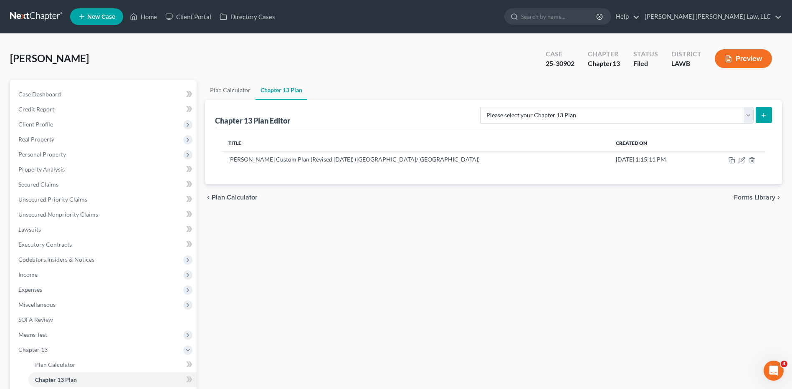
click at [29, 16] on link at bounding box center [36, 16] width 53 height 15
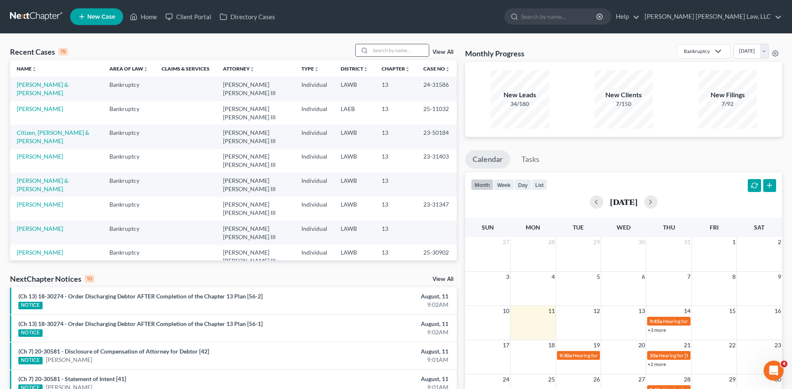
click at [403, 50] on input "search" at bounding box center [399, 50] width 58 height 12
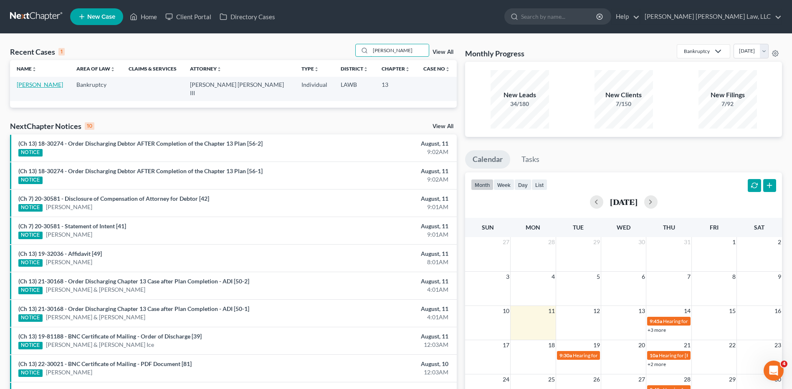
type input "lafleur"
click at [36, 84] on link "[PERSON_NAME]" at bounding box center [40, 84] width 46 height 7
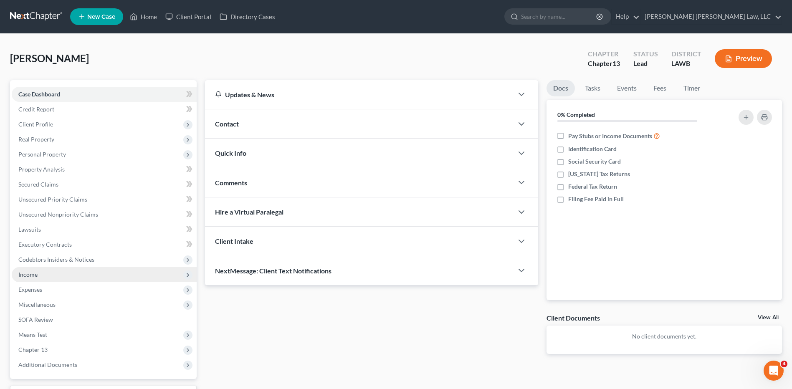
click at [28, 276] on span "Income" at bounding box center [27, 274] width 19 height 7
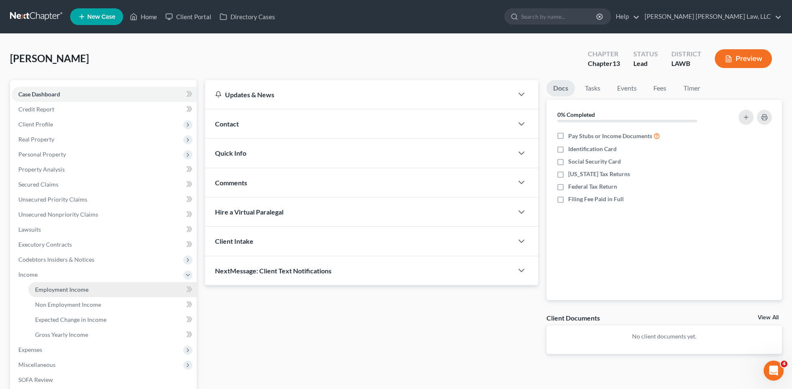
click at [68, 293] on link "Employment Income" at bounding box center [112, 289] width 168 height 15
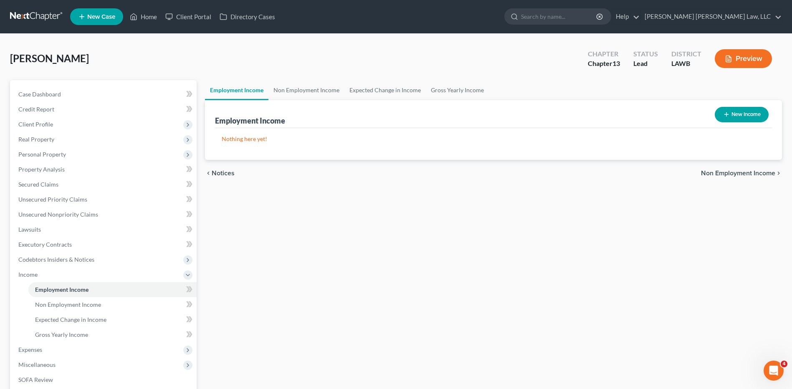
click at [732, 108] on button "New Income" at bounding box center [742, 114] width 54 height 15
select select "0"
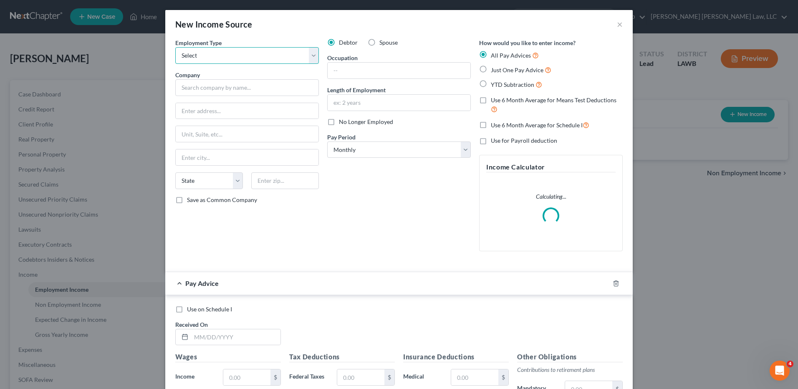
click at [208, 56] on select "Select Full or Part Time Employment Self Employment" at bounding box center [247, 55] width 144 height 17
select select "0"
click at [175, 47] on select "Select Full or Part Time Employment Self Employment" at bounding box center [247, 55] width 144 height 17
click at [211, 88] on input "text" at bounding box center [247, 87] width 144 height 17
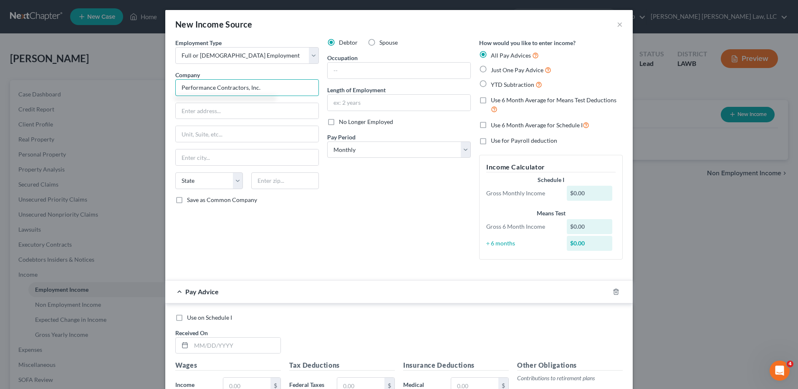
type input "Performance Contractors, Inc."
type input "9901 Performance Way"
type input "70810"
type input "Baton Rouge"
select select "19"
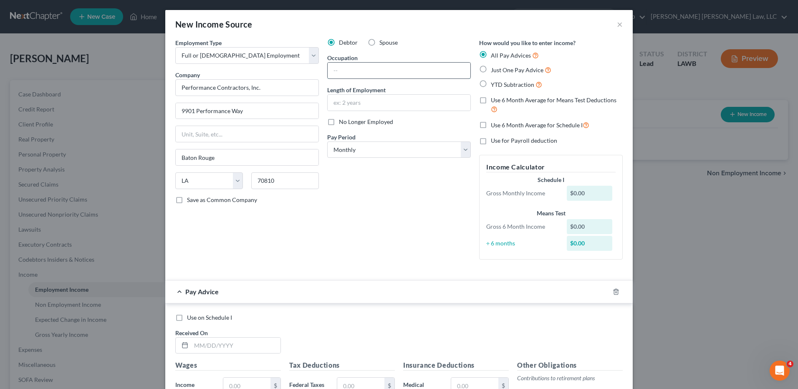
click at [358, 66] on input "text" at bounding box center [399, 71] width 143 height 16
type input "Direct Care worker"
click at [344, 105] on input "text" at bounding box center [399, 103] width 143 height 16
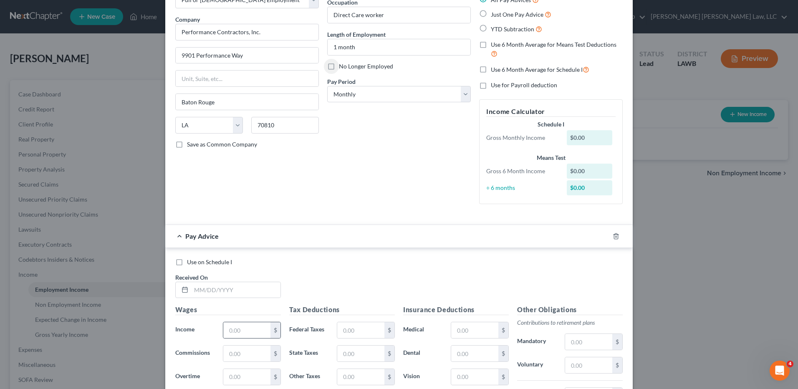
scroll to position [125, 0]
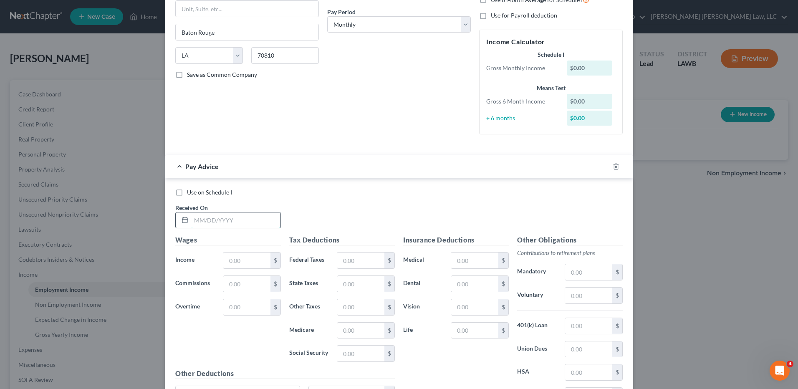
click at [200, 218] on input "text" at bounding box center [235, 220] width 89 height 16
click at [40, 352] on div "New Income Source × Employment Type * Select Full or Part Time Employment Self …" at bounding box center [399, 194] width 798 height 389
click at [36, 351] on div "New Income Source × Employment Type * Select Full or Part Time Employment Self …" at bounding box center [399, 194] width 798 height 389
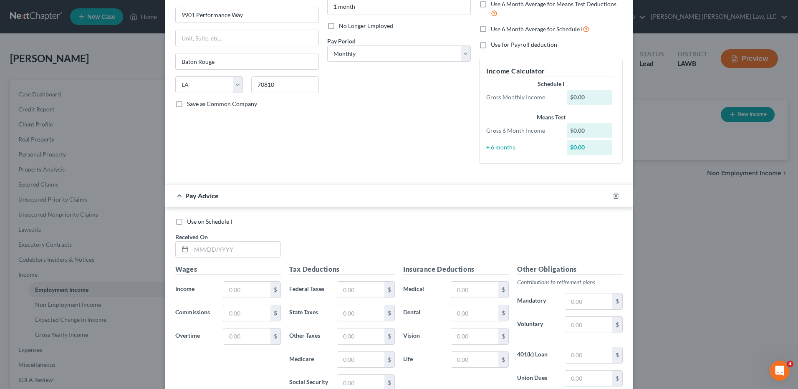
scroll to position [42, 0]
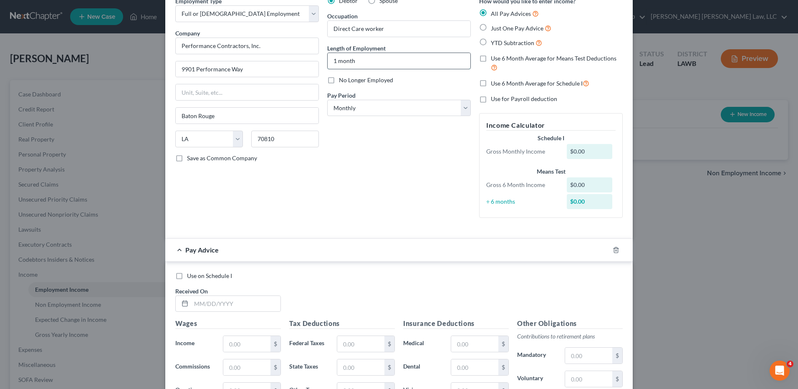
click at [365, 62] on input "1 month" at bounding box center [399, 61] width 143 height 16
type input "1"
type input "5 years"
click at [339, 80] on label "No Longer Employed" at bounding box center [366, 80] width 54 height 8
click at [342, 80] on input "No Longer Employed" at bounding box center [344, 78] width 5 height 5
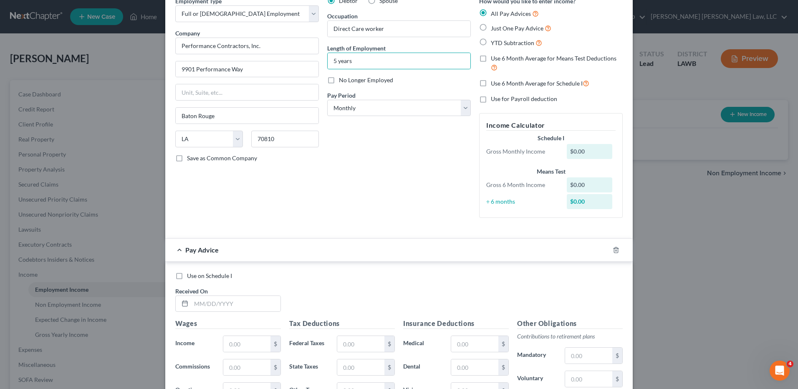
checkbox input "true"
click at [336, 110] on select "Select Monthly Twice Monthly Every Other Week Weekly" at bounding box center [399, 108] width 144 height 17
select select "3"
click at [327, 100] on select "Select Monthly Twice Monthly Every Other Week Weekly" at bounding box center [399, 108] width 144 height 17
click at [491, 83] on label "Use 6 Month Average for Schedule I" at bounding box center [540, 83] width 99 height 10
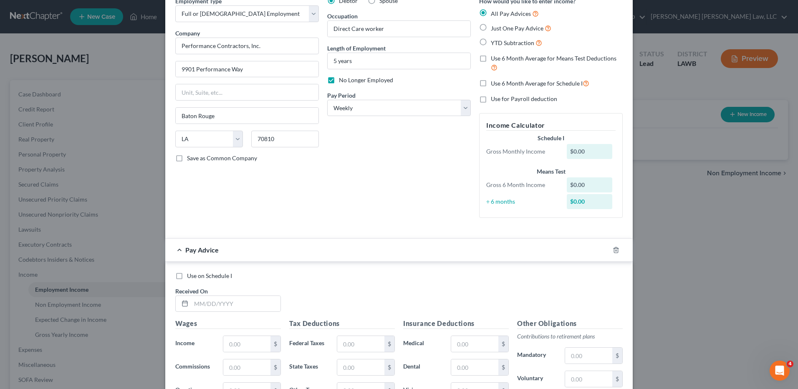
click at [494, 83] on input "Use 6 Month Average for Schedule I" at bounding box center [496, 80] width 5 height 5
checkbox input "true"
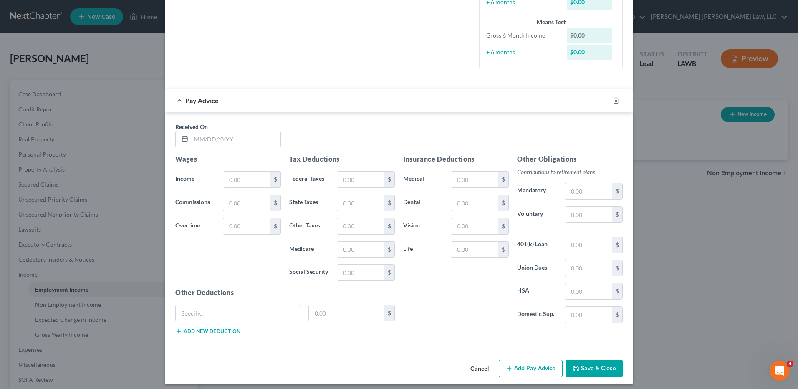
scroll to position [209, 0]
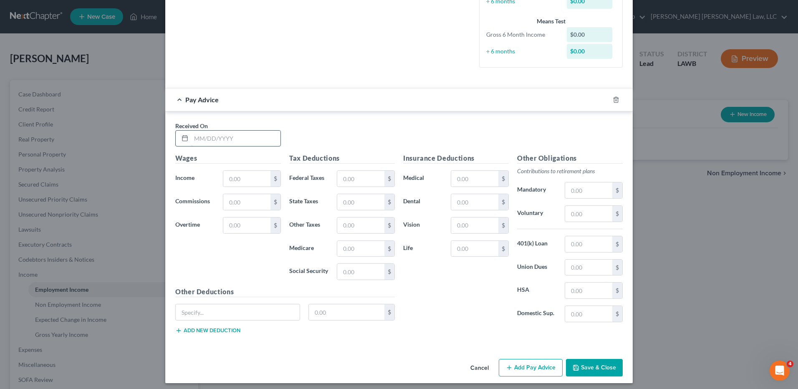
click at [205, 142] on input "text" at bounding box center [235, 139] width 89 height 16
type input "2/6/25"
click at [231, 177] on input "text" at bounding box center [246, 179] width 47 height 16
click at [243, 178] on input "text" at bounding box center [246, 179] width 47 height 16
type input "3,083.75"
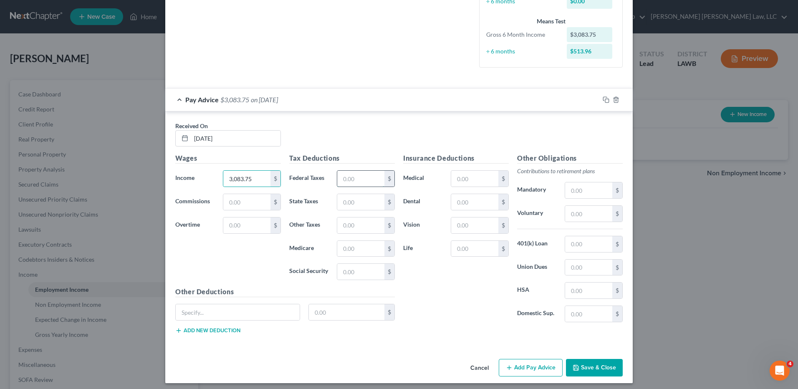
click at [359, 177] on input "text" at bounding box center [360, 179] width 47 height 16
click at [351, 179] on input "text" at bounding box center [360, 179] width 47 height 16
type input "420.35"
click at [348, 202] on input "text" at bounding box center [360, 202] width 47 height 16
type input "116.22"
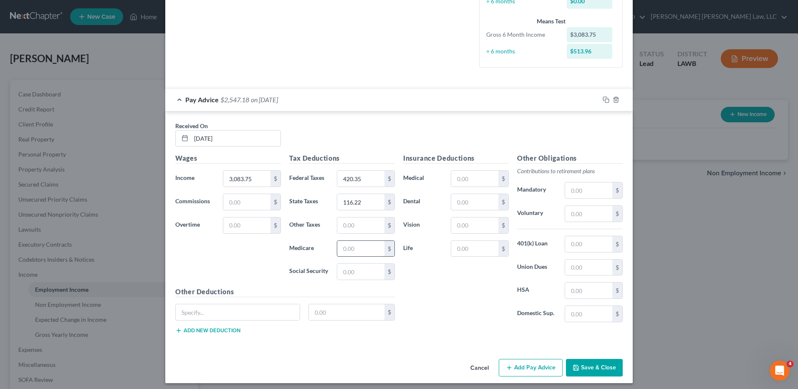
click at [346, 253] on input "text" at bounding box center [360, 249] width 47 height 16
type input "36.11"
click at [356, 271] on input "text" at bounding box center [360, 272] width 47 height 16
type input "154.42"
click at [474, 180] on input "text" at bounding box center [474, 179] width 47 height 16
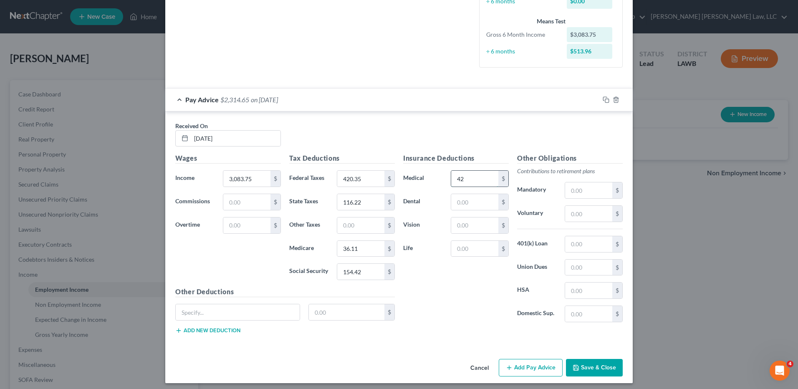
type input "4"
type input "52.99"
click at [468, 202] on input "text" at bounding box center [474, 202] width 47 height 16
type input "8.70"
click at [457, 252] on input "text" at bounding box center [474, 249] width 47 height 16
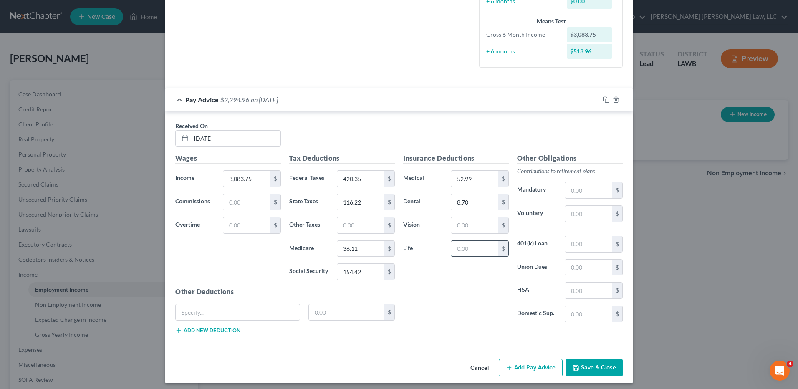
click at [455, 248] on input "text" at bounding box center [474, 249] width 47 height 16
type input "70.00"
click at [473, 223] on input "text" at bounding box center [474, 225] width 47 height 16
type input "1.47"
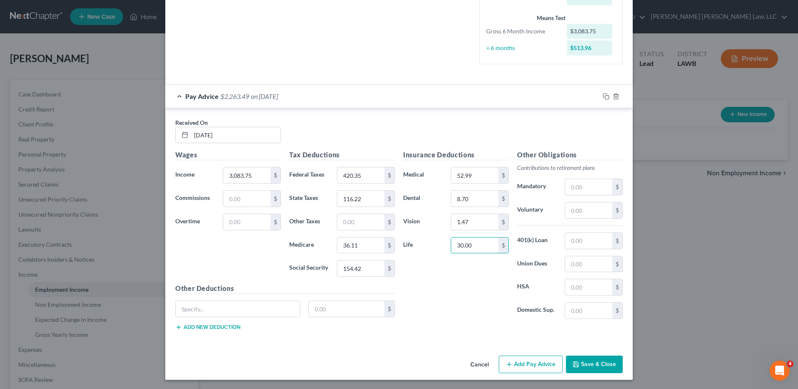
scroll to position [213, 0]
type input "30.00"
click at [521, 367] on button "Add Pay Advice" at bounding box center [531, 364] width 64 height 18
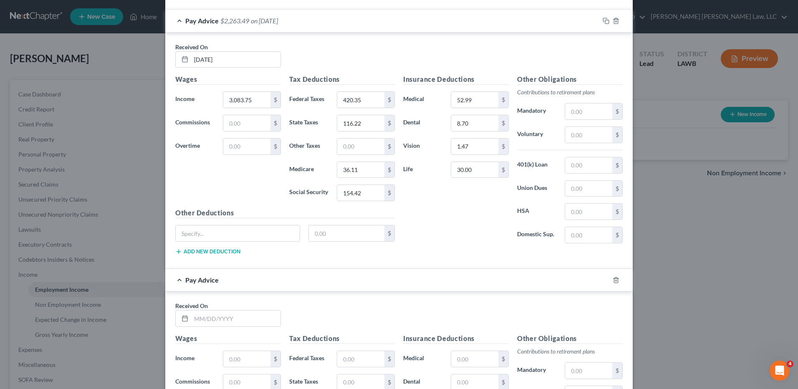
scroll to position [422, 0]
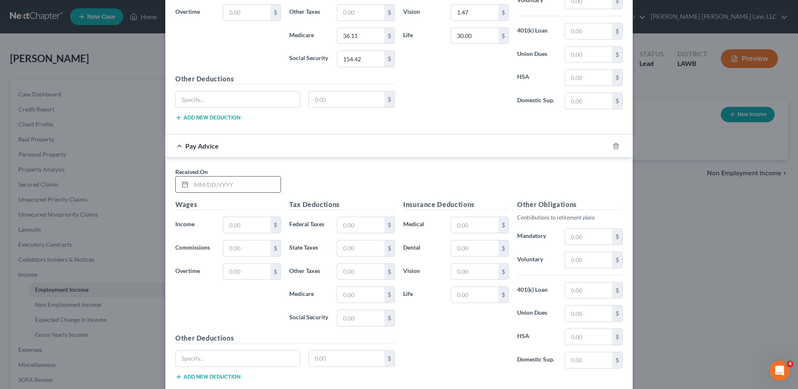
click at [210, 185] on input "text" at bounding box center [235, 185] width 89 height 16
type input "2/13/25"
click at [236, 230] on input "text" at bounding box center [246, 225] width 47 height 16
type input "3,061.25"
click at [350, 224] on input "text" at bounding box center [360, 225] width 47 height 16
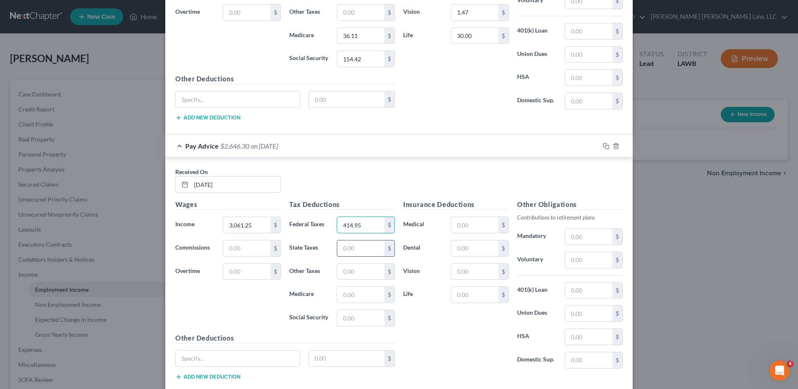
type input "414.95"
click at [364, 250] on input "text" at bounding box center [360, 248] width 47 height 16
type input "114.97"
click at [356, 297] on input "text" at bounding box center [360, 295] width 47 height 16
type input "35.79"
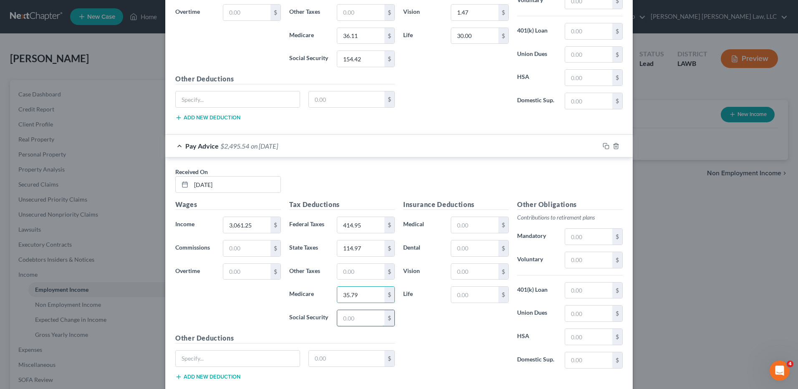
click at [350, 319] on input "text" at bounding box center [360, 318] width 47 height 16
type input "153.02"
click at [482, 225] on input "text" at bounding box center [474, 225] width 47 height 16
type input "52.99"
click at [477, 247] on input "text" at bounding box center [474, 248] width 47 height 16
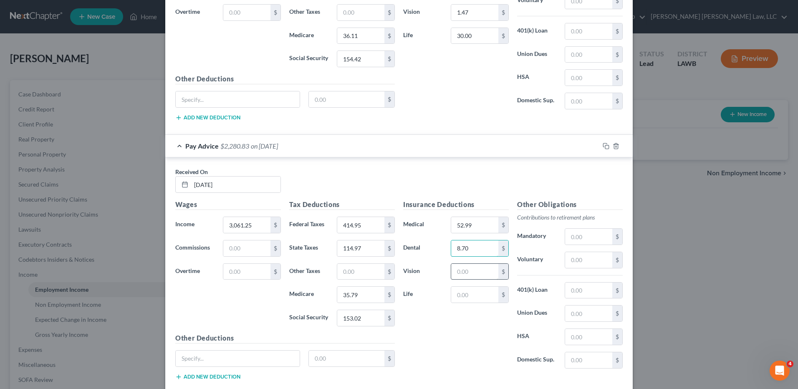
type input "8.70"
click at [467, 277] on input "text" at bounding box center [474, 272] width 47 height 16
type input "1.47"
click at [466, 296] on input "text" at bounding box center [474, 295] width 47 height 16
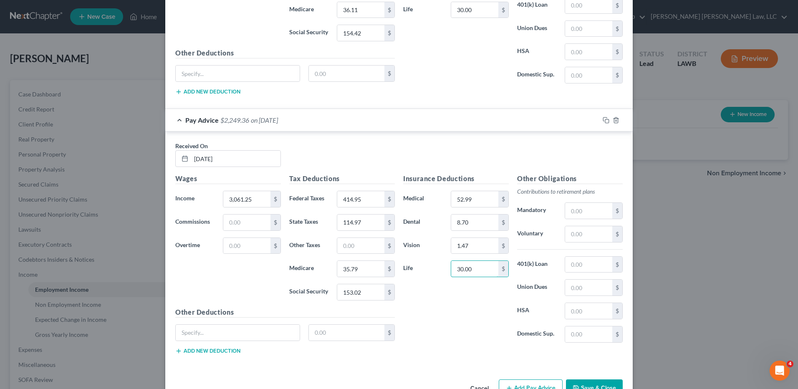
scroll to position [472, 0]
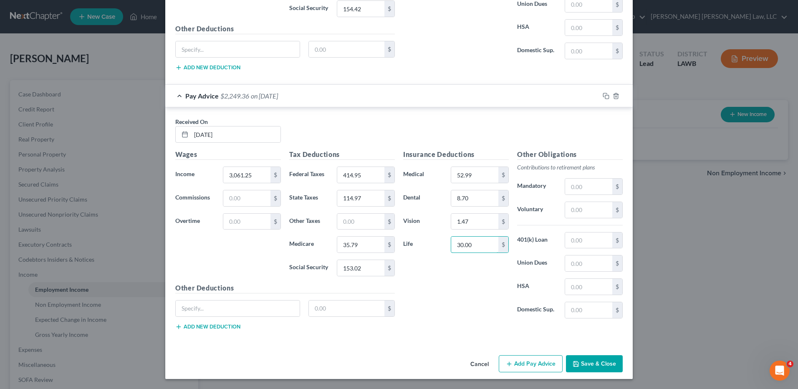
type input "30.00"
click at [524, 362] on button "Add Pay Advice" at bounding box center [531, 364] width 64 height 18
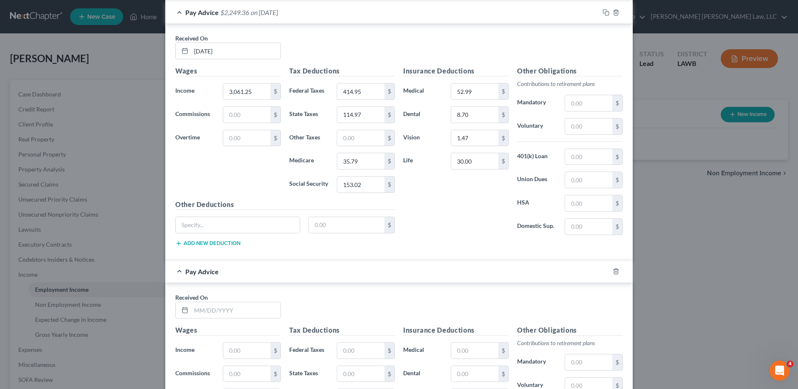
scroll to position [680, 0]
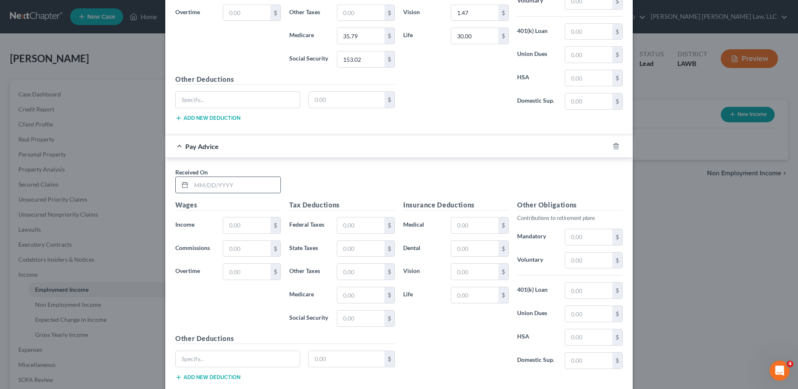
click at [212, 187] on input "text" at bounding box center [235, 185] width 89 height 16
type input "2/20/25"
click at [238, 226] on input "text" at bounding box center [246, 225] width 47 height 16
type input "2,892.50"
click at [347, 226] on input "text" at bounding box center [360, 225] width 47 height 16
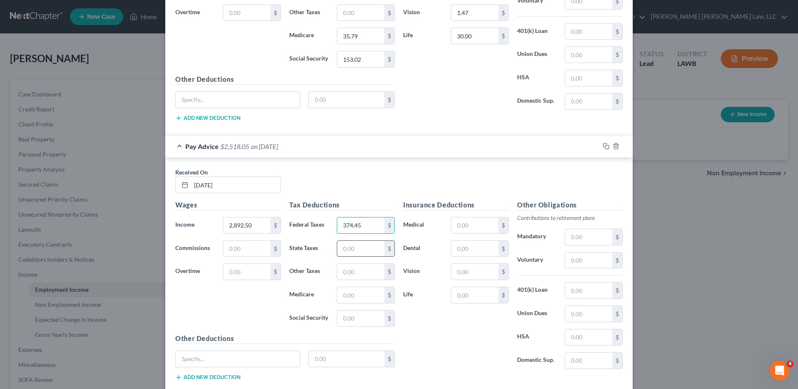
type input "374.45"
click at [350, 249] on input "text" at bounding box center [360, 249] width 47 height 16
type input "105.60"
click at [345, 297] on input "text" at bounding box center [360, 295] width 47 height 16
type input "33.34"
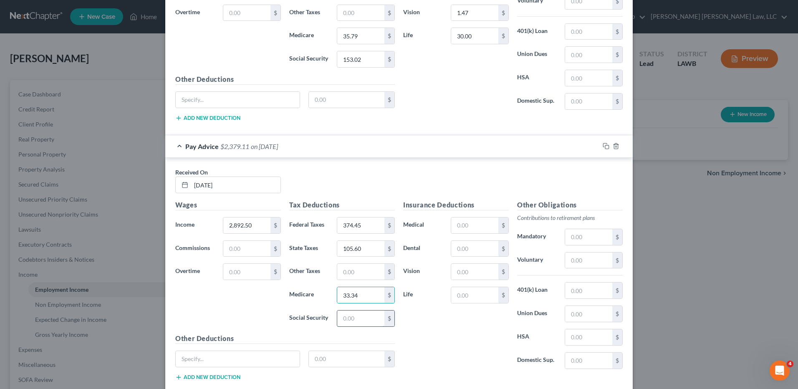
click at [349, 318] on input "text" at bounding box center [360, 319] width 47 height 16
type input "142.56"
click at [469, 232] on input "text" at bounding box center [474, 225] width 47 height 16
type input "52.99"
click at [469, 245] on input "text" at bounding box center [474, 249] width 47 height 16
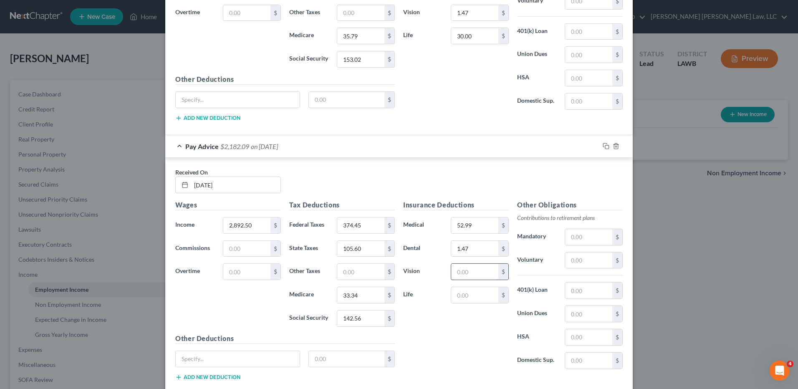
click at [465, 271] on input "text" at bounding box center [474, 272] width 47 height 16
type input "8.70"
click at [461, 271] on input "text" at bounding box center [474, 272] width 47 height 16
type input "1.47"
click at [465, 293] on input "text" at bounding box center [474, 295] width 47 height 16
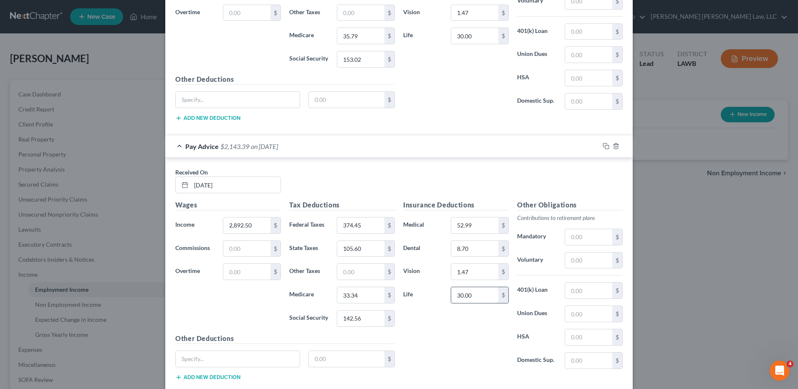
scroll to position [731, 0]
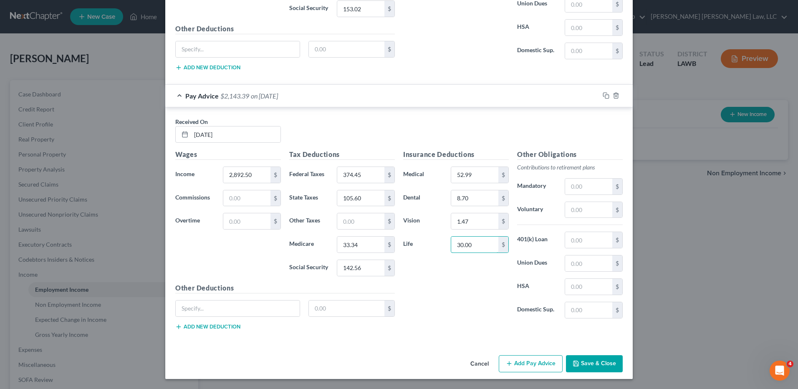
type input "30.00"
click at [515, 359] on button "Add Pay Advice" at bounding box center [531, 364] width 64 height 18
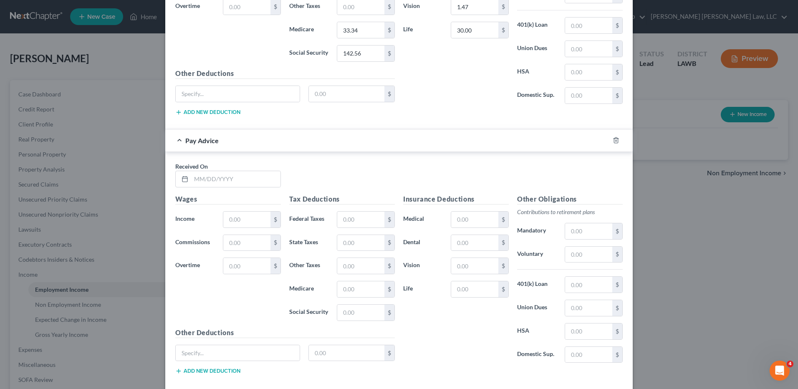
scroll to position [948, 0]
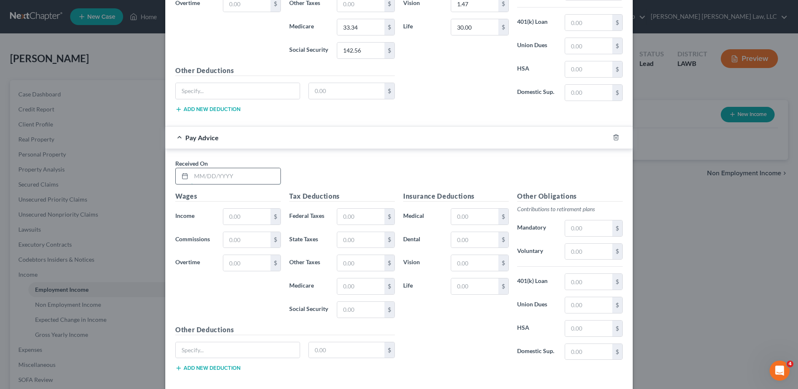
click at [243, 175] on input "text" at bounding box center [235, 176] width 89 height 16
click at [243, 216] on input "text" at bounding box center [246, 217] width 47 height 16
drag, startPoint x: 223, startPoint y: 175, endPoint x: 132, endPoint y: 197, distance: 93.5
click at [132, 196] on div "New Income Source × Employment Type * Select Full or Part Time Employment Self …" at bounding box center [399, 194] width 798 height 389
type input "2/27/25"
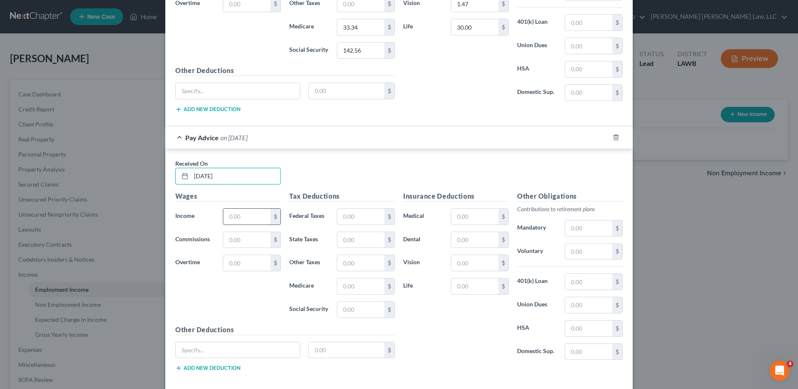
click at [231, 221] on input "text" at bounding box center [246, 217] width 47 height 16
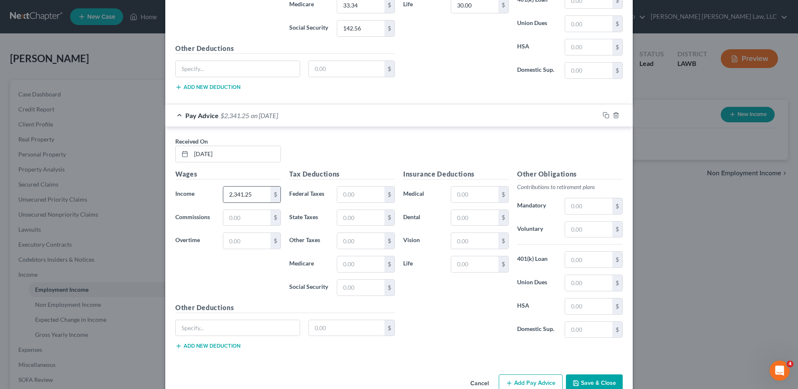
scroll to position [990, 0]
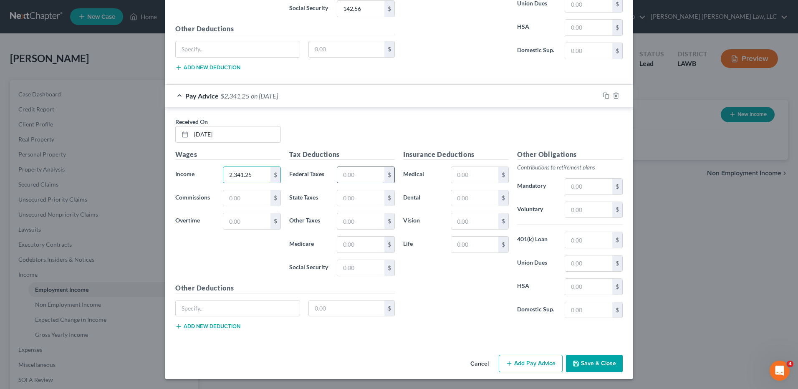
type input "2,341.25"
click at [360, 174] on input "text" at bounding box center [360, 175] width 47 height 16
type input "246.35"
click at [349, 202] on input "text" at bounding box center [360, 198] width 47 height 16
type input "75.01"
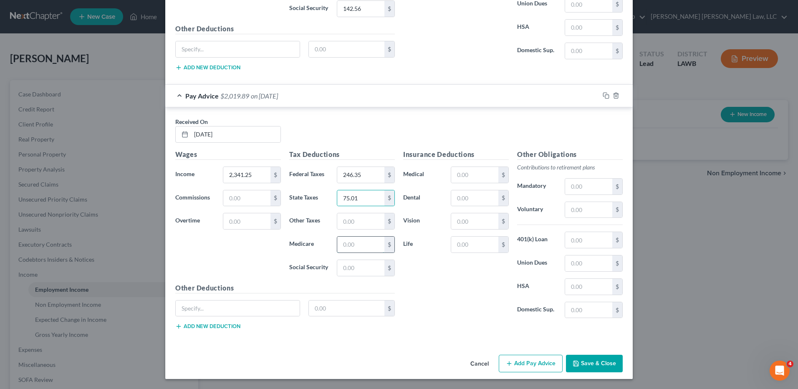
click at [350, 238] on input "text" at bounding box center [360, 245] width 47 height 16
type input "25.35"
click at [358, 267] on input "text" at bounding box center [360, 268] width 47 height 16
type input "108.38"
click at [457, 175] on input "text" at bounding box center [474, 175] width 47 height 16
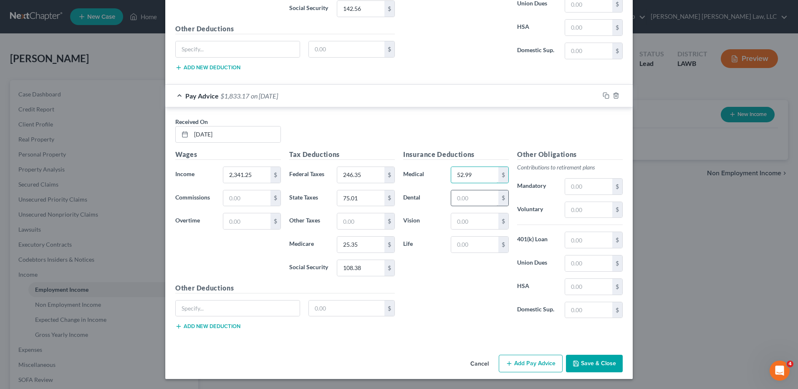
type input "52.99"
click at [465, 202] on input "text" at bounding box center [474, 198] width 47 height 16
type input "8.70"
click at [456, 223] on input "text" at bounding box center [474, 221] width 47 height 16
type input "1.47"
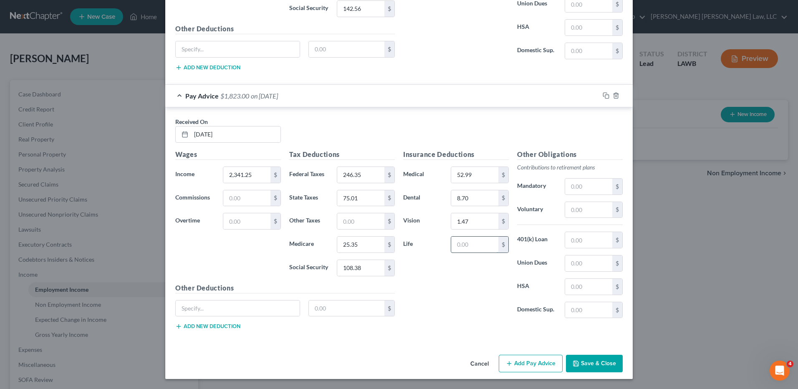
click at [463, 246] on input "text" at bounding box center [474, 245] width 47 height 16
type input "30.00"
click at [519, 365] on button "Add Pay Advice" at bounding box center [531, 364] width 64 height 18
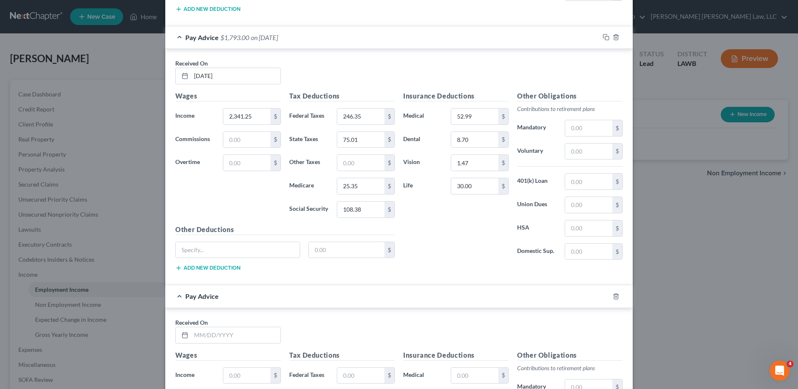
scroll to position [1199, 0]
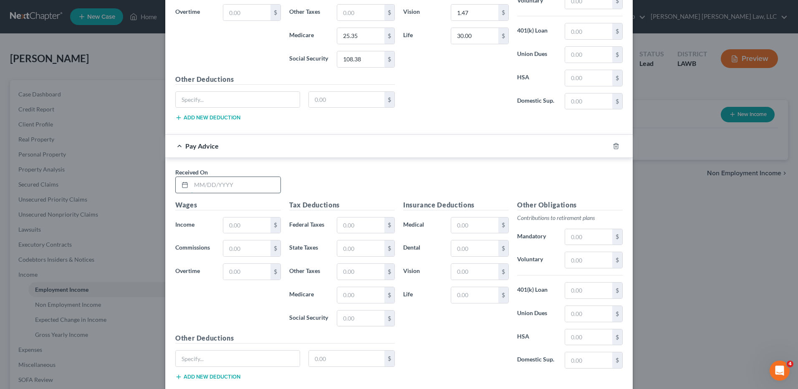
click at [231, 184] on input "text" at bounding box center [235, 185] width 89 height 16
type input "3/6/25"
click at [242, 226] on input "text" at bounding box center [246, 225] width 47 height 16
type input "2,217.50"
click at [353, 225] on input "text" at bounding box center [360, 225] width 47 height 16
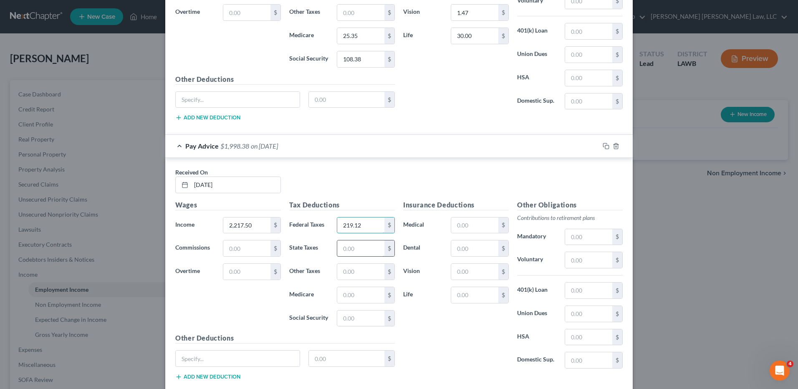
type input "219.12"
click at [356, 245] on input "text" at bounding box center [360, 248] width 47 height 16
type input "68.14"
click at [364, 294] on input "text" at bounding box center [360, 295] width 47 height 16
type input "23.55"
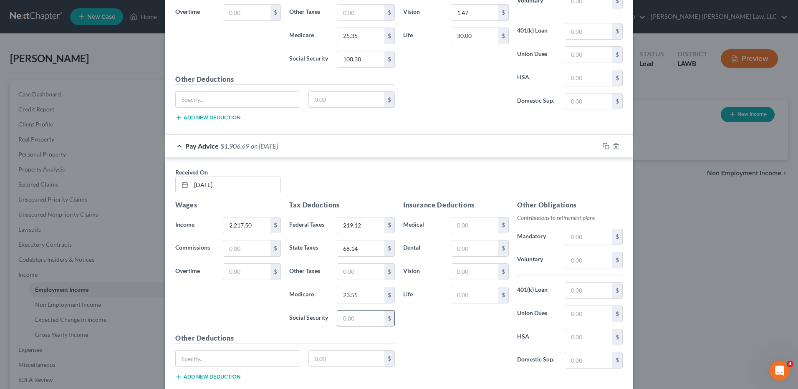
click at [349, 322] on input "text" at bounding box center [360, 319] width 47 height 16
type input "100.71"
click at [468, 230] on input "text" at bounding box center [474, 225] width 47 height 16
type input "52.99"
click at [476, 248] on input "text" at bounding box center [474, 248] width 47 height 16
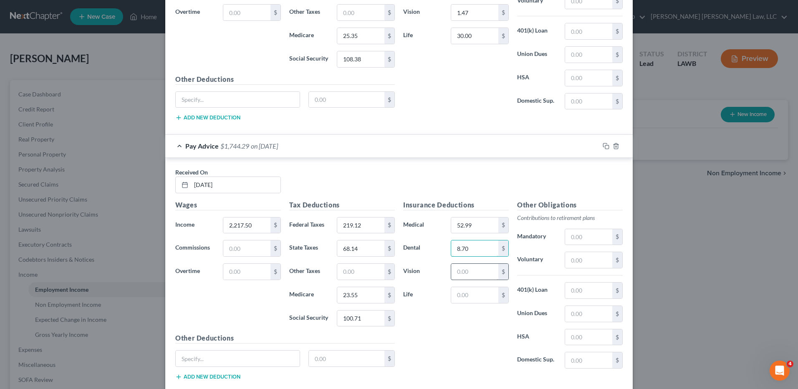
type input "8.70"
click at [464, 267] on input "text" at bounding box center [474, 272] width 47 height 16
type input "1.47"
click at [468, 295] on input "text" at bounding box center [474, 295] width 47 height 16
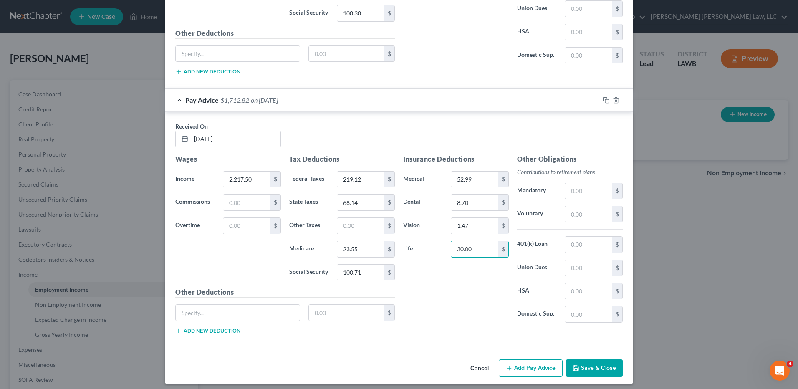
scroll to position [1249, 0]
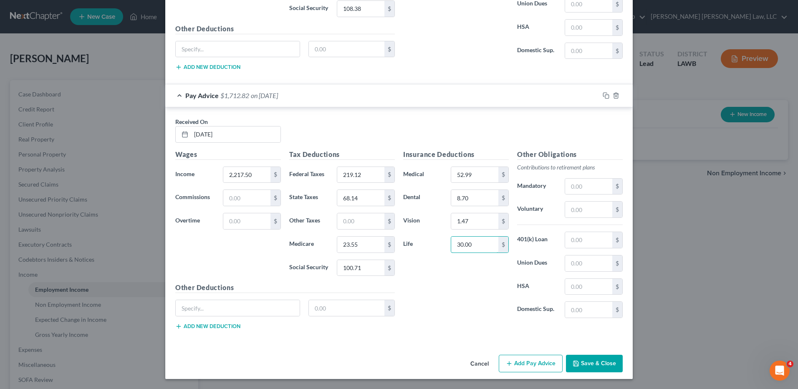
type input "30.00"
click at [522, 365] on button "Add Pay Advice" at bounding box center [531, 364] width 64 height 18
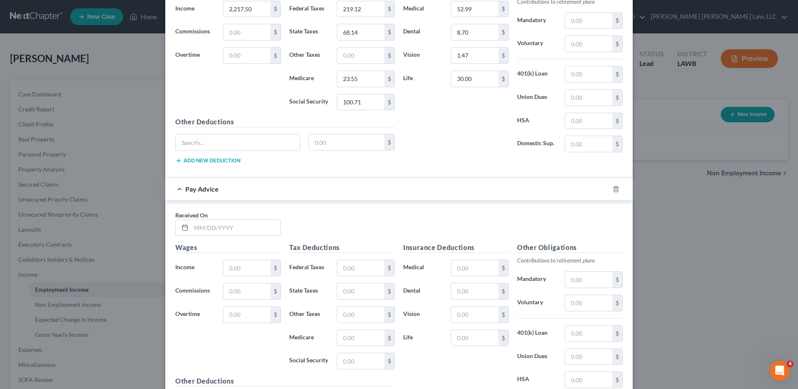
scroll to position [1458, 0]
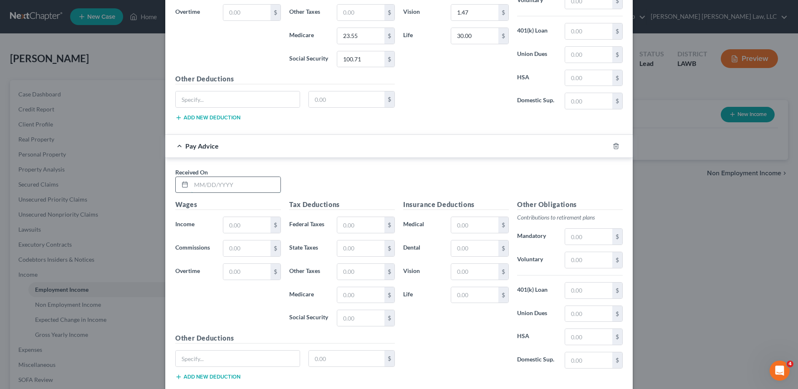
click at [205, 186] on input "text" at bounding box center [235, 185] width 89 height 16
type input "3/13/25"
click at [244, 225] on input "text" at bounding box center [246, 225] width 47 height 16
type input "2,228.75"
click at [349, 229] on input "text" at bounding box center [360, 225] width 47 height 16
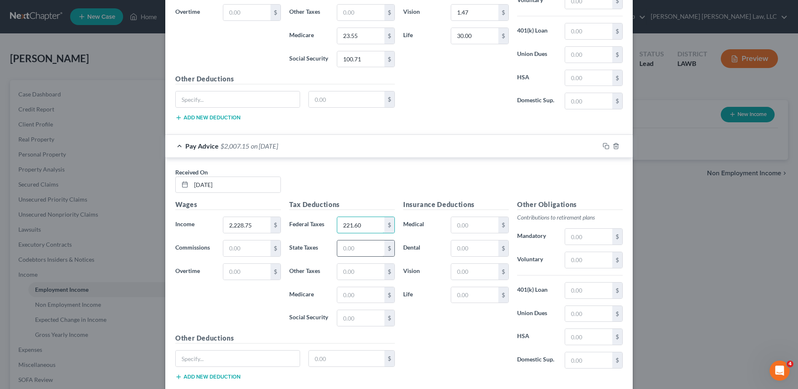
type input "221.60"
click at [346, 251] on input "text" at bounding box center [360, 248] width 47 height 16
type input "68.77"
click at [339, 299] on input "text" at bounding box center [360, 295] width 47 height 16
type input "23.72"
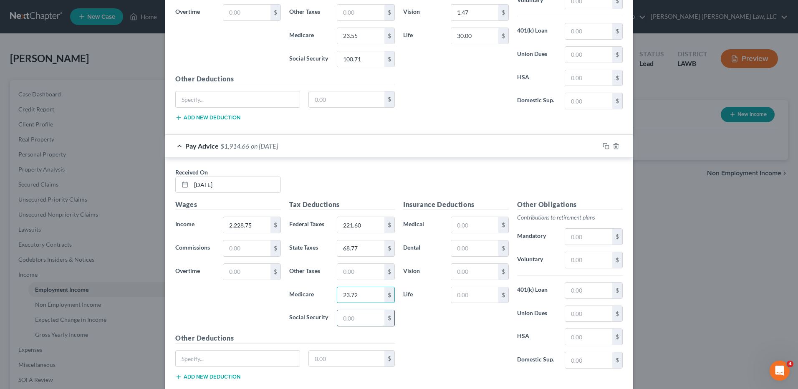
click at [348, 320] on input "text" at bounding box center [360, 318] width 47 height 16
type input "101.41"
click at [459, 231] on input "text" at bounding box center [474, 225] width 47 height 16
type input "52.99"
click at [468, 246] on input "text" at bounding box center [474, 248] width 47 height 16
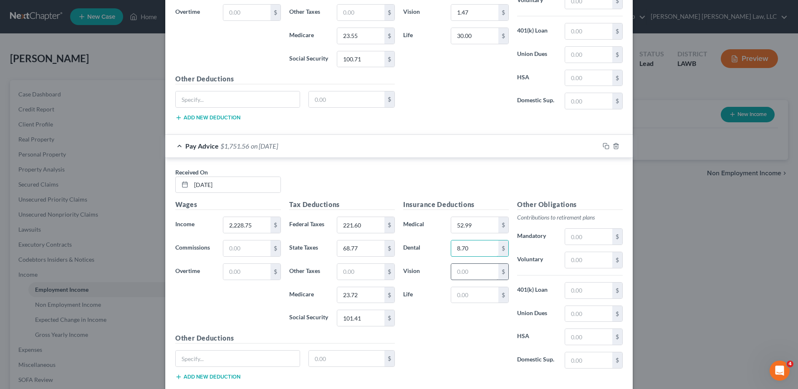
type input "8.70"
click at [467, 272] on input "text" at bounding box center [474, 272] width 47 height 16
type input "1.47"
click at [466, 293] on input "text" at bounding box center [474, 295] width 47 height 16
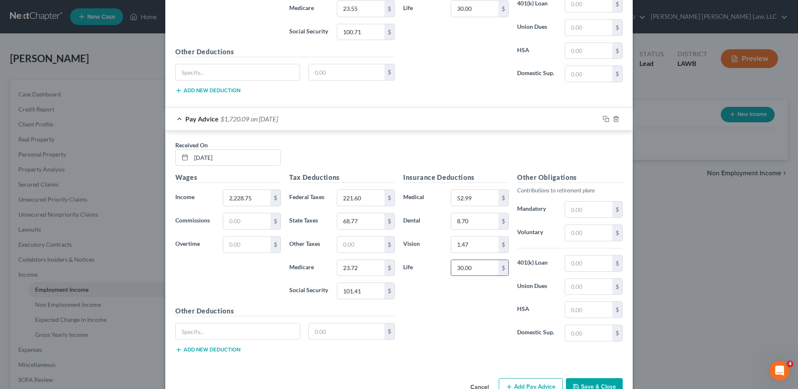
scroll to position [1509, 0]
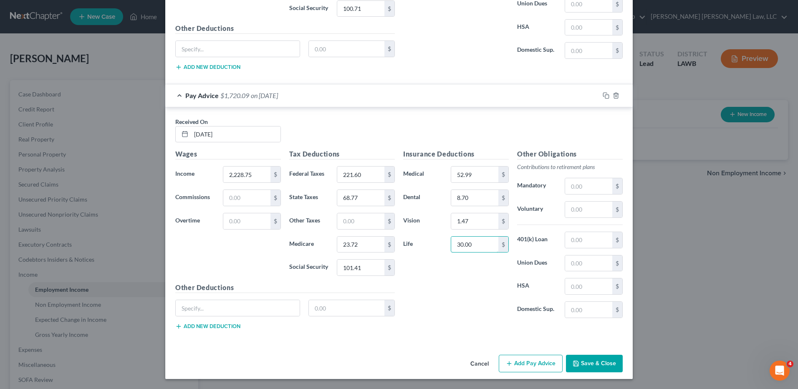
type input "30.00"
click at [520, 364] on button "Add Pay Advice" at bounding box center [531, 364] width 64 height 18
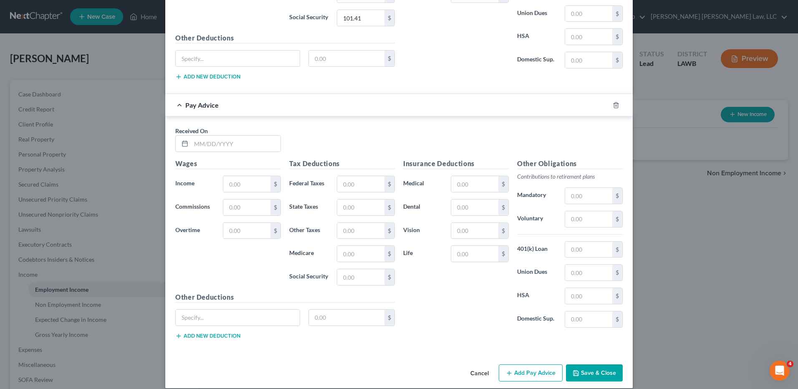
scroll to position [1759, 0]
click at [196, 144] on input "text" at bounding box center [235, 143] width 89 height 16
type input "2"
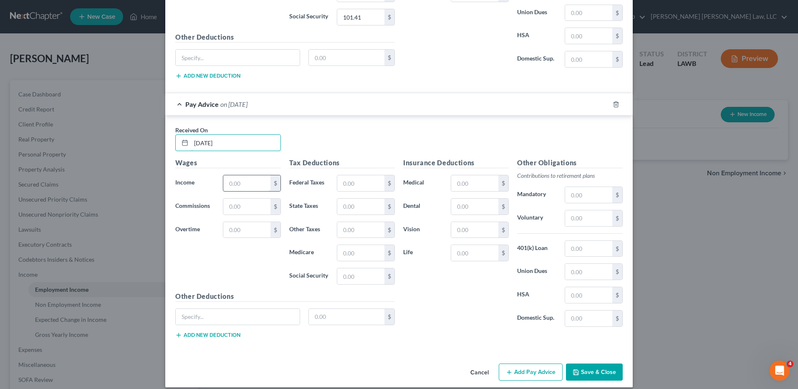
type input "3/20/25"
click at [238, 182] on input "text" at bounding box center [246, 183] width 47 height 16
type input "2,003.75"
click at [352, 181] on input "text" at bounding box center [360, 183] width 47 height 16
type input "172.10"
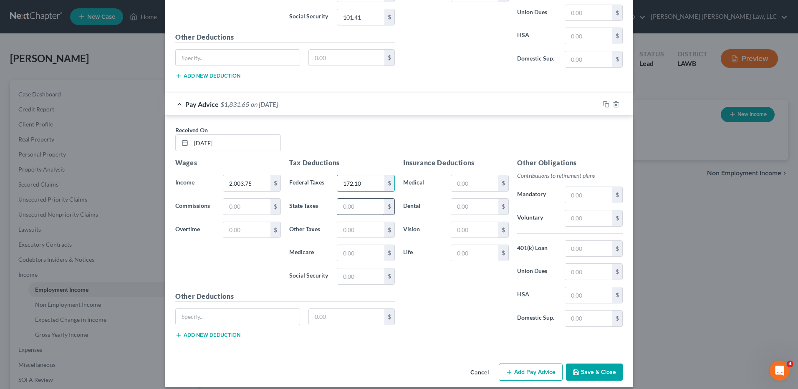
click at [349, 208] on input "text" at bounding box center [360, 207] width 47 height 16
type input "56.28"
click at [347, 255] on input "text" at bounding box center [360, 253] width 47 height 16
type input "20.45"
click at [346, 278] on input "text" at bounding box center [360, 276] width 47 height 16
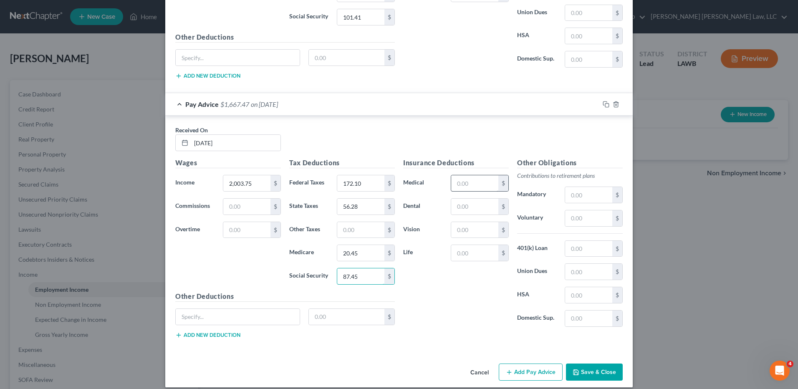
type input "87.45"
click at [465, 183] on input "text" at bounding box center [474, 183] width 47 height 16
type input "52.99"
click at [459, 207] on input "text" at bounding box center [474, 207] width 47 height 16
type input "8.70"
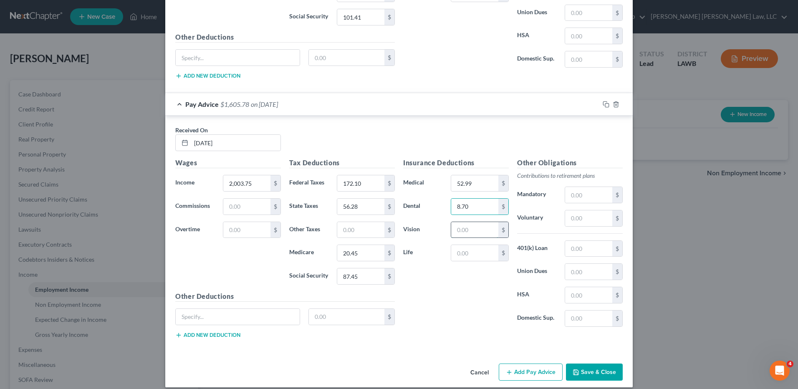
click at [456, 228] on input "text" at bounding box center [474, 230] width 47 height 16
type input "1.47"
click at [463, 256] on input "text" at bounding box center [474, 253] width 47 height 16
type input "30.00"
click at [526, 372] on button "Add Pay Advice" at bounding box center [531, 373] width 64 height 18
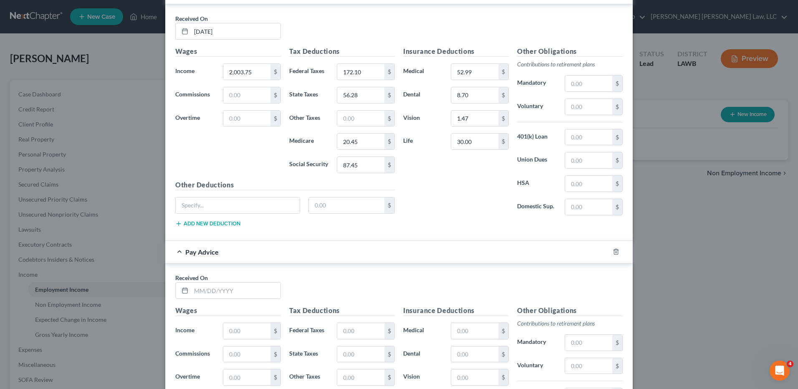
scroll to position [1874, 0]
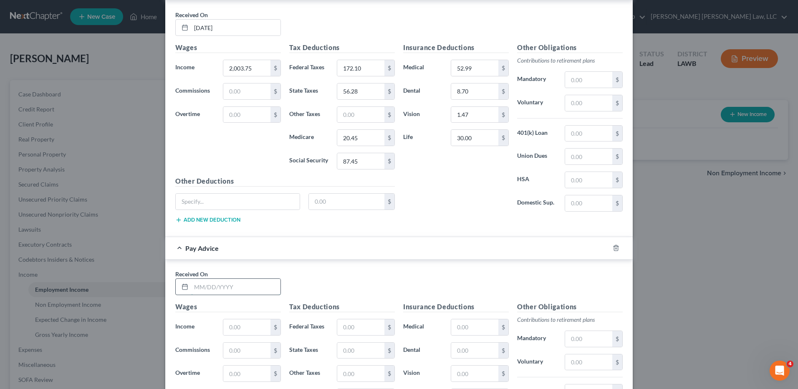
click at [217, 289] on input "text" at bounding box center [235, 287] width 89 height 16
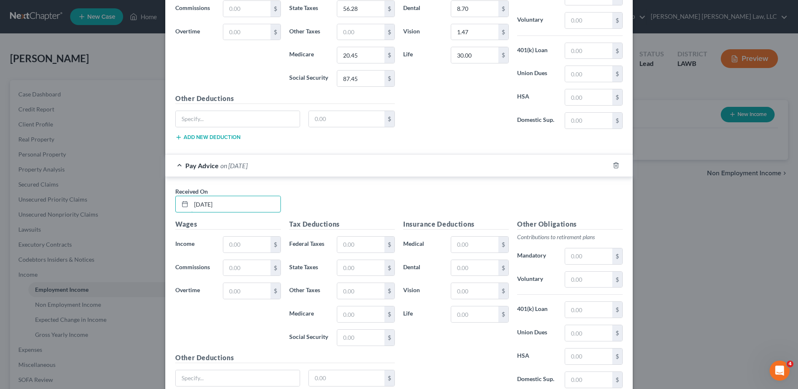
scroll to position [1958, 0]
type input "3/27/25"
click at [238, 245] on input "text" at bounding box center [246, 244] width 47 height 16
type input "2,262.50"
click at [346, 246] on input "text" at bounding box center [360, 244] width 47 height 16
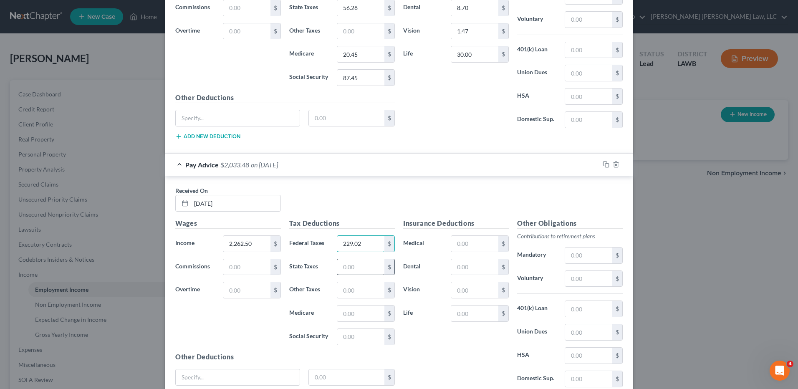
type input "229.02"
click at [354, 269] on input "text" at bounding box center [360, 267] width 47 height 16
type input "70.64"
click at [342, 316] on input "text" at bounding box center [360, 314] width 47 height 16
type input "24.20"
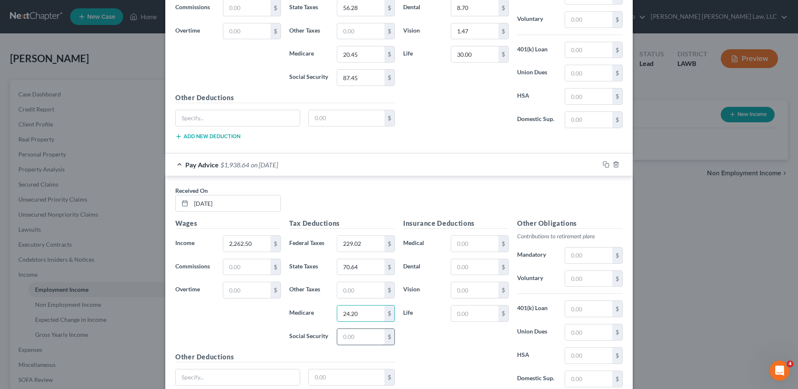
click at [346, 338] on input "text" at bounding box center [360, 337] width 47 height 16
type input "103.50"
click at [476, 249] on input "text" at bounding box center [474, 244] width 47 height 16
type input "52.99"
click at [464, 271] on input "text" at bounding box center [474, 267] width 47 height 16
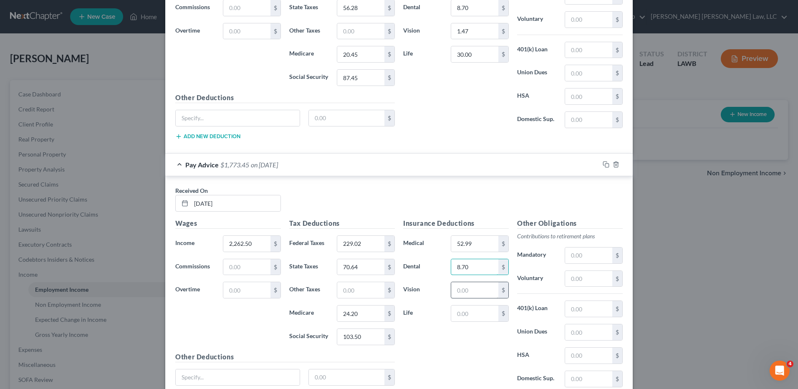
type input "8.70"
click at [458, 293] on input "text" at bounding box center [474, 290] width 47 height 16
type input "1.47"
click at [458, 313] on input "text" at bounding box center [474, 314] width 47 height 16
type input "30.00"
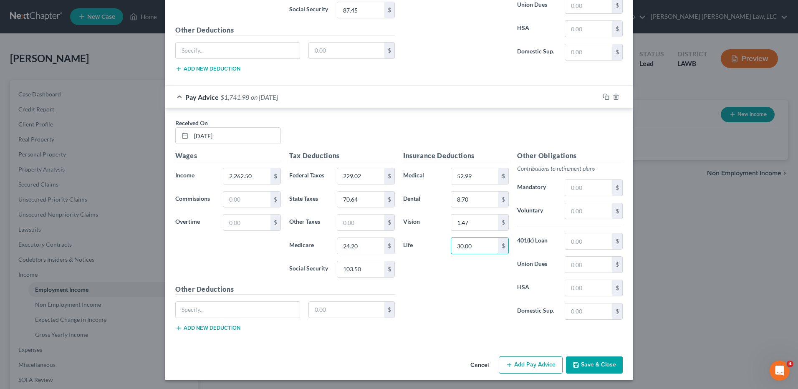
scroll to position [2027, 0]
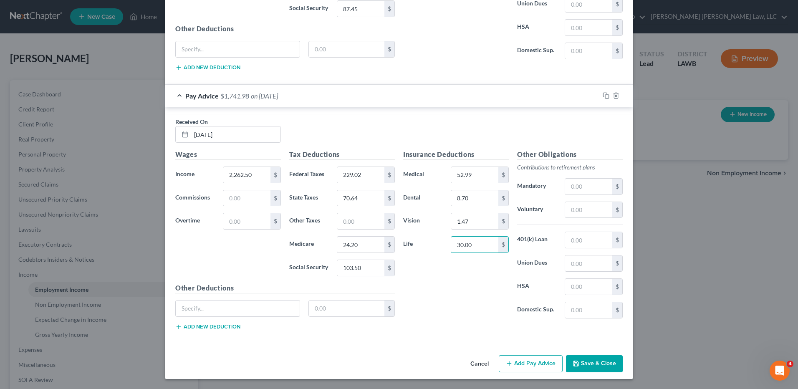
click at [518, 360] on button "Add Pay Advice" at bounding box center [531, 364] width 64 height 18
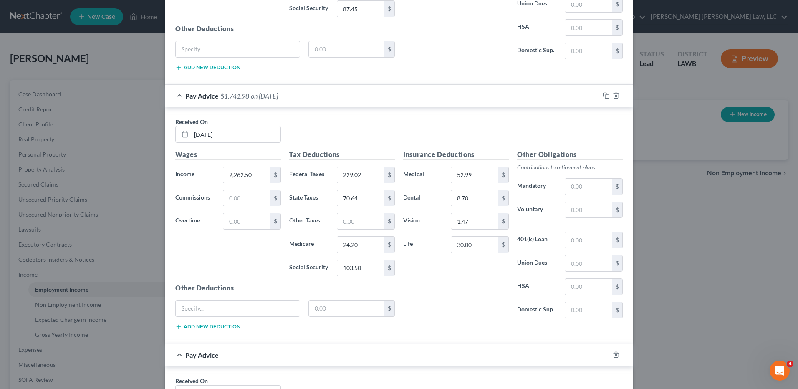
scroll to position [2236, 0]
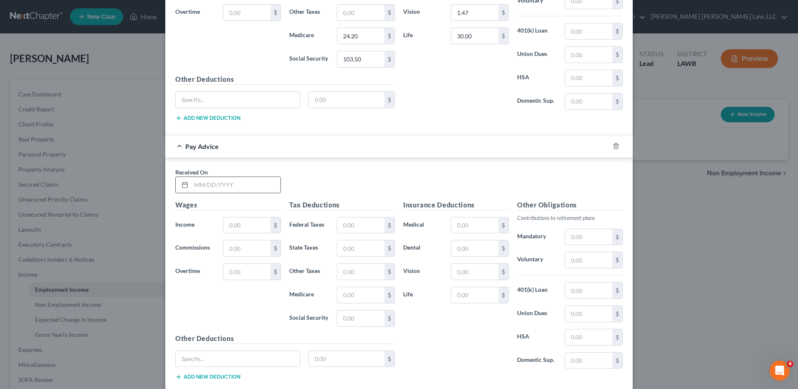
click at [207, 178] on input "text" at bounding box center [235, 185] width 89 height 16
type input "4/3/25"
click at [248, 223] on input "text" at bounding box center [246, 225] width 47 height 16
type input "2,251.25"
drag, startPoint x: 371, startPoint y: 225, endPoint x: 366, endPoint y: 226, distance: 4.8
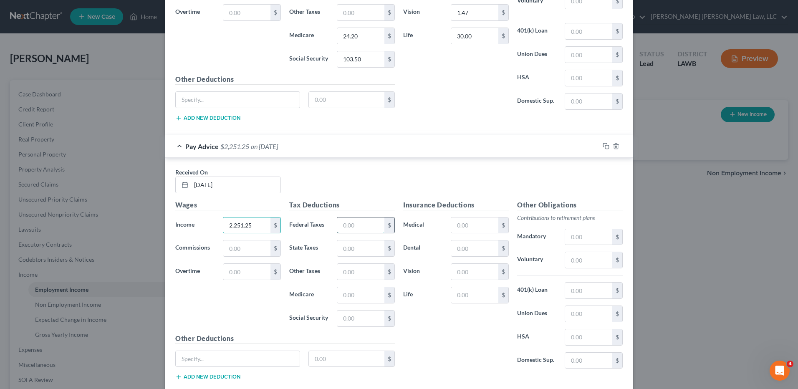
click at [370, 225] on input "text" at bounding box center [360, 225] width 47 height 16
type input "240.44"
drag, startPoint x: 350, startPoint y: 253, endPoint x: 344, endPoint y: 252, distance: 5.7
click at [350, 253] on input "text" at bounding box center [360, 248] width 47 height 16
type input "73.52"
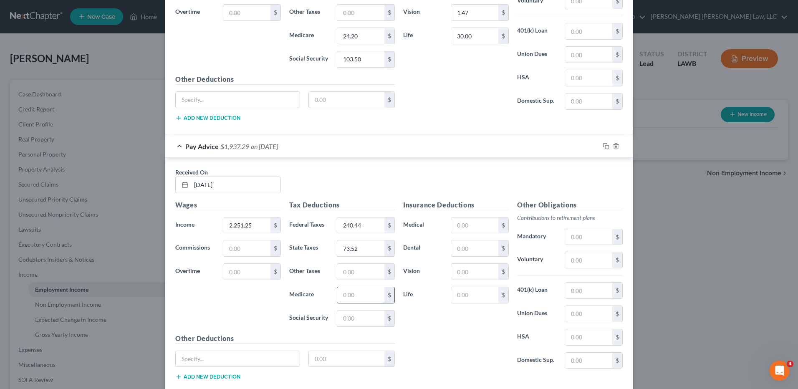
click at [351, 294] on input "text" at bounding box center [360, 295] width 47 height 16
type input "24.96"
click at [353, 320] on input "text" at bounding box center [360, 319] width 47 height 16
type input "106.72"
click at [470, 230] on input "text" at bounding box center [474, 225] width 47 height 16
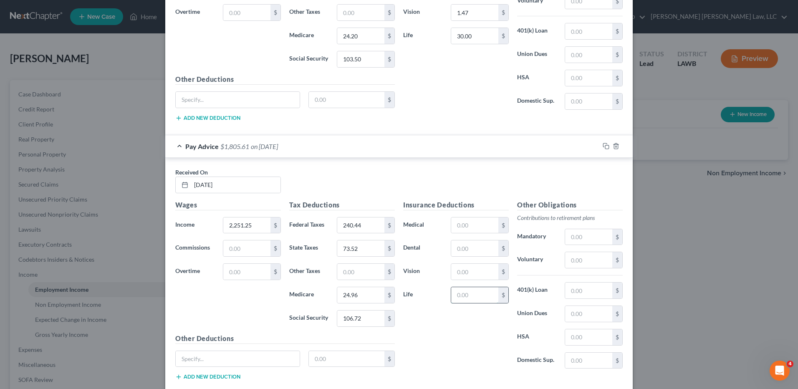
click at [455, 297] on input "text" at bounding box center [474, 295] width 47 height 16
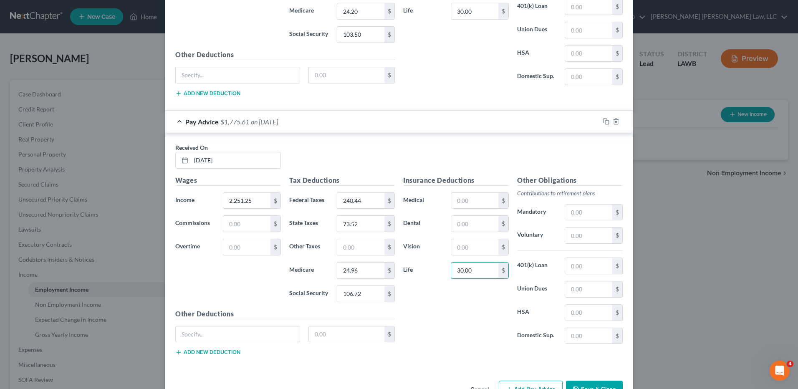
scroll to position [2286, 0]
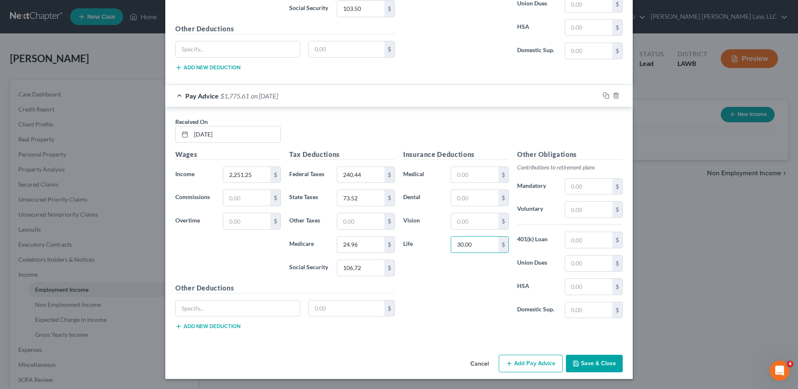
type input "30.00"
click at [513, 362] on button "Add Pay Advice" at bounding box center [531, 364] width 64 height 18
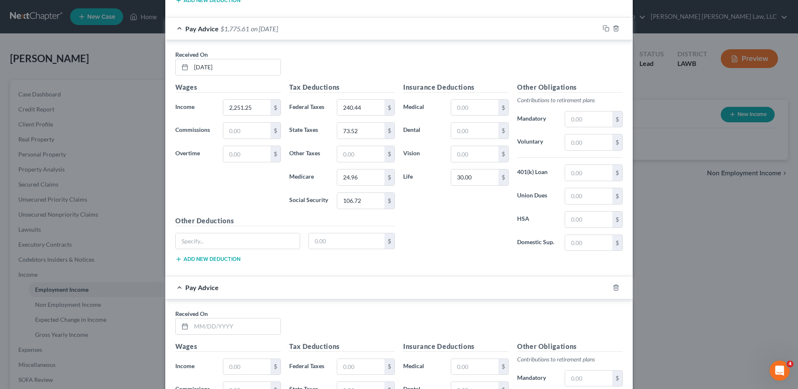
scroll to position [2495, 0]
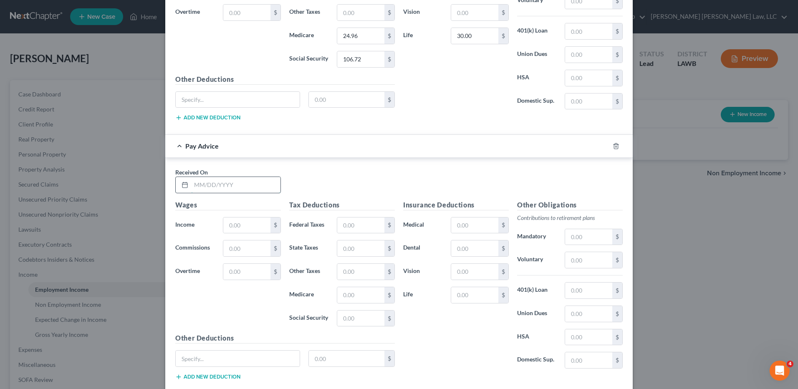
click at [199, 181] on input "text" at bounding box center [235, 185] width 89 height 16
type input "4/10/25"
click at [235, 227] on input "text" at bounding box center [246, 225] width 47 height 16
type input "1,958.75"
click at [350, 226] on input "text" at bounding box center [360, 225] width 47 height 16
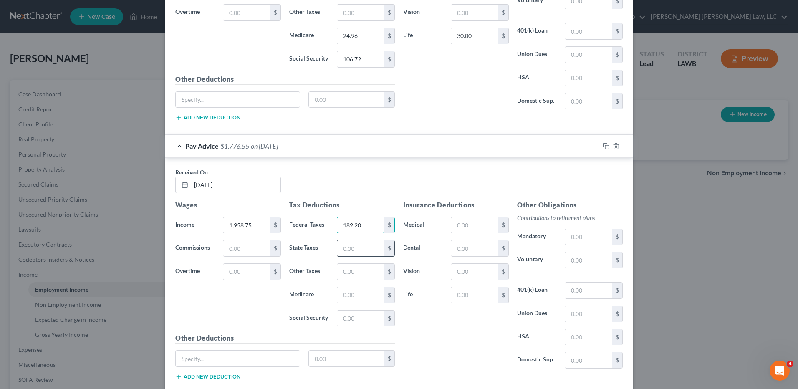
type input "182.20"
click at [349, 247] on input "text" at bounding box center [360, 248] width 47 height 16
type input "53.78"
click at [339, 294] on input "text" at bounding box center [360, 295] width 47 height 16
type input "19.80"
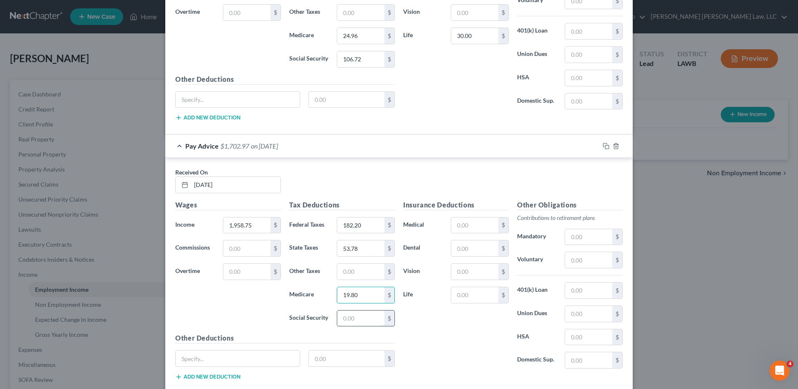
click at [354, 323] on input "text" at bounding box center [360, 319] width 47 height 16
type input "84.67"
click at [459, 231] on input "text" at bounding box center [474, 225] width 47 height 16
type input "52.99"
click at [468, 244] on input "text" at bounding box center [474, 248] width 47 height 16
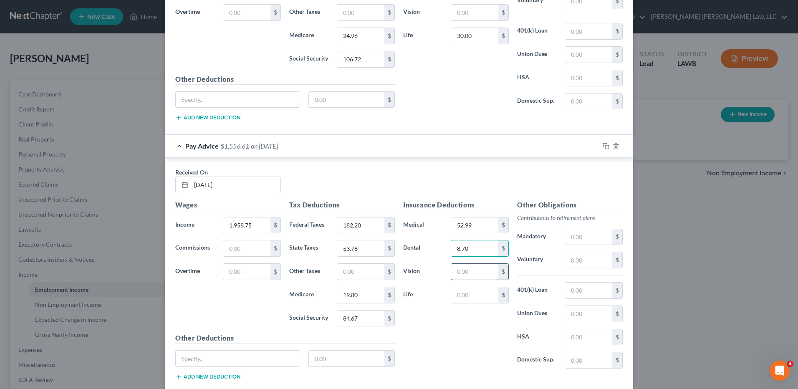
type input "8.70"
click at [465, 273] on input "text" at bounding box center [474, 272] width 47 height 16
type input "1.47"
click at [464, 301] on input "text" at bounding box center [474, 295] width 47 height 16
type input "30.00"
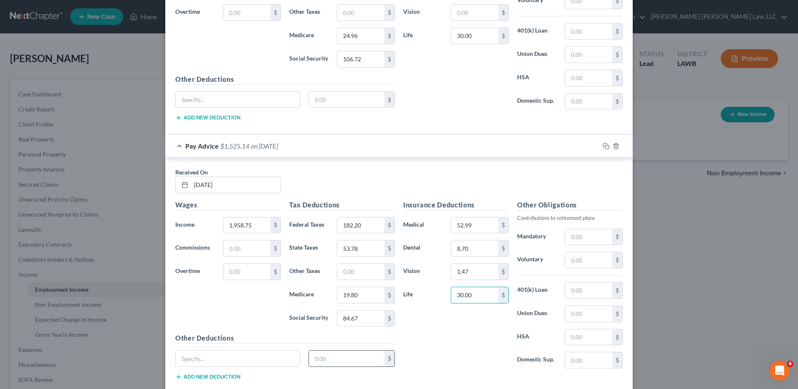
click at [351, 357] on input "text" at bounding box center [347, 359] width 76 height 16
type input "77.26"
click at [237, 362] on input "text" at bounding box center [238, 359] width 124 height 16
type input "Aflac"
click at [416, 344] on div "Insurance Deductions Medical 52.99 $ Dental 8.70 $ Vision 1.47 $ Life 30.00 $" at bounding box center [456, 288] width 114 height 176
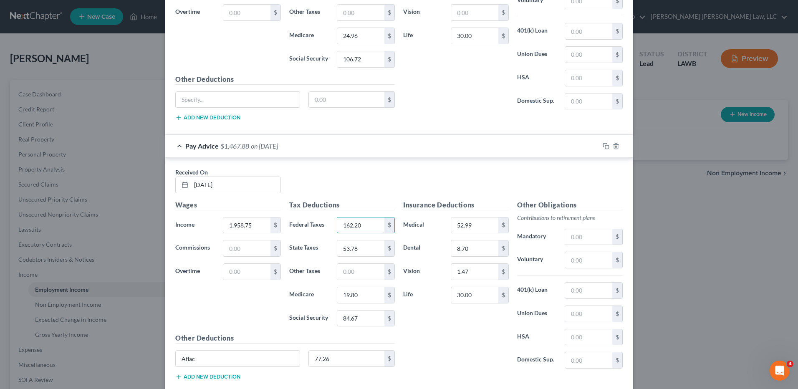
scroll to position [2545, 0]
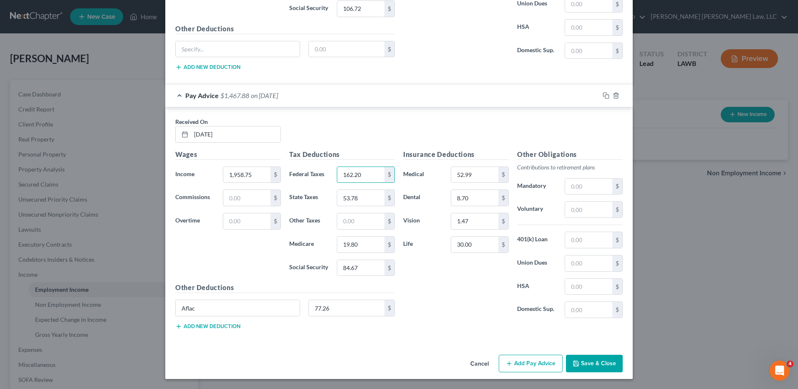
type input "162.20"
click at [521, 366] on button "Add Pay Advice" at bounding box center [531, 364] width 64 height 18
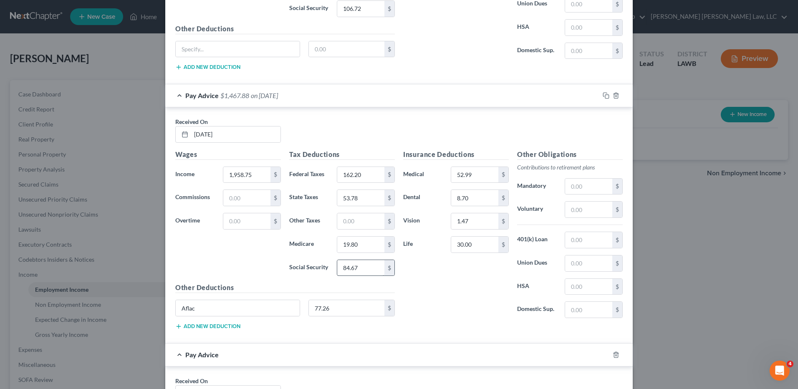
scroll to position [2794, 0]
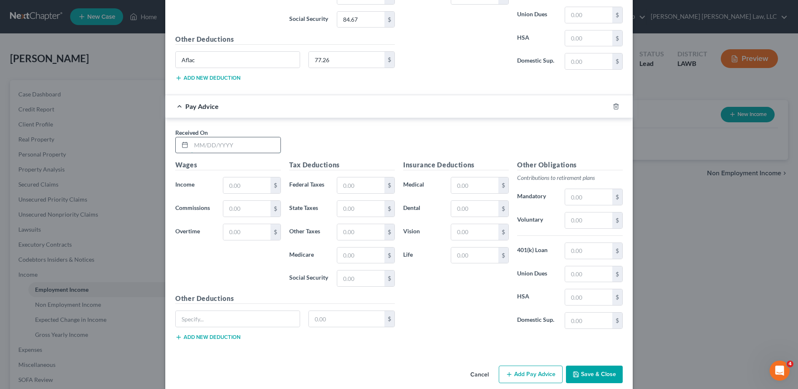
click at [195, 151] on input "text" at bounding box center [235, 145] width 89 height 16
type input "4/17/25"
click at [233, 182] on input "text" at bounding box center [246, 185] width 47 height 16
click at [246, 181] on input "text" at bounding box center [246, 185] width 47 height 16
type input "2,476.25"
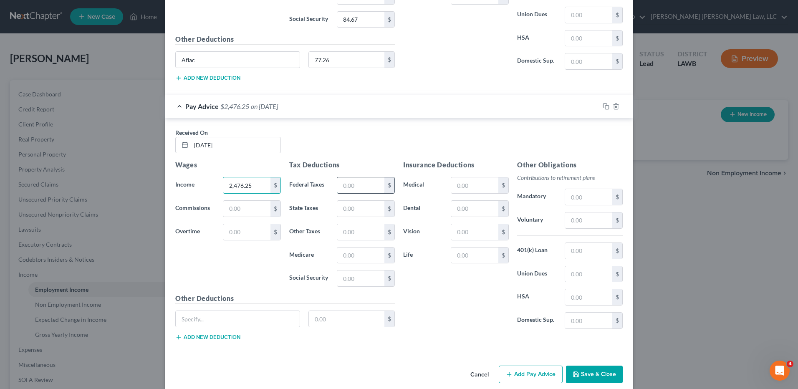
click at [347, 185] on input "text" at bounding box center [360, 185] width 47 height 16
type input "276.05"
click at [349, 207] on input "text" at bounding box center [360, 209] width 47 height 16
type input "82.50"
click at [346, 256] on input "text" at bounding box center [360, 256] width 47 height 16
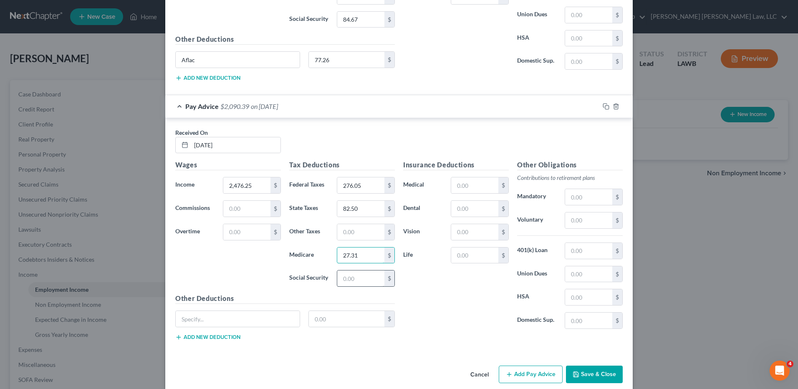
type input "27.31"
click at [352, 275] on input "text" at bounding box center [360, 279] width 47 height 16
type input "116.75"
click at [463, 185] on input "text" at bounding box center [474, 185] width 47 height 16
type input "52.99"
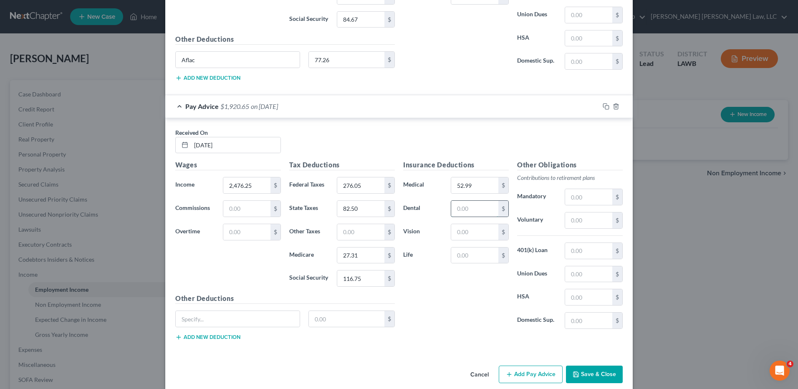
click at [464, 204] on input "text" at bounding box center [474, 209] width 47 height 16
type input "8.70"
click at [464, 233] on input "text" at bounding box center [474, 232] width 47 height 16
type input "1.47"
click at [463, 247] on div "Insurance Deductions Medical 52.99 $ Dental 8.70 $ Vision 1.47 $ Life $" at bounding box center [456, 248] width 114 height 176
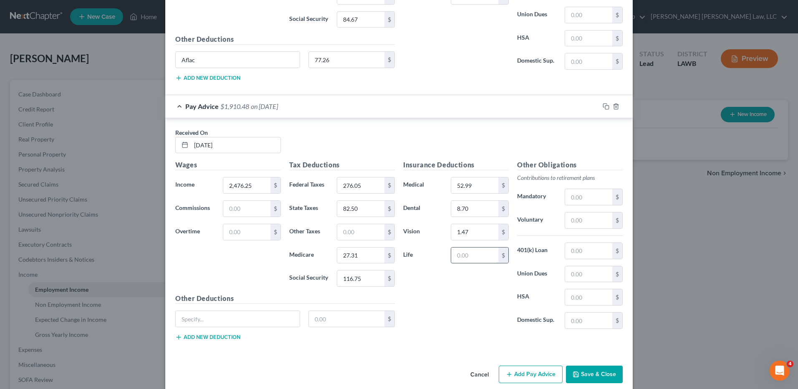
click at [463, 248] on input "text" at bounding box center [474, 256] width 47 height 16
type input "30.00"
click at [190, 321] on input "text" at bounding box center [238, 319] width 124 height 16
type input "Aflac"
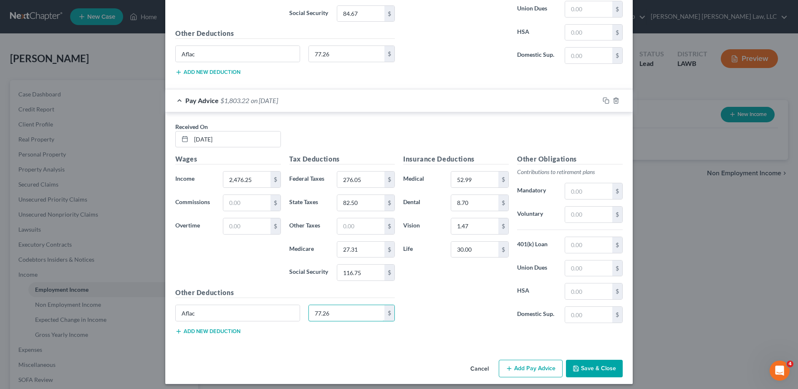
scroll to position [2804, 0]
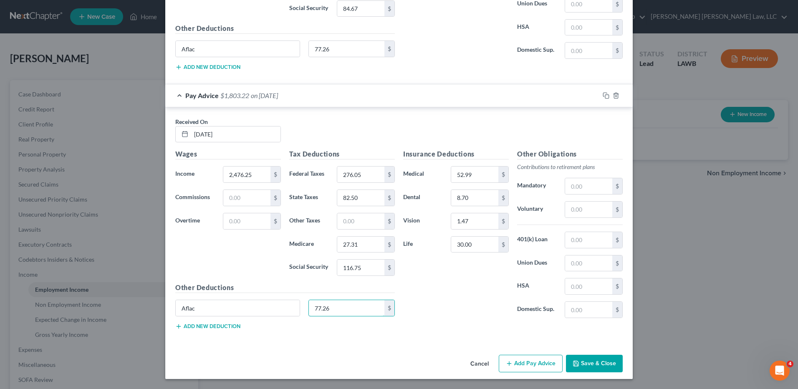
type input "77.26"
click at [520, 362] on button "Add Pay Advice" at bounding box center [531, 364] width 64 height 18
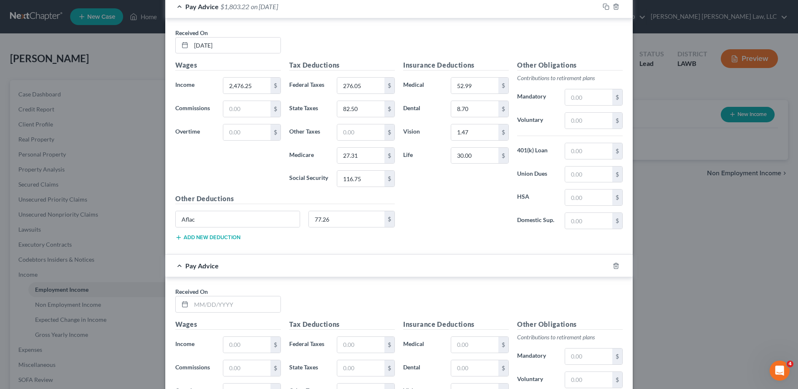
scroll to position [3013, 0]
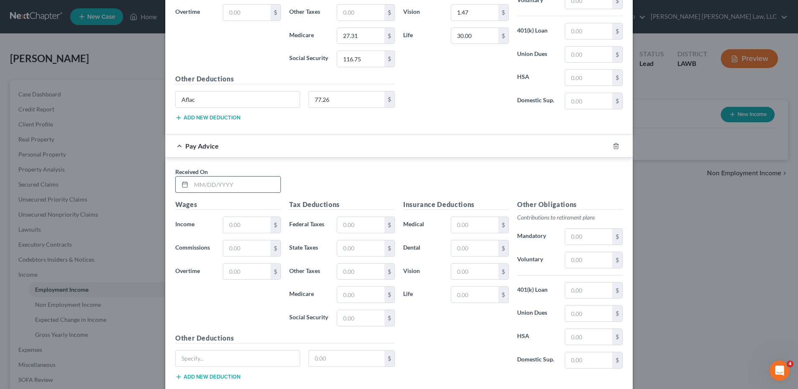
click at [193, 187] on input "text" at bounding box center [235, 185] width 89 height 16
type input "04/24/25"
click at [238, 221] on input "text" at bounding box center [246, 225] width 47 height 16
type input "2,150.00"
click at [361, 222] on input "text" at bounding box center [360, 225] width 47 height 16
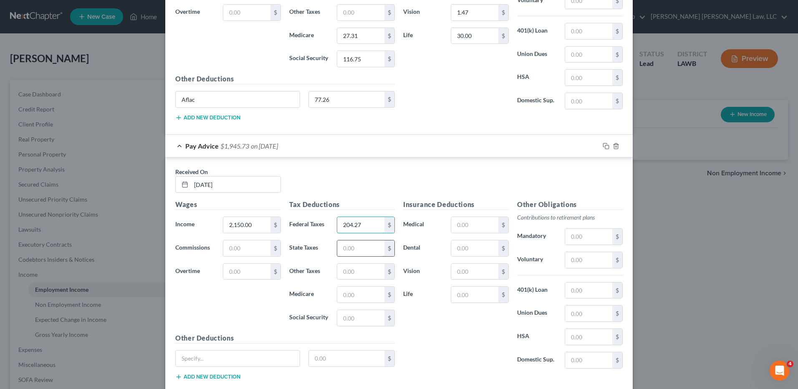
type input "204.27"
click at [341, 248] on input "text" at bounding box center [360, 248] width 47 height 16
type input "64.40"
click at [341, 293] on input "text" at bounding box center [360, 295] width 47 height 16
type input "22.57"
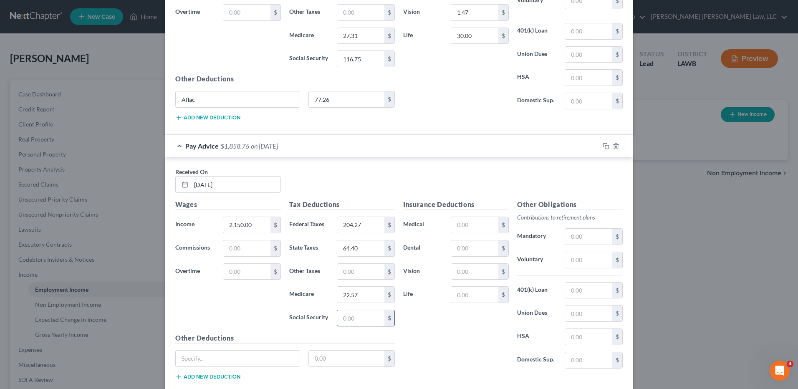
click at [351, 315] on input "text" at bounding box center [360, 318] width 47 height 16
type input "96.52"
click at [473, 226] on input "text" at bounding box center [474, 225] width 47 height 16
click at [470, 226] on input "text" at bounding box center [474, 225] width 47 height 16
type input "52.99"
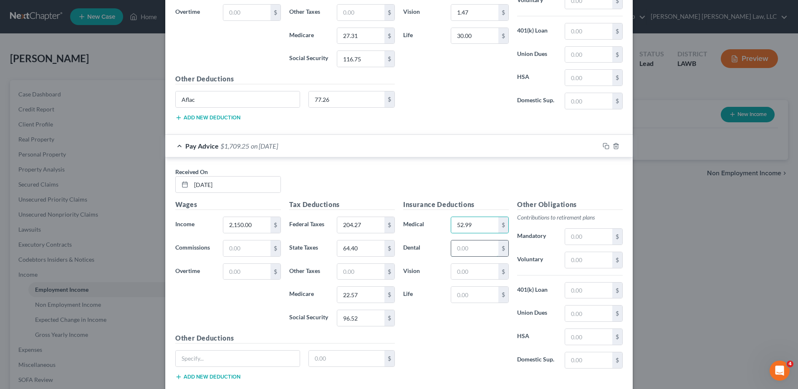
click at [456, 254] on input "text" at bounding box center [474, 248] width 47 height 16
type input "8.70"
click at [469, 274] on input "text" at bounding box center [474, 272] width 47 height 16
type input "1.47"
click at [467, 293] on input "text" at bounding box center [474, 295] width 47 height 16
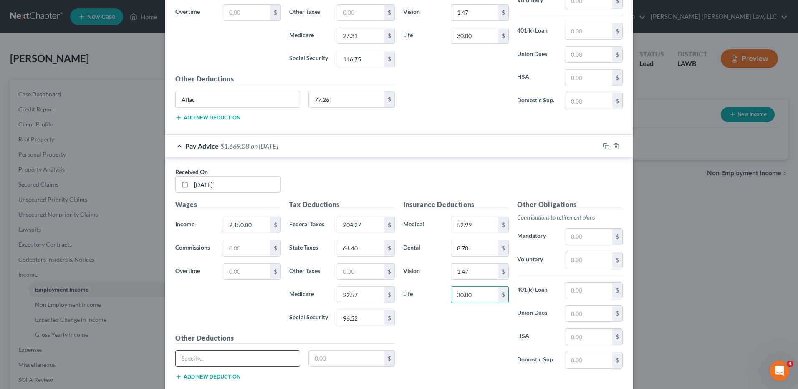
type input "30.00"
click at [198, 363] on input "text" at bounding box center [238, 359] width 124 height 16
type input "Aflac"
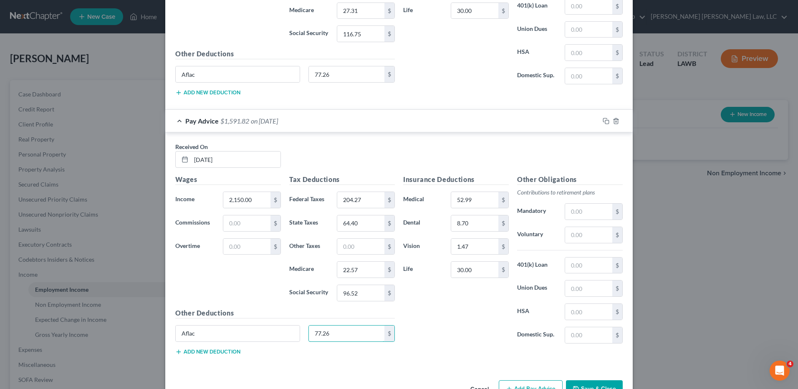
scroll to position [3063, 0]
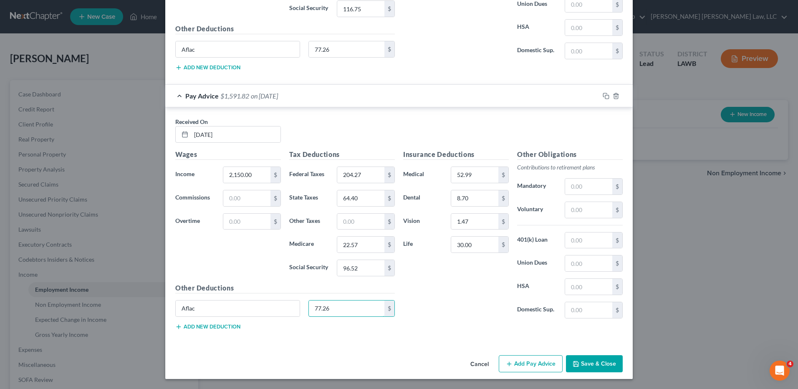
type input "77.26"
click at [535, 363] on button "Add Pay Advice" at bounding box center [531, 364] width 64 height 18
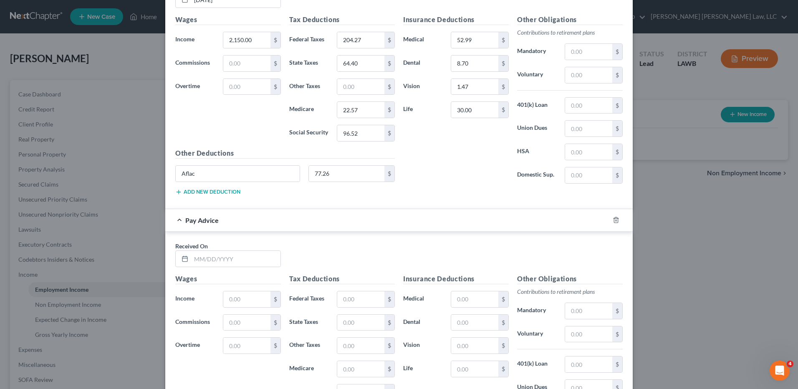
scroll to position [3272, 0]
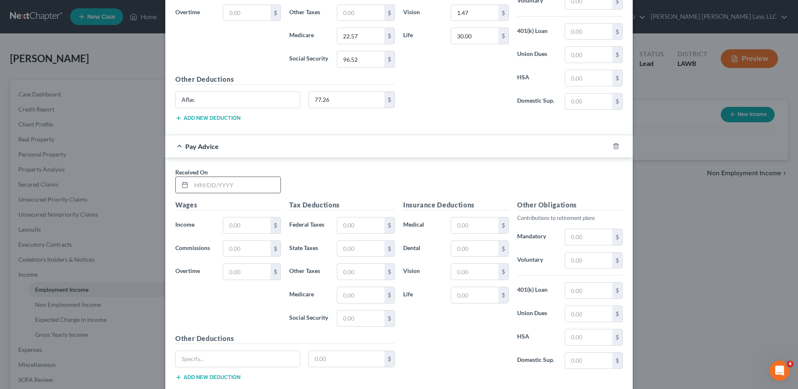
click at [204, 184] on input "text" at bounding box center [235, 185] width 89 height 16
type input "5/1/25"
click at [248, 228] on input "text" at bounding box center [246, 225] width 47 height 16
type input "2,690.00"
click at [358, 227] on input "text" at bounding box center [360, 225] width 47 height 16
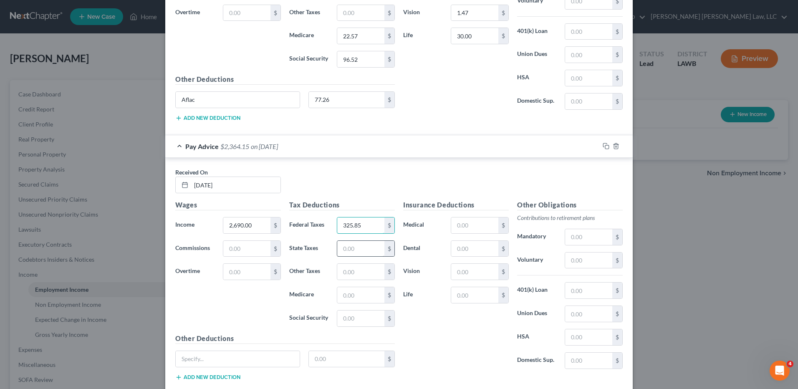
type input "325.85"
click at [360, 252] on input "text" at bounding box center [360, 249] width 47 height 16
type input "94.37"
click at [364, 295] on input "text" at bounding box center [360, 295] width 47 height 16
type input "30.41"
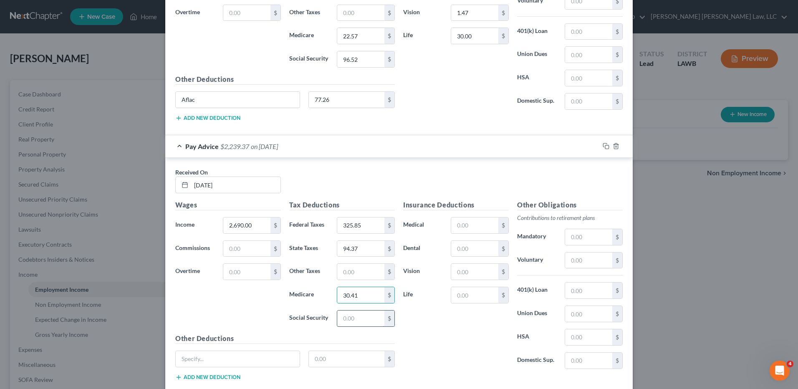
click at [361, 319] on input "text" at bounding box center [360, 319] width 47 height 16
type input "130.01"
click at [462, 228] on input "text" at bounding box center [474, 225] width 47 height 16
type input "52.99"
click at [460, 244] on input "text" at bounding box center [474, 249] width 47 height 16
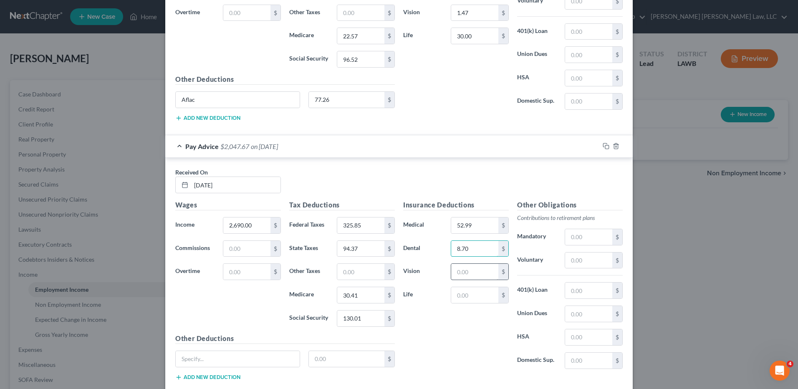
type input "8.70"
click at [460, 273] on input "text" at bounding box center [474, 272] width 47 height 16
type input "1.47"
click at [469, 296] on input "text" at bounding box center [474, 295] width 47 height 16
type input "30.00"
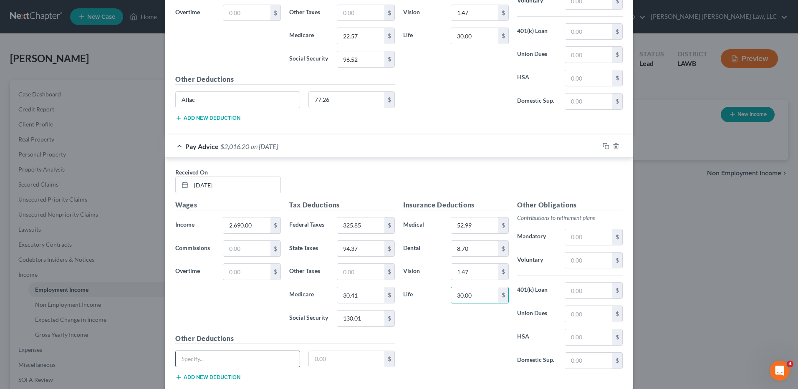
click at [238, 356] on input "text" at bounding box center [238, 359] width 124 height 16
type input "Aflac"
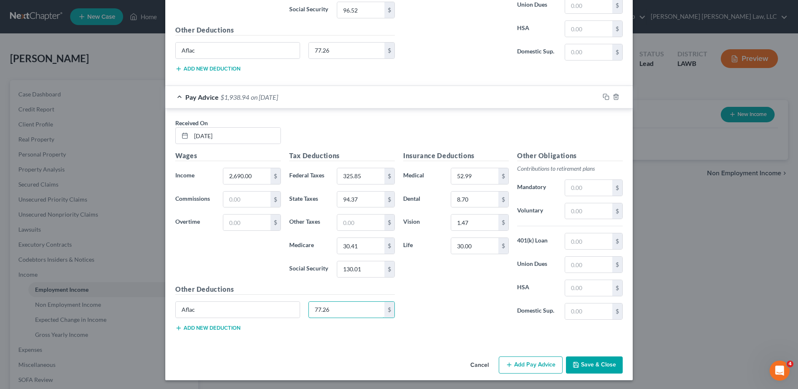
scroll to position [3323, 0]
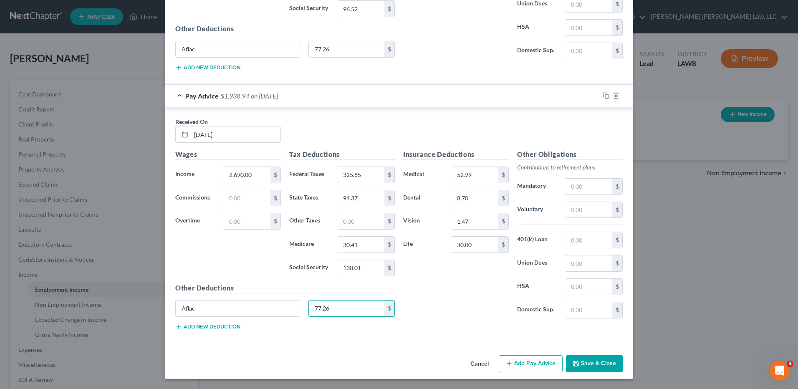
type input "77.26"
click at [529, 365] on button "Add Pay Advice" at bounding box center [531, 364] width 64 height 18
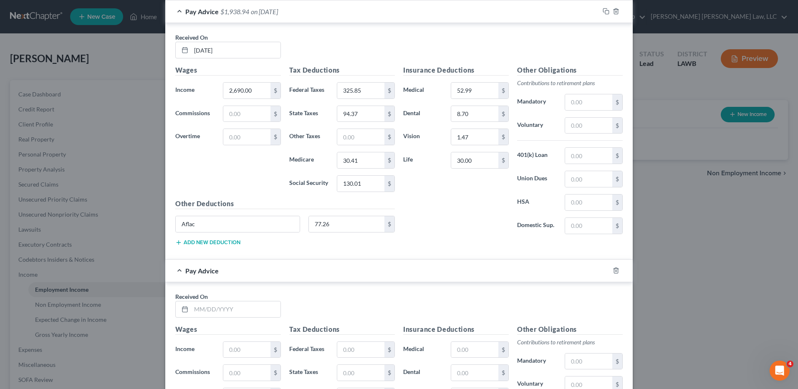
scroll to position [3490, 0]
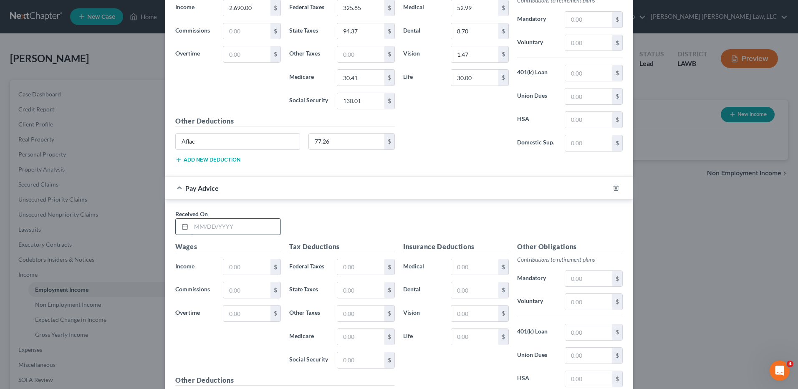
click at [211, 230] on input "text" at bounding box center [235, 227] width 89 height 16
type input "5/28/25"
click at [238, 267] on input "text" at bounding box center [246, 267] width 47 height 16
type input "2,555.00"
click at [364, 264] on input "text" at bounding box center [360, 267] width 47 height 16
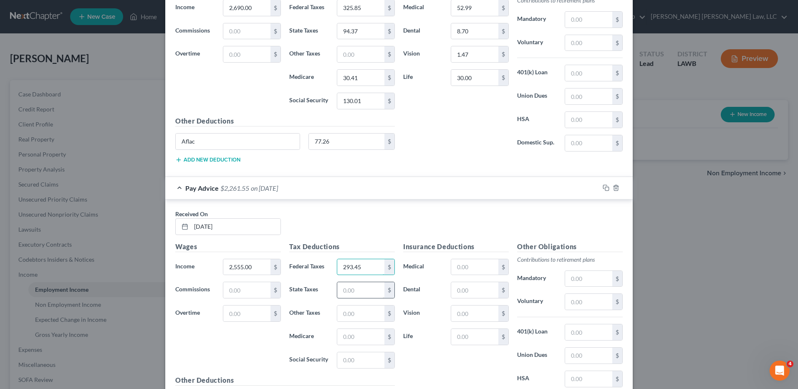
type input "293.45"
click at [357, 284] on input "text" at bounding box center [360, 290] width 47 height 16
type input "86.87"
click at [358, 329] on input "text" at bounding box center [360, 337] width 47 height 16
type input "28.44"
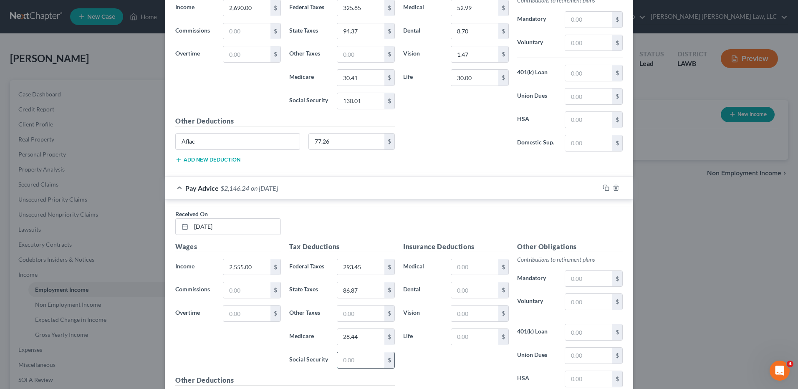
click at [346, 359] on input "text" at bounding box center [360, 360] width 47 height 16
type input "121.63"
click at [466, 266] on input "text" at bounding box center [474, 267] width 47 height 16
type input "52.99"
click at [457, 293] on input "text" at bounding box center [474, 290] width 47 height 16
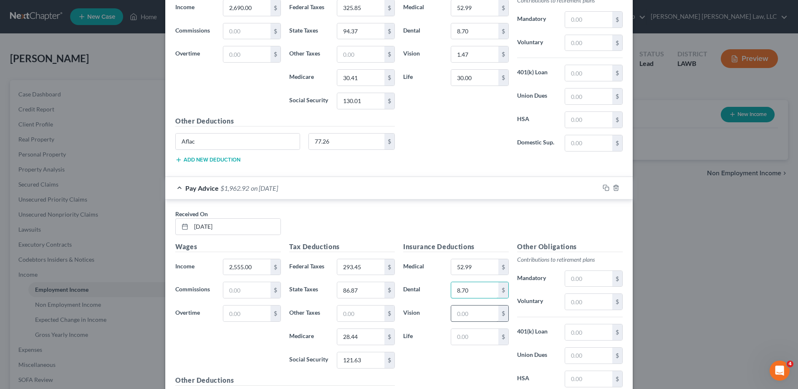
type input "8.70"
click at [464, 317] on input "text" at bounding box center [474, 314] width 47 height 16
type input "1.47"
click at [460, 336] on input "text" at bounding box center [474, 337] width 47 height 16
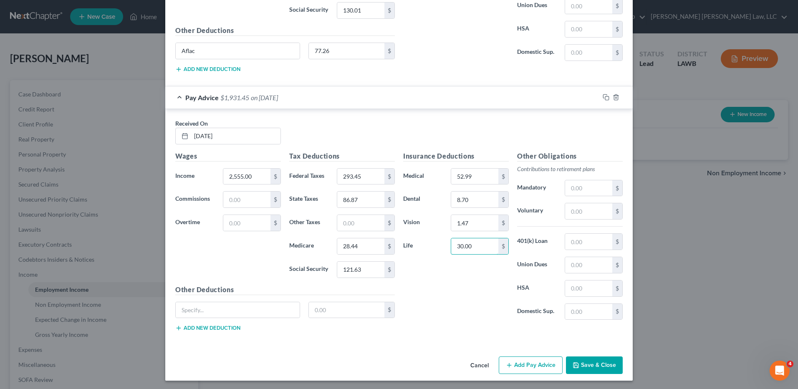
scroll to position [3582, 0]
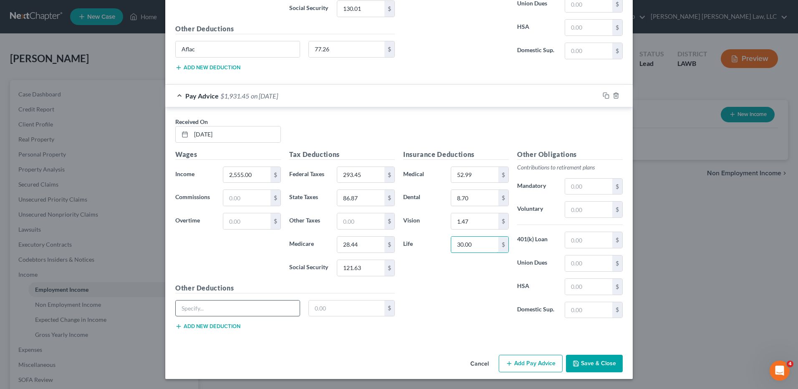
type input "30.00"
click at [214, 308] on input "text" at bounding box center [238, 309] width 124 height 16
type input "Aflac"
type input "77.26"
click at [541, 360] on button "Add Pay Advice" at bounding box center [531, 364] width 64 height 18
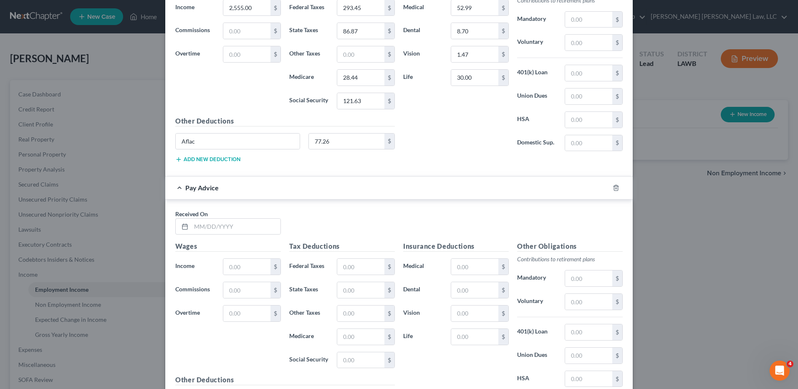
scroll to position [3841, 0]
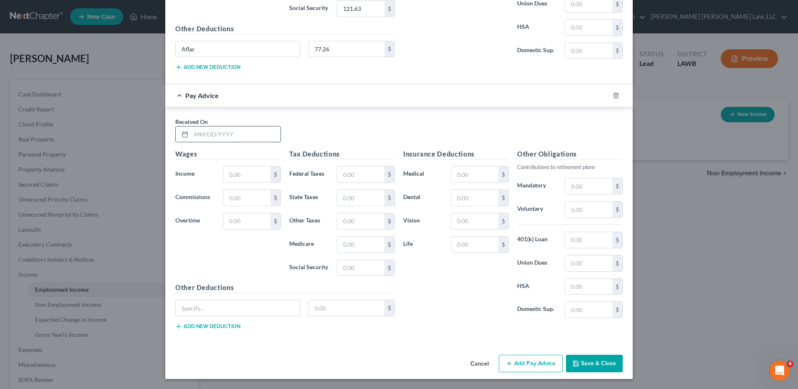
click at [206, 139] on input "text" at bounding box center [235, 134] width 89 height 16
type input "5/15/25"
click at [226, 177] on input "text" at bounding box center [246, 175] width 47 height 16
type input "1,200.00"
click at [349, 176] on input "text" at bounding box center [360, 175] width 47 height 16
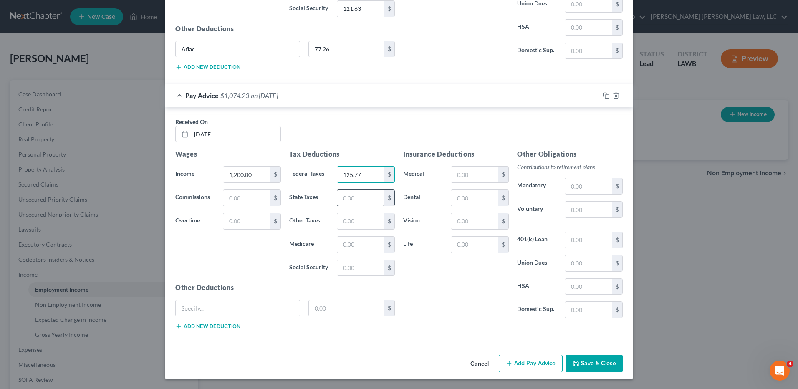
type input "125.77"
click at [357, 193] on input "text" at bounding box center [360, 198] width 47 height 16
type input "44.49"
click at [362, 249] on input "text" at bounding box center [360, 245] width 47 height 16
type input "17.40"
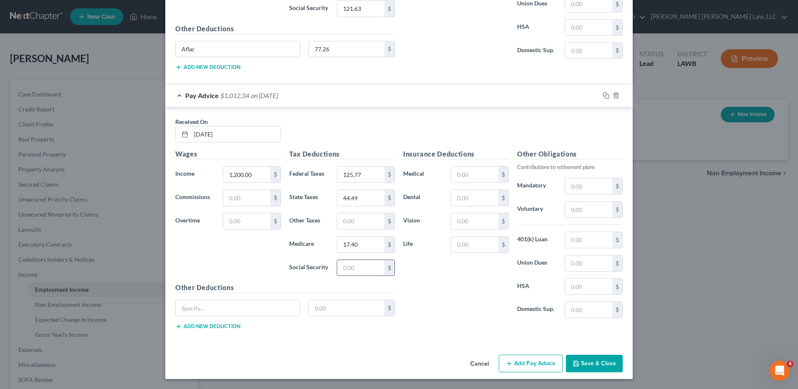
click at [359, 269] on input "text" at bounding box center [360, 268] width 47 height 16
type input "74.40"
click at [472, 178] on input "text" at bounding box center [474, 175] width 47 height 16
click at [586, 363] on button "Save & Close" at bounding box center [594, 364] width 57 height 18
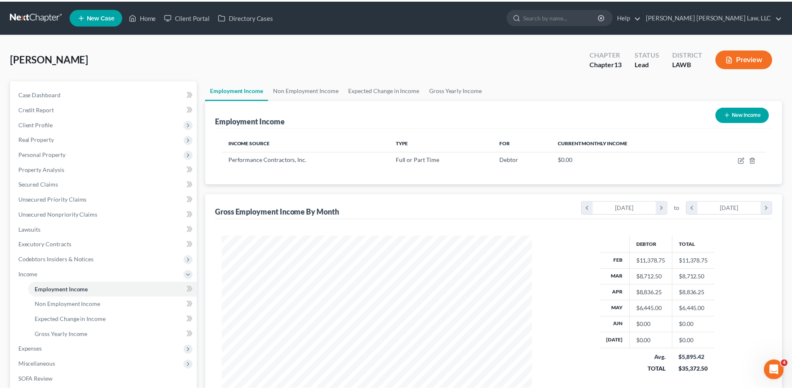
scroll to position [155, 326]
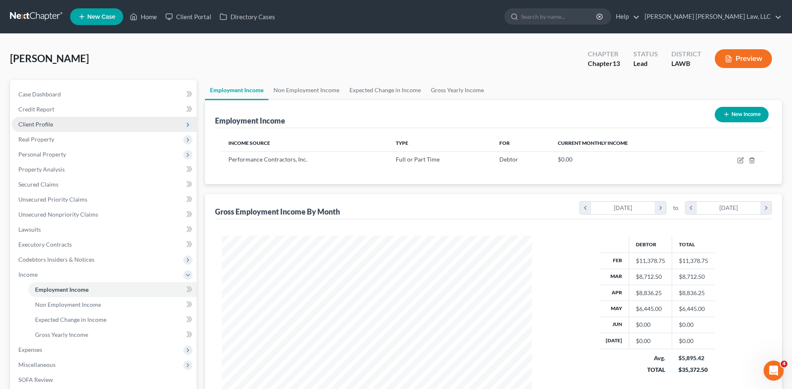
click at [46, 126] on span "Client Profile" at bounding box center [35, 124] width 35 height 7
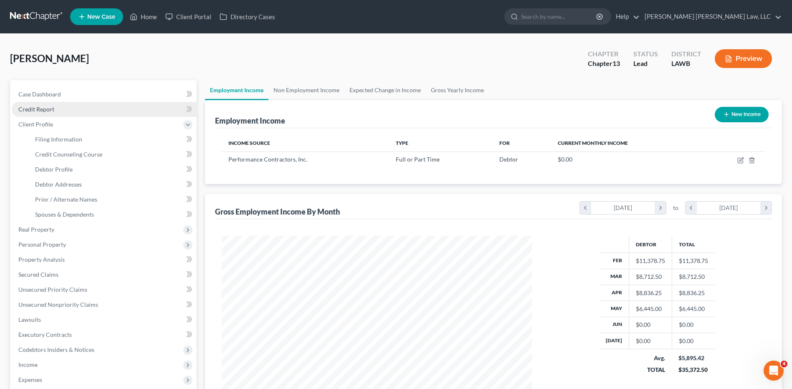
click at [38, 106] on span "Credit Report" at bounding box center [36, 109] width 36 height 7
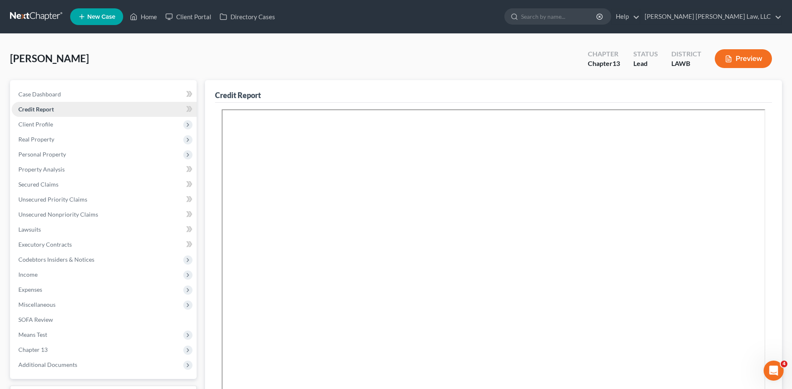
click at [46, 107] on span "Credit Report" at bounding box center [35, 109] width 35 height 7
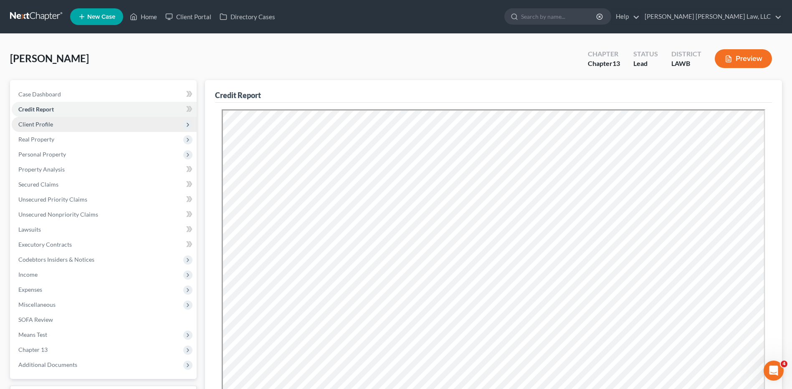
click at [46, 121] on span "Client Profile" at bounding box center [35, 124] width 35 height 7
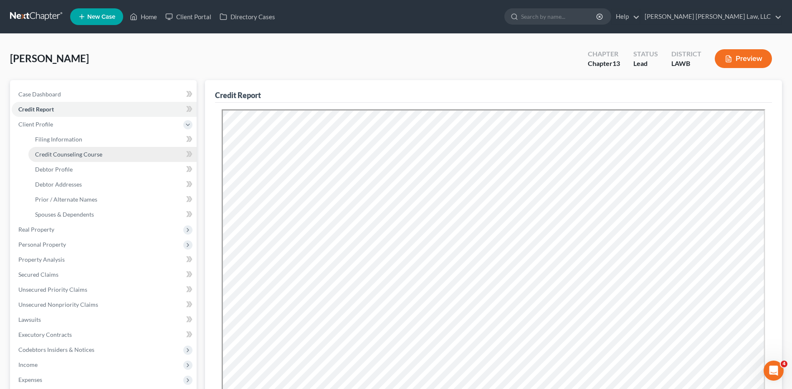
click at [64, 155] on span "Credit Counseling Course" at bounding box center [68, 154] width 67 height 7
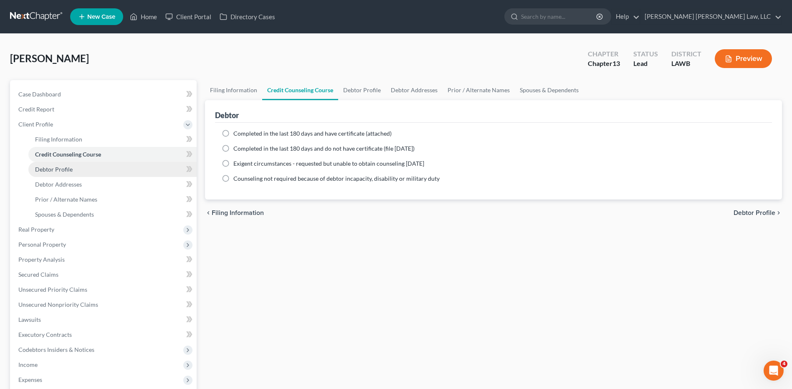
click at [54, 168] on span "Debtor Profile" at bounding box center [54, 169] width 38 height 7
select select "0"
select select "1"
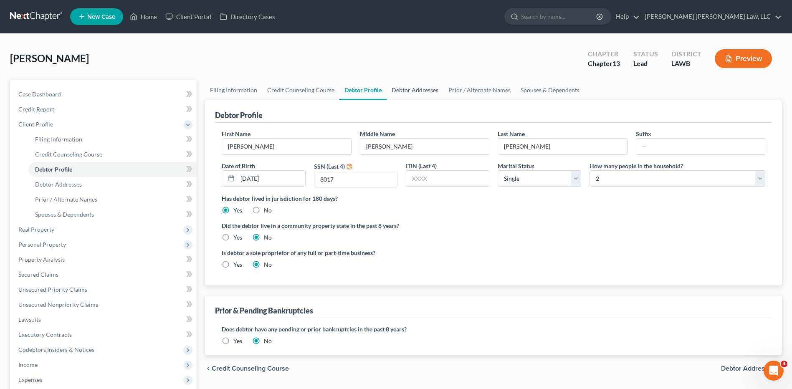
click at [422, 90] on link "Debtor Addresses" at bounding box center [415, 90] width 57 height 20
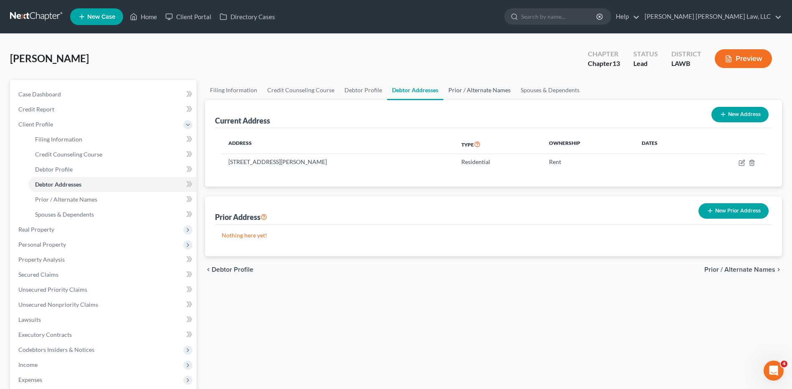
click at [462, 88] on link "Prior / Alternate Names" at bounding box center [479, 90] width 72 height 20
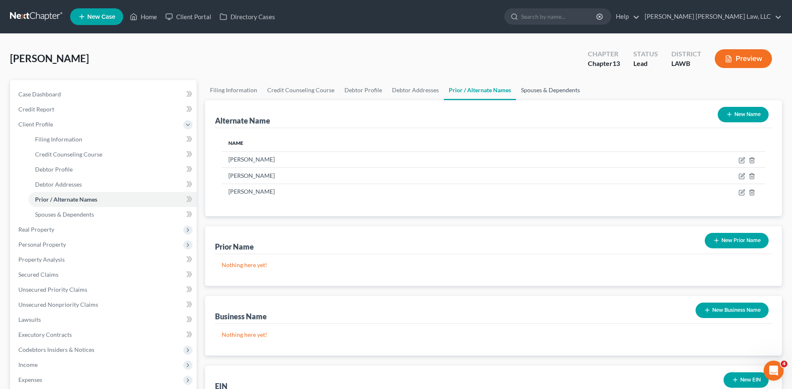
click at [527, 92] on link "Spouses & Dependents" at bounding box center [550, 90] width 69 height 20
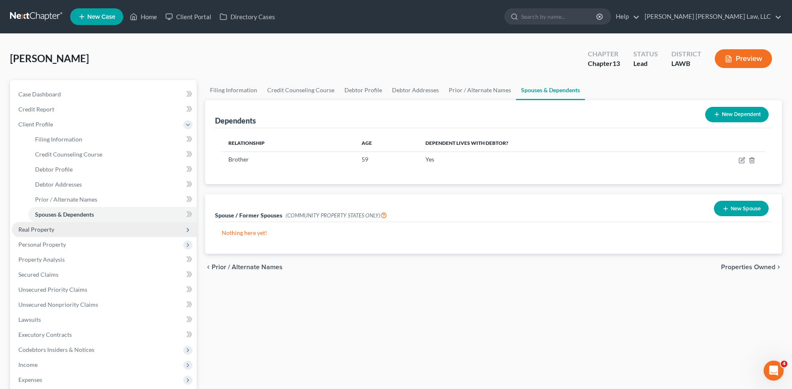
click at [41, 229] on span "Real Property" at bounding box center [36, 229] width 36 height 7
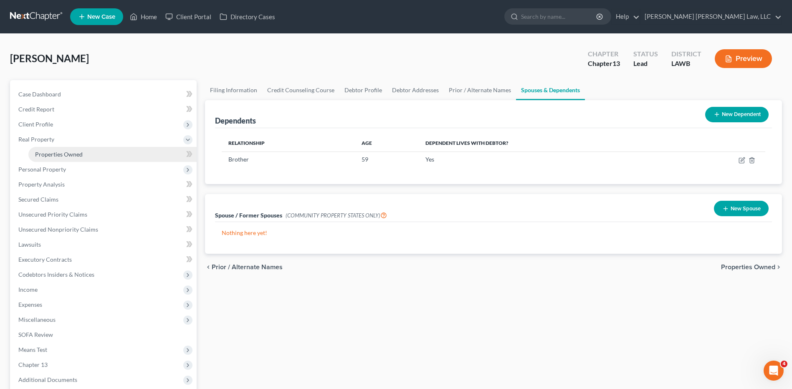
click at [54, 151] on span "Properties Owned" at bounding box center [59, 154] width 48 height 7
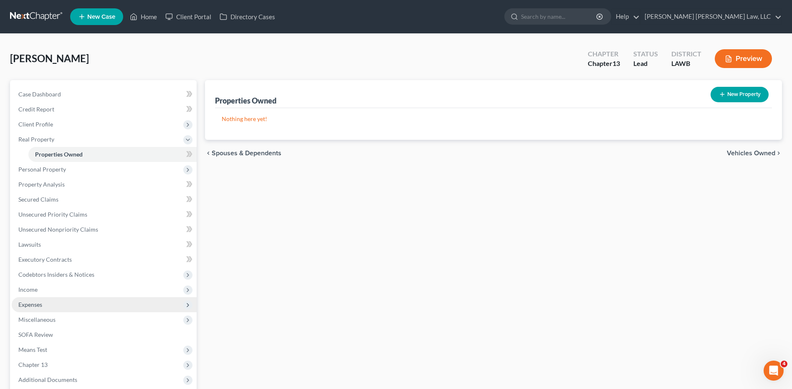
click at [21, 303] on span "Expenses" at bounding box center [30, 304] width 24 height 7
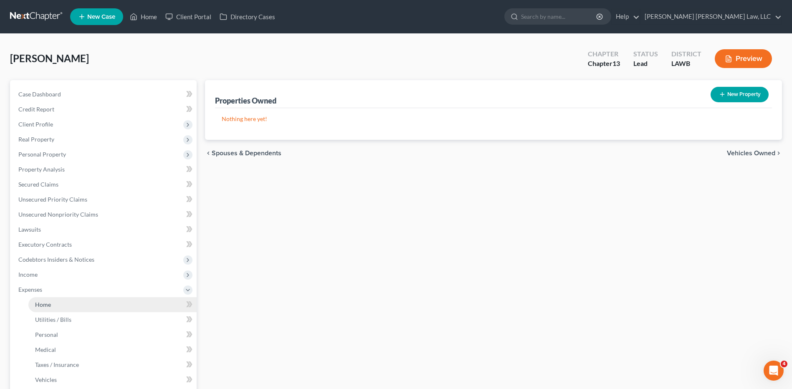
click at [47, 305] on span "Home" at bounding box center [43, 304] width 16 height 7
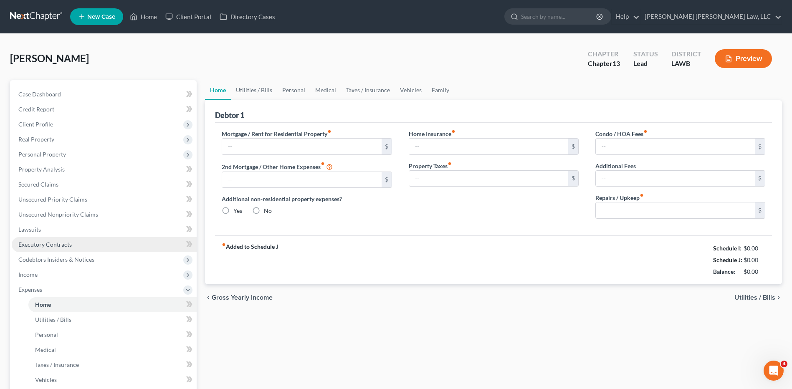
type input "0.00"
radio input "true"
type input "0.00"
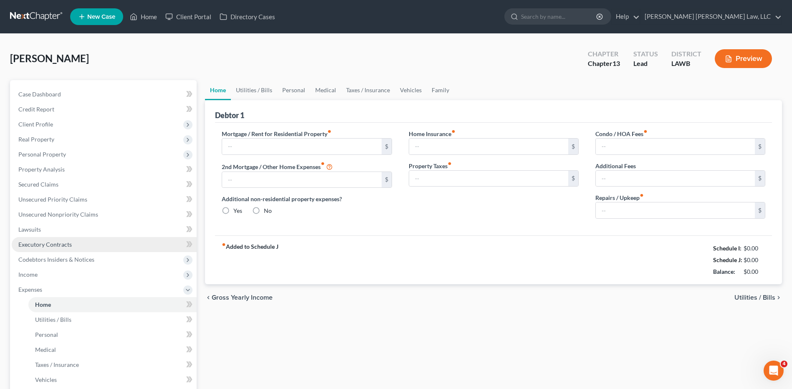
type input "0.00"
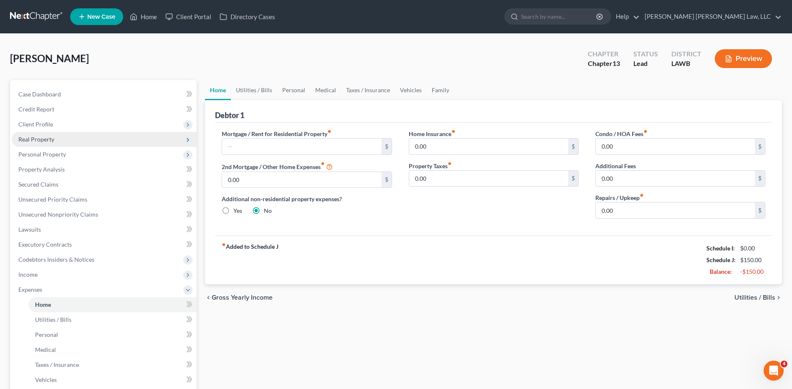
click at [40, 140] on span "Real Property" at bounding box center [36, 139] width 36 height 7
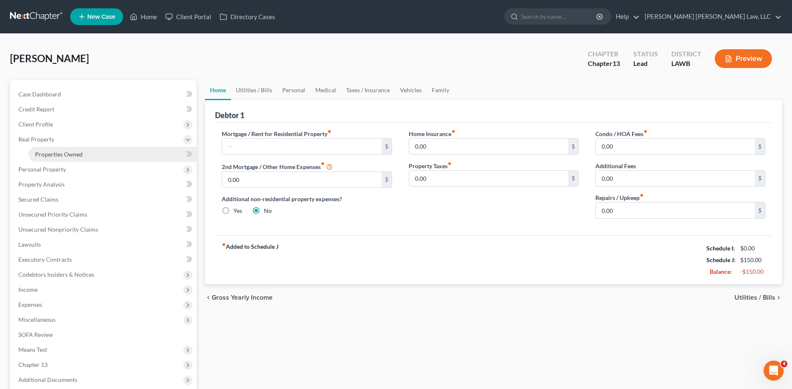
click at [52, 155] on span "Properties Owned" at bounding box center [59, 154] width 48 height 7
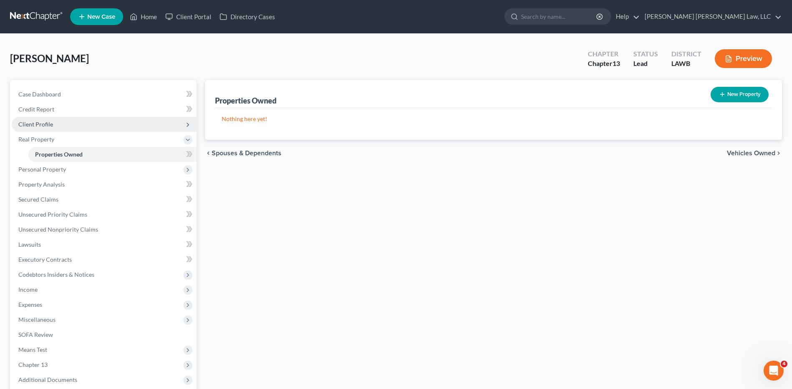
click at [51, 124] on span "Client Profile" at bounding box center [35, 124] width 35 height 7
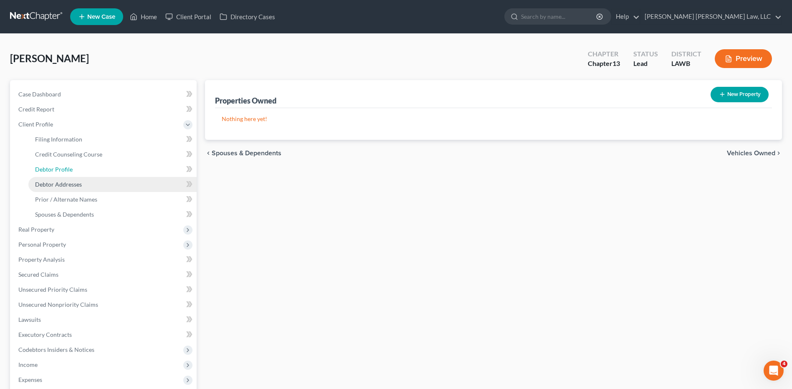
drag, startPoint x: 59, startPoint y: 169, endPoint x: 96, endPoint y: 184, distance: 40.3
click at [59, 169] on span "Debtor Profile" at bounding box center [54, 169] width 38 height 7
select select "0"
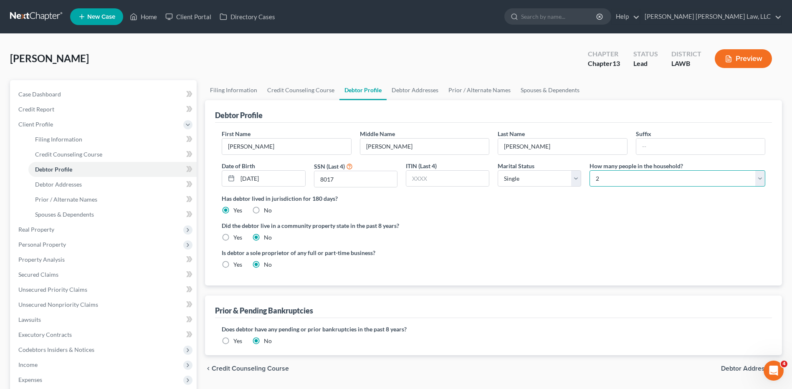
click at [627, 176] on select "Select 1 2 3 4 5 6 7 8 9 10 11 12 13 14 15 16 17 18 19 20" at bounding box center [677, 178] width 176 height 17
select select "0"
click at [589, 170] on select "Select 1 2 3 4 5 6 7 8 9 10 11 12 13 14 15 16 17 18 19 20" at bounding box center [677, 178] width 176 height 17
click at [544, 242] on div "Did the debtor live in a community property state in the past 8 years? Yes No" at bounding box center [494, 231] width 544 height 20
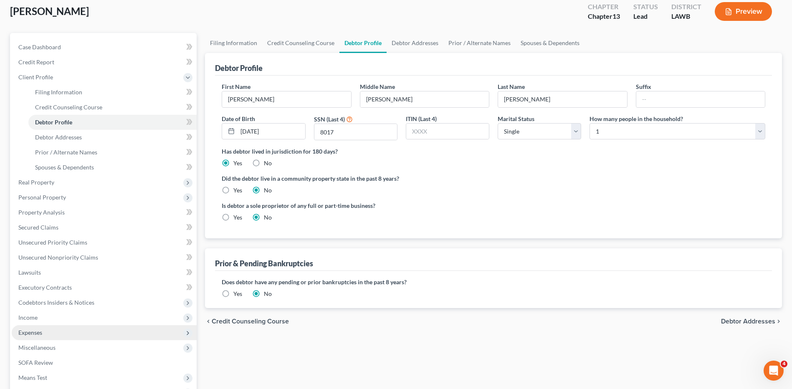
scroll to position [125, 0]
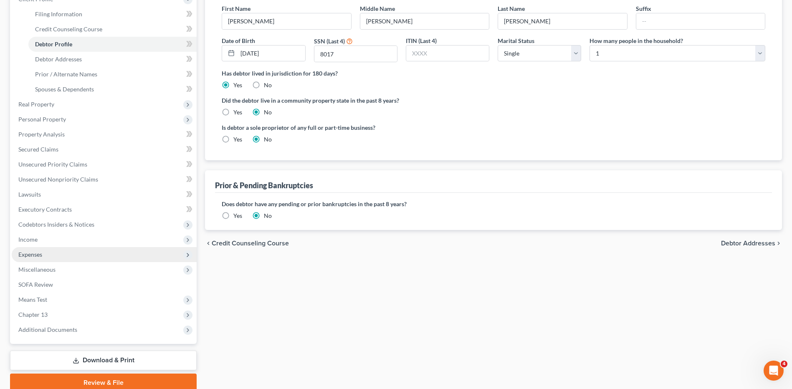
click at [28, 254] on span "Expenses" at bounding box center [30, 254] width 24 height 7
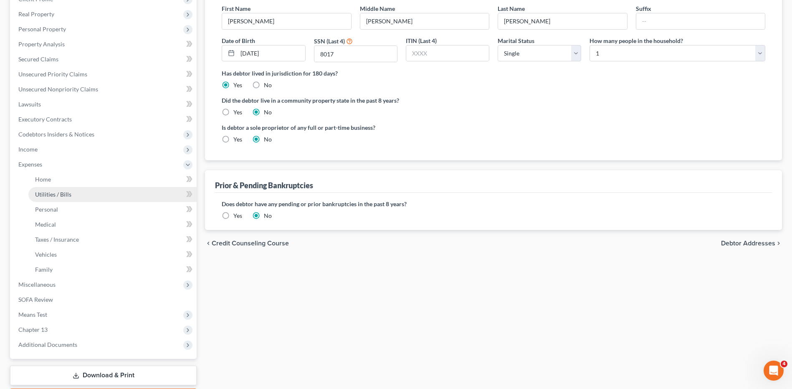
click at [51, 192] on span "Utilities / Bills" at bounding box center [53, 194] width 36 height 7
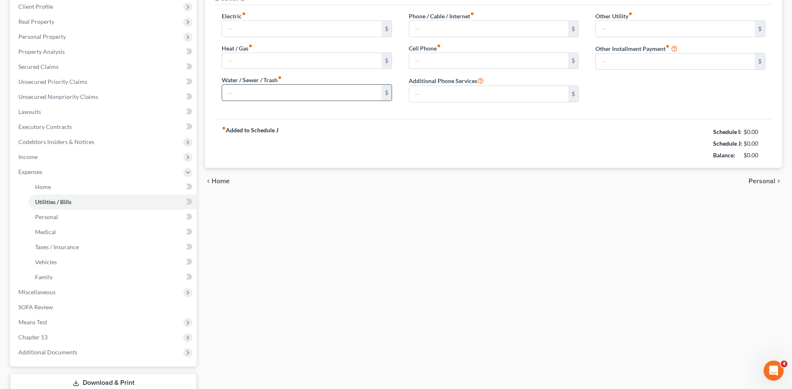
scroll to position [25, 0]
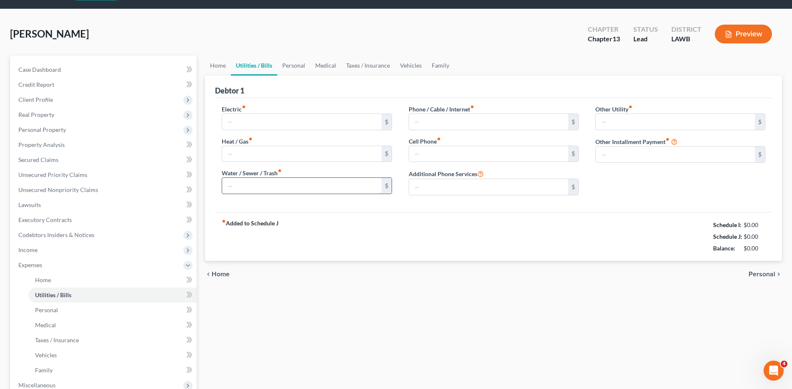
type input "0.00"
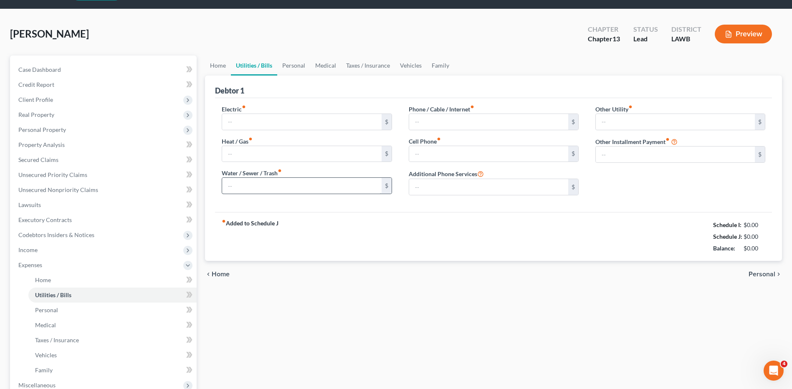
type input "0.00"
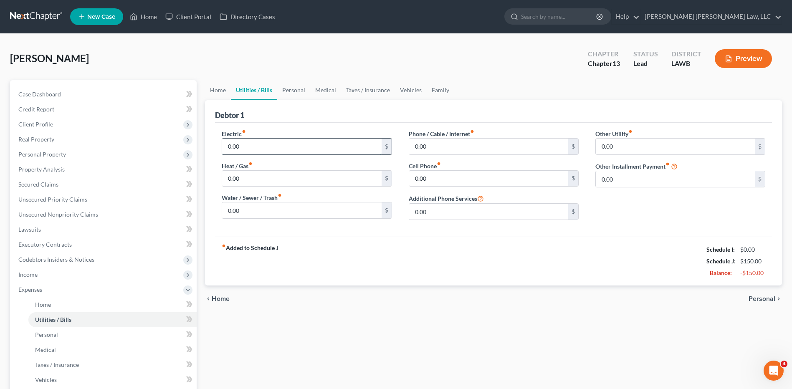
click at [250, 147] on input "0.00" at bounding box center [301, 147] width 159 height 16
type input "200.00"
click at [246, 179] on input "0.00" at bounding box center [301, 179] width 159 height 16
type input "40.00"
click at [247, 210] on input "0.00" at bounding box center [301, 210] width 159 height 16
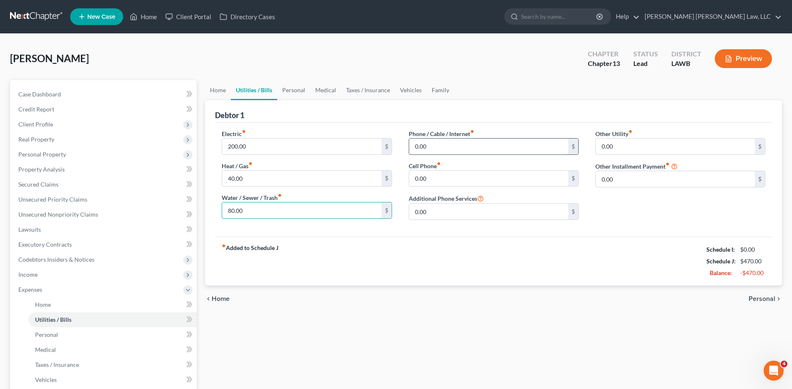
type input "80.00"
click at [431, 144] on input "0.00" at bounding box center [488, 147] width 159 height 16
type input "90.00"
click at [430, 182] on input "0.00" at bounding box center [488, 179] width 159 height 16
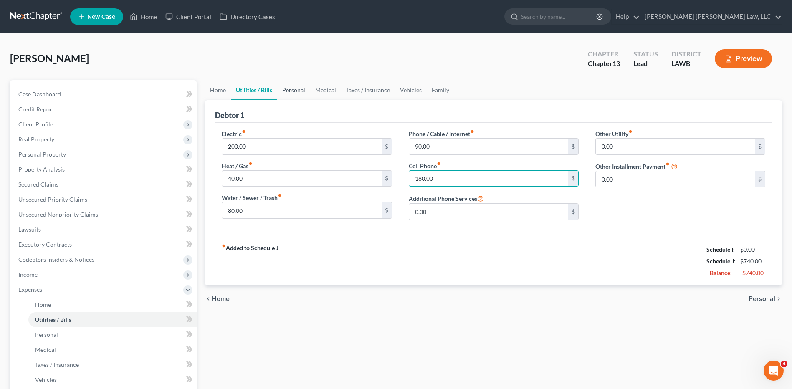
type input "180.00"
click at [296, 92] on link "Personal" at bounding box center [293, 90] width 33 height 20
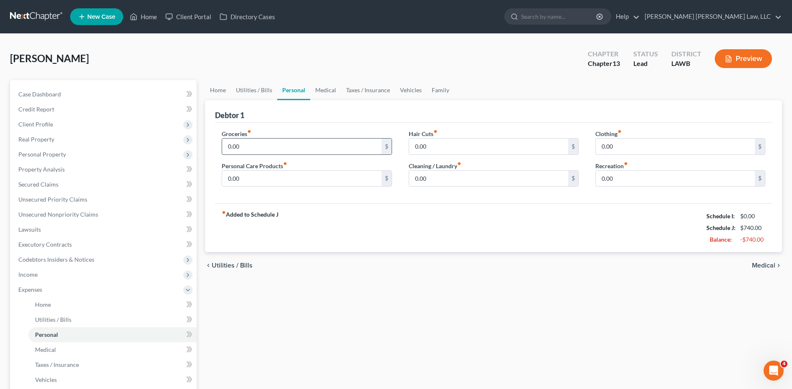
click at [257, 143] on input "0.00" at bounding box center [301, 147] width 159 height 16
type input "487.00"
click at [240, 176] on input "0.00" at bounding box center [301, 179] width 159 height 16
type input "50.00"
click at [320, 90] on link "Medical" at bounding box center [325, 90] width 31 height 20
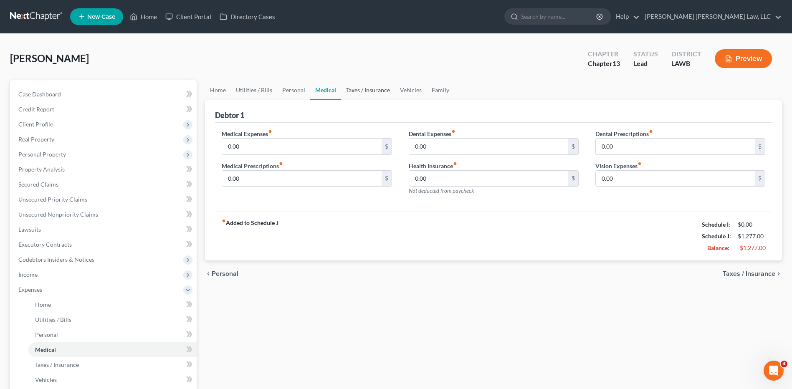
click at [373, 91] on link "Taxes / Insurance" at bounding box center [368, 90] width 54 height 20
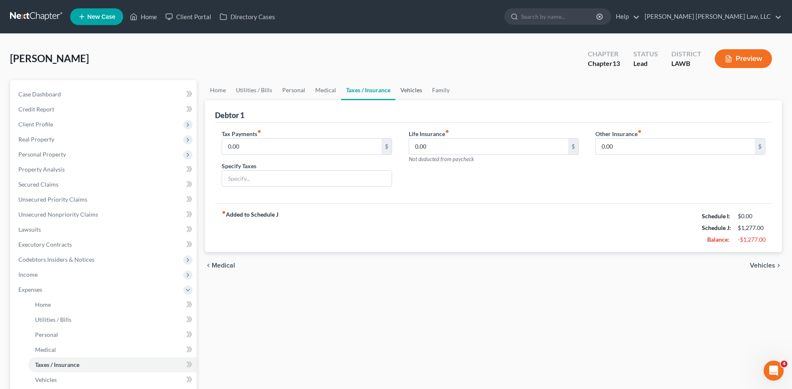
click at [407, 94] on link "Vehicles" at bounding box center [411, 90] width 32 height 20
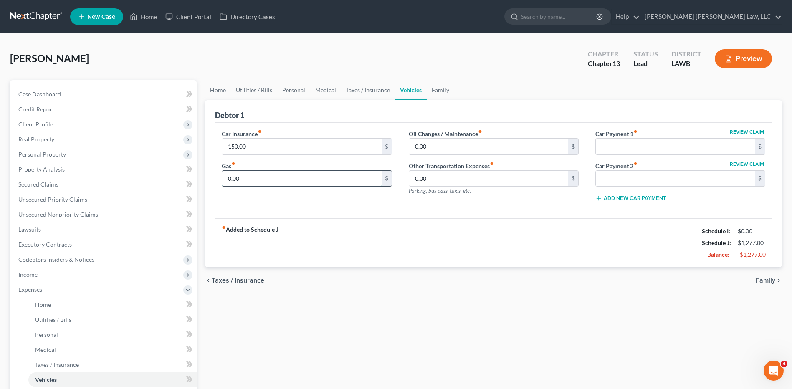
click at [247, 179] on input "0.00" at bounding box center [301, 179] width 159 height 16
type input "20.00"
click at [426, 145] on input "0.00" at bounding box center [488, 147] width 159 height 16
type input "30.00"
click at [439, 88] on link "Family" at bounding box center [441, 90] width 28 height 20
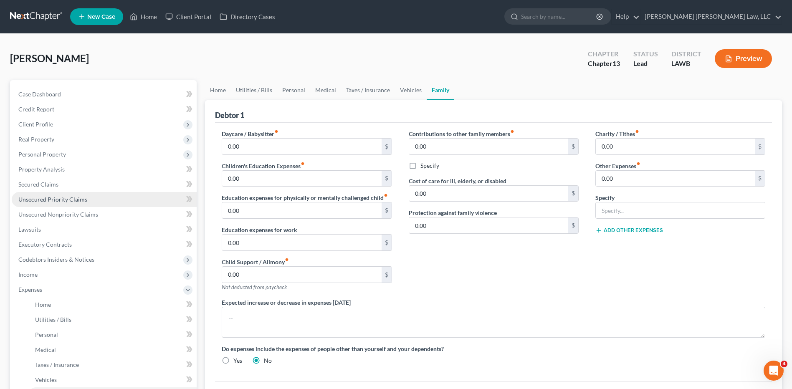
click at [33, 200] on span "Unsecured Priority Claims" at bounding box center [52, 199] width 69 height 7
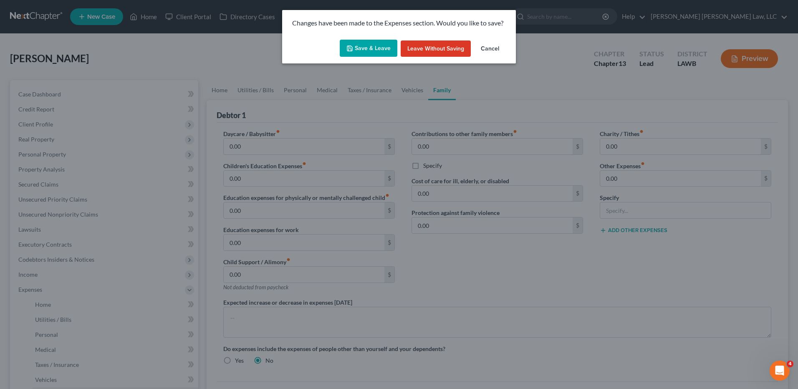
click at [361, 44] on button "Save & Leave" at bounding box center [369, 49] width 58 height 18
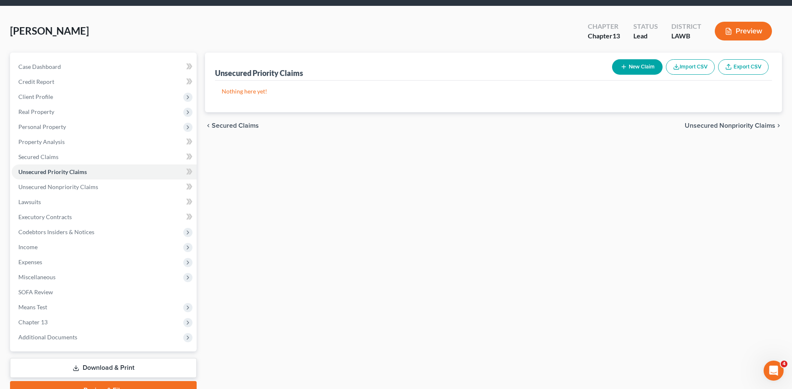
scroll to position [42, 0]
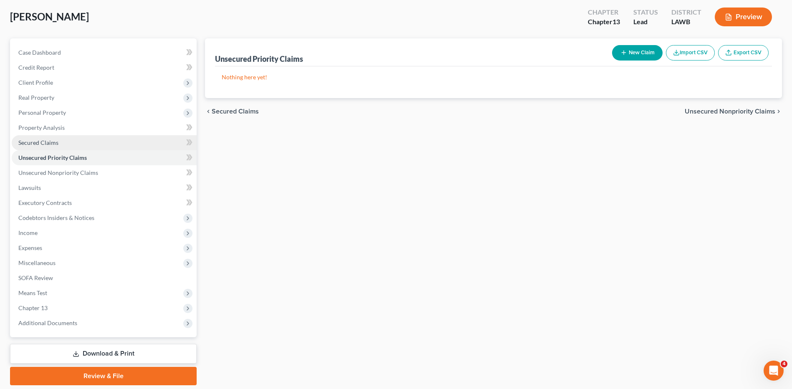
click at [41, 144] on span "Secured Claims" at bounding box center [38, 142] width 40 height 7
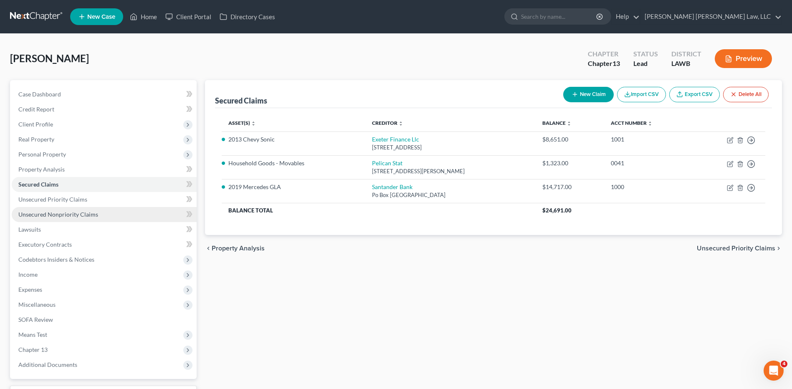
click at [76, 215] on span "Unsecured Nonpriority Claims" at bounding box center [58, 214] width 80 height 7
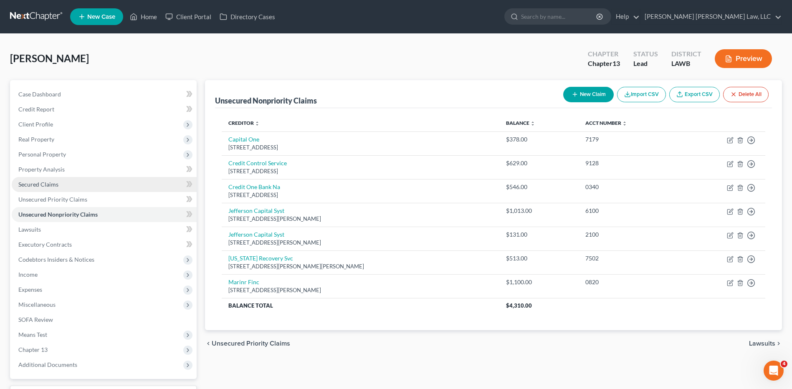
click at [48, 184] on span "Secured Claims" at bounding box center [38, 184] width 40 height 7
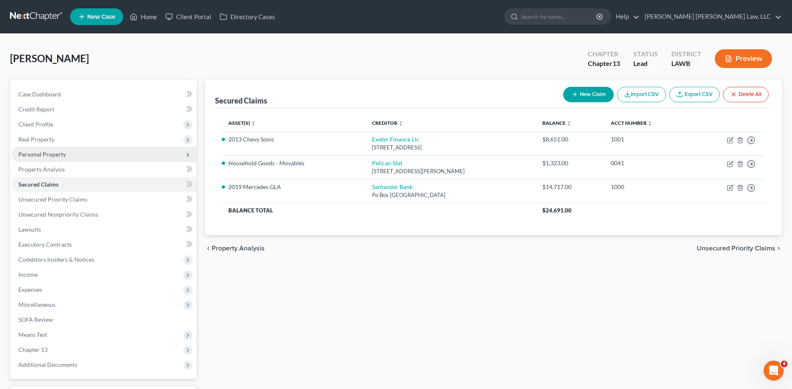
click at [40, 158] on span "Personal Property" at bounding box center [104, 154] width 185 height 15
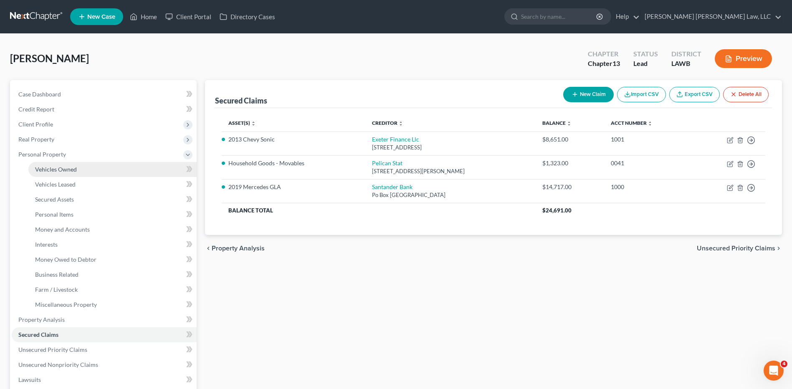
click at [57, 172] on span "Vehicles Owned" at bounding box center [56, 169] width 42 height 7
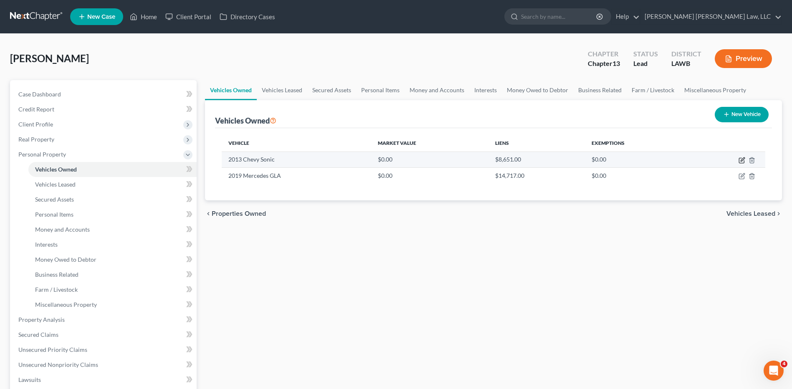
click at [740, 161] on icon "button" at bounding box center [741, 160] width 7 height 7
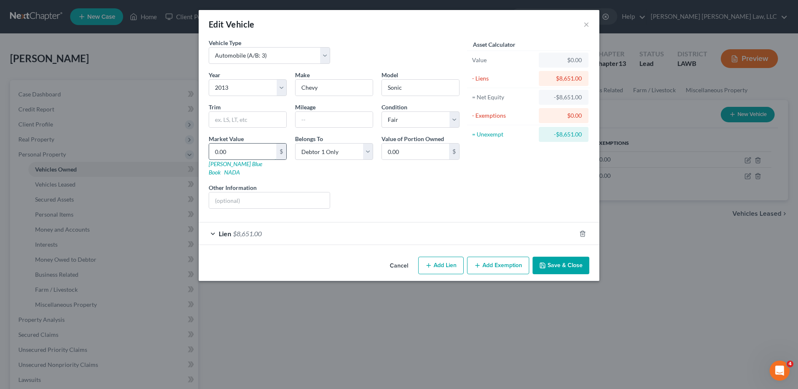
click at [261, 150] on input "0.00" at bounding box center [242, 152] width 67 height 16
click at [348, 124] on input "text" at bounding box center [334, 120] width 77 height 16
click at [552, 257] on button "Save & Close" at bounding box center [561, 266] width 57 height 18
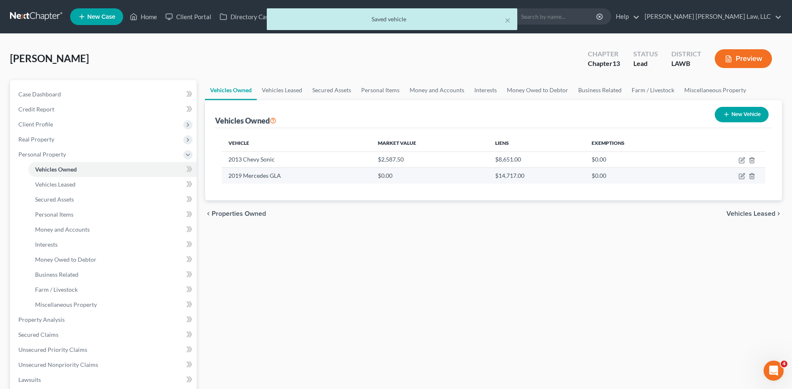
click at [742, 180] on td at bounding box center [728, 176] width 76 height 16
click at [742, 178] on icon "button" at bounding box center [741, 176] width 7 height 7
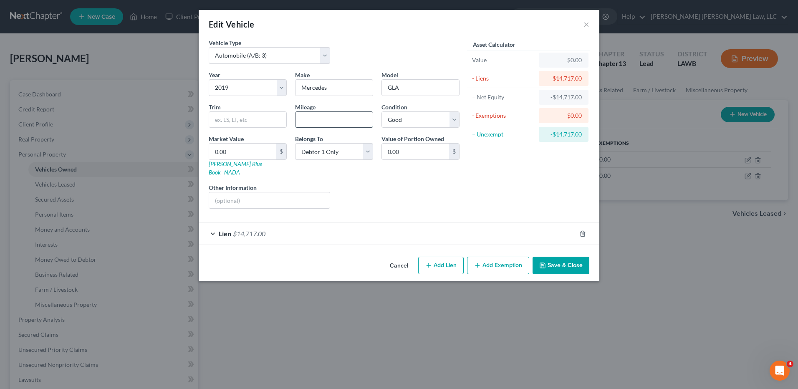
click at [327, 118] on input "text" at bounding box center [334, 120] width 77 height 16
click at [233, 147] on input "0.00" at bounding box center [242, 152] width 67 height 16
click at [566, 259] on button "Save & Close" at bounding box center [561, 266] width 57 height 18
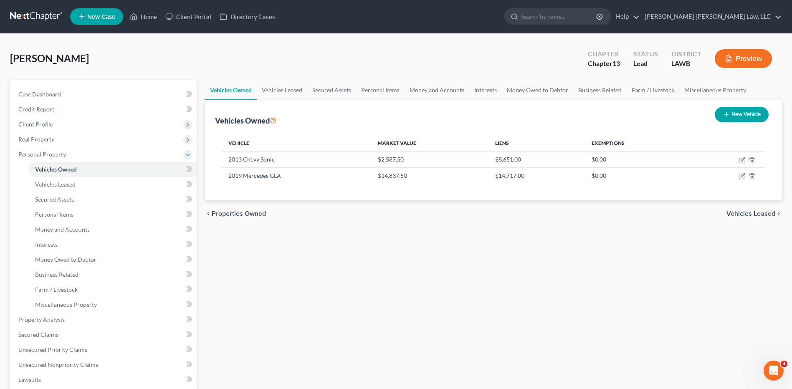
click at [383, 240] on div "Vehicles Owned Vehicles Leased Secured Assets Personal Items Money and Accounts…" at bounding box center [493, 328] width 585 height 497
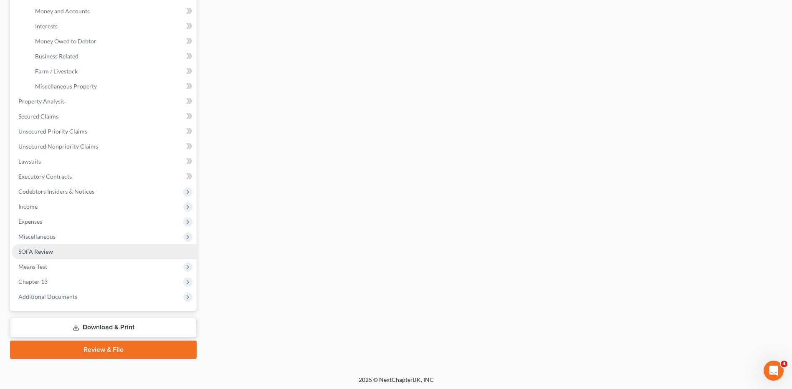
scroll to position [220, 0]
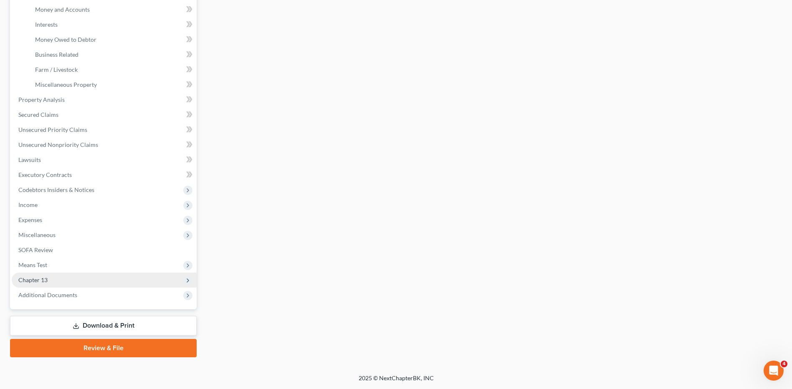
click at [50, 277] on span "Chapter 13" at bounding box center [104, 280] width 185 height 15
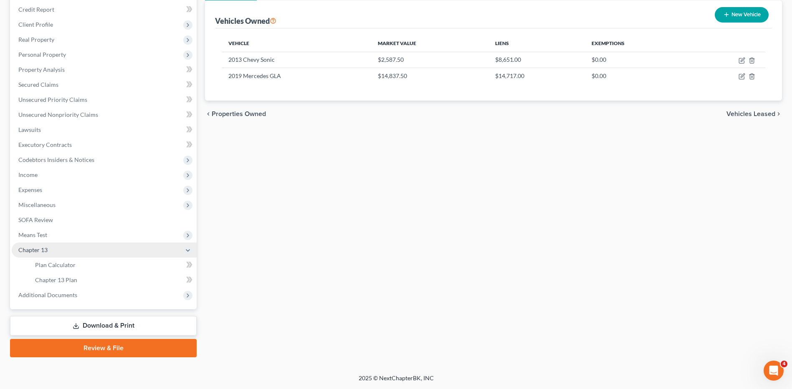
scroll to position [100, 0]
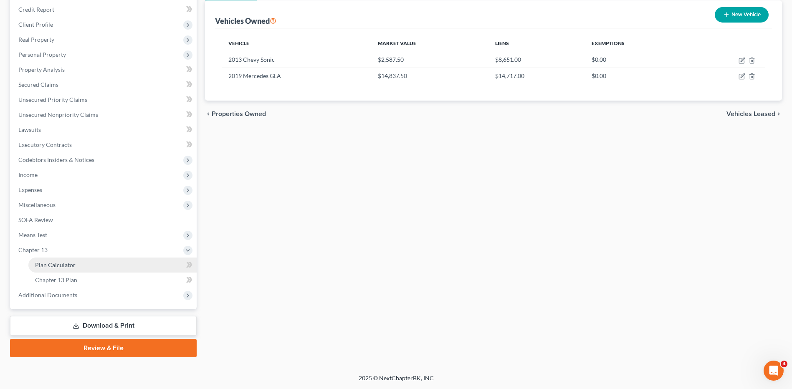
click at [66, 258] on link "Plan Calculator" at bounding box center [112, 265] width 168 height 15
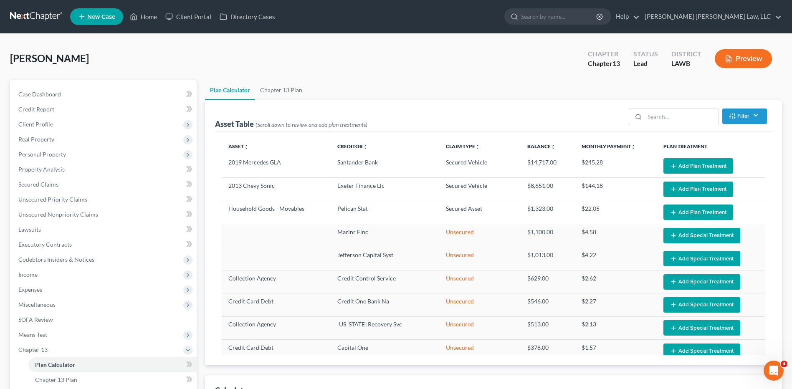
click at [685, 165] on button "Add Plan Treatment" at bounding box center [698, 165] width 70 height 15
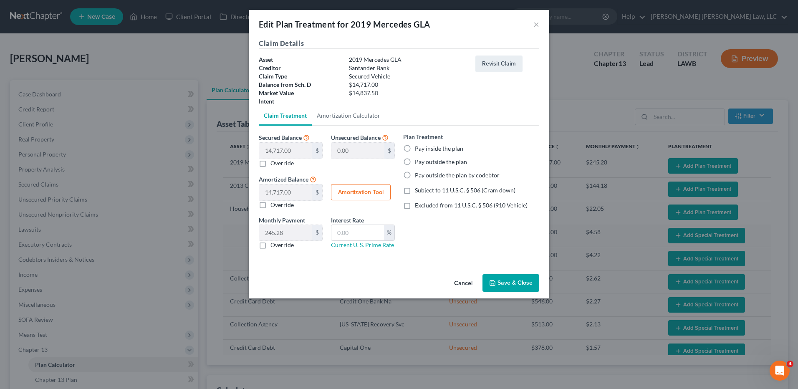
click at [415, 147] on label "Pay inside the plan" at bounding box center [439, 148] width 48 height 8
click at [418, 147] on input "Pay inside the plan" at bounding box center [420, 146] width 5 height 5
click at [415, 190] on label "Subject to 11 U.S.C. § 506 (Cram down)" at bounding box center [465, 190] width 101 height 8
click at [418, 190] on input "Subject to 11 U.S.C. § 506 (Cram down)" at bounding box center [420, 188] width 5 height 5
click at [367, 228] on input "text" at bounding box center [357, 233] width 53 height 16
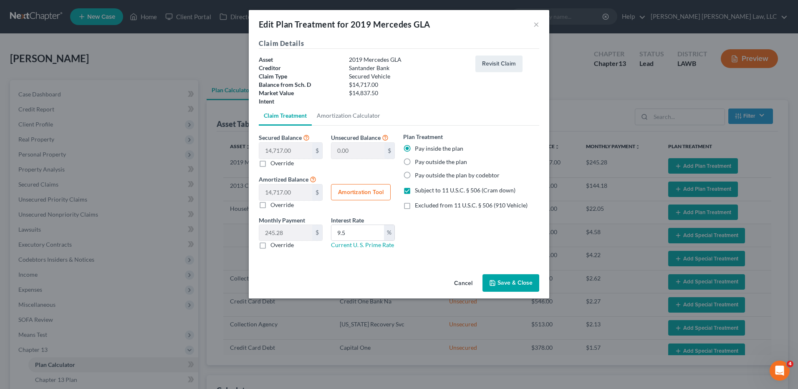
click at [509, 287] on button "Save & Close" at bounding box center [511, 283] width 57 height 18
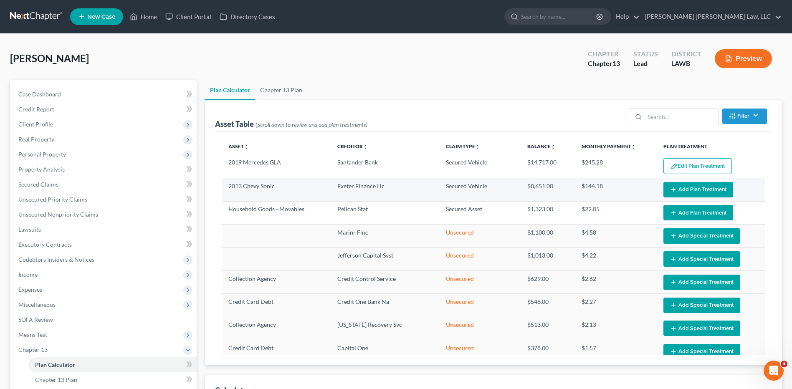
click at [688, 190] on button "Add Plan Treatment" at bounding box center [698, 189] width 70 height 15
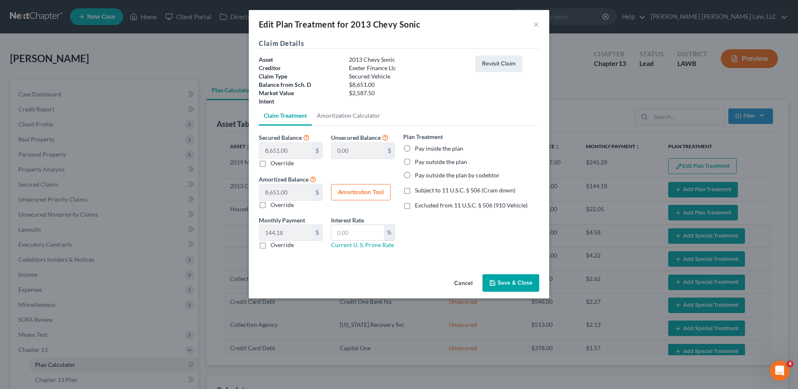
click at [415, 149] on label "Pay inside the plan" at bounding box center [439, 148] width 48 height 8
click at [418, 149] on input "Pay inside the plan" at bounding box center [420, 146] width 5 height 5
click at [415, 207] on label "Excluded from 11 U.S.C. § 506 (910 Vehicle)" at bounding box center [471, 205] width 113 height 8
click at [418, 207] on input "Excluded from 11 U.S.C. § 506 (910 Vehicle)" at bounding box center [420, 203] width 5 height 5
click at [346, 234] on input "text" at bounding box center [357, 233] width 53 height 16
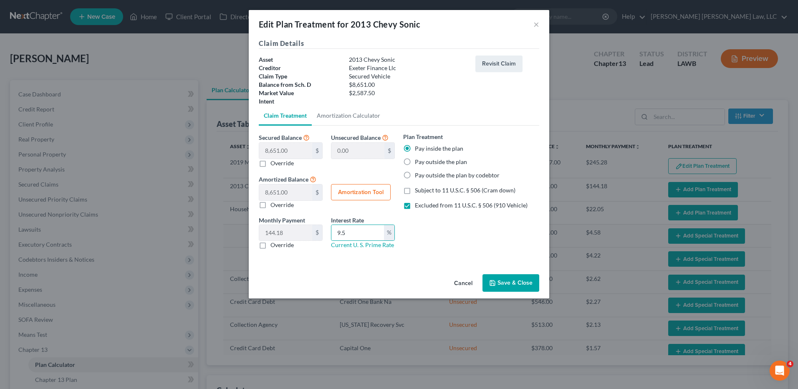
click at [494, 286] on icon "button" at bounding box center [492, 283] width 7 height 7
click at [499, 286] on button "Save & Close" at bounding box center [511, 283] width 57 height 18
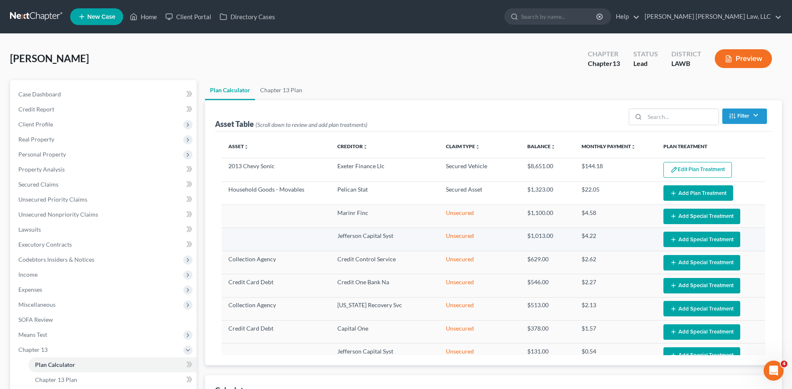
scroll to position [38, 0]
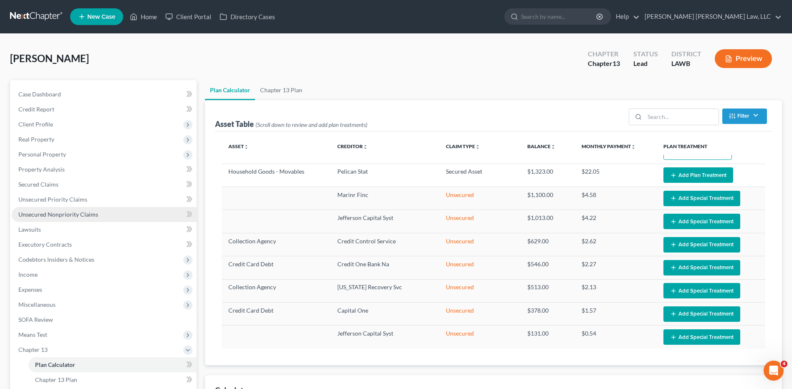
click at [66, 211] on span "Unsecured Nonpriority Claims" at bounding box center [58, 214] width 80 height 7
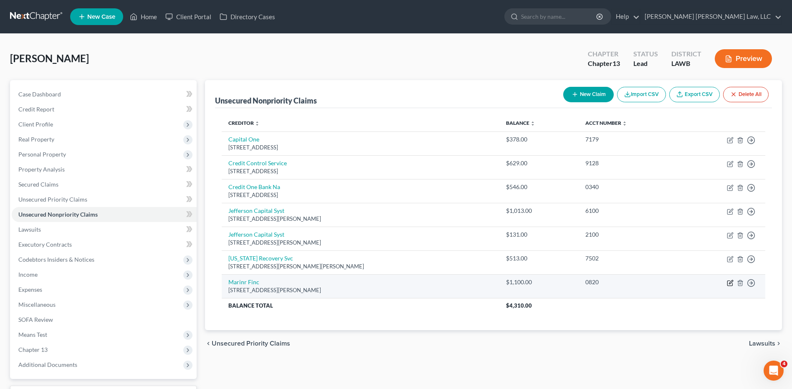
click at [729, 283] on icon "button" at bounding box center [731, 282] width 4 height 4
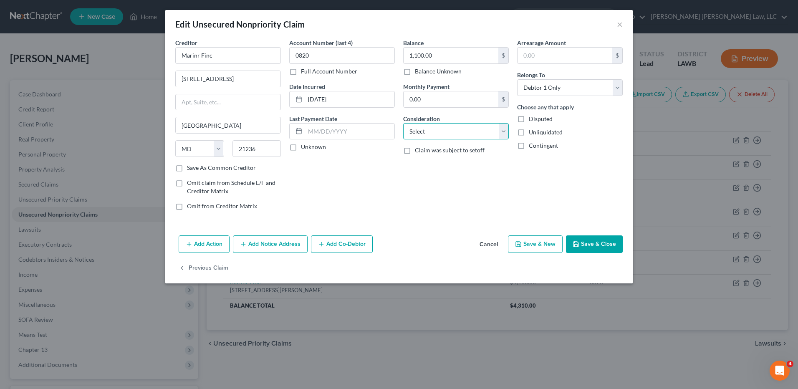
click at [428, 134] on select "Select Cable / Satellite Services Collection Agency Credit Card Debt Debt Couns…" at bounding box center [456, 131] width 106 height 17
click at [403, 123] on select "Select Cable / Satellite Services Collection Agency Credit Card Debt Debt Couns…" at bounding box center [456, 131] width 106 height 17
click at [597, 244] on button "Save & Close" at bounding box center [594, 244] width 57 height 18
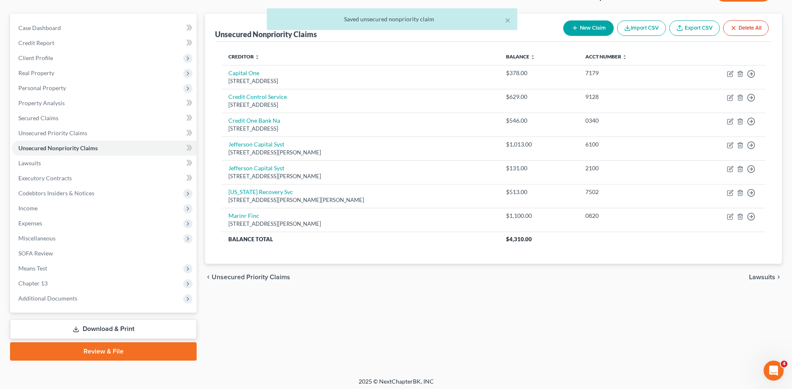
scroll to position [70, 0]
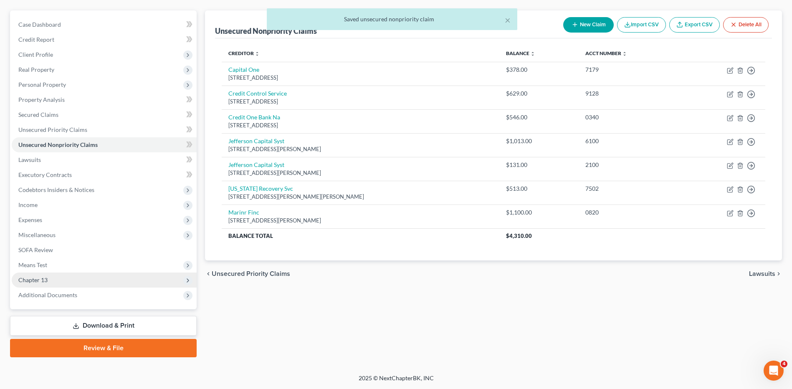
click at [31, 284] on span "Chapter 13" at bounding box center [104, 280] width 185 height 15
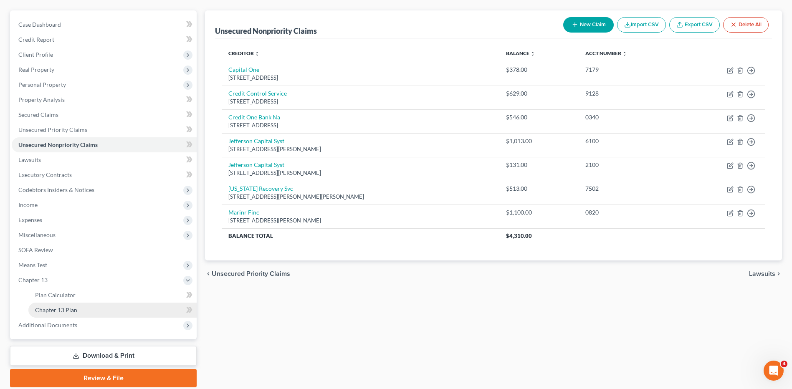
click at [40, 312] on span "Chapter 13 Plan" at bounding box center [56, 309] width 42 height 7
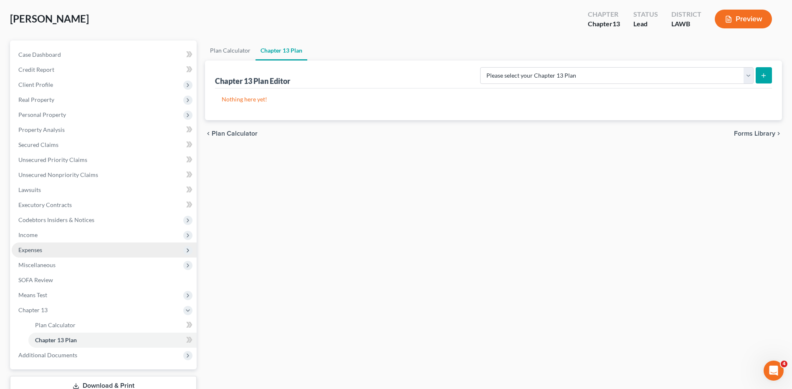
scroll to position [100, 0]
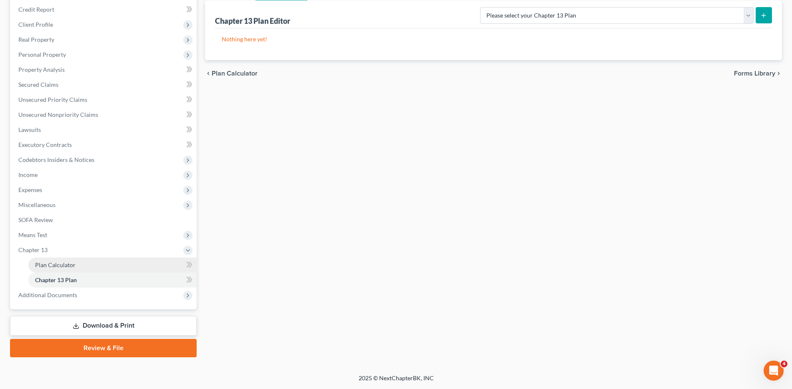
click at [75, 263] on link "Plan Calculator" at bounding box center [112, 265] width 168 height 15
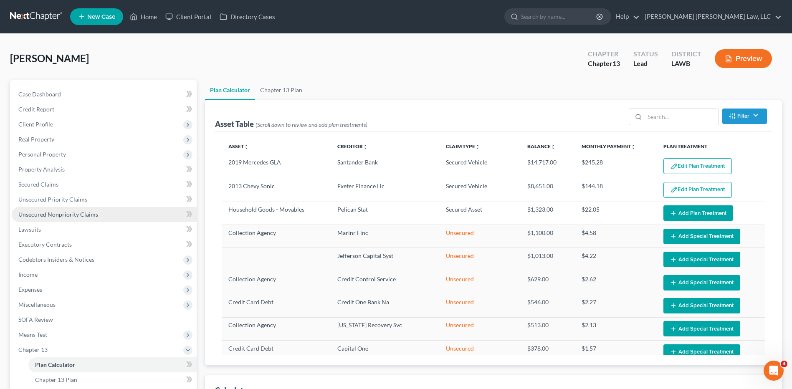
click at [60, 214] on span "Unsecured Nonpriority Claims" at bounding box center [58, 214] width 80 height 7
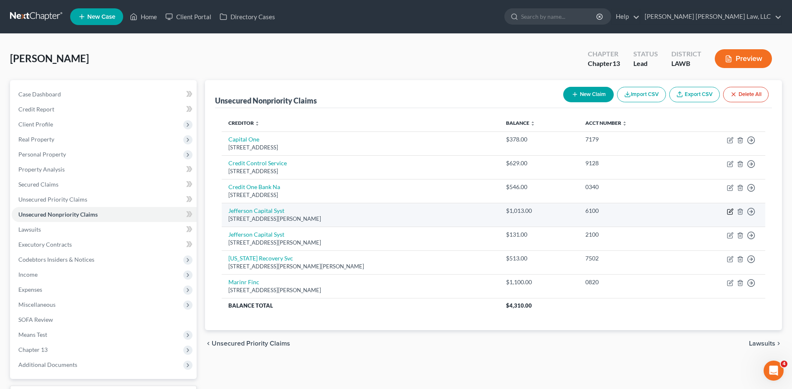
click at [732, 212] on icon "button" at bounding box center [730, 211] width 7 height 7
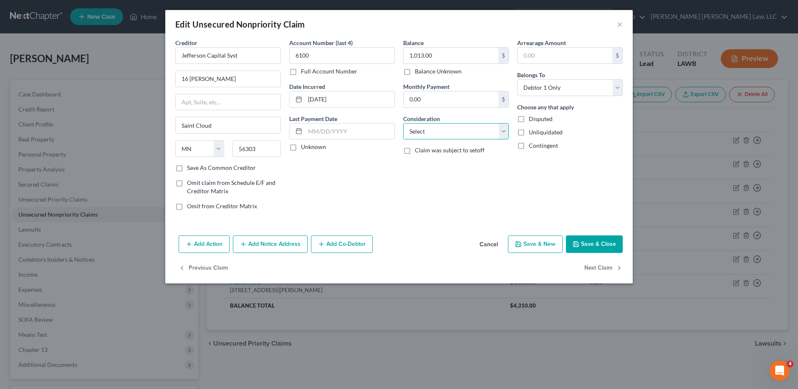
click at [434, 137] on select "Select Cable / Satellite Services Collection Agency Credit Card Debt Debt Couns…" at bounding box center [456, 131] width 106 height 17
click at [403, 123] on select "Select Cable / Satellite Services Collection Agency Credit Card Debt Debt Couns…" at bounding box center [456, 131] width 106 height 17
click at [586, 245] on button "Save & Close" at bounding box center [594, 244] width 57 height 18
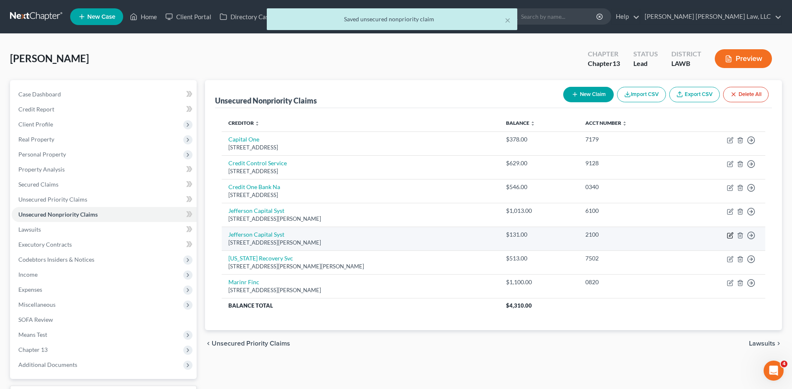
click at [731, 235] on icon "button" at bounding box center [731, 235] width 4 height 4
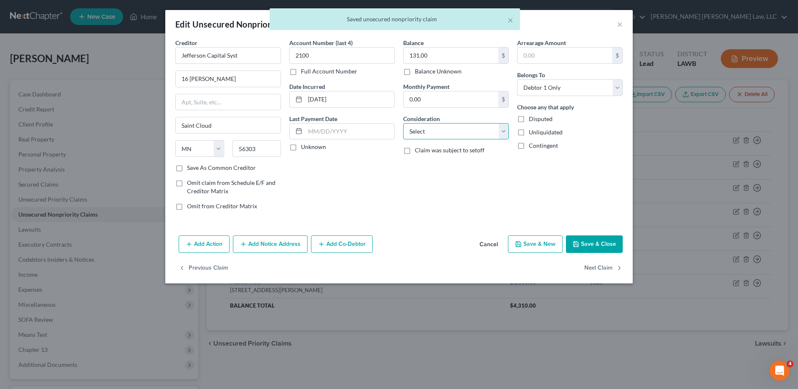
drag, startPoint x: 450, startPoint y: 128, endPoint x: 447, endPoint y: 138, distance: 10.7
click at [450, 128] on select "Select Cable / Satellite Services Collection Agency Credit Card Debt Debt Couns…" at bounding box center [456, 131] width 106 height 17
click at [403, 123] on select "Select Cable / Satellite Services Collection Agency Credit Card Debt Debt Couns…" at bounding box center [456, 131] width 106 height 17
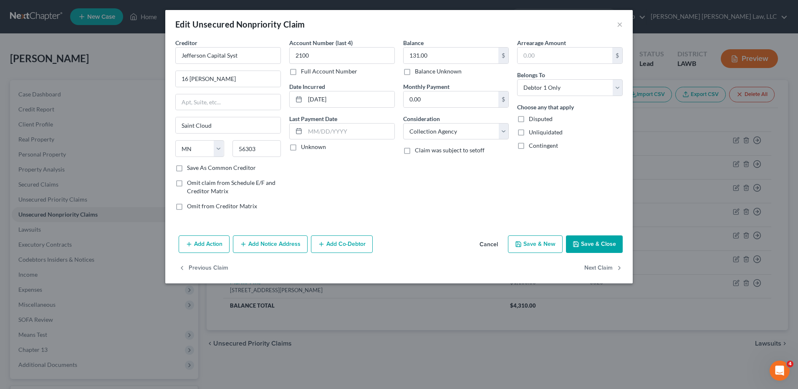
click at [578, 237] on button "Save & Close" at bounding box center [594, 244] width 57 height 18
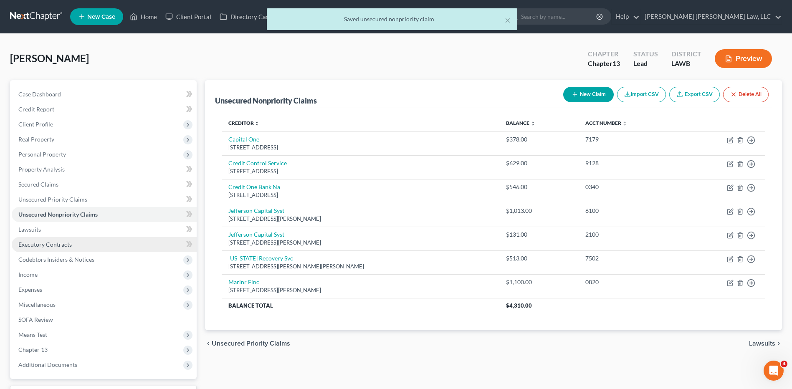
scroll to position [70, 0]
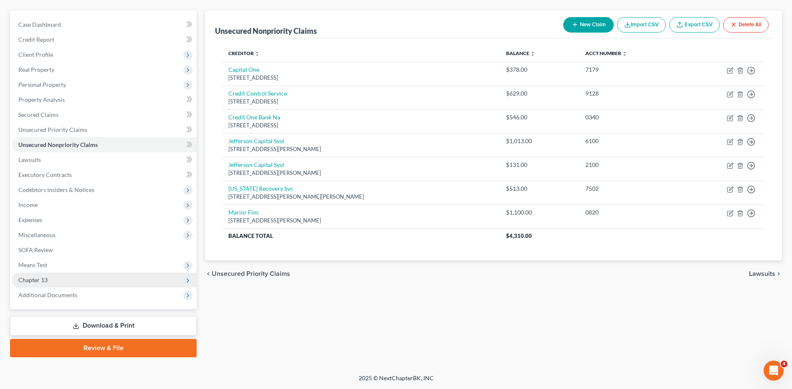
click at [45, 279] on span "Chapter 13" at bounding box center [32, 279] width 29 height 7
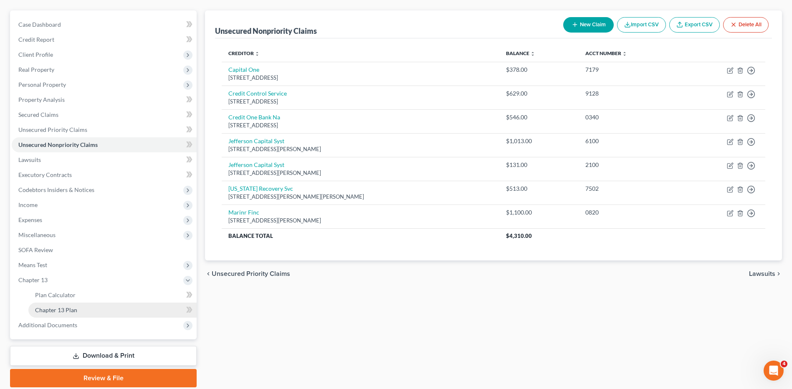
click at [46, 311] on span "Chapter 13 Plan" at bounding box center [56, 309] width 42 height 7
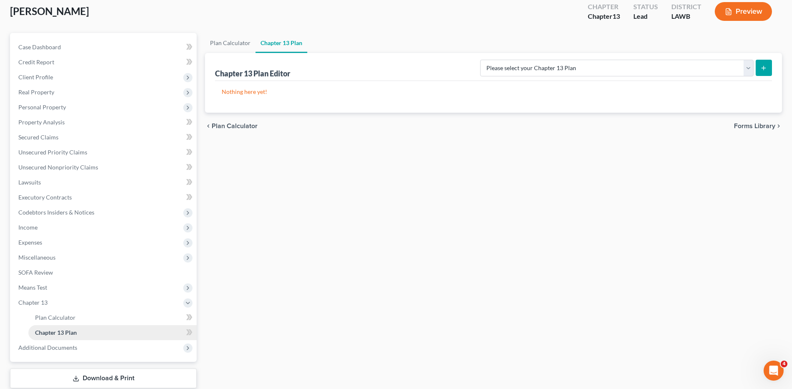
scroll to position [100, 0]
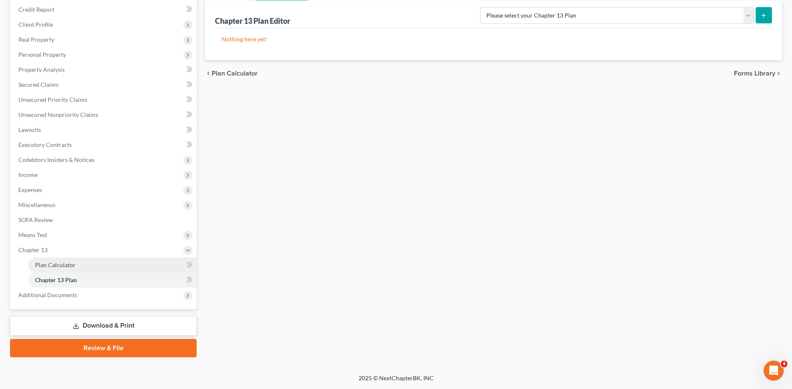
click at [68, 264] on span "Plan Calculator" at bounding box center [55, 264] width 40 height 7
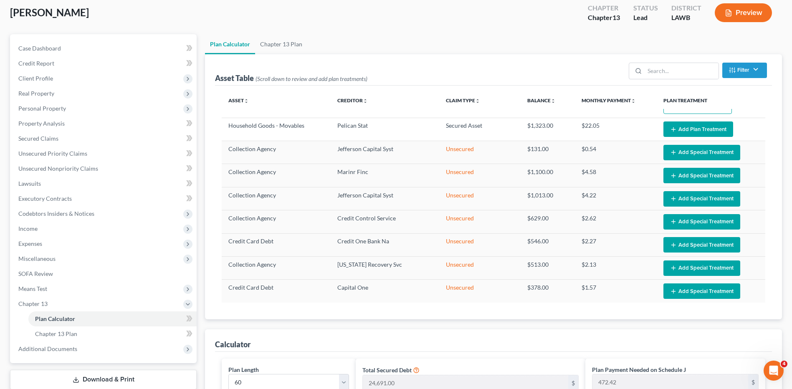
scroll to position [125, 0]
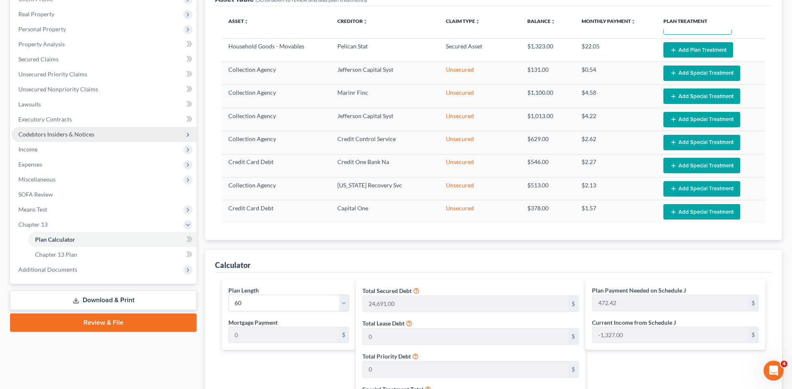
click at [45, 138] on span "Codebtors Insiders & Notices" at bounding box center [104, 134] width 185 height 15
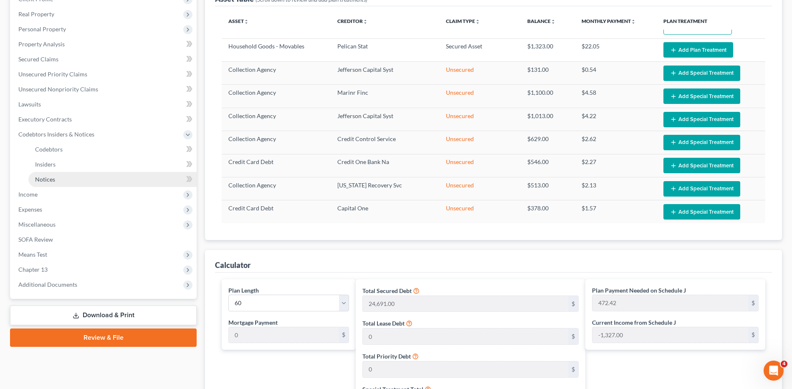
click at [41, 179] on span "Notices" at bounding box center [45, 179] width 20 height 7
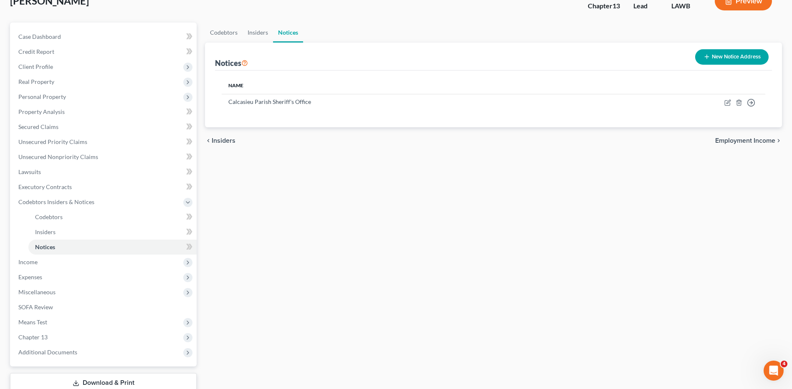
scroll to position [115, 0]
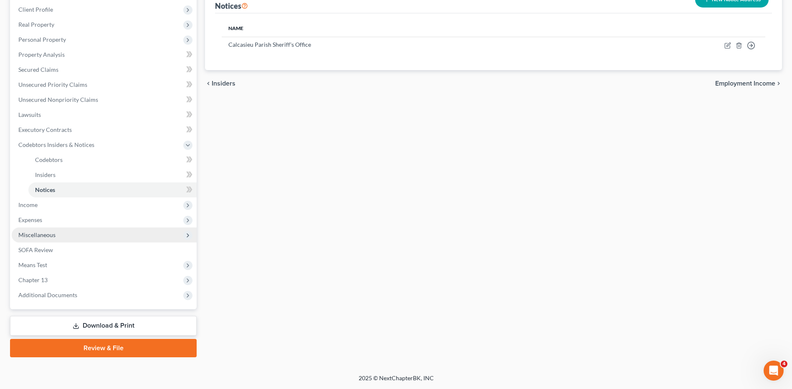
click at [35, 233] on span "Miscellaneous" at bounding box center [36, 234] width 37 height 7
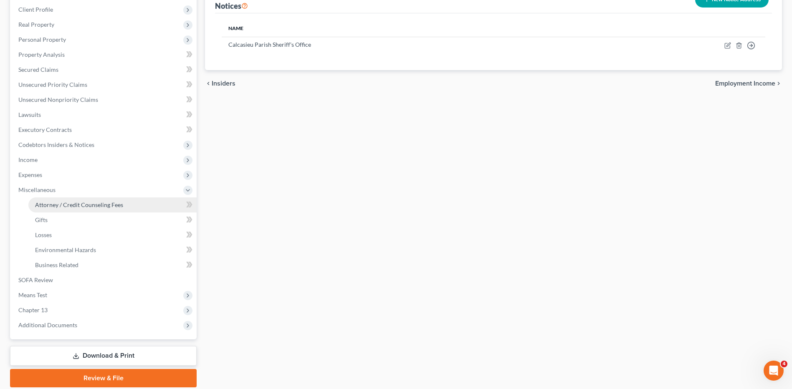
click at [79, 208] on link "Attorney / Credit Counseling Fees" at bounding box center [112, 204] width 168 height 15
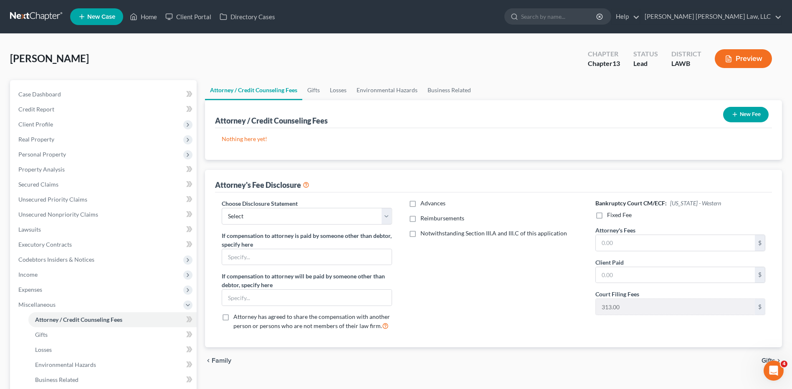
click at [737, 116] on button "New Fee" at bounding box center [746, 114] width 46 height 15
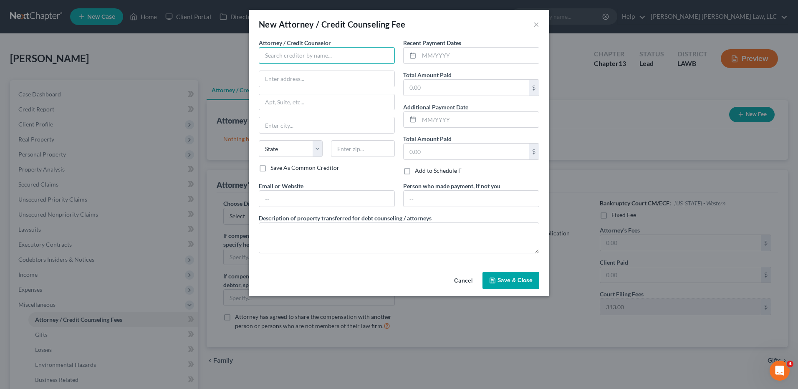
click at [276, 52] on input "text" at bounding box center [327, 55] width 136 height 17
click at [277, 53] on input "e" at bounding box center [327, 55] width 136 height 17
click at [280, 69] on div "E Orum Young Law, LLC" at bounding box center [309, 70] width 87 height 8
click at [428, 59] on input "text" at bounding box center [479, 56] width 120 height 16
click at [437, 85] on input "text" at bounding box center [466, 88] width 125 height 16
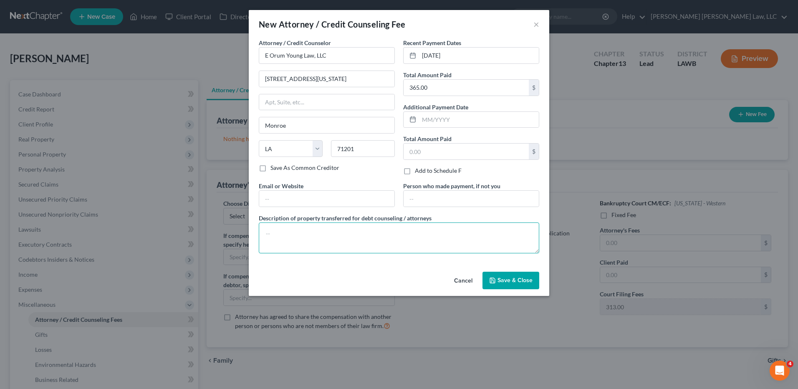
click at [306, 240] on textarea at bounding box center [399, 238] width 281 height 31
click at [500, 281] on span "Save & Close" at bounding box center [515, 280] width 35 height 7
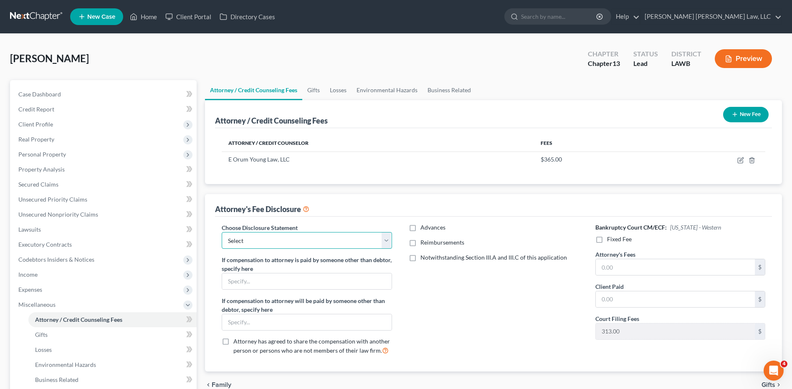
click at [267, 241] on select "Select LAEB 2016 Bankruptcy Rule 2016(B) Disclosure and Application for Approva…" at bounding box center [307, 240] width 170 height 17
click at [222, 232] on select "Select LAEB 2016 Bankruptcy Rule 2016(B) Disclosure and Application for Approva…" at bounding box center [307, 240] width 170 height 17
click at [420, 243] on label "Reimbursements" at bounding box center [442, 242] width 44 height 8
click at [424, 243] on input "Reimbursements" at bounding box center [426, 240] width 5 height 5
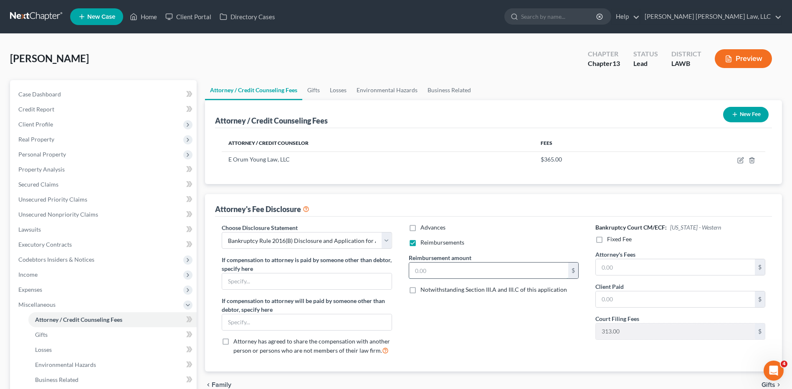
click at [432, 276] on input "text" at bounding box center [488, 271] width 159 height 16
click at [607, 240] on label "Fixed Fee" at bounding box center [619, 239] width 25 height 8
click at [610, 240] on input "Fixed Fee" at bounding box center [612, 237] width 5 height 5
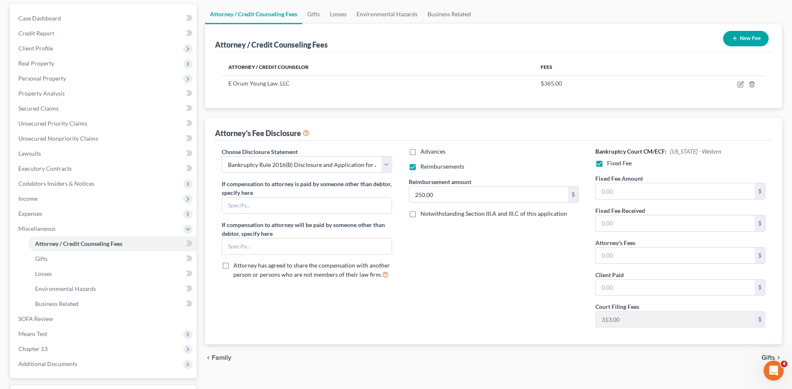
scroll to position [83, 0]
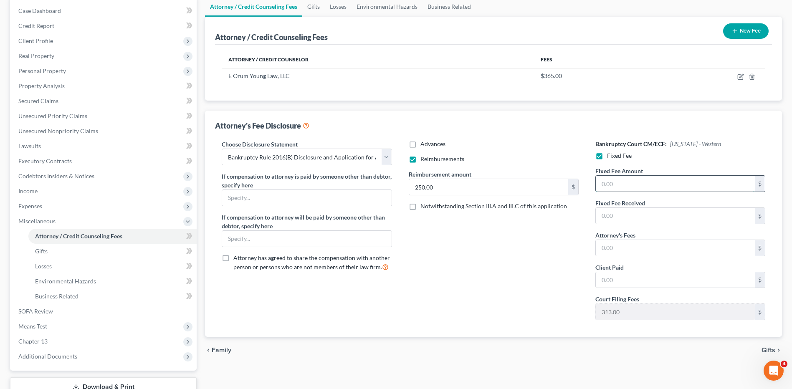
click at [609, 183] on input "text" at bounding box center [675, 184] width 159 height 16
click at [629, 241] on input "text" at bounding box center [675, 248] width 159 height 16
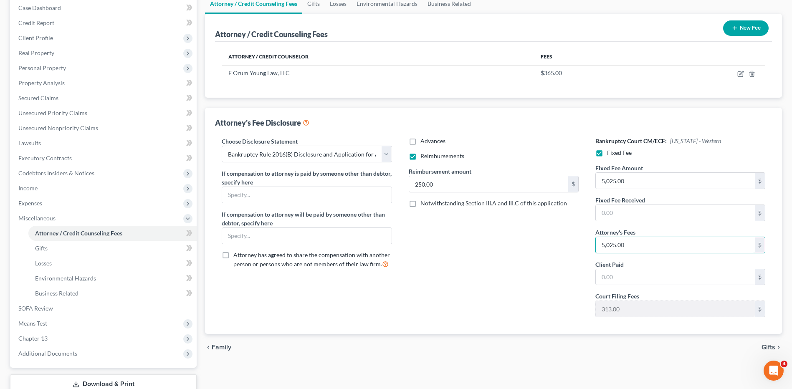
scroll to position [0, 0]
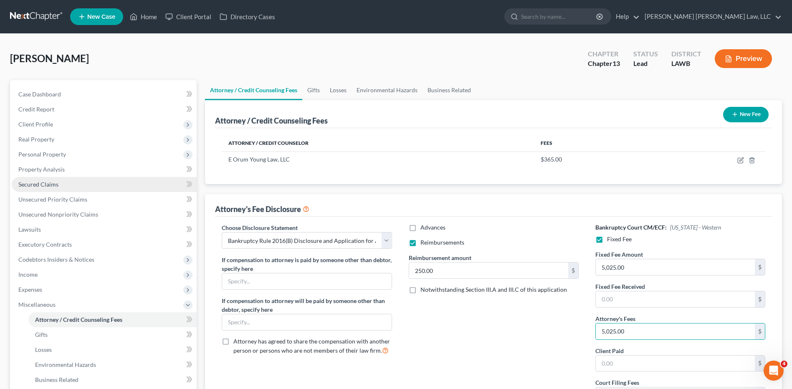
click at [35, 182] on span "Secured Claims" at bounding box center [38, 184] width 40 height 7
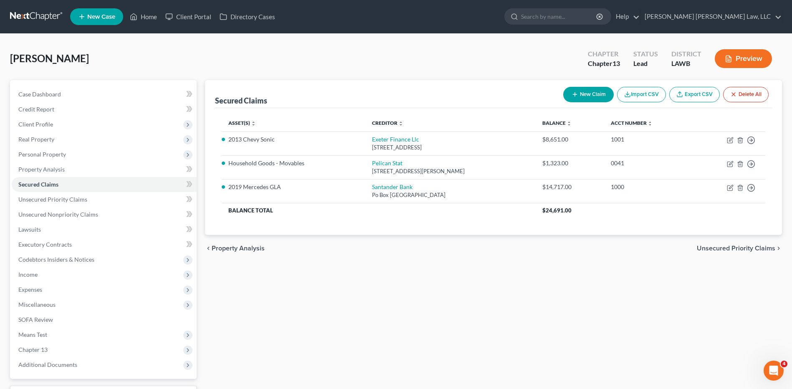
click at [36, 16] on link at bounding box center [36, 16] width 53 height 15
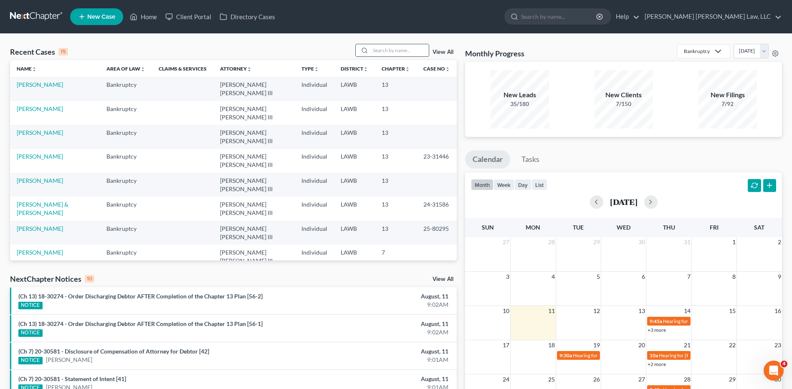
click at [390, 46] on input "search" at bounding box center [399, 50] width 58 height 12
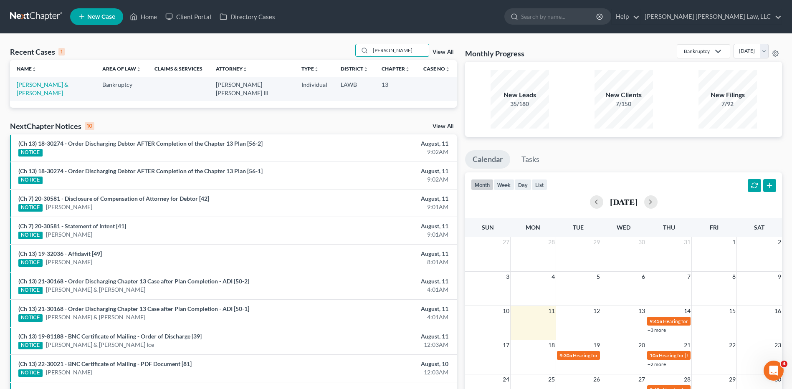
type input "wentzel"
click at [68, 87] on link "[PERSON_NAME] & [PERSON_NAME]" at bounding box center [43, 88] width 52 height 15
click at [68, 86] on link "[PERSON_NAME] & [PERSON_NAME]" at bounding box center [43, 88] width 52 height 15
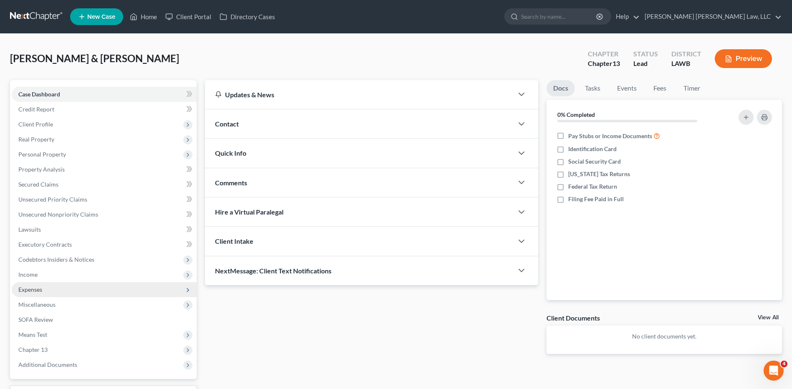
click at [38, 286] on span "Expenses" at bounding box center [30, 289] width 24 height 7
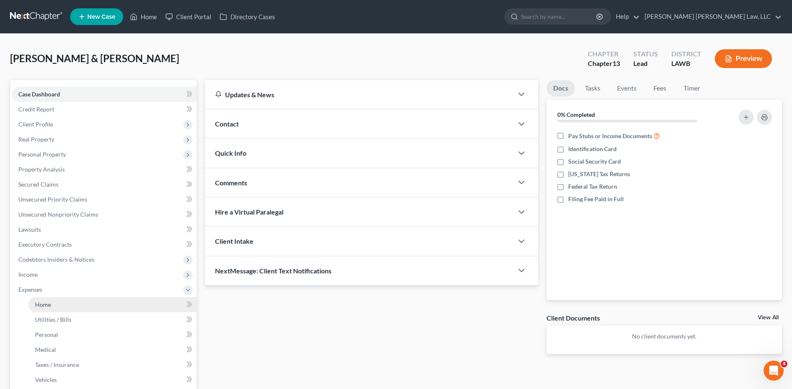
click at [55, 306] on link "Home" at bounding box center [112, 304] width 168 height 15
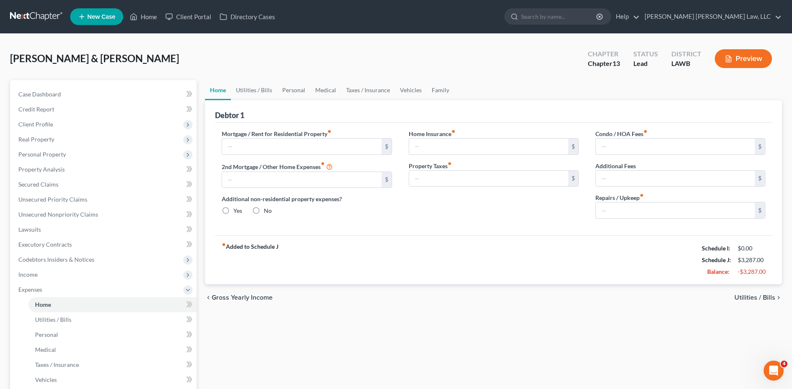
type input "850.00"
type input "0.00"
radio input "true"
type input "0.00"
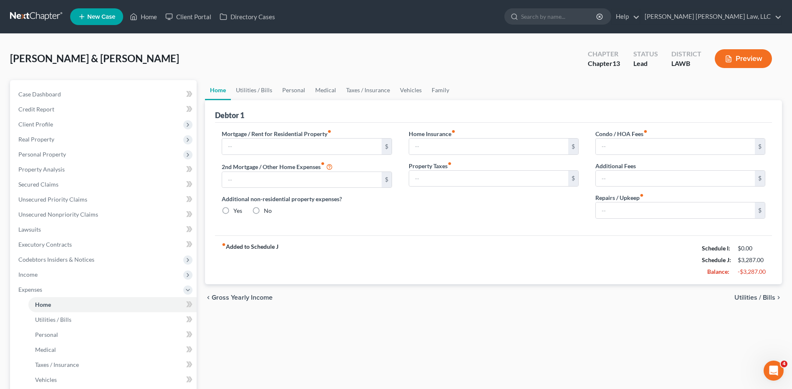
type input "0.00"
click at [40, 277] on span "Income" at bounding box center [104, 274] width 185 height 15
click at [244, 43] on div "Wentzel, Cory & Santana, Estella Upgraded Chapter Chapter 13 Status Lead Distri…" at bounding box center [396, 269] width 792 height 470
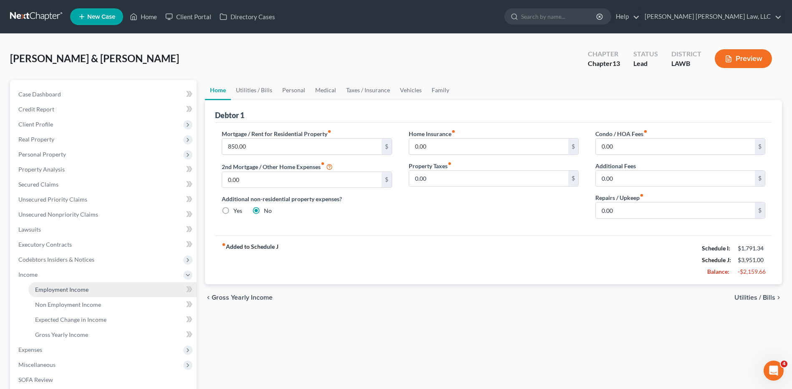
click at [67, 290] on span "Employment Income" at bounding box center [61, 289] width 53 height 7
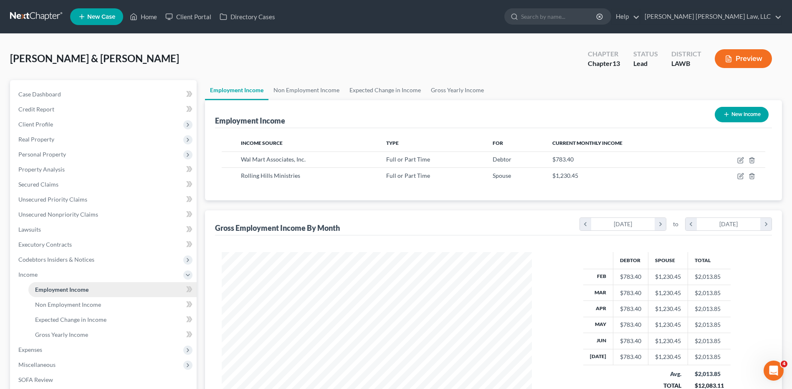
scroll to position [155, 326]
click at [286, 87] on link "Non Employment Income" at bounding box center [306, 90] width 76 height 20
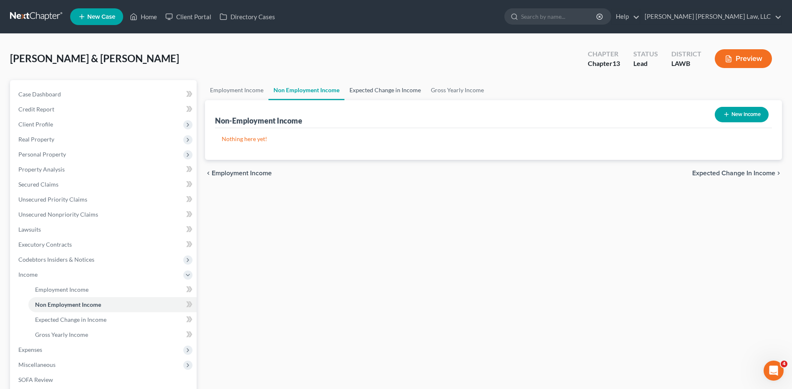
click at [347, 91] on link "Expected Change in Income" at bounding box center [384, 90] width 81 height 20
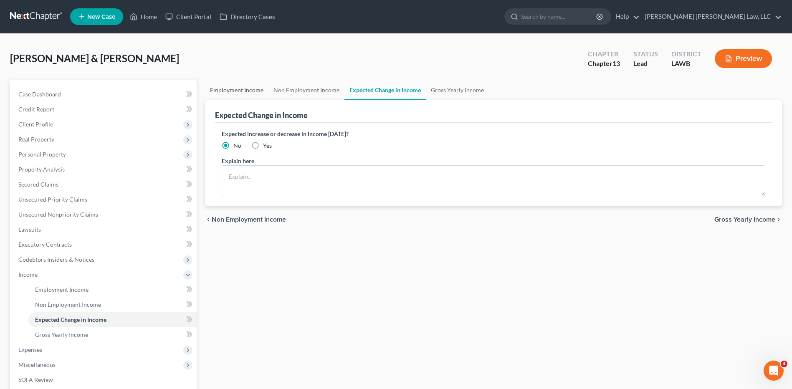
click at [250, 90] on link "Employment Income" at bounding box center [236, 90] width 63 height 20
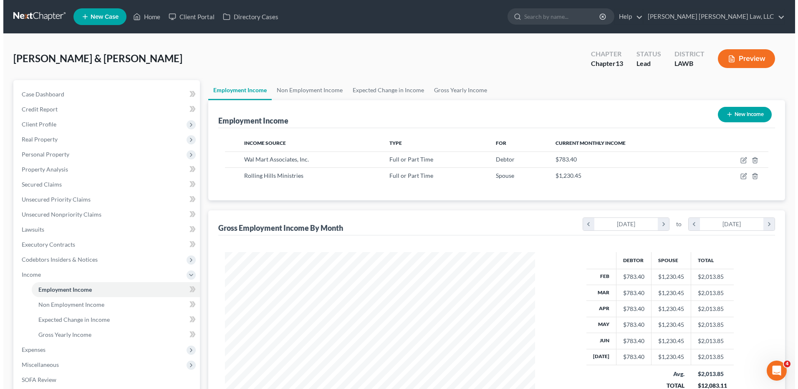
scroll to position [155, 326]
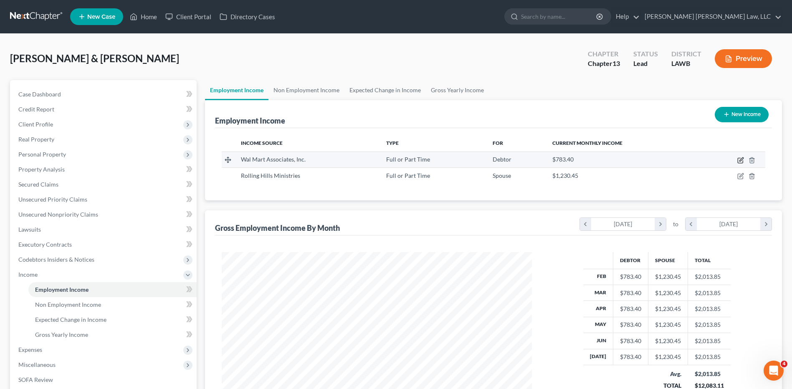
click at [741, 159] on icon "button" at bounding box center [740, 160] width 7 height 7
select select "0"
select select "2"
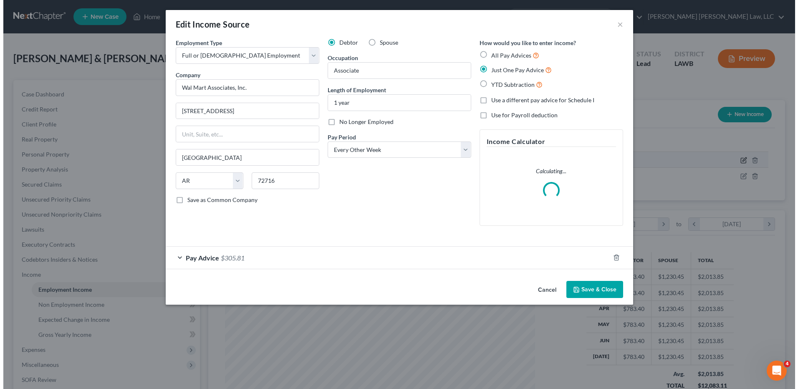
scroll to position [156, 330]
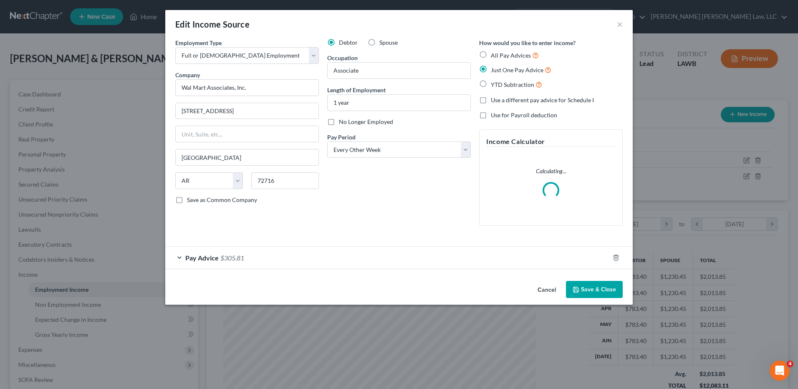
click at [491, 54] on label "All Pay Advices" at bounding box center [515, 56] width 48 height 10
click at [494, 54] on input "All Pay Advices" at bounding box center [496, 53] width 5 height 5
radio input "true"
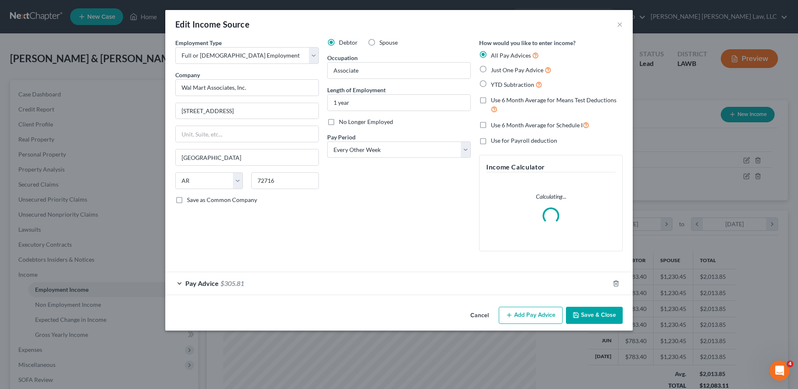
click at [491, 100] on label "Use 6 Month Average for Means Test Deductions" at bounding box center [557, 105] width 132 height 18
click at [494, 100] on input "Use 6 Month Average for Means Test Deductions" at bounding box center [496, 98] width 5 height 5
checkbox input "true"
click at [618, 283] on icon "button" at bounding box center [616, 283] width 4 height 5
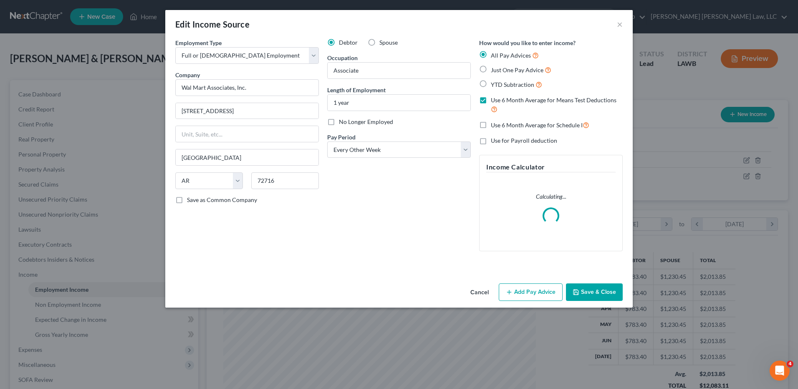
click at [509, 296] on icon "button" at bounding box center [509, 292] width 7 height 7
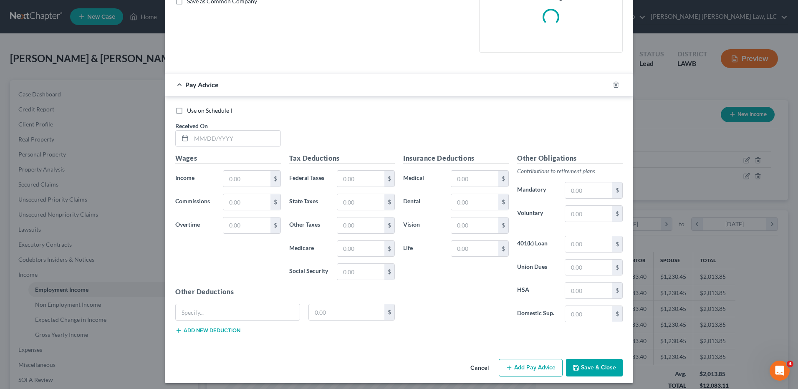
scroll to position [203, 0]
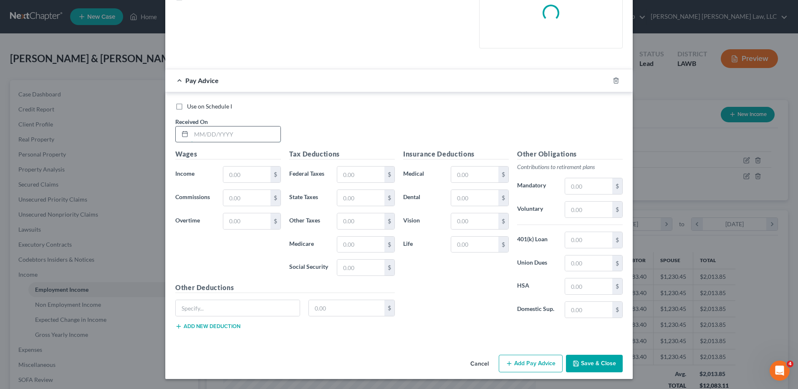
click at [216, 134] on input "text" at bounding box center [235, 134] width 89 height 16
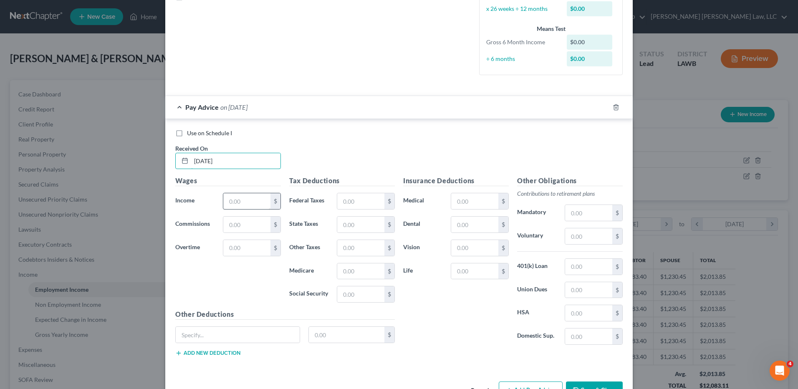
type input "2/13/25"
click at [237, 204] on input "text" at bounding box center [246, 201] width 47 height 16
click at [255, 195] on input "1,082.41" at bounding box center [246, 201] width 47 height 16
type input "1,085.41"
click at [347, 202] on input "text" at bounding box center [360, 201] width 47 height 16
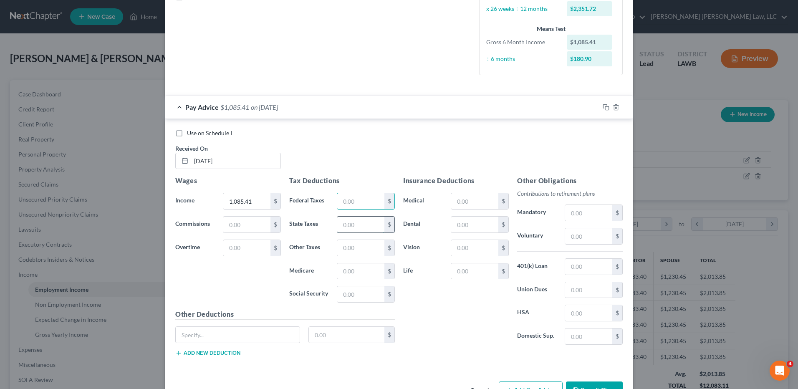
click at [342, 228] on input "text" at bounding box center [360, 225] width 47 height 16
type input "3.82"
click at [344, 268] on input "text" at bounding box center [360, 271] width 47 height 16
type input "15.74"
click at [352, 290] on input "text" at bounding box center [360, 294] width 47 height 16
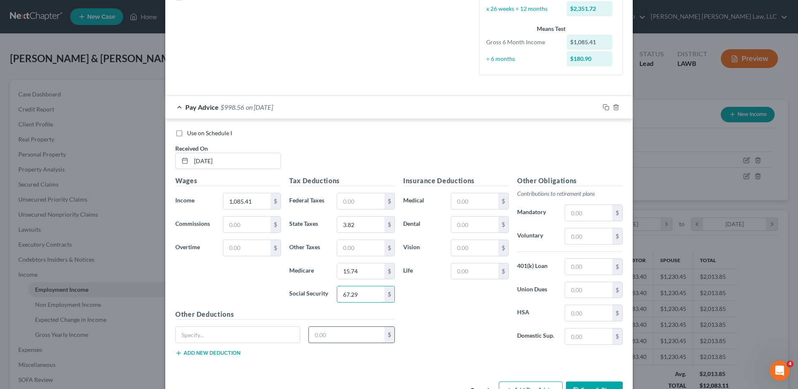
type input "67.29"
click at [346, 331] on input "text" at bounding box center [347, 335] width 76 height 16
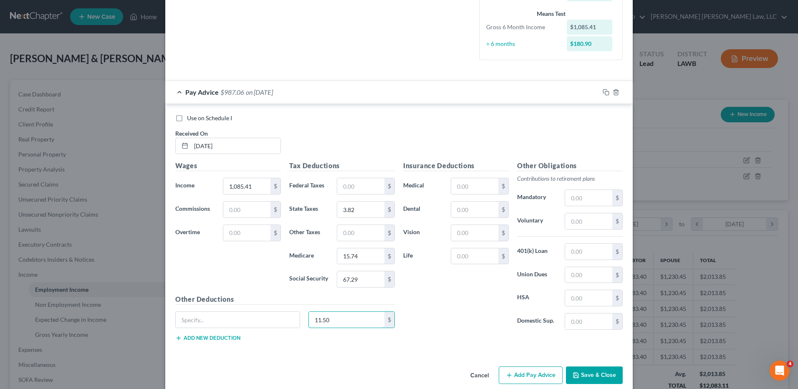
scroll to position [230, 0]
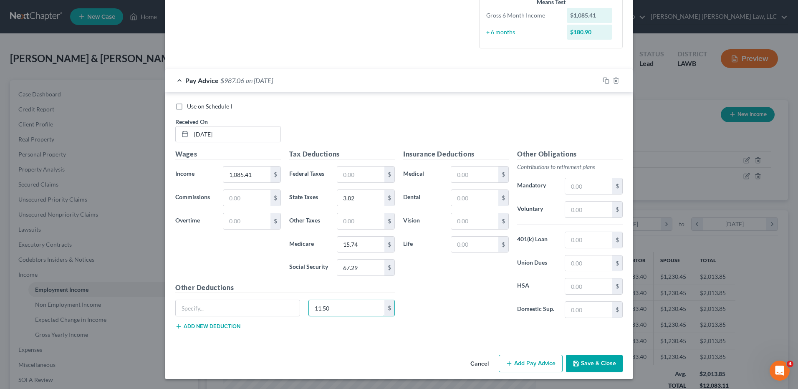
type input "11.50"
click at [534, 360] on button "Add Pay Advice" at bounding box center [531, 364] width 64 height 18
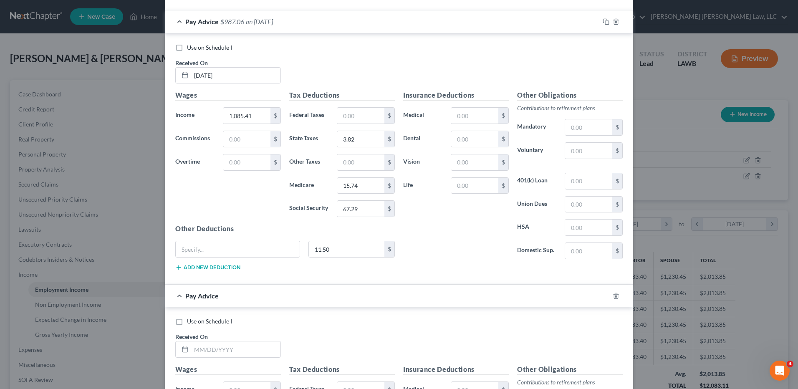
scroll to position [438, 0]
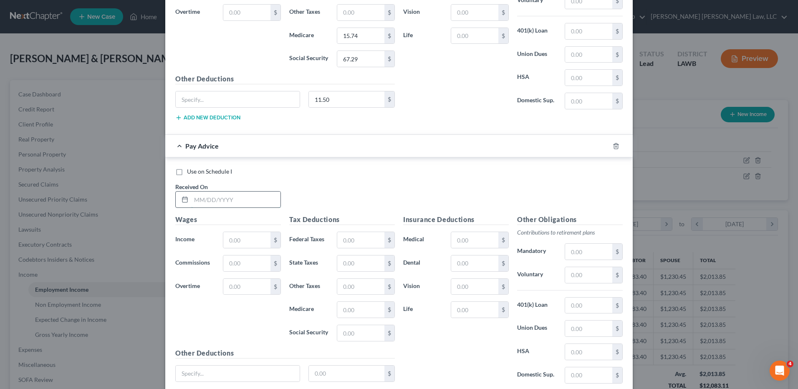
click at [221, 197] on input "text" at bounding box center [235, 200] width 89 height 16
type input "2/27/25"
click at [240, 242] on input "text" at bounding box center [246, 240] width 47 height 16
type input "1,215.37"
click at [348, 264] on input "text" at bounding box center [360, 263] width 47 height 16
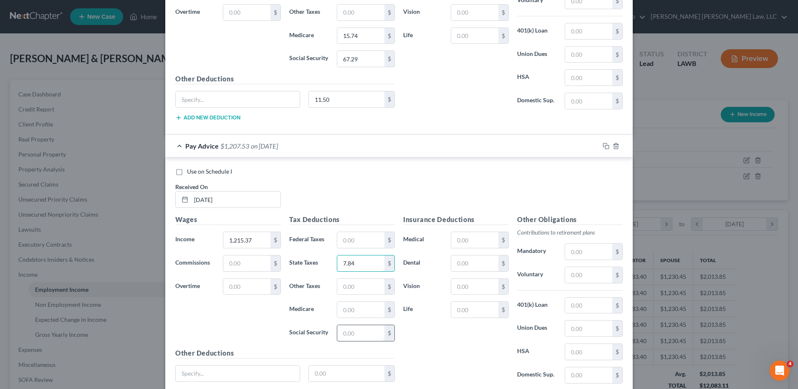
type input "7.84"
click at [349, 328] on input "text" at bounding box center [360, 333] width 47 height 16
type input "75.35"
click at [345, 316] on input "text" at bounding box center [360, 310] width 47 height 16
type input "17.62"
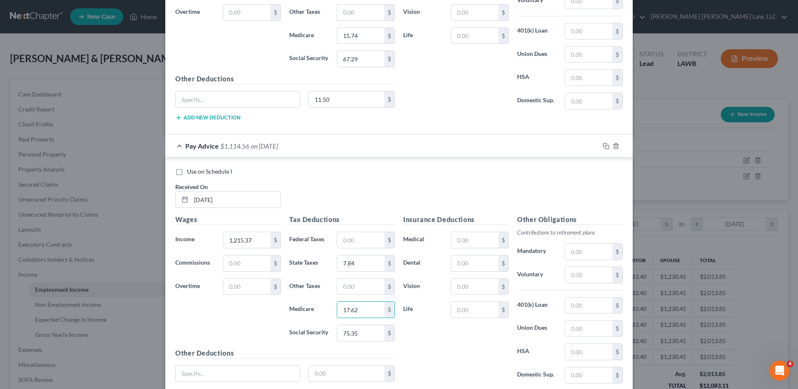
click at [347, 349] on h5 "Other Deductions" at bounding box center [285, 353] width 220 height 10
click at [342, 377] on input "text" at bounding box center [347, 374] width 76 height 16
type input "11.50"
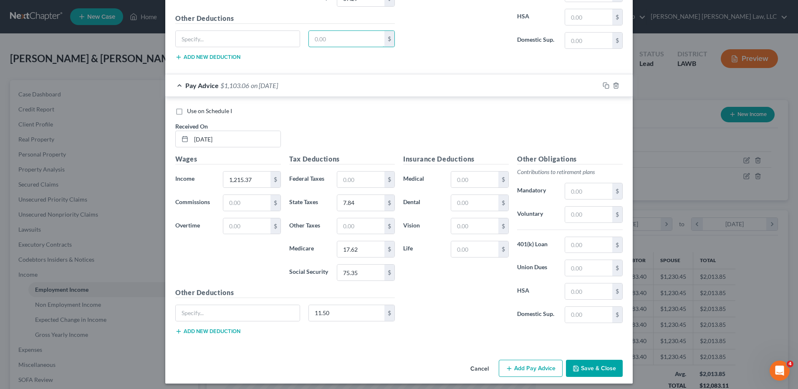
scroll to position [503, 0]
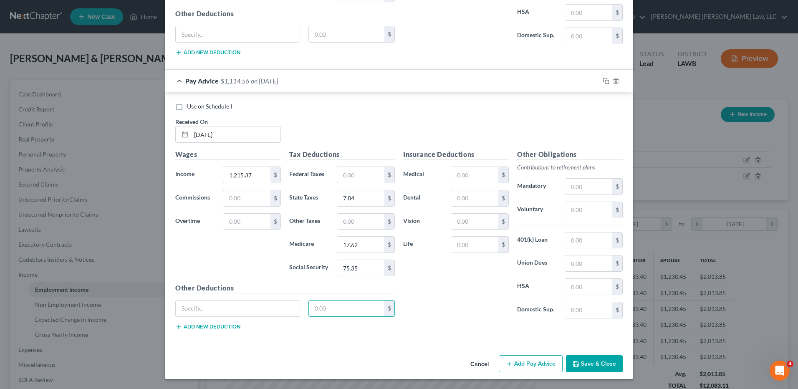
click at [534, 370] on button "Add Pay Advice" at bounding box center [531, 364] width 64 height 18
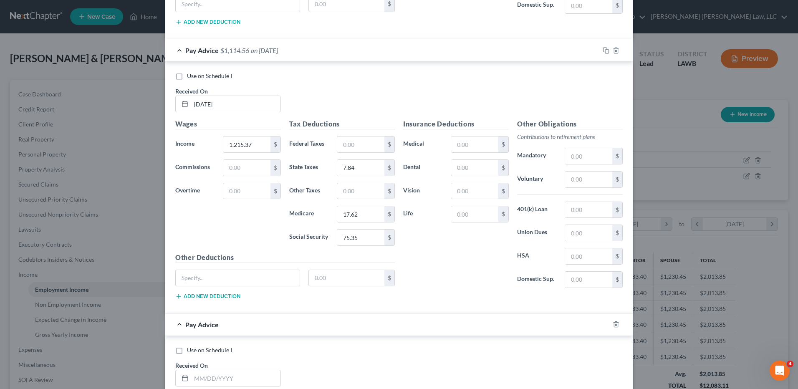
scroll to position [754, 0]
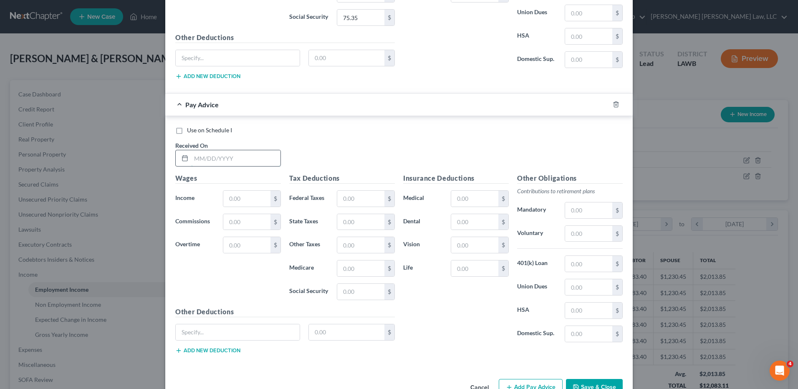
click at [202, 154] on input "text" at bounding box center [235, 158] width 89 height 16
type input "3/13/25"
click at [236, 197] on input "text" at bounding box center [246, 199] width 47 height 16
drag, startPoint x: 250, startPoint y: 200, endPoint x: 212, endPoint y: 206, distance: 37.5
click at [212, 206] on div "Income * 12,245.85 $" at bounding box center [228, 198] width 114 height 17
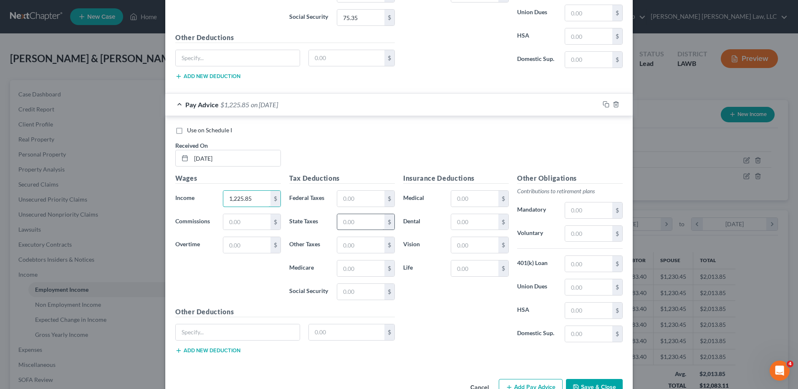
type input "1,225.85"
click at [342, 220] on input "text" at bounding box center [360, 222] width 47 height 16
type input "8.16"
click at [356, 291] on input "text" at bounding box center [360, 292] width 47 height 16
type input "76.00"
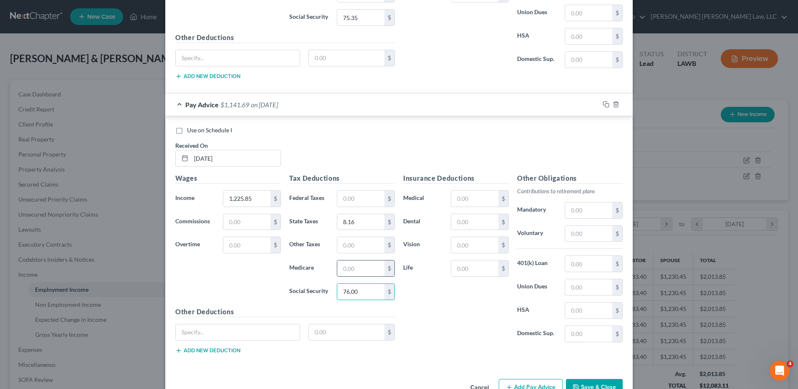
click at [346, 271] on input "text" at bounding box center [360, 268] width 47 height 16
type input "17.78"
click at [332, 337] on input "text" at bounding box center [347, 332] width 76 height 16
type input "11.50"
drag, startPoint x: 332, startPoint y: 337, endPoint x: 306, endPoint y: 336, distance: 25.9
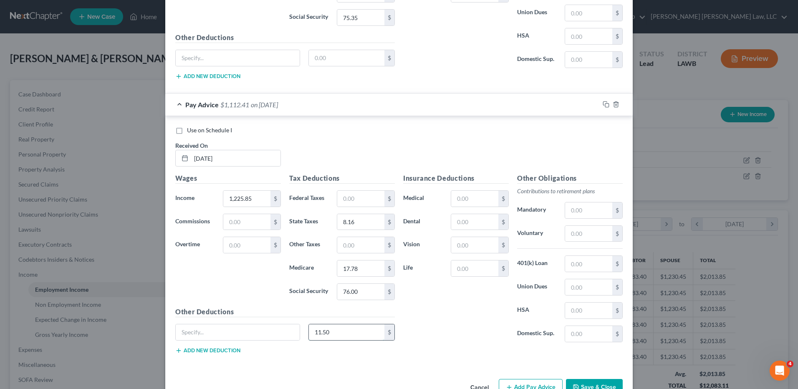
click at [309, 336] on input "11.50" at bounding box center [347, 332] width 76 height 16
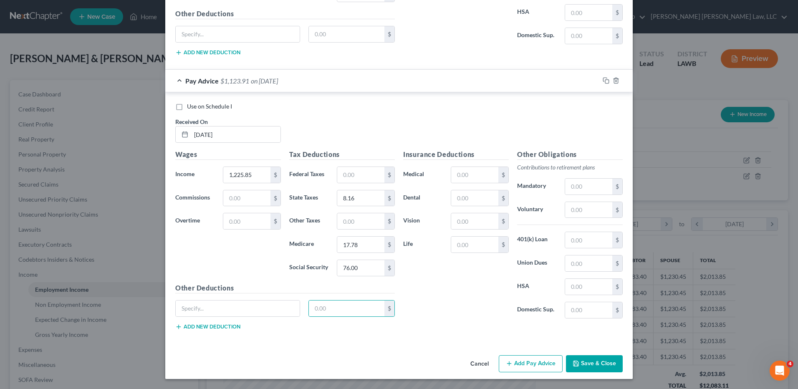
click at [522, 363] on button "Add Pay Advice" at bounding box center [531, 364] width 64 height 18
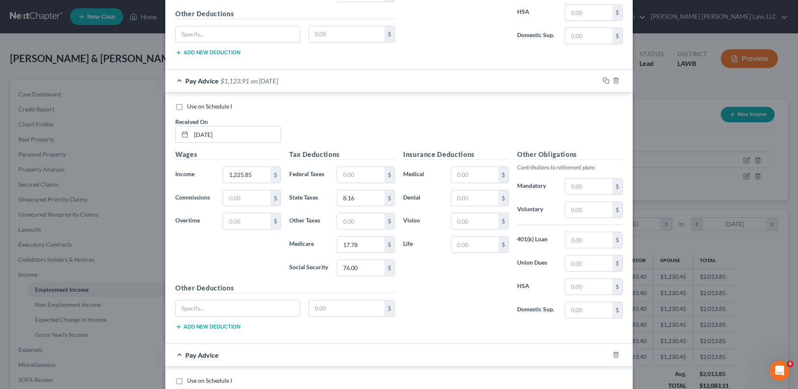
scroll to position [986, 0]
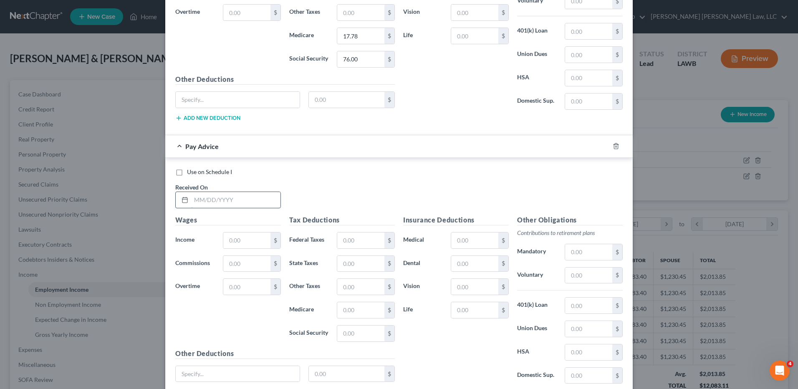
click at [200, 195] on input "text" at bounding box center [235, 200] width 89 height 16
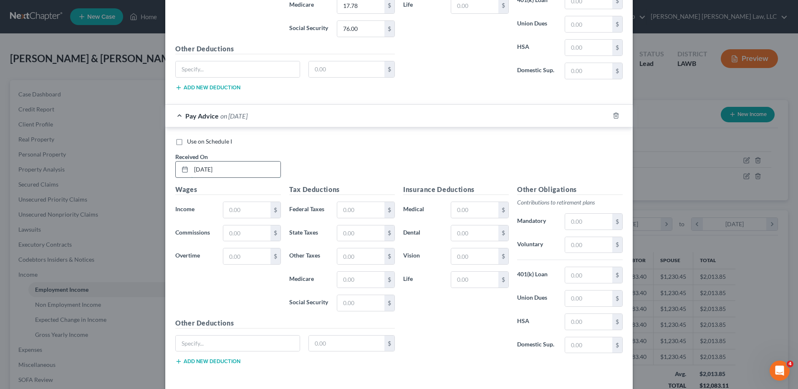
scroll to position [1052, 0]
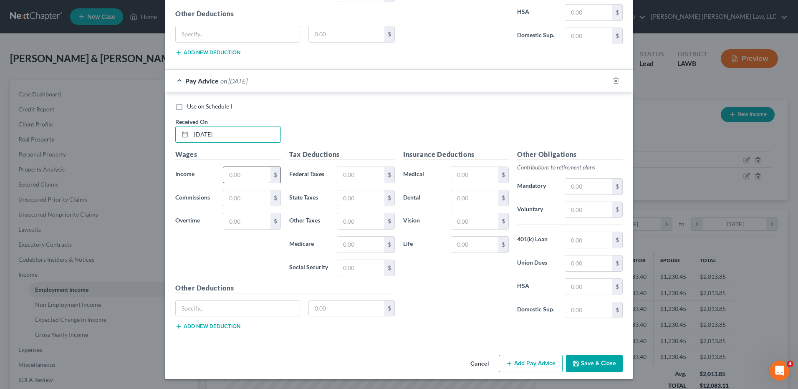
type input "3/27/25"
click at [235, 178] on input "text" at bounding box center [246, 175] width 47 height 16
type input "1,105.88"
click at [357, 196] on input "text" at bounding box center [360, 198] width 47 height 16
type input "4.46"
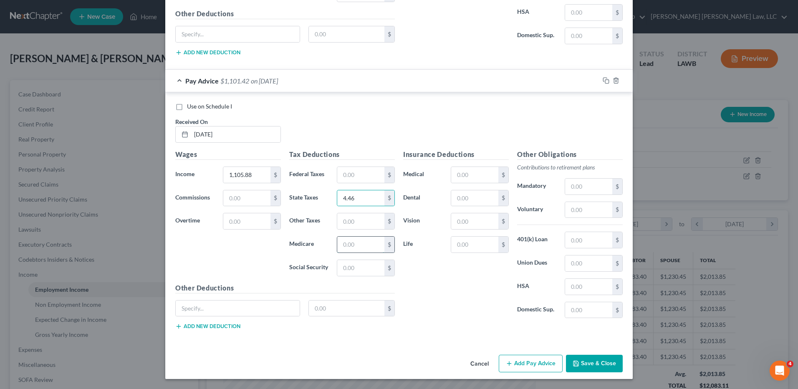
click at [354, 244] on input "text" at bounding box center [360, 245] width 47 height 16
type input "16.04"
click at [355, 269] on input "text" at bounding box center [360, 268] width 47 height 16
type input "68.57"
click at [346, 306] on input "text" at bounding box center [347, 309] width 76 height 16
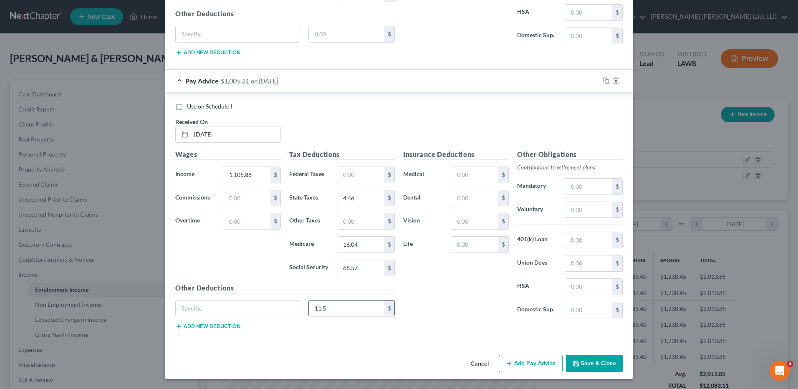
type input "11.50"
drag, startPoint x: 341, startPoint y: 310, endPoint x: 254, endPoint y: 306, distance: 86.9
click at [245, 312] on div "11.50 $" at bounding box center [285, 311] width 228 height 23
click at [518, 366] on button "Add Pay Advice" at bounding box center [531, 364] width 64 height 18
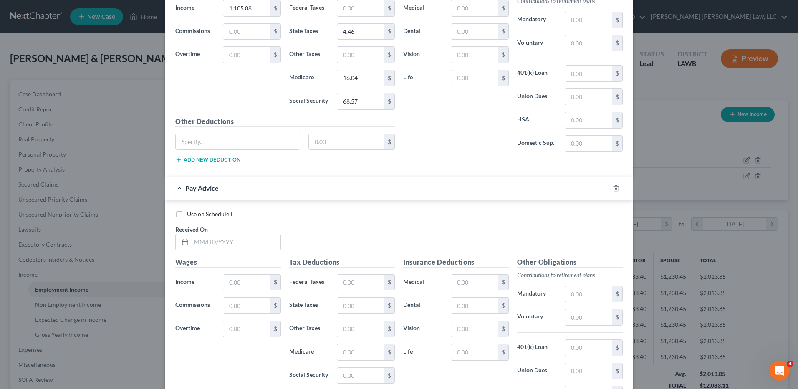
scroll to position [1219, 0]
click at [232, 241] on input "text" at bounding box center [235, 242] width 89 height 16
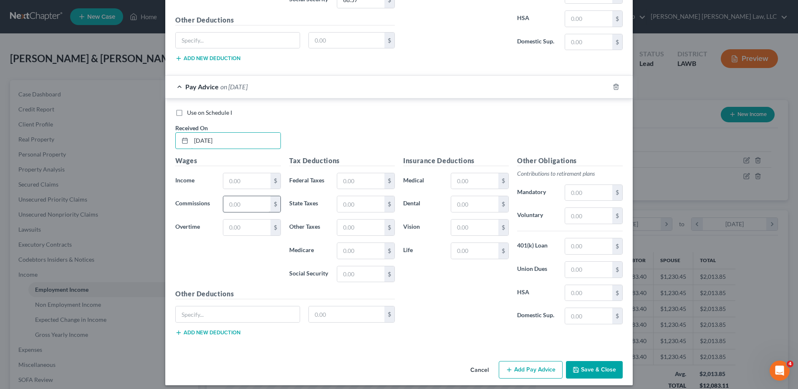
scroll to position [1326, 0]
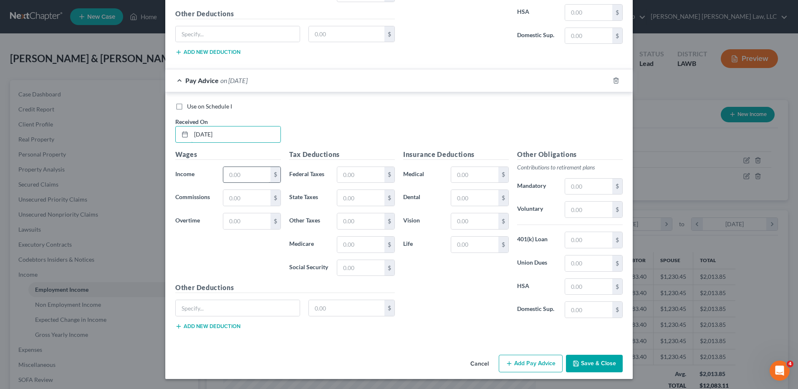
type input "4/10/25"
click at [233, 179] on input "text" at bounding box center [246, 175] width 47 height 16
type input "854.62"
click at [345, 269] on input "text" at bounding box center [360, 268] width 47 height 16
type input "52.98"
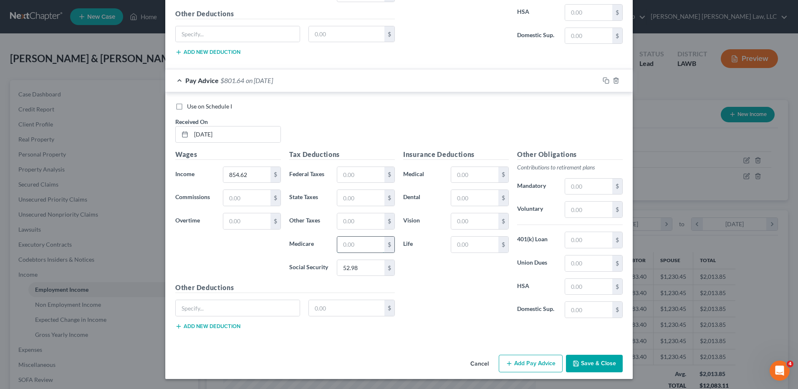
click at [346, 245] on input "text" at bounding box center [360, 245] width 47 height 16
type input "12.39"
click at [322, 303] on input "text" at bounding box center [347, 308] width 76 height 16
type input "11.50"
drag, startPoint x: 333, startPoint y: 312, endPoint x: 280, endPoint y: 308, distance: 53.2
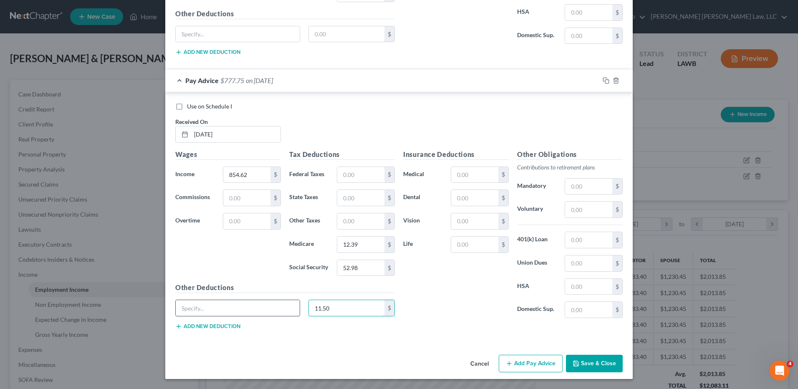
click at [280, 308] on div "11.50 $" at bounding box center [285, 311] width 228 height 23
click at [533, 360] on button "Add Pay Advice" at bounding box center [531, 364] width 64 height 18
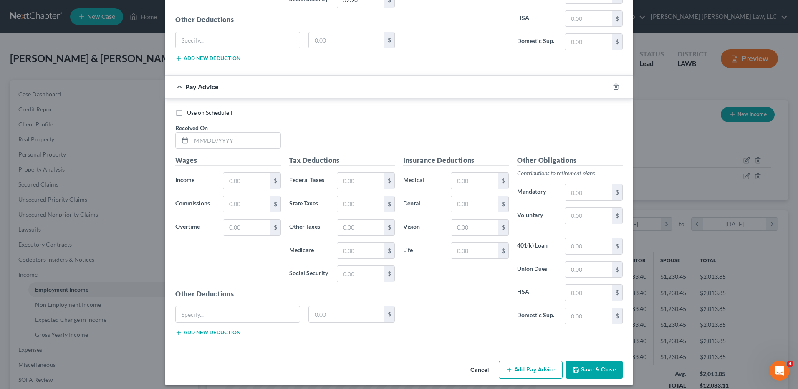
scroll to position [1601, 0]
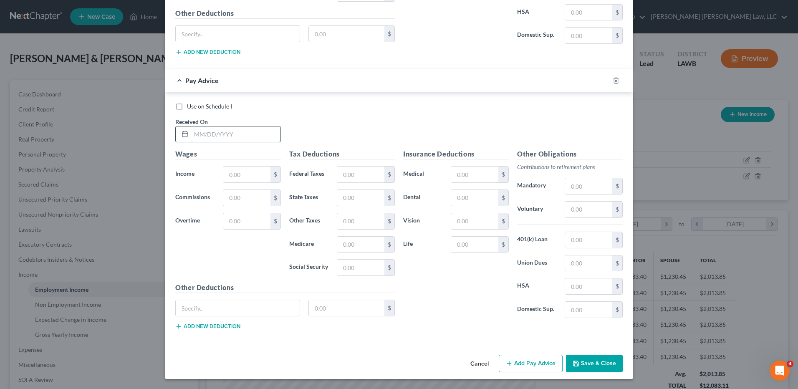
click at [207, 135] on input "text" at bounding box center [235, 134] width 89 height 16
type input "4/24/25"
click at [239, 178] on input "text" at bounding box center [246, 175] width 47 height 16
type input "973.35"
click at [354, 199] on input "text" at bounding box center [360, 198] width 47 height 16
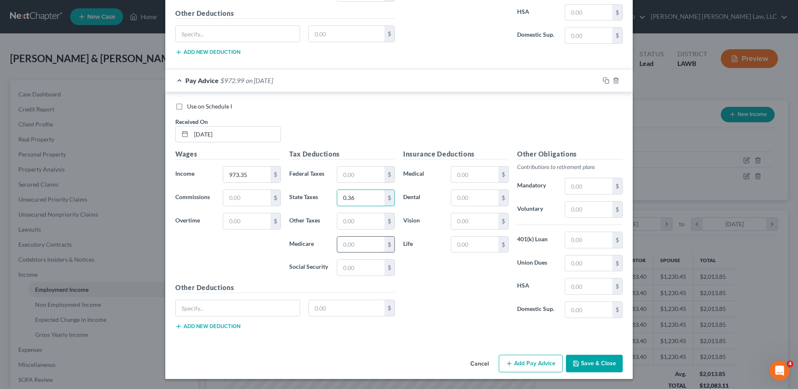
type input "0.36"
click at [344, 242] on input "text" at bounding box center [360, 245] width 47 height 16
type input "14.12"
click at [347, 267] on input "text" at bounding box center [360, 268] width 47 height 16
type input "60.35"
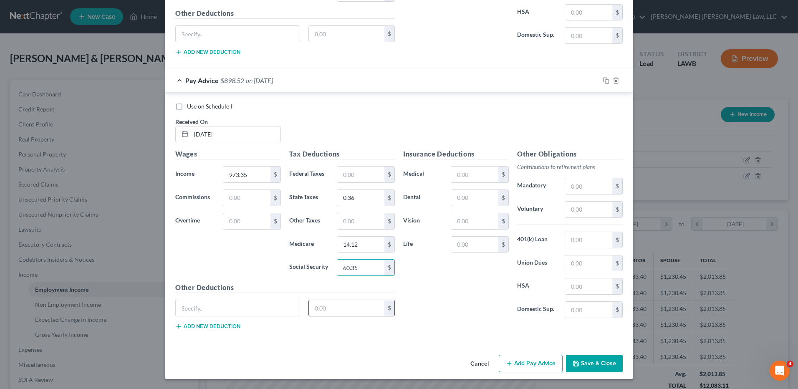
click at [330, 312] on input "text" at bounding box center [347, 308] width 76 height 16
type input "11.50"
drag, startPoint x: 321, startPoint y: 313, endPoint x: 260, endPoint y: 318, distance: 61.6
click at [259, 318] on div "11.50 $" at bounding box center [285, 311] width 228 height 23
click at [523, 363] on button "Add Pay Advice" at bounding box center [531, 364] width 64 height 18
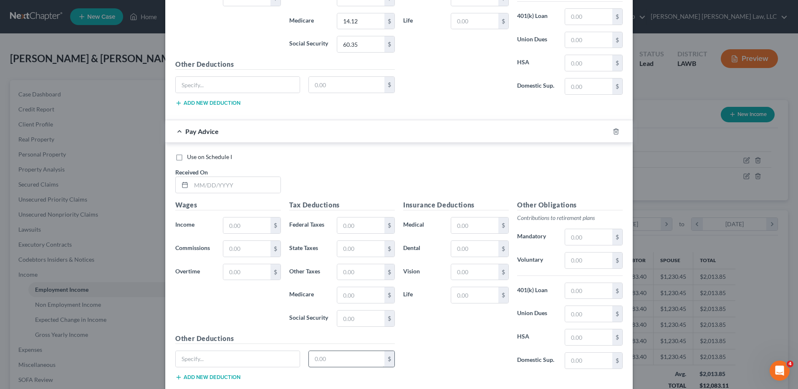
scroll to position [1874, 0]
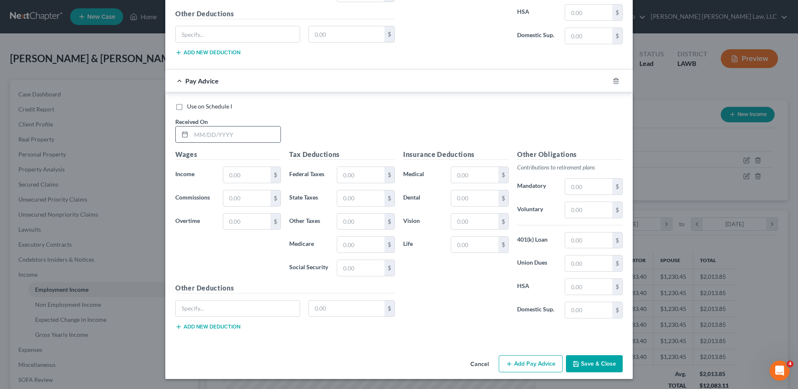
click at [209, 135] on input "text" at bounding box center [235, 134] width 89 height 16
type input "5/8/22"
click at [238, 178] on input "text" at bounding box center [246, 175] width 47 height 16
type input "1,092.24"
click at [352, 200] on input "text" at bounding box center [360, 198] width 47 height 16
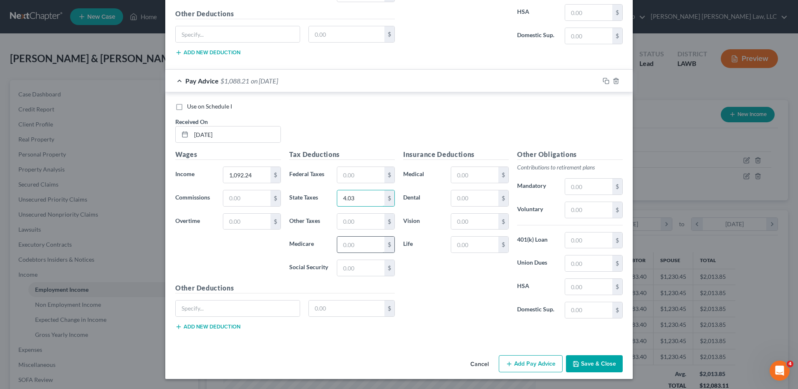
type input "4.03"
click at [351, 242] on input "text" at bounding box center [360, 245] width 47 height 16
type input "15.84"
click at [354, 270] on input "text" at bounding box center [360, 268] width 47 height 16
type input "67.75"
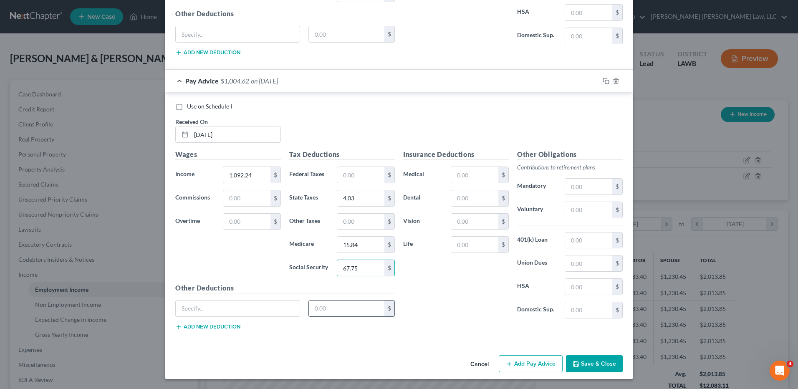
click at [327, 314] on input "text" at bounding box center [347, 309] width 76 height 16
type input "11.50"
click at [363, 267] on input "67.75" at bounding box center [360, 268] width 47 height 16
type input "67.72"
drag, startPoint x: 354, startPoint y: 323, endPoint x: 318, endPoint y: 321, distance: 36.0
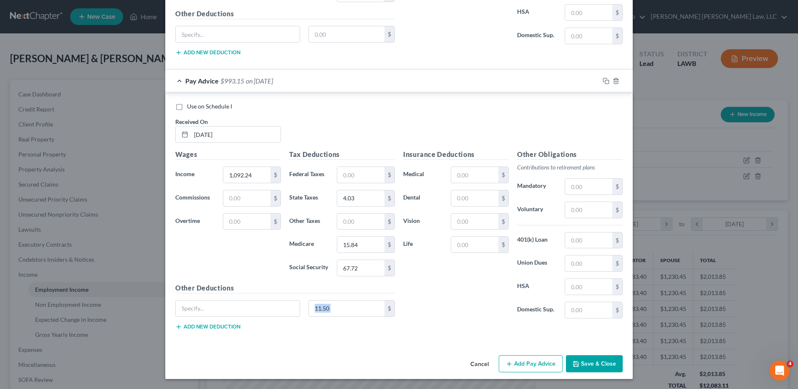
click at [318, 321] on div "Other Deductions 11.50 $ Add new deduction" at bounding box center [285, 310] width 228 height 54
drag, startPoint x: 318, startPoint y: 321, endPoint x: 320, endPoint y: 311, distance: 10.6
click at [316, 313] on input "11.50" at bounding box center [347, 309] width 76 height 16
click at [530, 363] on button "Add Pay Advice" at bounding box center [531, 364] width 64 height 18
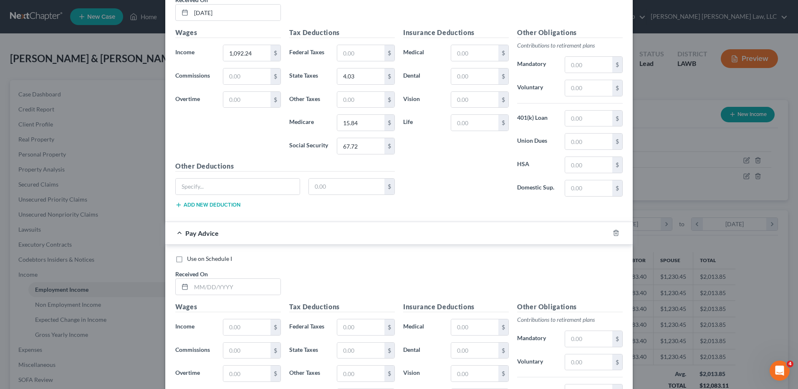
scroll to position [2083, 0]
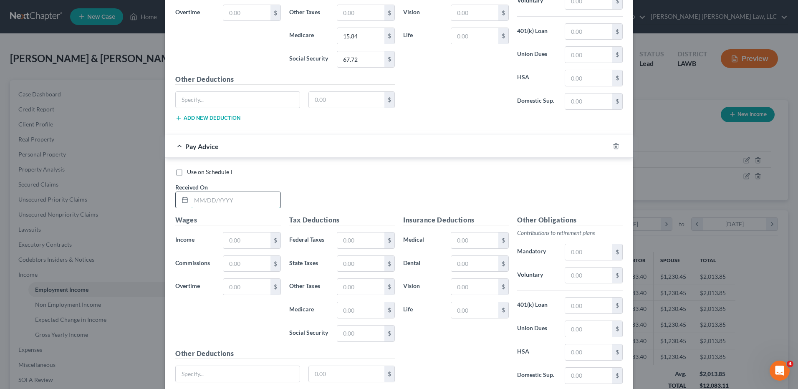
click at [210, 201] on input "text" at bounding box center [235, 200] width 89 height 16
type input "5/22/25"
click at [240, 241] on input "text" at bounding box center [246, 241] width 47 height 16
type input "1,224.14"
click at [353, 264] on input "text" at bounding box center [360, 264] width 47 height 16
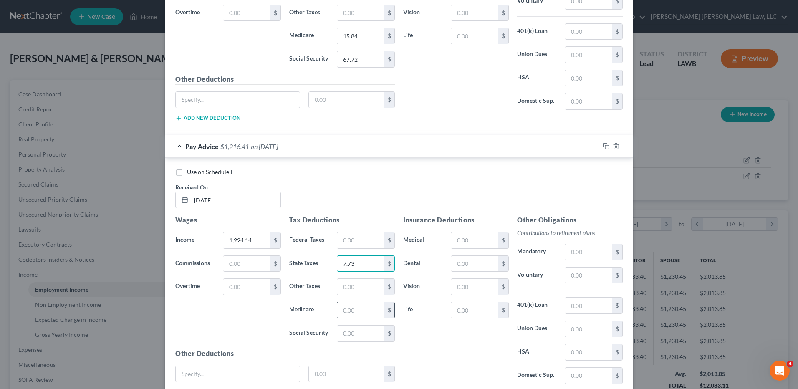
type input "7.73"
click at [348, 311] on input "text" at bounding box center [360, 310] width 47 height 16
type input "17.75"
click at [352, 337] on input "text" at bounding box center [360, 334] width 47 height 16
type input "75.89"
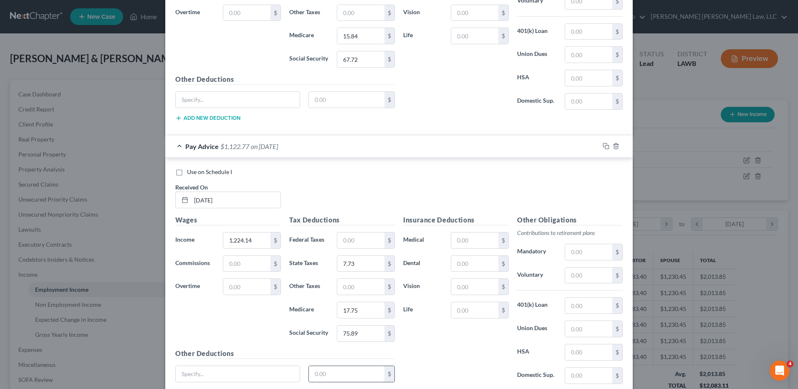
click at [341, 374] on input "text" at bounding box center [347, 374] width 76 height 16
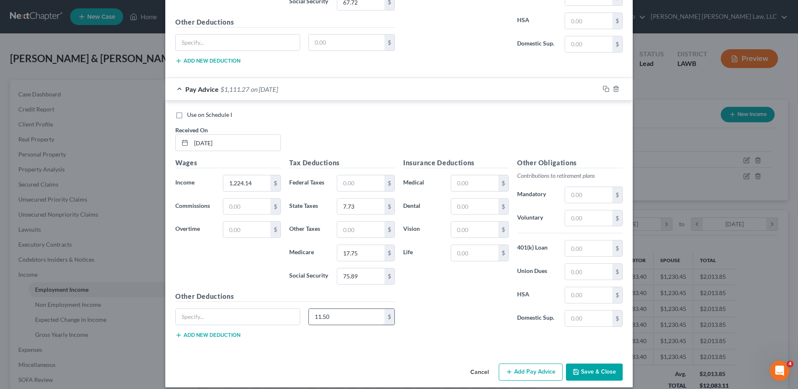
scroll to position [2149, 0]
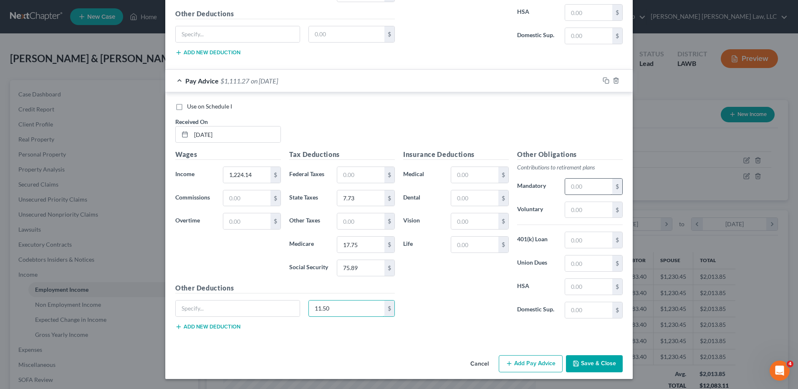
type input "11.50"
click at [576, 181] on input "text" at bounding box center [588, 187] width 47 height 16
type input "12.23"
type input "11.50"
click at [541, 366] on button "Add Pay Advice" at bounding box center [531, 364] width 64 height 18
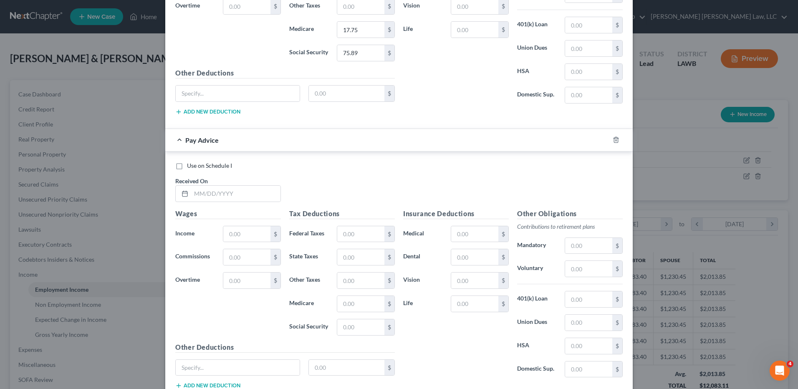
scroll to position [2423, 0]
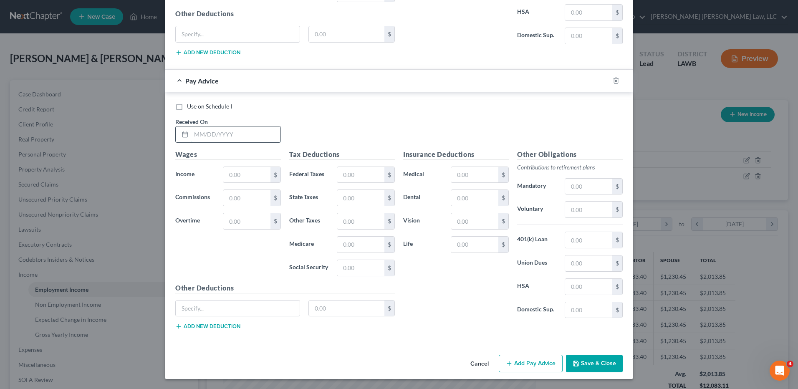
click at [208, 138] on input "text" at bounding box center [235, 134] width 89 height 16
type input "6/5/25"
click at [242, 174] on input "text" at bounding box center [246, 175] width 47 height 16
type input "1,236.93"
click at [358, 196] on input "text" at bounding box center [360, 198] width 47 height 16
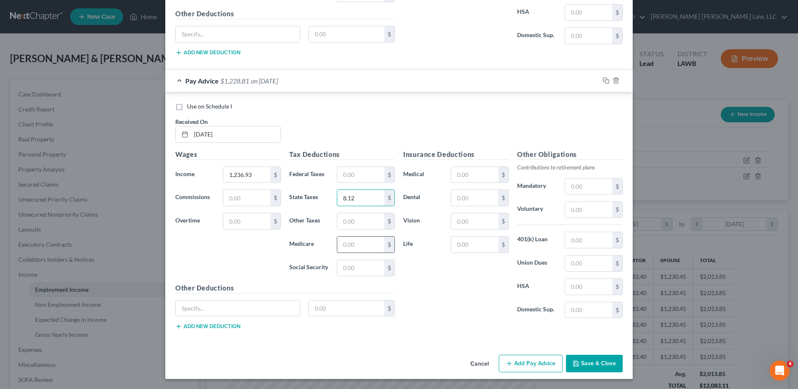
type input "8.12"
click at [351, 241] on input "text" at bounding box center [360, 245] width 47 height 16
type input "17.94"
click at [346, 266] on input "text" at bounding box center [360, 268] width 47 height 16
type input "76.69"
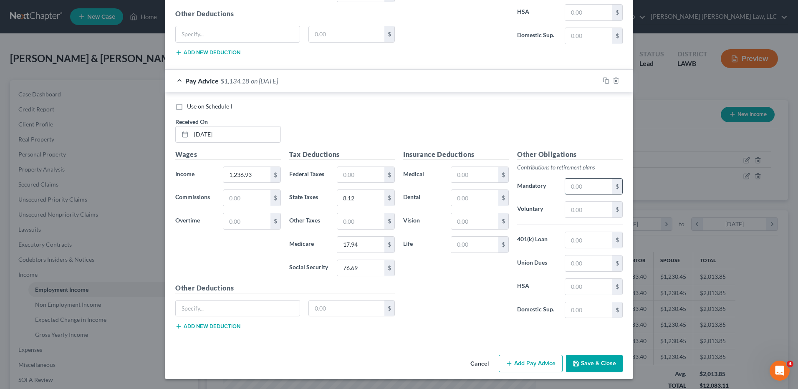
click at [589, 190] on input "text" at bounding box center [588, 187] width 47 height 16
type input "12.35"
click at [326, 312] on input "text" at bounding box center [347, 309] width 76 height 16
type input "11.50"
drag, startPoint x: 346, startPoint y: 310, endPoint x: 248, endPoint y: 321, distance: 98.7
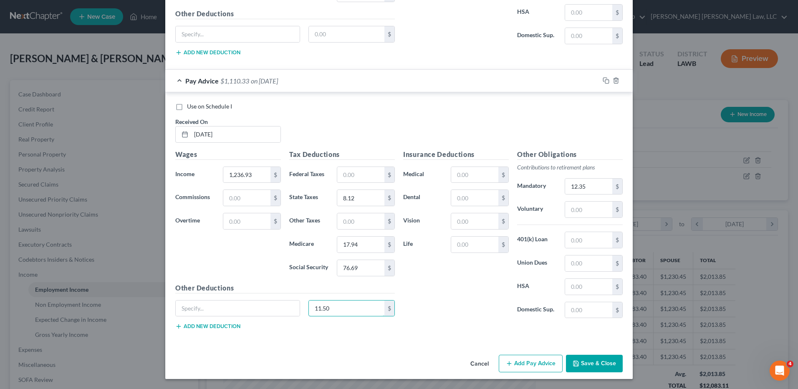
click at [248, 321] on div "11.50 $" at bounding box center [285, 311] width 228 height 23
click at [518, 365] on button "Add Pay Advice" at bounding box center [531, 364] width 64 height 18
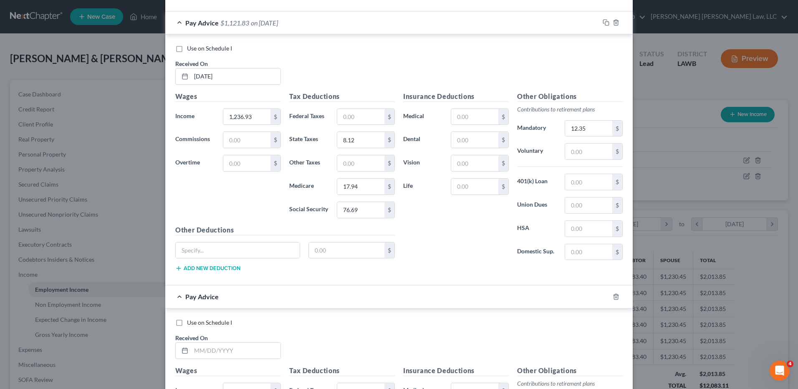
scroll to position [2590, 0]
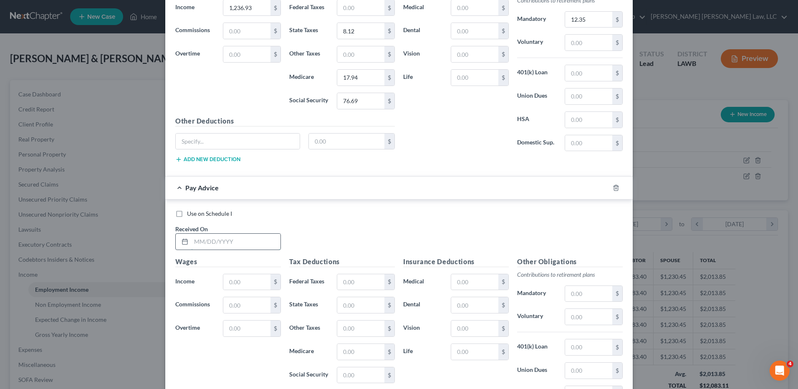
click at [203, 249] on input "text" at bounding box center [235, 242] width 89 height 16
type input "6/18/25"
click at [236, 286] on input "text" at bounding box center [246, 282] width 47 height 16
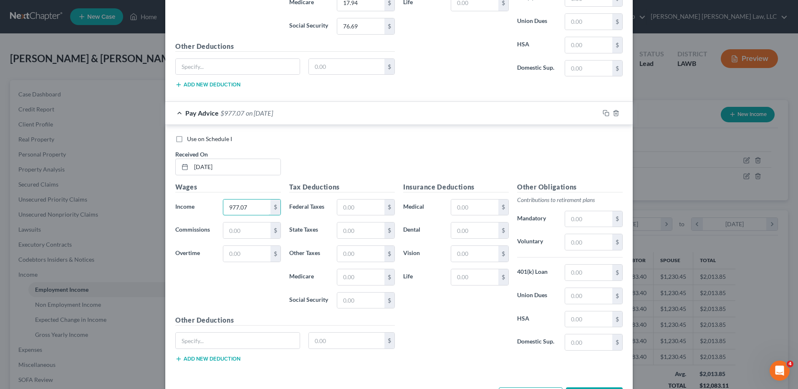
scroll to position [2673, 0]
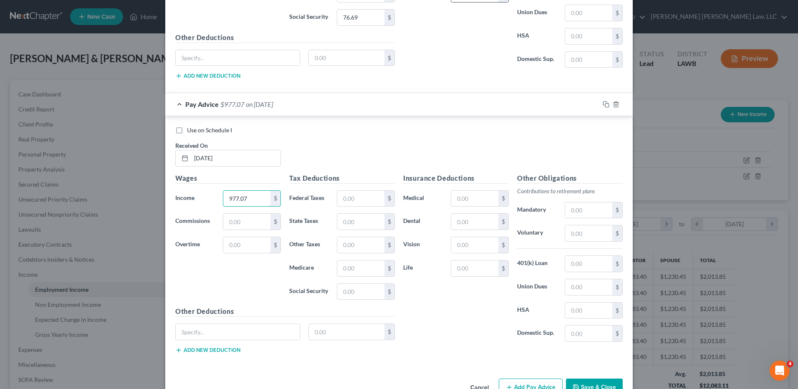
type input "977.07"
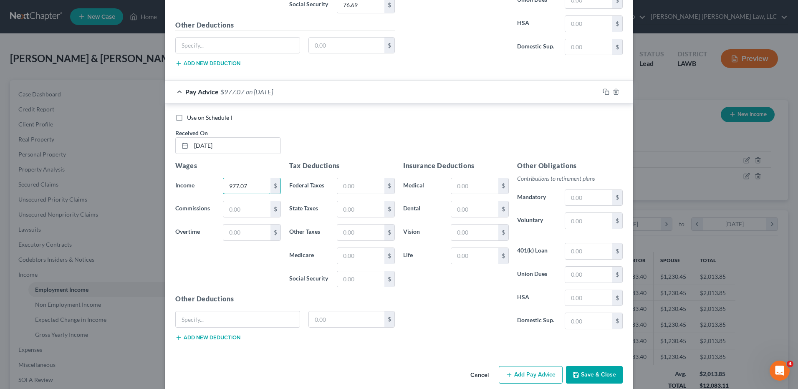
scroll to position [2697, 0]
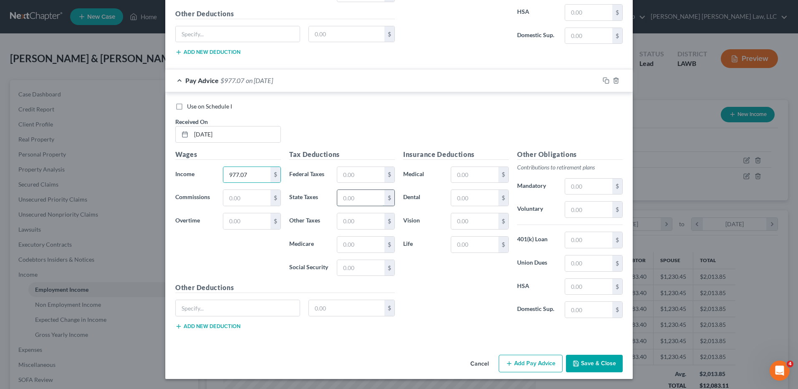
click at [362, 202] on input "text" at bounding box center [360, 198] width 47 height 16
type input "0.17"
click at [354, 245] on input "text" at bounding box center [360, 245] width 47 height 16
type input "14.16"
click at [351, 270] on input "text" at bounding box center [360, 268] width 47 height 16
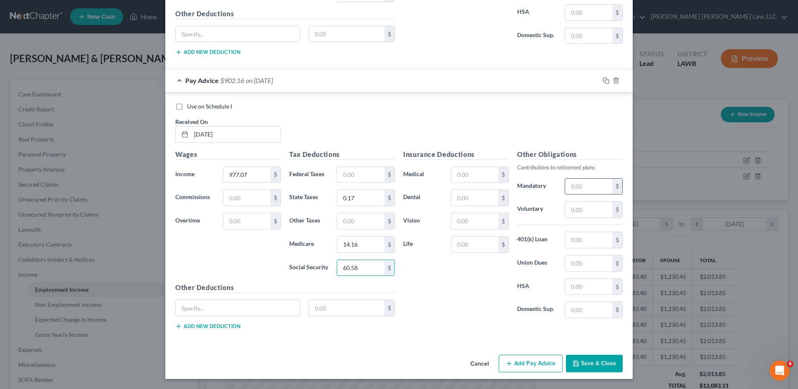
type input "60.58"
click at [578, 191] on input "text" at bounding box center [588, 187] width 47 height 16
type input "9.76"
click at [341, 309] on input "text" at bounding box center [347, 308] width 76 height 16
type input "11.50"
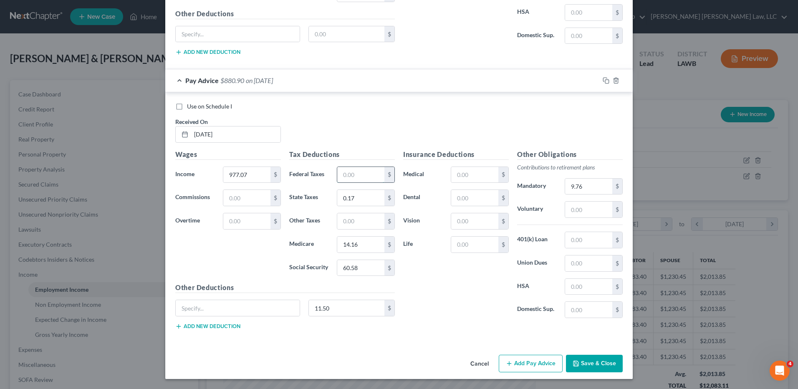
click at [351, 177] on input "text" at bounding box center [360, 175] width 47 height 16
type input "13.00"
click at [516, 363] on button "Add Pay Advice" at bounding box center [531, 364] width 64 height 18
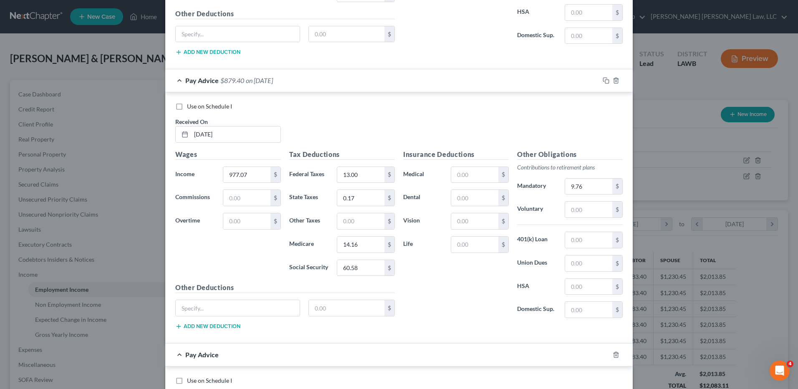
scroll to position [2906, 0]
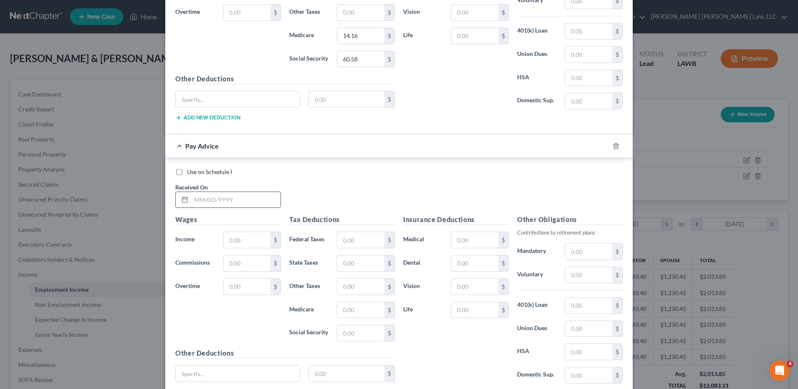
click at [207, 202] on input "text" at bounding box center [235, 200] width 89 height 16
type input "7/3/25"
click at [249, 240] on input "text" at bounding box center [246, 240] width 47 height 16
type input "1,113.01"
click at [359, 243] on input "text" at bounding box center [360, 240] width 47 height 16
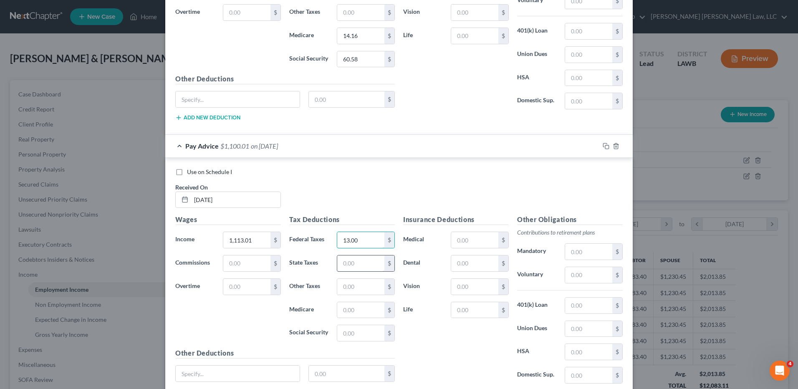
type input "13.00"
click at [359, 260] on input "text" at bounding box center [360, 263] width 47 height 16
type input "4.33"
click at [348, 309] on input "text" at bounding box center [360, 310] width 47 height 16
type input "16.14"
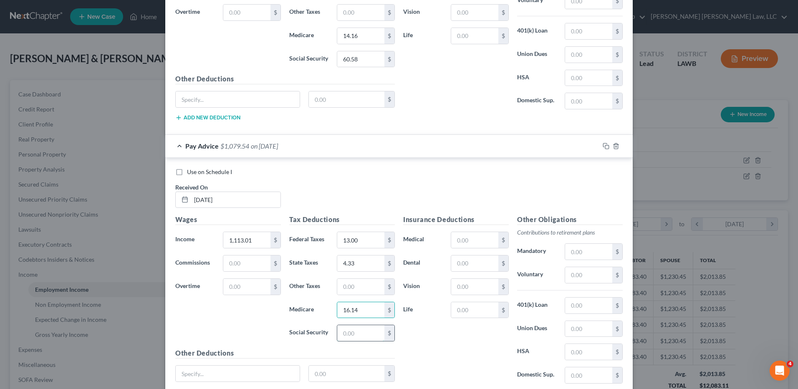
click at [349, 338] on input "text" at bounding box center [360, 333] width 47 height 16
type input "69.01"
click at [583, 251] on input "text" at bounding box center [588, 252] width 47 height 16
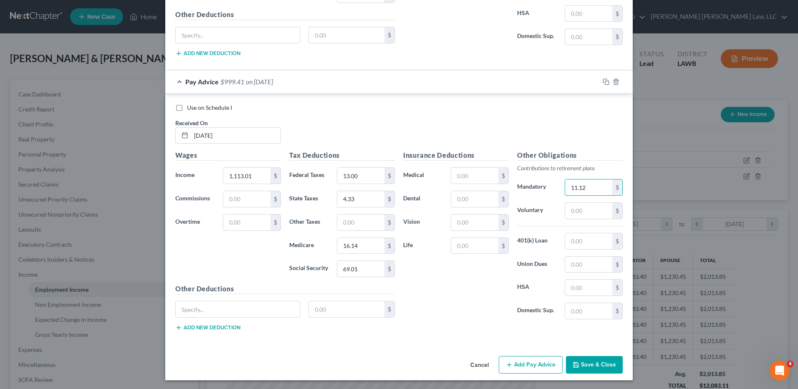
scroll to position [2971, 0]
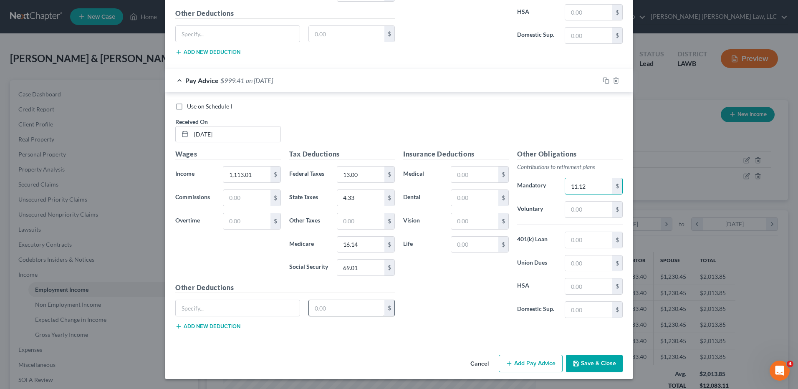
type input "11.12"
click at [344, 306] on input "text" at bounding box center [347, 308] width 76 height 16
type input "11.50"
drag, startPoint x: 331, startPoint y: 311, endPoint x: 272, endPoint y: 312, distance: 59.3
click at [271, 313] on div "11.50 $" at bounding box center [285, 311] width 228 height 23
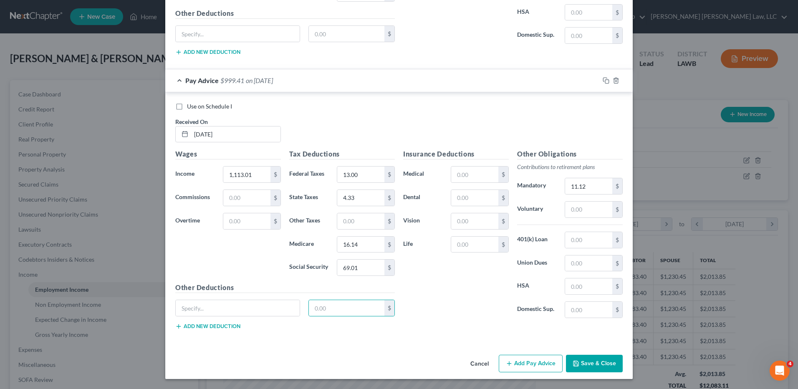
click at [527, 365] on button "Add Pay Advice" at bounding box center [531, 364] width 64 height 18
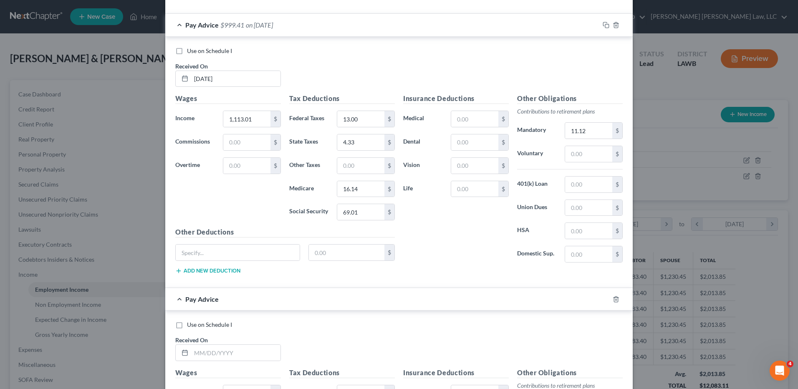
scroll to position [3138, 0]
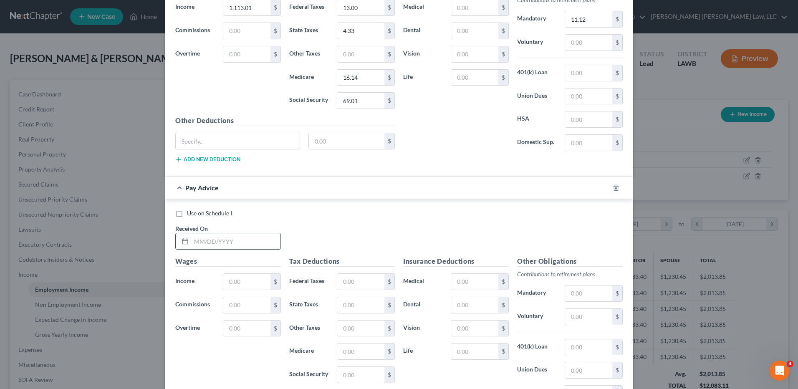
click at [196, 242] on input "text" at bounding box center [235, 241] width 89 height 16
click at [235, 283] on input "text" at bounding box center [246, 282] width 47 height 16
drag, startPoint x: 212, startPoint y: 240, endPoint x: 147, endPoint y: 252, distance: 66.7
click at [147, 252] on div "Edit Income Source × Employment Type * Select Full or Part Time Employment Self…" at bounding box center [399, 194] width 798 height 389
type input "7/17/25"
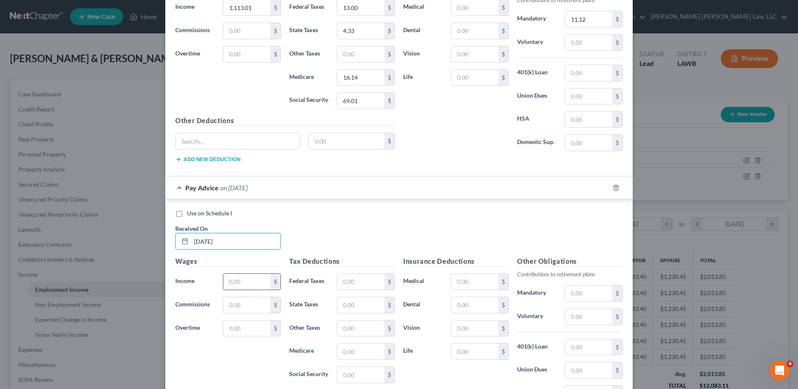
click at [234, 286] on input "text" at bounding box center [246, 282] width 47 height 16
type input "361.57"
click at [342, 283] on input "text" at bounding box center [360, 282] width 47 height 16
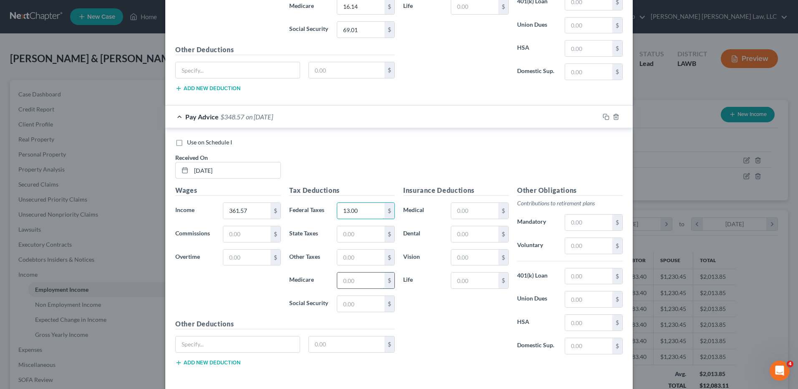
scroll to position [3222, 0]
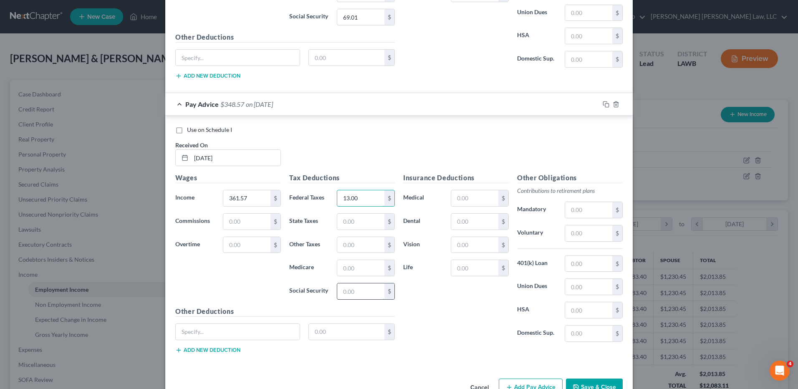
type input "13.00"
click at [341, 295] on input "text" at bounding box center [360, 291] width 47 height 16
type input "22.41"
click at [358, 270] on input "text" at bounding box center [360, 268] width 47 height 16
type input "5.25"
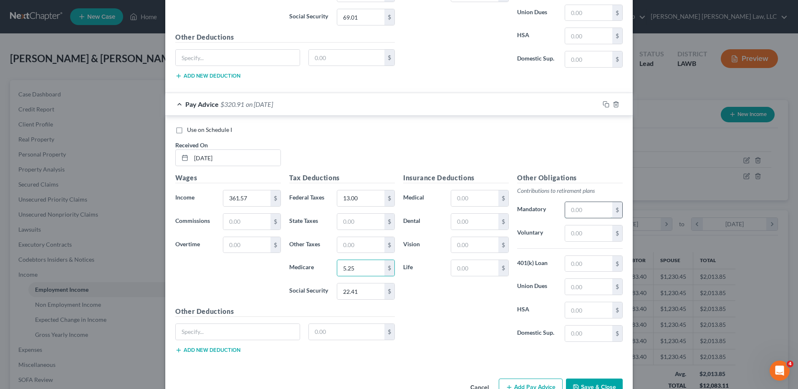
click at [572, 212] on input "text" at bounding box center [588, 210] width 47 height 16
type input "3.60"
click at [351, 332] on input "text" at bounding box center [347, 332] width 76 height 16
type input "1"
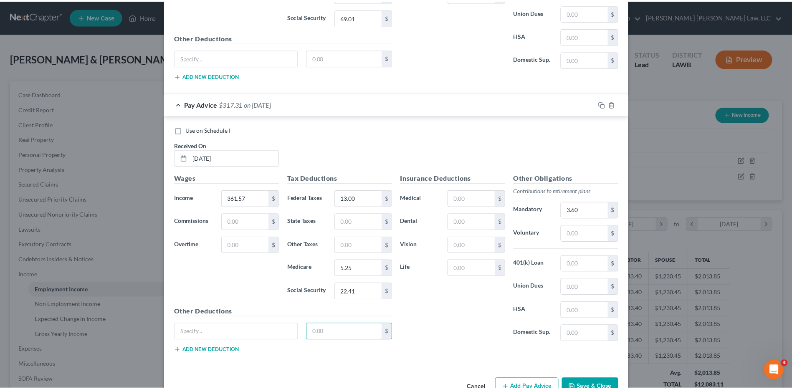
scroll to position [3245, 0]
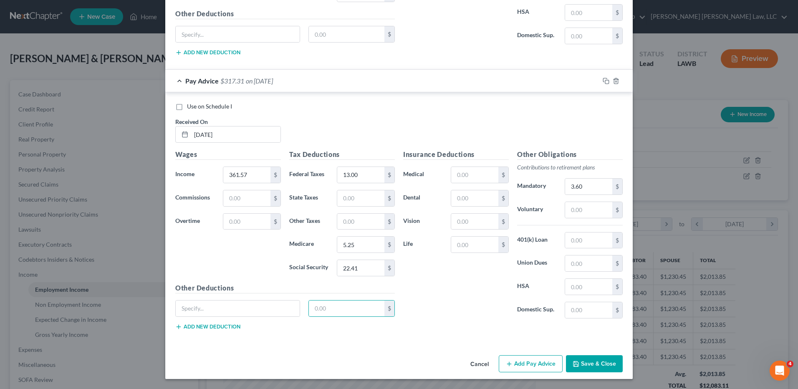
click at [575, 370] on button "Save & Close" at bounding box center [594, 364] width 57 height 18
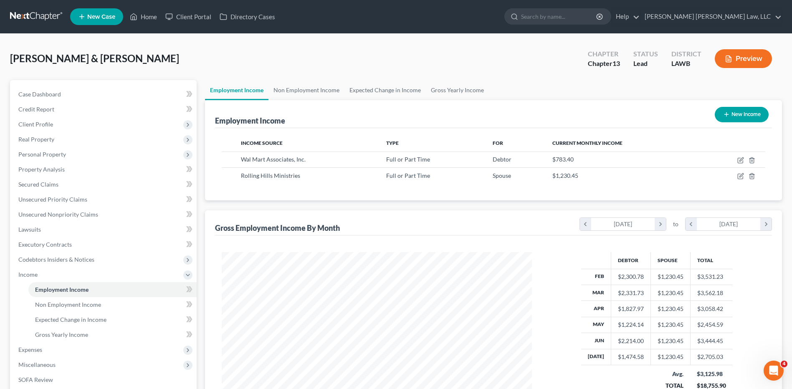
scroll to position [417306, 417134]
click at [295, 120] on div "Employment Income New Income" at bounding box center [493, 114] width 557 height 28
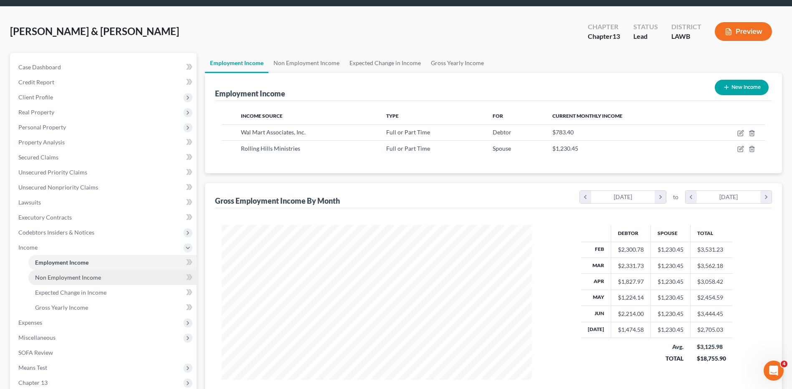
scroll to position [42, 0]
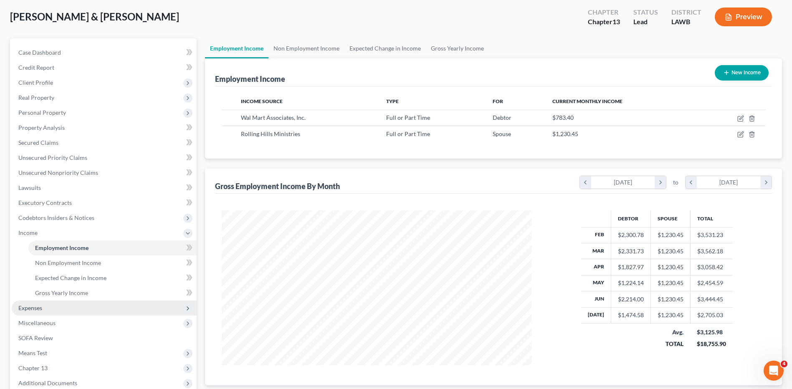
click at [40, 308] on span "Expenses" at bounding box center [30, 307] width 24 height 7
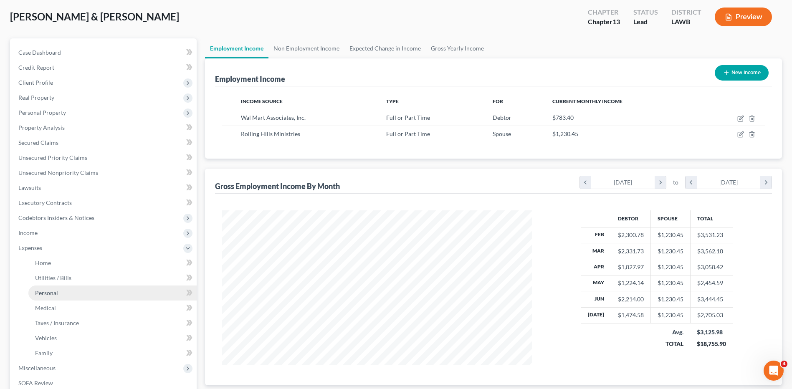
click at [41, 297] on link "Personal" at bounding box center [112, 293] width 168 height 15
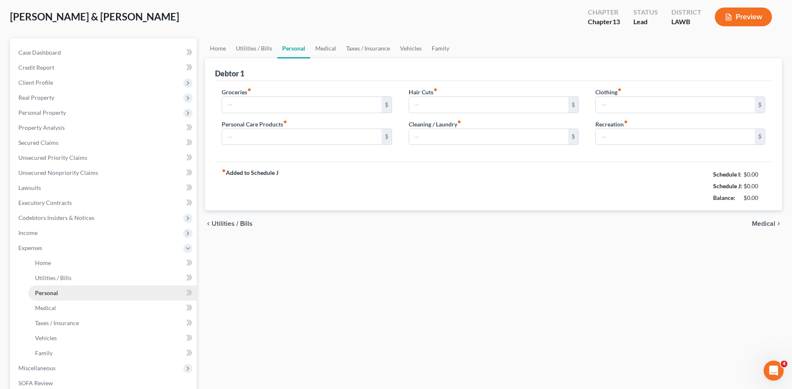
scroll to position [3, 0]
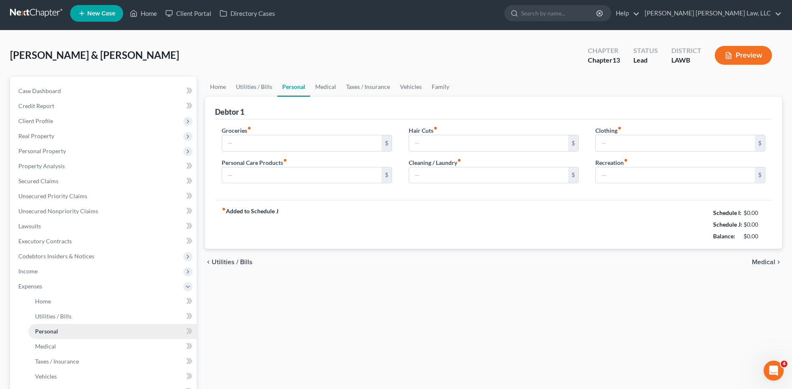
type input "870.00"
type input "96.00"
type input "0.00"
type input "186.00"
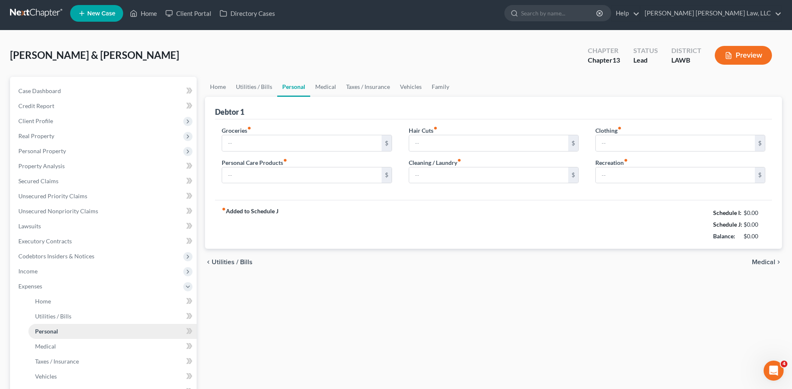
type input "150.00"
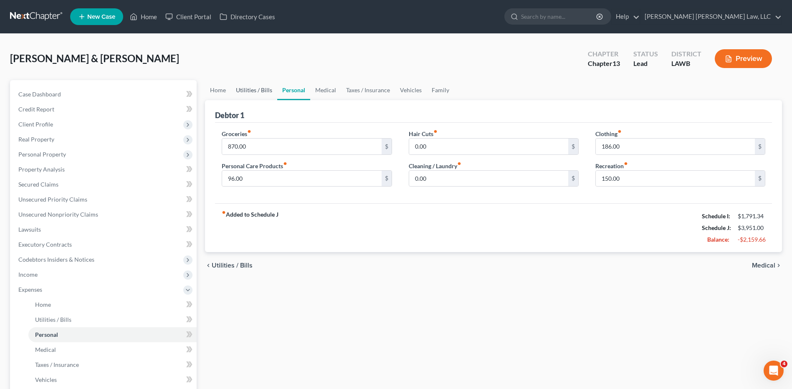
click at [242, 93] on link "Utilities / Bills" at bounding box center [254, 90] width 46 height 20
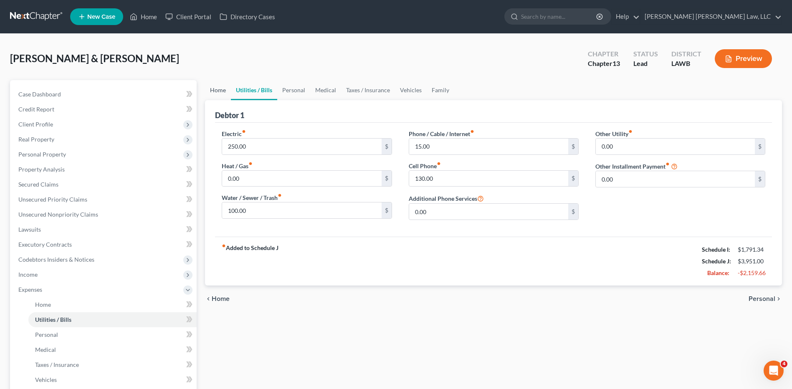
click at [210, 91] on link "Home" at bounding box center [218, 90] width 26 height 20
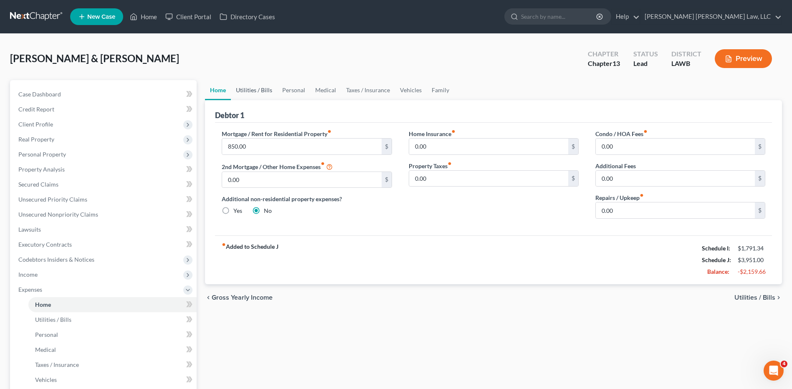
click at [248, 86] on link "Utilities / Bills" at bounding box center [254, 90] width 46 height 20
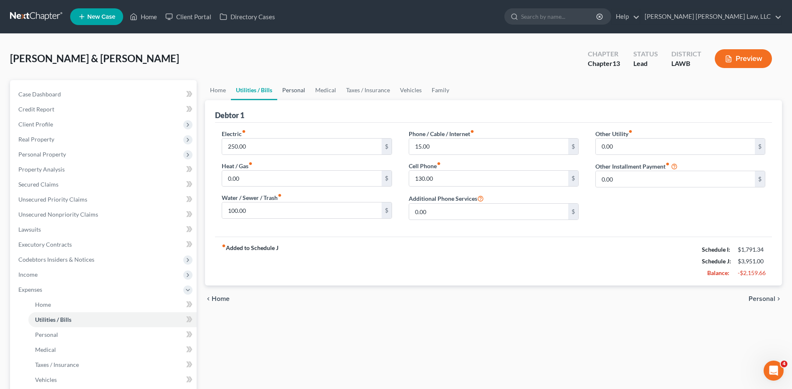
click at [298, 92] on link "Personal" at bounding box center [293, 90] width 33 height 20
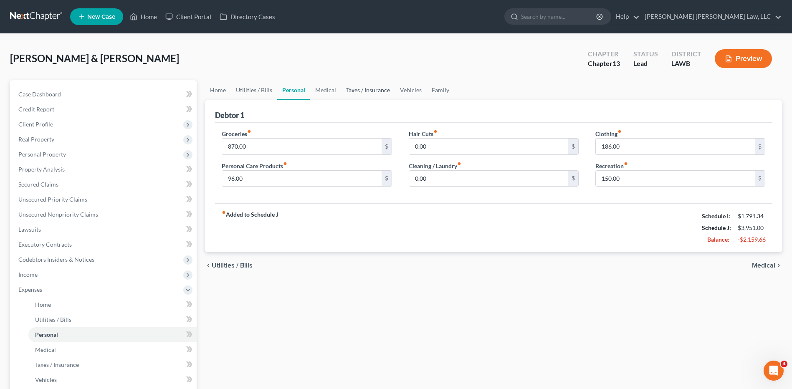
click at [346, 90] on link "Taxes / Insurance" at bounding box center [368, 90] width 54 height 20
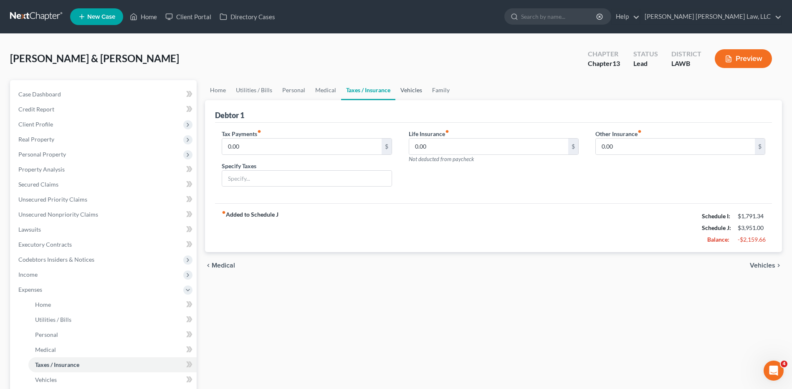
click at [403, 90] on link "Vehicles" at bounding box center [411, 90] width 32 height 20
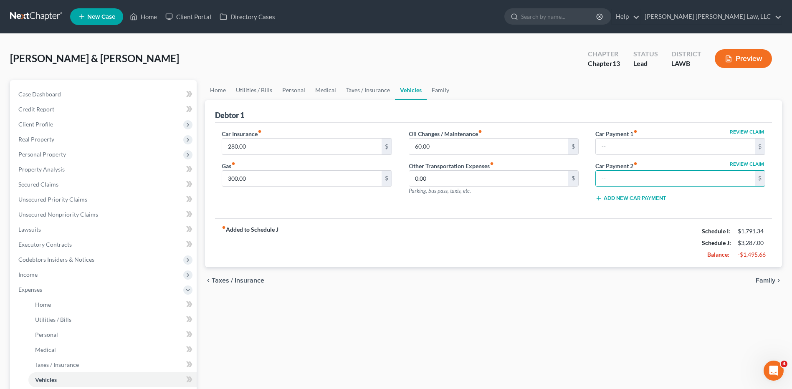
click at [491, 246] on div "fiber_manual_record Added to Schedule J Schedule I: $1,791.34 Schedule J: $3,28…" at bounding box center [493, 242] width 557 height 49
click at [254, 92] on link "Utilities / Bills" at bounding box center [254, 90] width 46 height 20
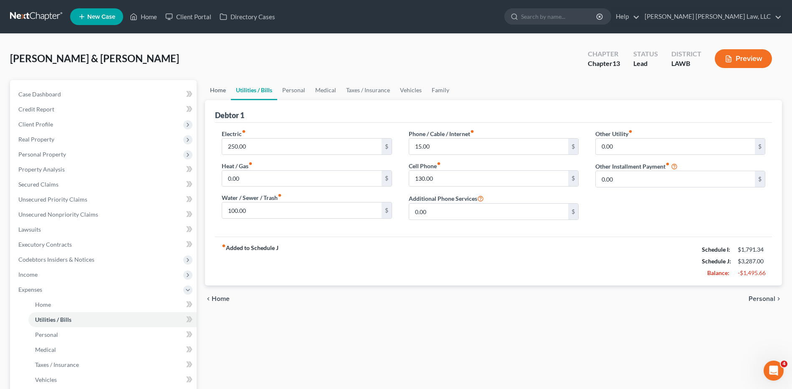
click at [218, 89] on link "Home" at bounding box center [218, 90] width 26 height 20
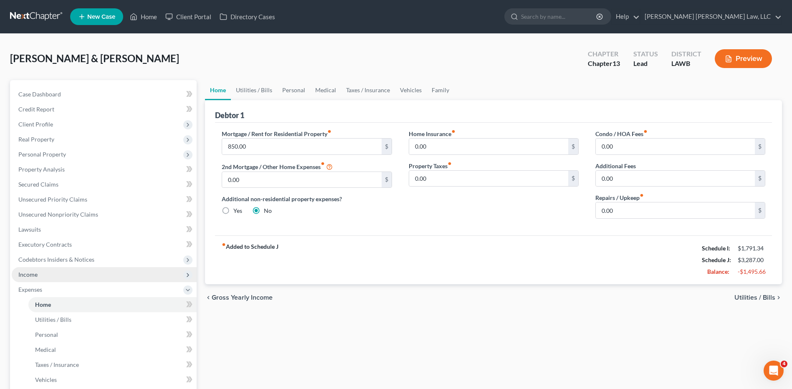
click at [31, 276] on span "Income" at bounding box center [27, 274] width 19 height 7
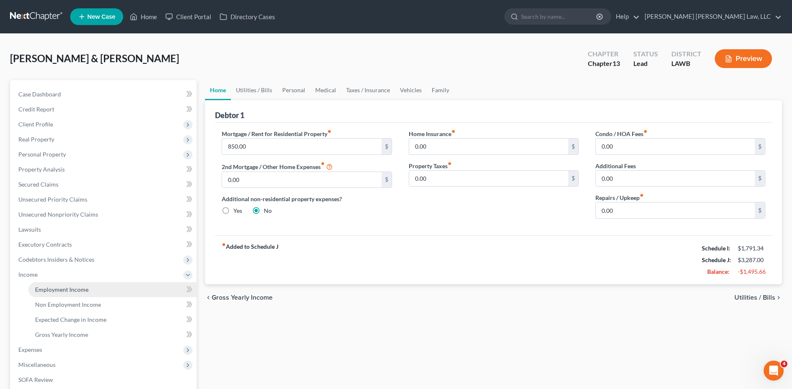
click at [48, 292] on span "Employment Income" at bounding box center [61, 289] width 53 height 7
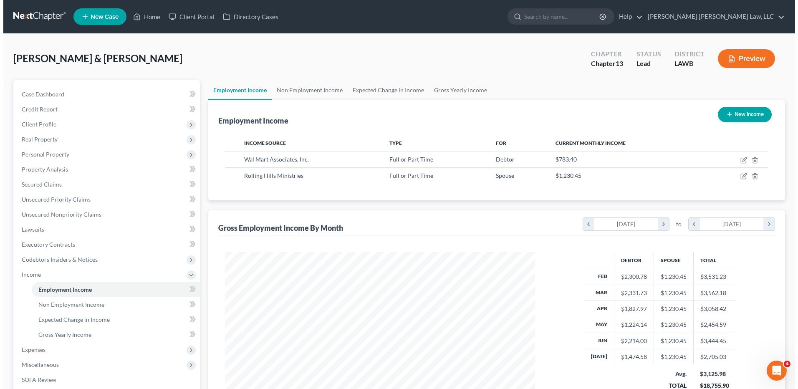
scroll to position [83, 0]
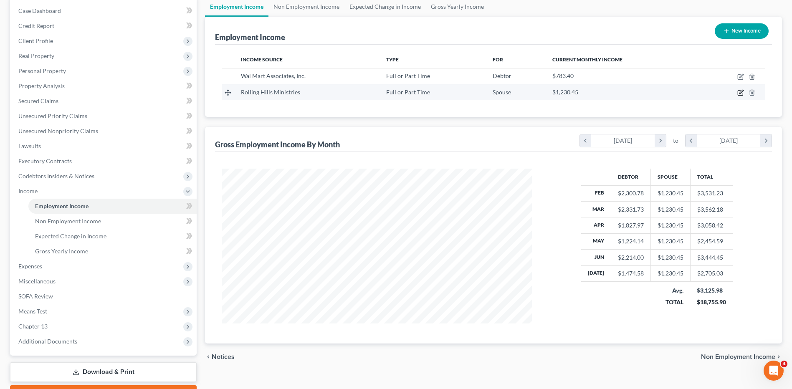
click at [740, 95] on icon "button" at bounding box center [740, 92] width 7 height 7
select select "0"
select select "19"
select select "2"
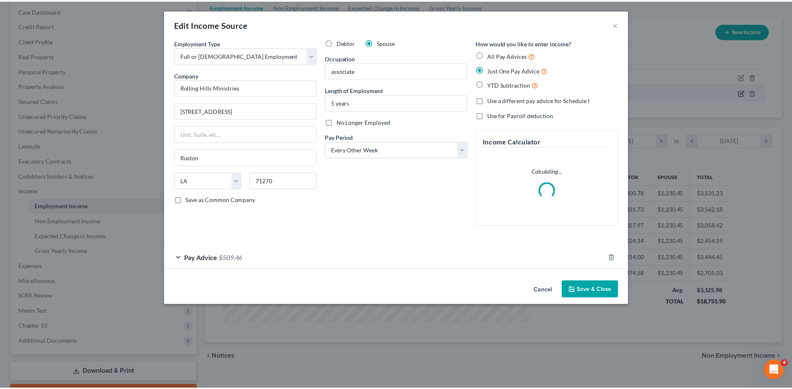
scroll to position [156, 330]
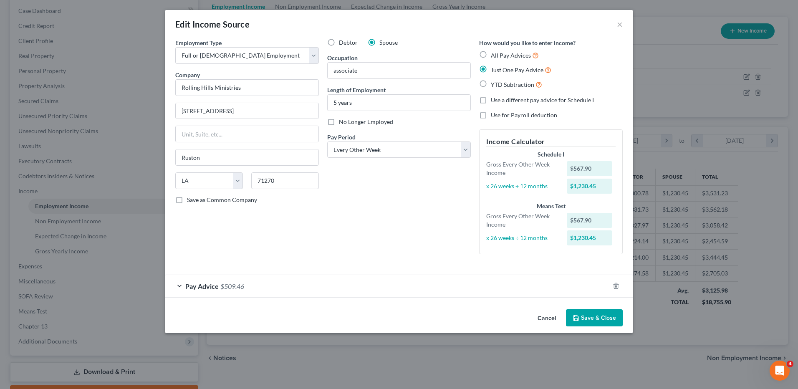
click at [590, 323] on button "Save & Close" at bounding box center [594, 318] width 57 height 18
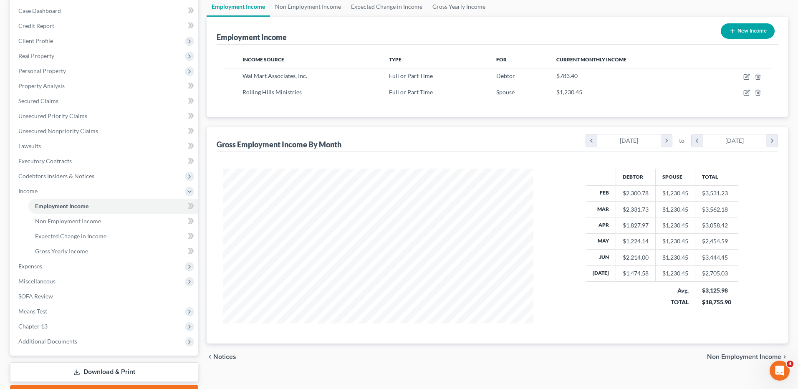
scroll to position [417306, 417134]
click at [741, 92] on icon "button" at bounding box center [740, 92] width 7 height 7
select select "0"
select select "19"
select select "2"
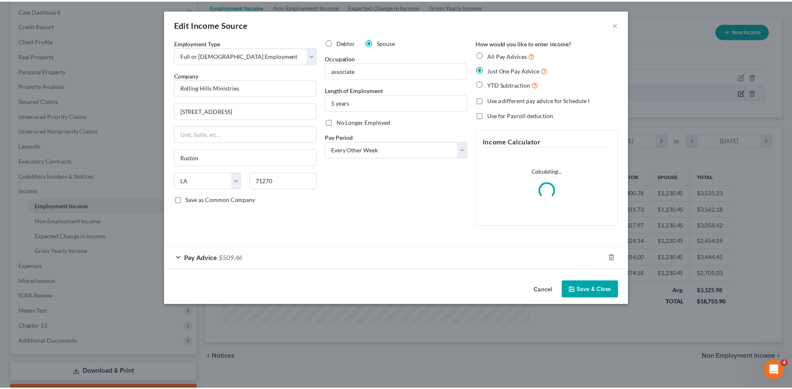
scroll to position [156, 330]
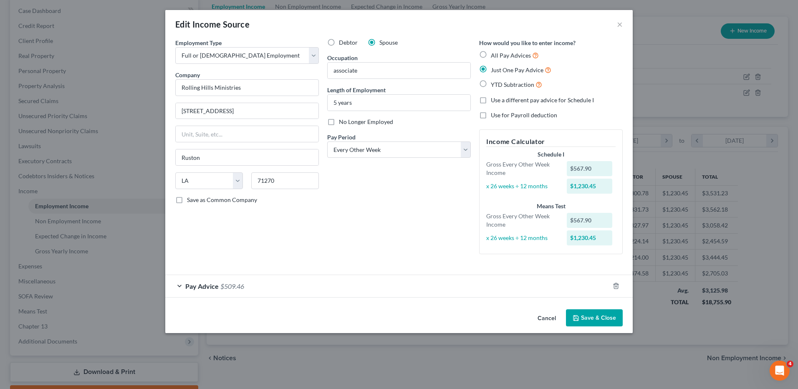
click at [594, 325] on button "Save & Close" at bounding box center [594, 318] width 57 height 18
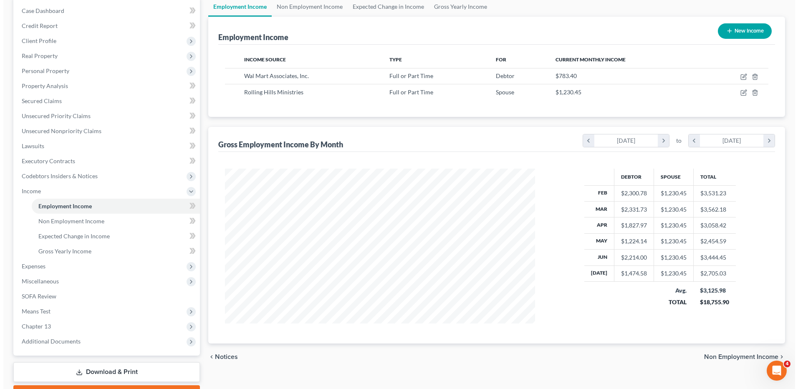
scroll to position [417306, 417134]
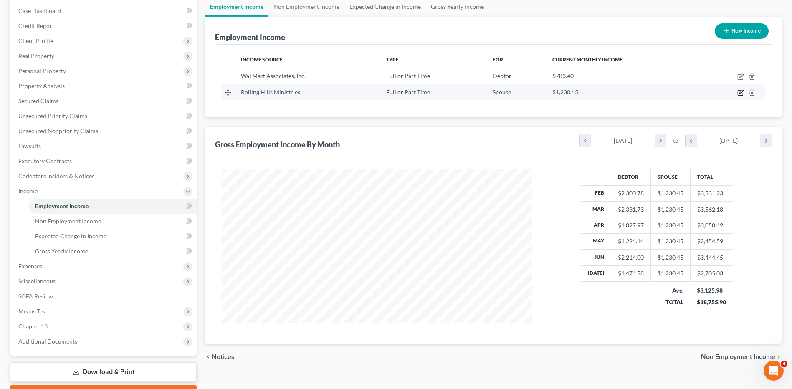
click at [739, 94] on icon "button" at bounding box center [740, 92] width 7 height 7
select select "0"
select select "19"
select select "2"
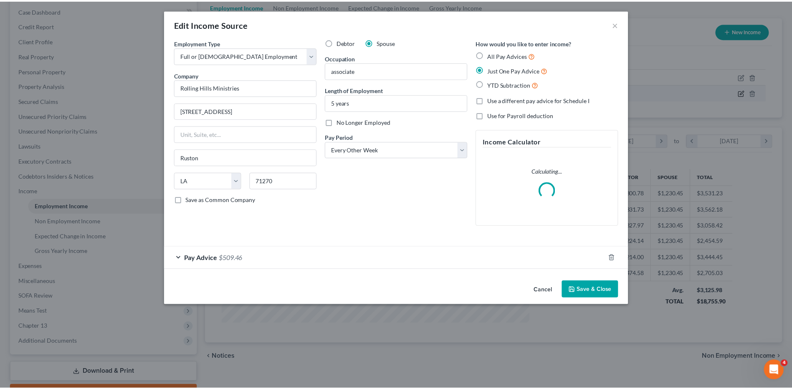
scroll to position [156, 330]
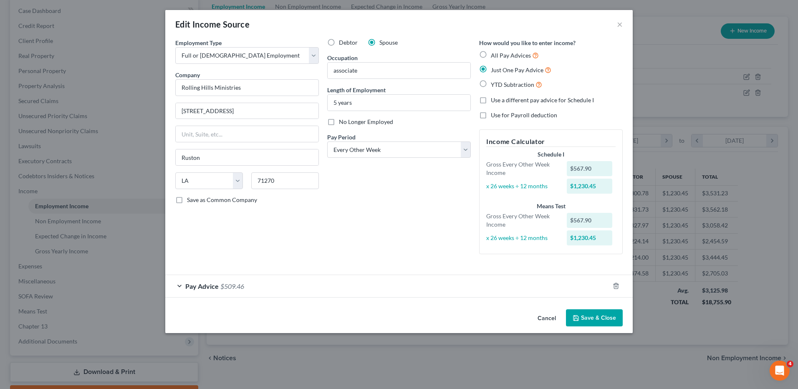
click at [587, 320] on button "Save & Close" at bounding box center [594, 318] width 57 height 18
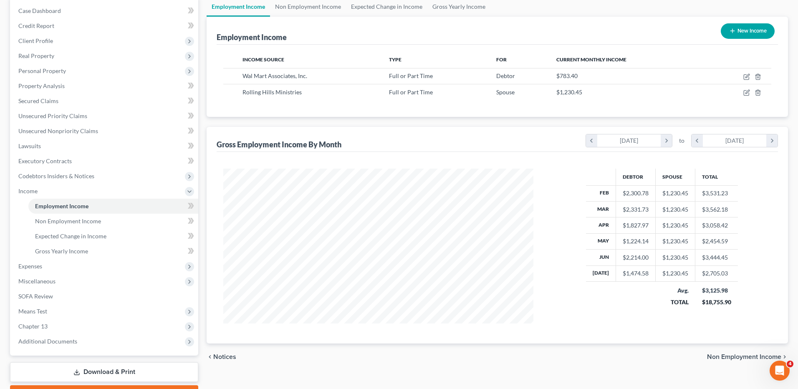
scroll to position [417306, 417134]
click at [741, 76] on icon "button" at bounding box center [740, 76] width 7 height 7
select select "0"
select select "2"
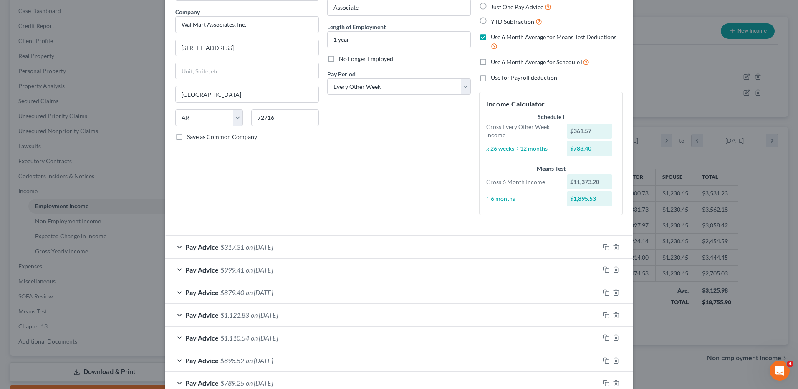
scroll to position [42, 0]
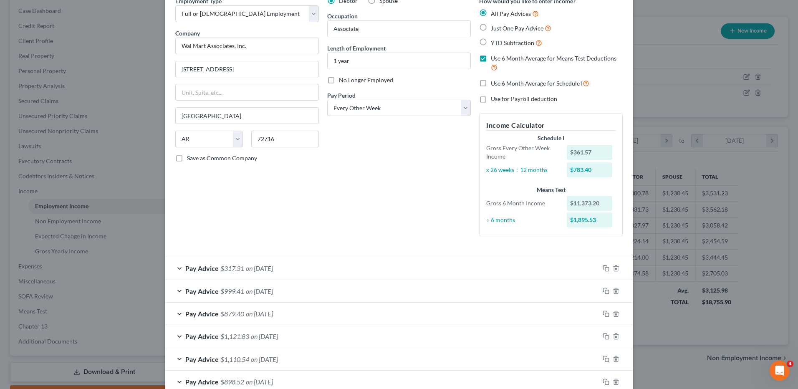
click at [491, 83] on label "Use 6 Month Average for Schedule I" at bounding box center [540, 83] width 99 height 10
click at [494, 83] on input "Use 6 Month Average for Schedule I" at bounding box center [496, 80] width 5 height 5
checkbox input "true"
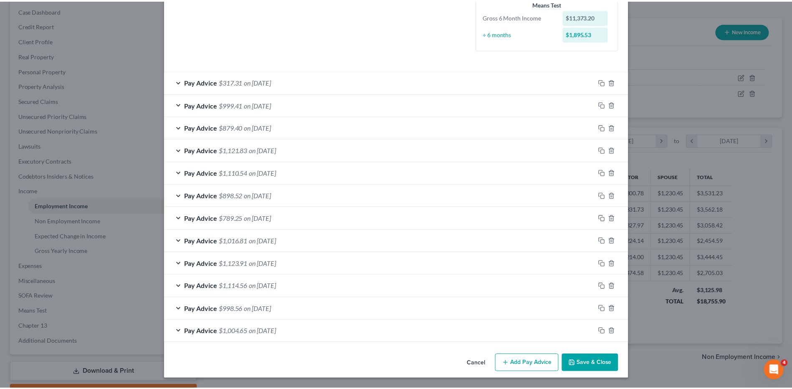
scroll to position [226, 0]
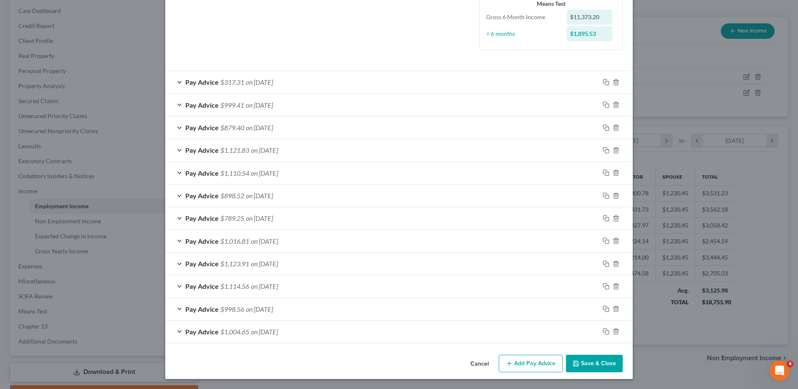
click at [595, 365] on button "Save & Close" at bounding box center [594, 364] width 57 height 18
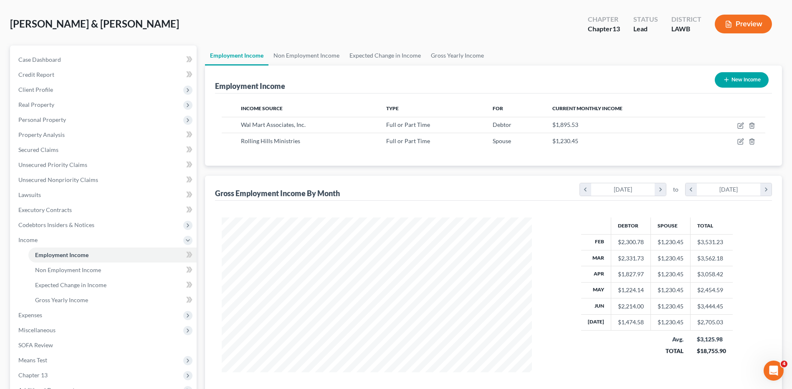
scroll to position [0, 0]
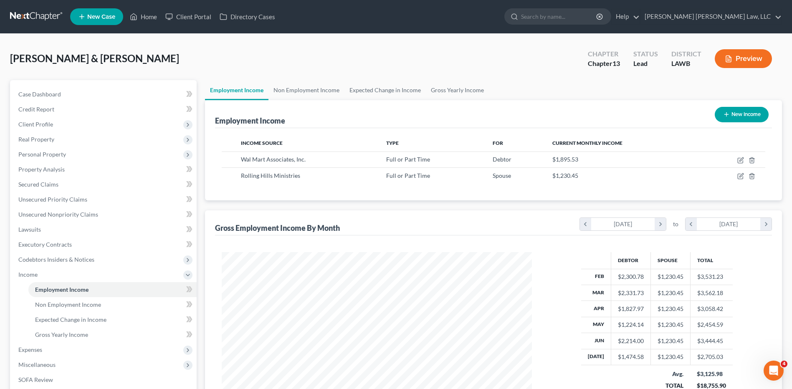
click at [31, 18] on link at bounding box center [36, 16] width 53 height 15
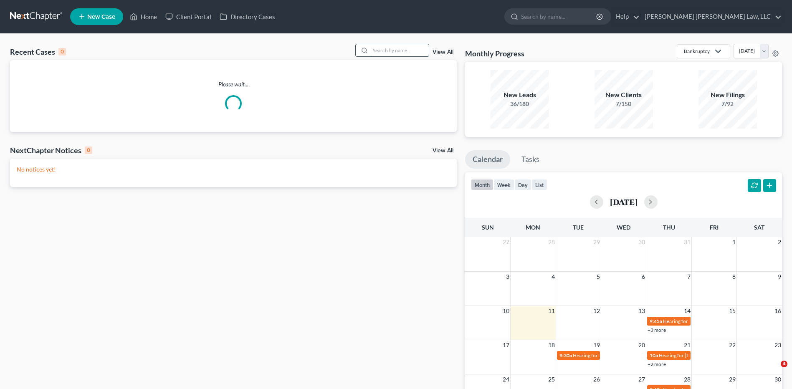
click at [382, 51] on input "search" at bounding box center [399, 50] width 58 height 12
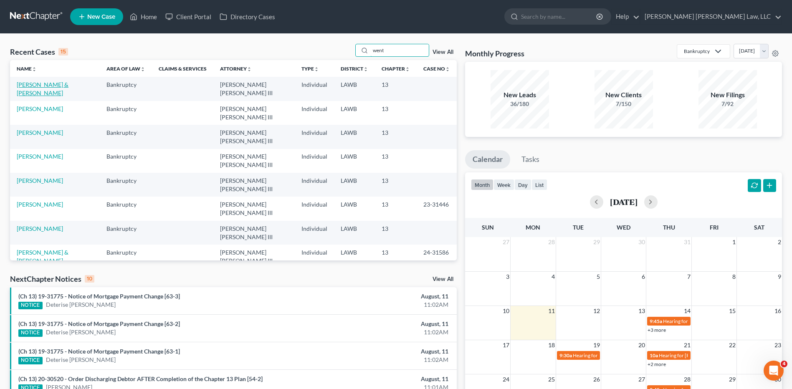
type input "went"
click at [67, 82] on link "[PERSON_NAME] & [PERSON_NAME]" at bounding box center [43, 88] width 52 height 15
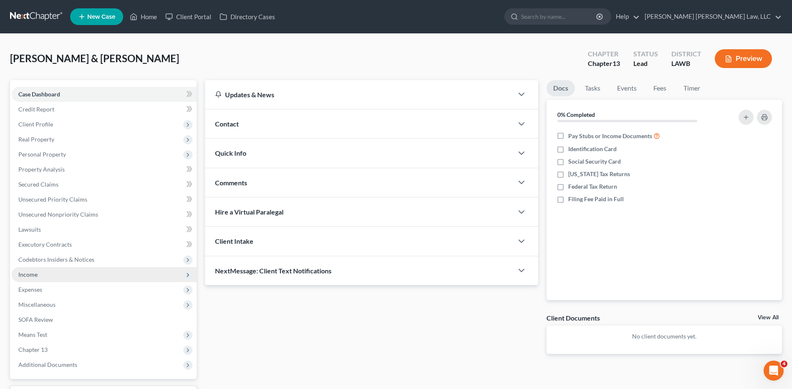
click at [33, 272] on span "Income" at bounding box center [27, 274] width 19 height 7
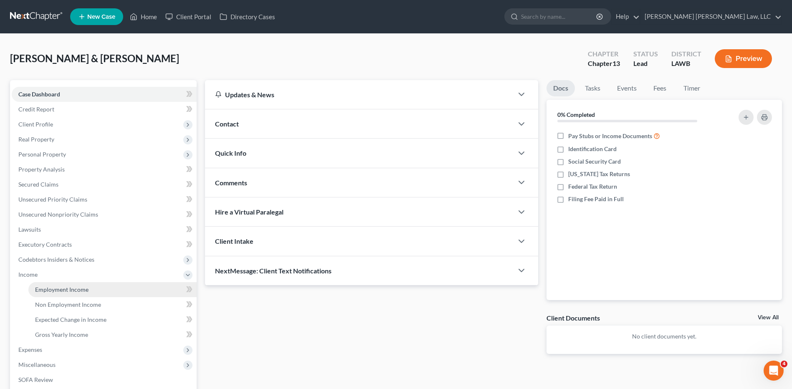
click at [47, 286] on span "Employment Income" at bounding box center [61, 289] width 53 height 7
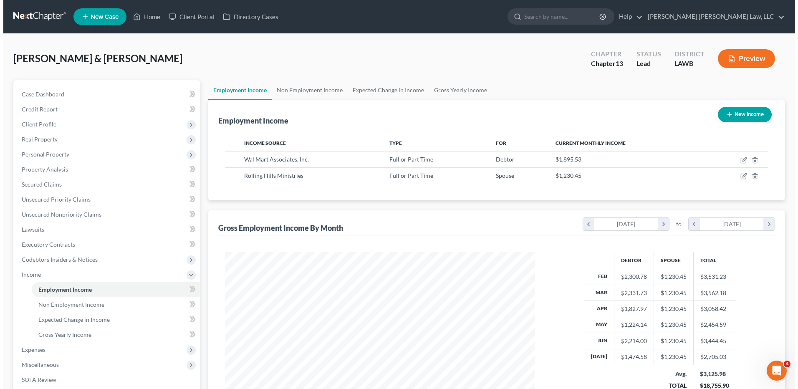
scroll to position [155, 326]
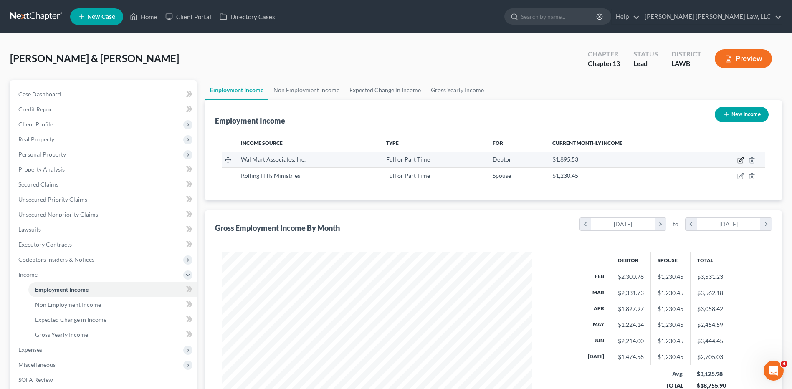
click at [741, 159] on icon "button" at bounding box center [741, 159] width 4 height 4
select select "0"
select select "2"
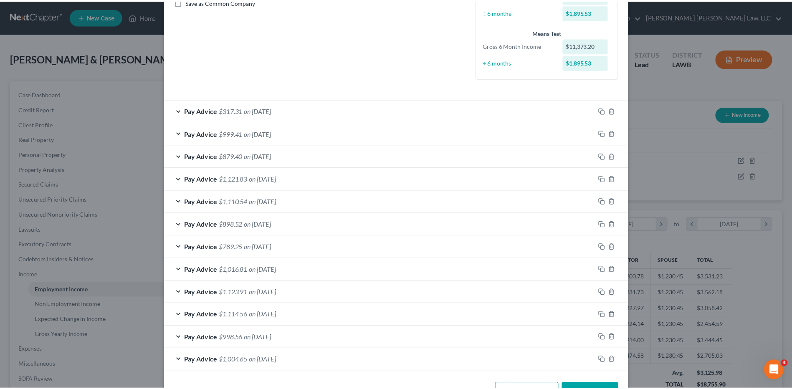
scroll to position [226, 0]
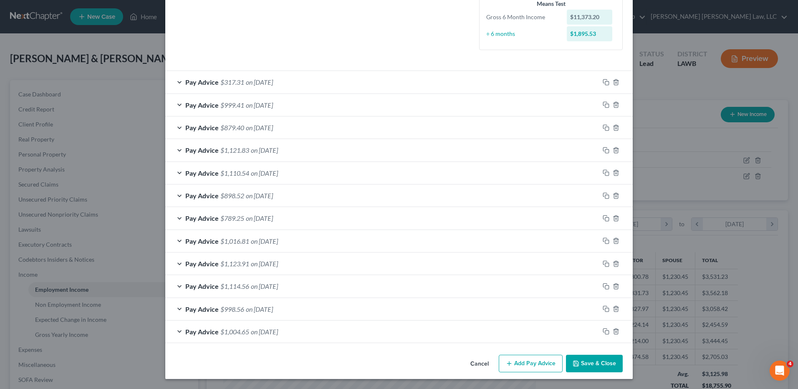
click at [581, 363] on button "Save & Close" at bounding box center [594, 364] width 57 height 18
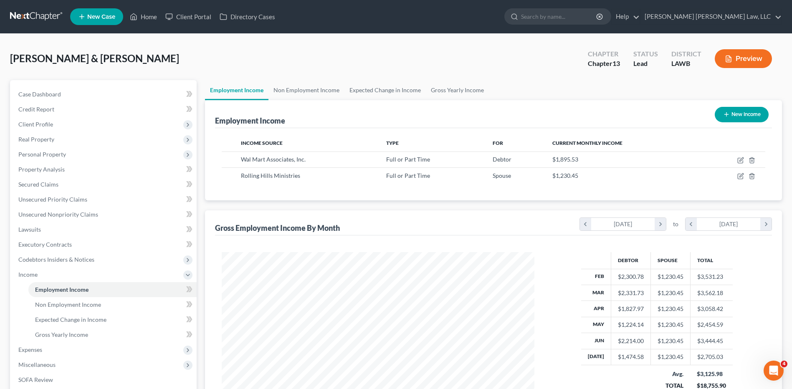
scroll to position [417306, 417134]
click at [23, 350] on span "Expenses" at bounding box center [30, 349] width 24 height 7
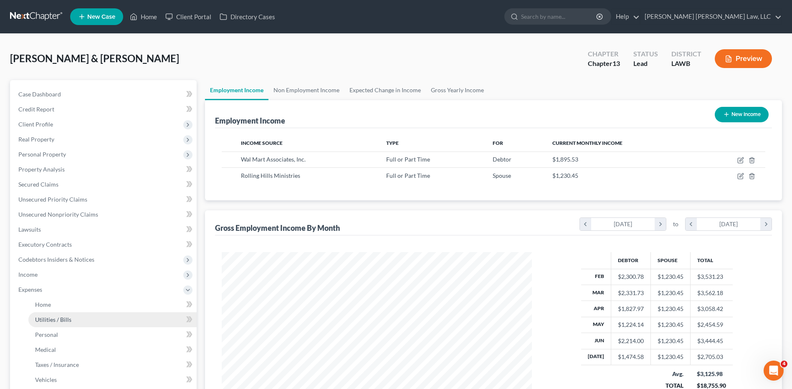
click at [46, 321] on span "Utilities / Bills" at bounding box center [53, 319] width 36 height 7
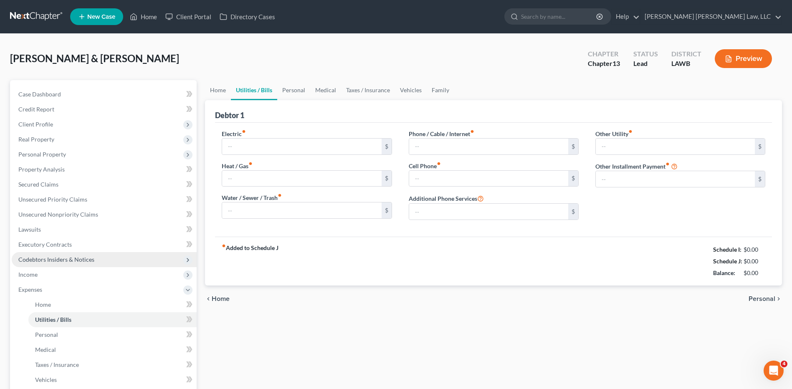
type input "250.00"
type input "0.00"
type input "100.00"
type input "15.00"
type input "130.00"
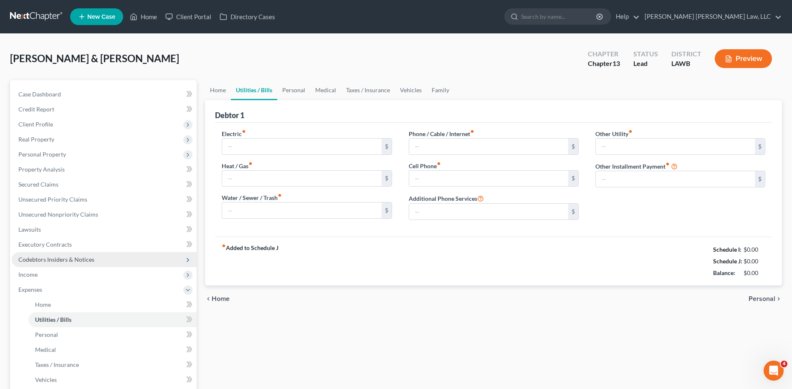
type input "0.00"
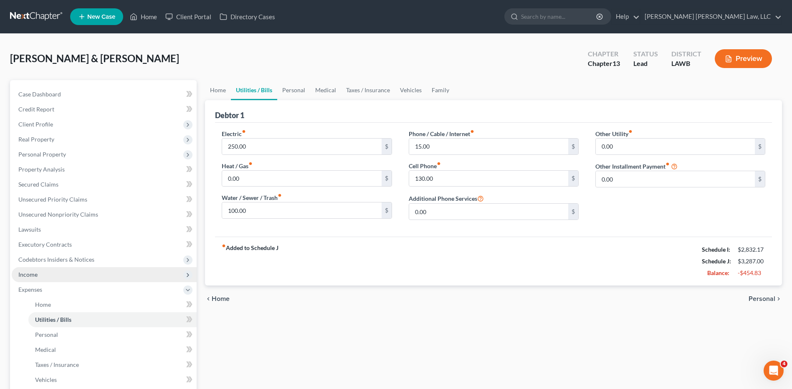
click at [28, 273] on span "Income" at bounding box center [27, 274] width 19 height 7
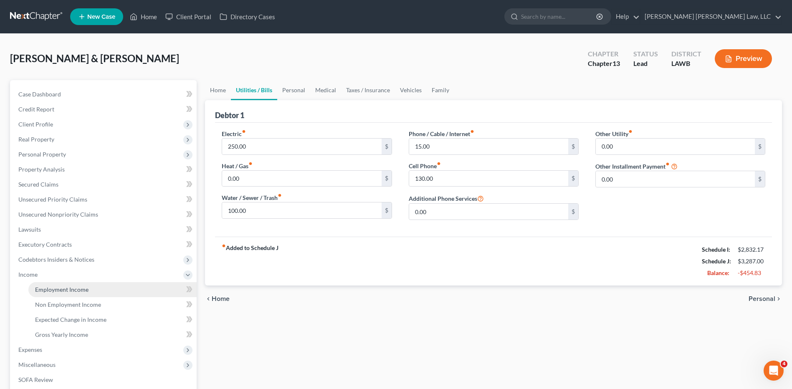
click at [50, 288] on span "Employment Income" at bounding box center [61, 289] width 53 height 7
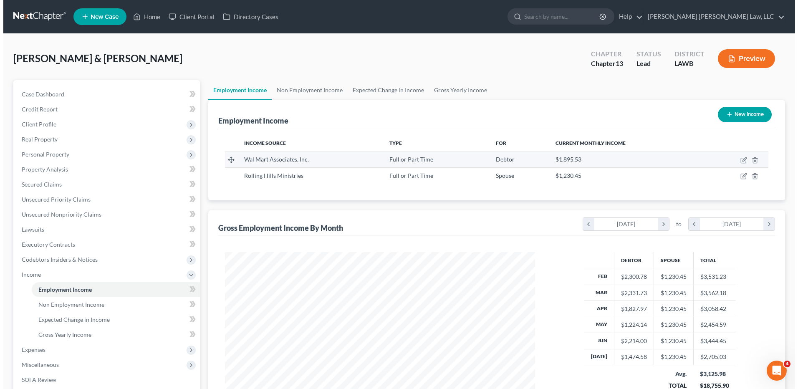
scroll to position [155, 326]
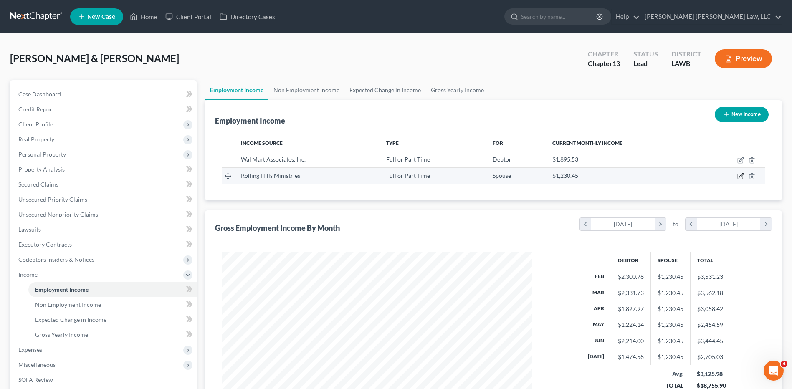
click at [740, 174] on icon "button" at bounding box center [740, 176] width 7 height 7
select select "0"
select select "19"
select select "2"
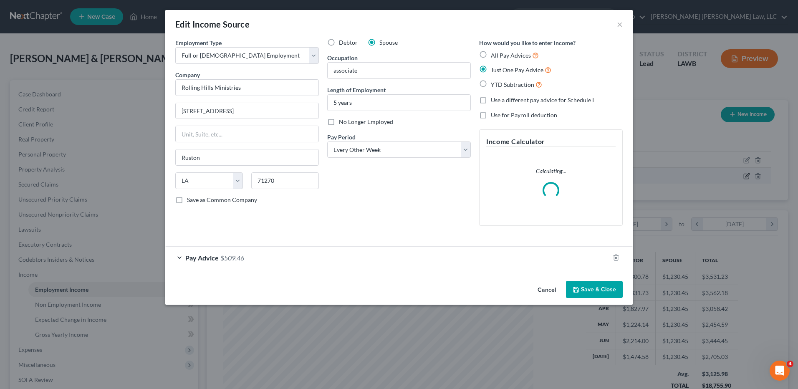
scroll to position [156, 330]
click at [491, 54] on label "All Pay Advices" at bounding box center [515, 56] width 48 height 10
click at [494, 54] on input "All Pay Advices" at bounding box center [496, 53] width 5 height 5
radio input "true"
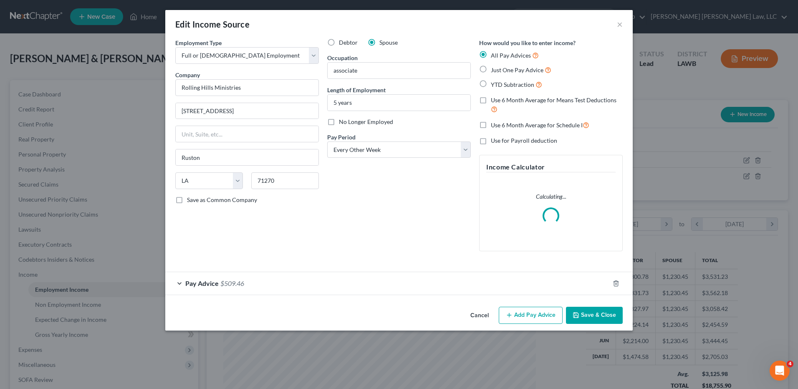
click at [491, 128] on label "Use 6 Month Average for Schedule I" at bounding box center [540, 125] width 99 height 10
click at [494, 126] on input "Use 6 Month Average for Schedule I" at bounding box center [496, 122] width 5 height 5
checkbox input "true"
click at [516, 284] on div "Pay Advice $509.46" at bounding box center [387, 283] width 444 height 22
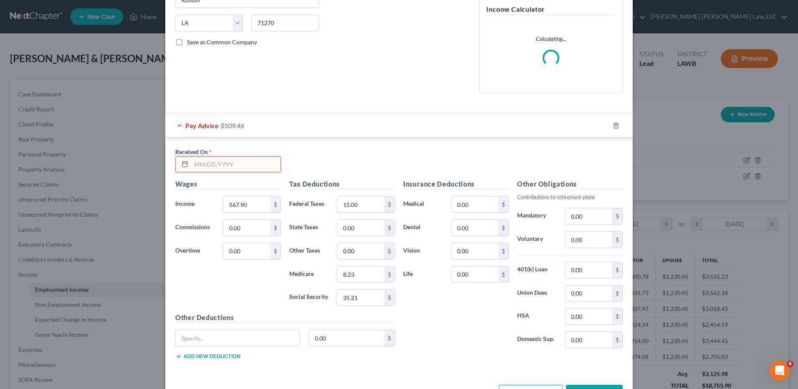
scroll to position [167, 0]
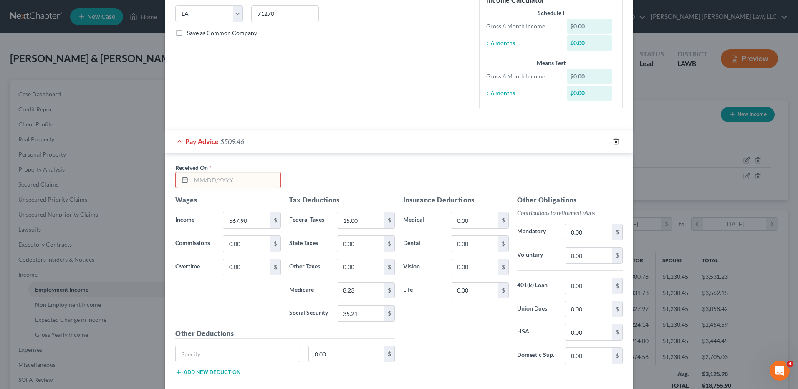
click at [613, 142] on icon "button" at bounding box center [616, 141] width 7 height 7
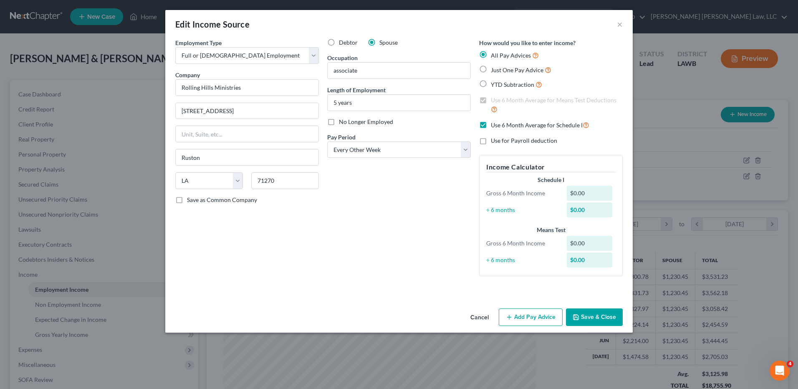
scroll to position [0, 0]
click at [536, 319] on button "Add Pay Advice" at bounding box center [531, 318] width 64 height 18
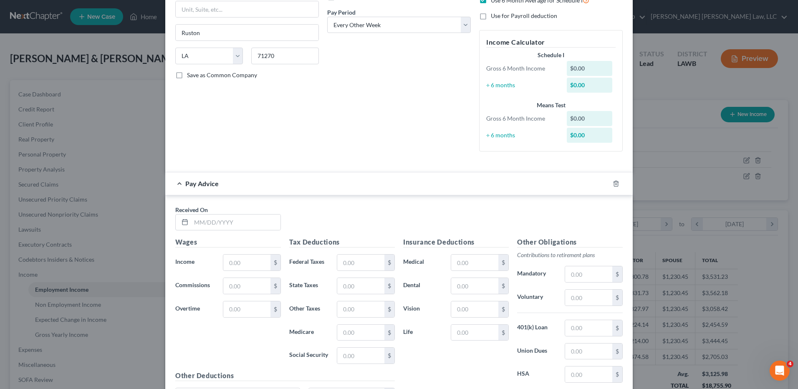
scroll to position [125, 0]
click at [203, 219] on input "text" at bounding box center [235, 222] width 89 height 16
type input "2/6/25"
click at [234, 260] on input "text" at bounding box center [246, 262] width 47 height 16
type input "529.91"
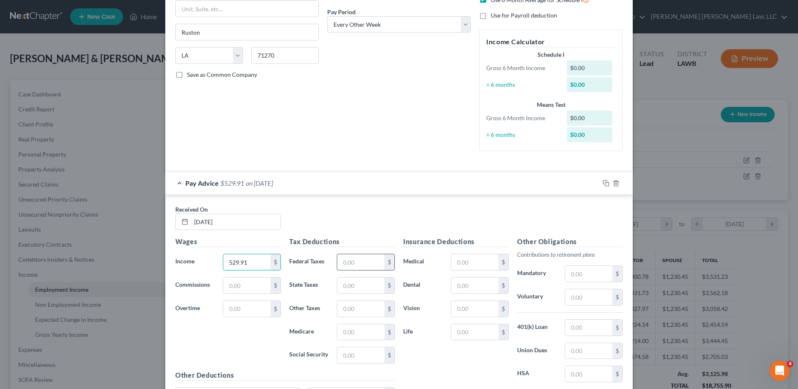
click at [339, 268] on input "text" at bounding box center [360, 262] width 47 height 16
type input "15.00"
click at [346, 356] on input "text" at bounding box center [360, 355] width 47 height 16
type input "32.85"
click at [344, 334] on input "text" at bounding box center [360, 332] width 47 height 16
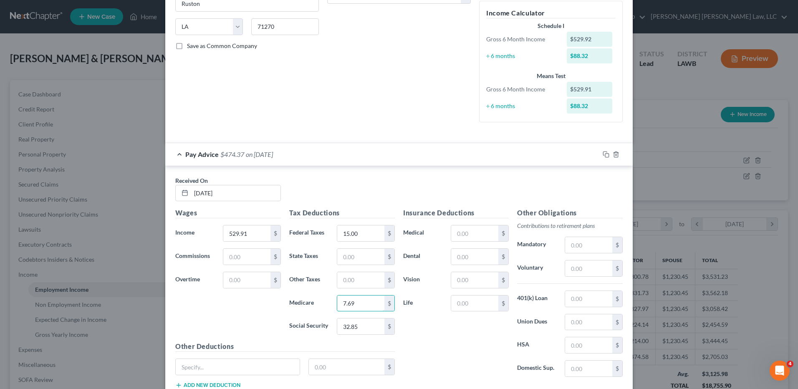
scroll to position [209, 0]
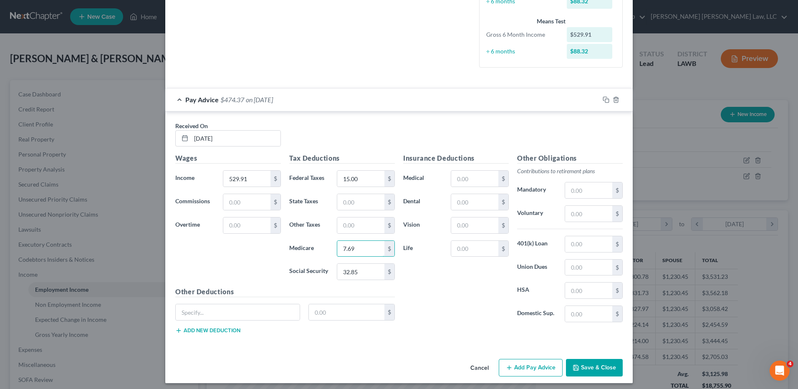
type input "7.69"
click at [533, 366] on button "Add Pay Advice" at bounding box center [531, 368] width 64 height 18
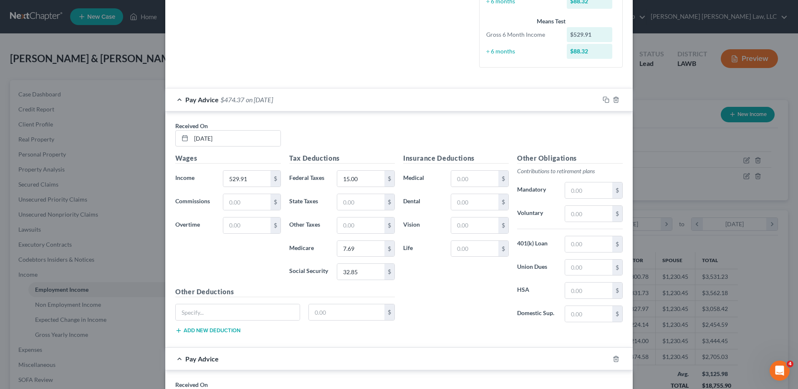
scroll to position [376, 0]
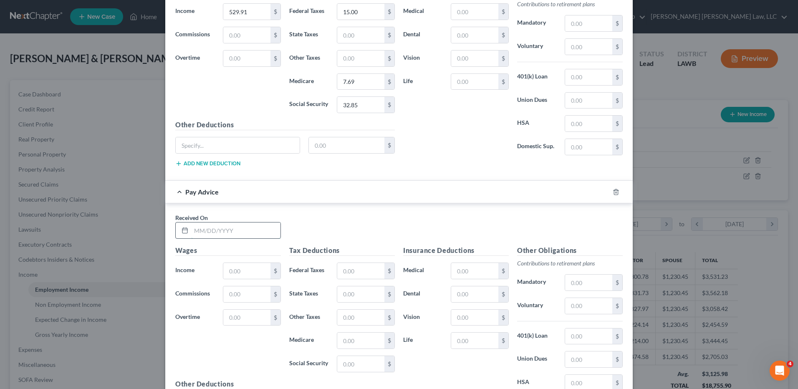
click at [204, 233] on input "text" at bounding box center [235, 231] width 89 height 16
drag, startPoint x: 208, startPoint y: 233, endPoint x: 181, endPoint y: 233, distance: 27.1
click at [181, 233] on div "20/25" at bounding box center [228, 230] width 106 height 17
type input "2/20/25"
click at [240, 275] on input "text" at bounding box center [246, 271] width 47 height 16
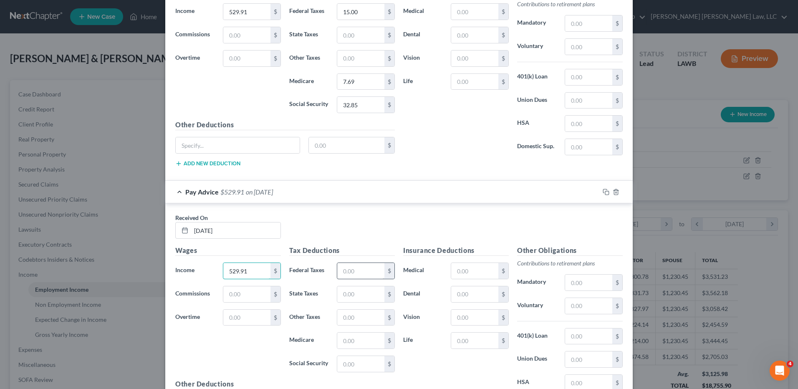
type input "529.91"
click at [340, 275] on input "text" at bounding box center [360, 271] width 47 height 16
type input "15.0"
click at [354, 338] on input "text" at bounding box center [360, 341] width 47 height 16
type input "7.69"
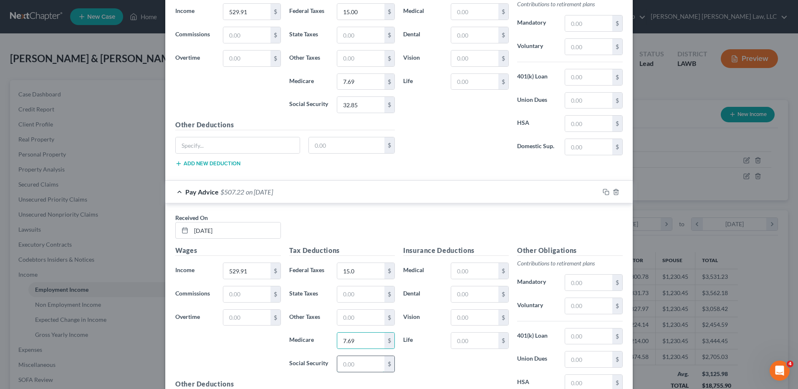
click at [348, 369] on input "text" at bounding box center [360, 364] width 47 height 16
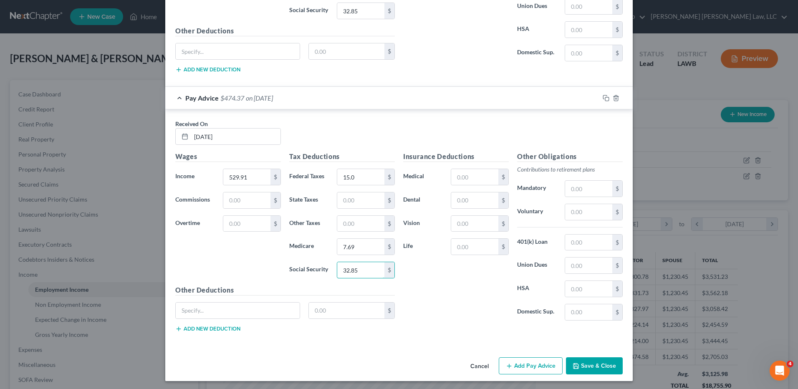
scroll to position [472, 0]
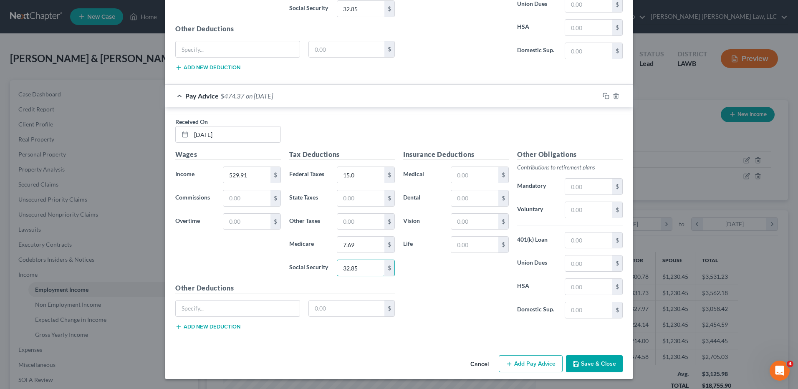
type input "32.85"
click at [524, 364] on button "Add Pay Advice" at bounding box center [531, 364] width 64 height 18
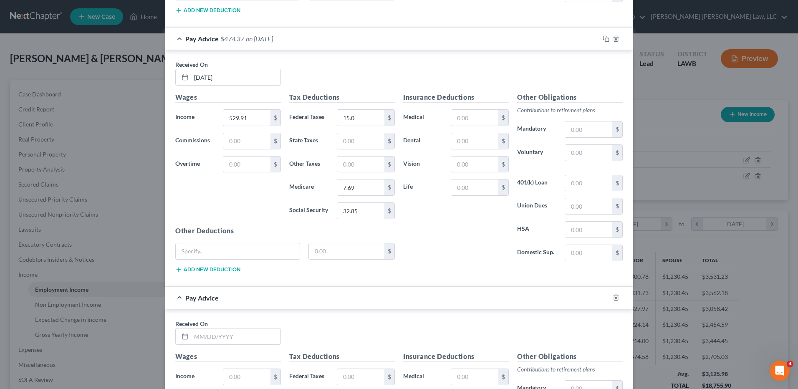
scroll to position [639, 0]
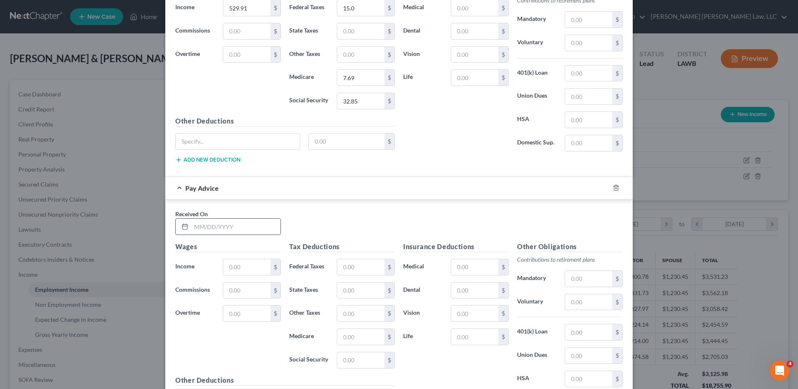
click at [217, 231] on input "text" at bounding box center [235, 227] width 89 height 16
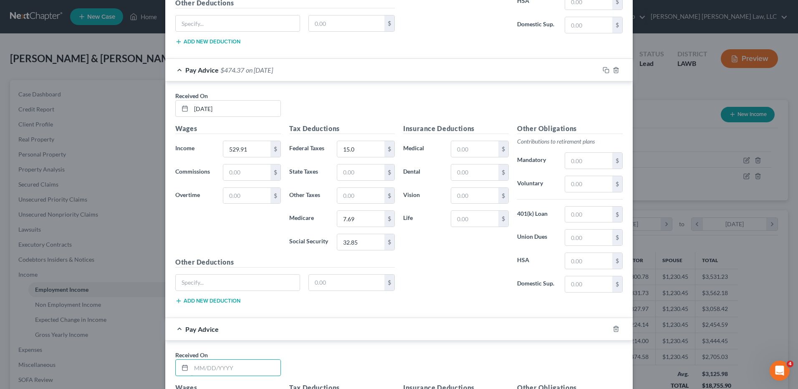
scroll to position [472, 0]
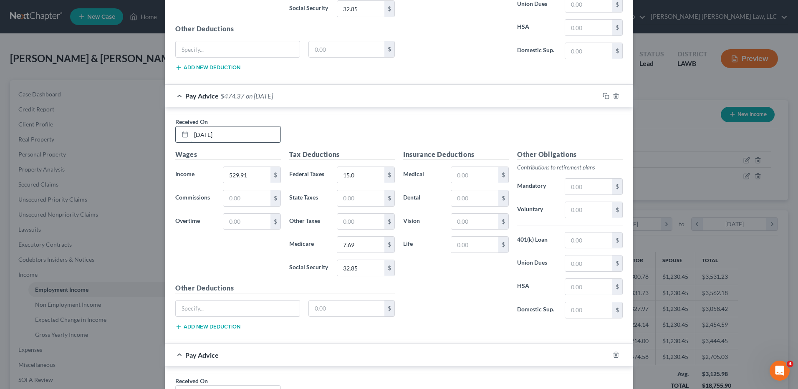
drag, startPoint x: 218, startPoint y: 138, endPoint x: 186, endPoint y: 132, distance: 32.6
click at [186, 132] on div "2/20/25" at bounding box center [228, 134] width 106 height 17
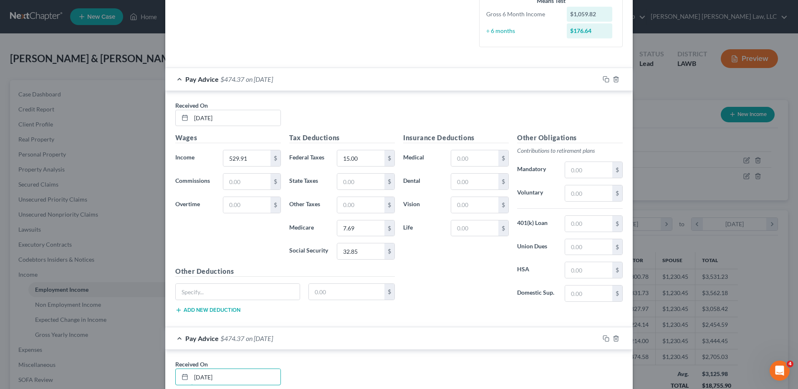
scroll to position [221, 0]
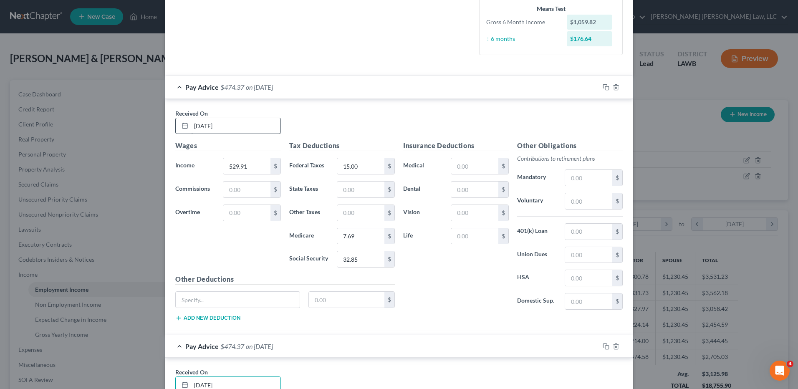
type input "2/27/25"
click at [200, 127] on input "2/6/25" at bounding box center [235, 126] width 89 height 16
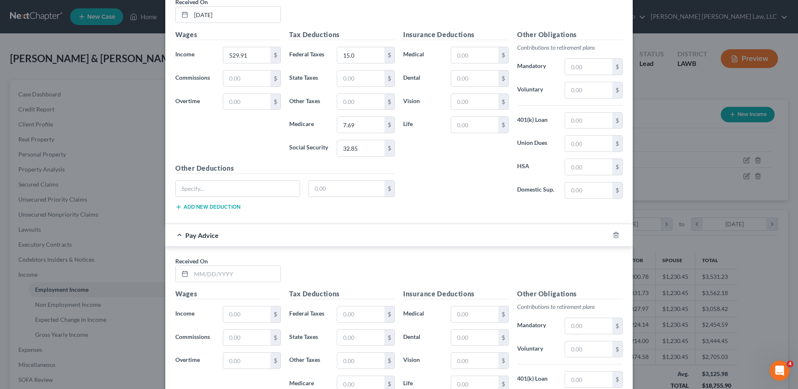
scroll to position [639, 0]
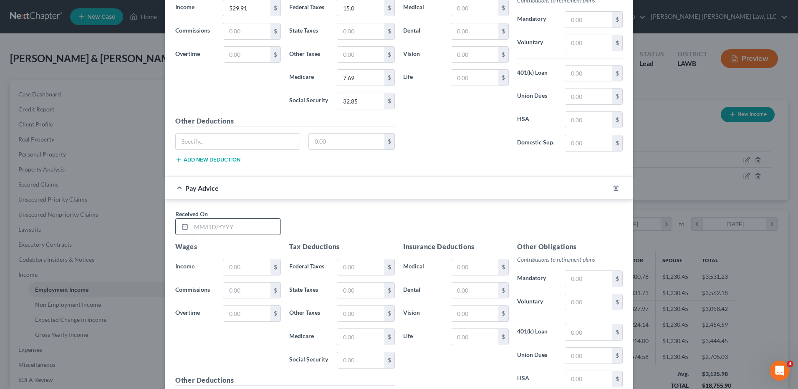
type input "2/13/25"
click at [201, 228] on input "text" at bounding box center [235, 227] width 89 height 16
type input "3/13/25"
click at [230, 270] on input "text" at bounding box center [246, 267] width 47 height 16
type input "529.91"
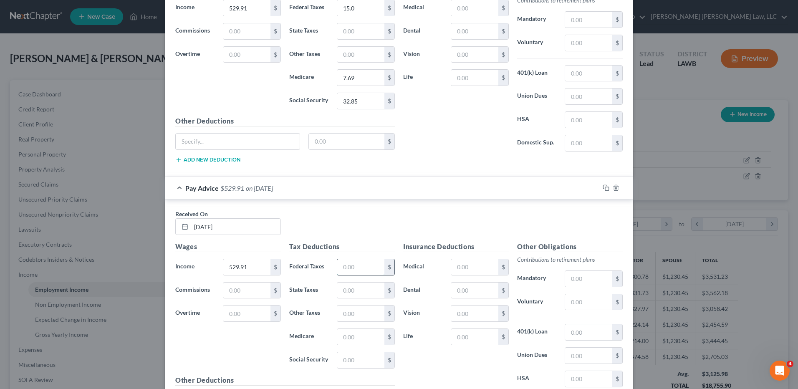
click at [363, 269] on input "text" at bounding box center [360, 267] width 47 height 16
type input "15.00"
click at [359, 336] on input "text" at bounding box center [360, 337] width 47 height 16
type input "7.69"
click at [357, 13] on input "15.0" at bounding box center [360, 8] width 47 height 16
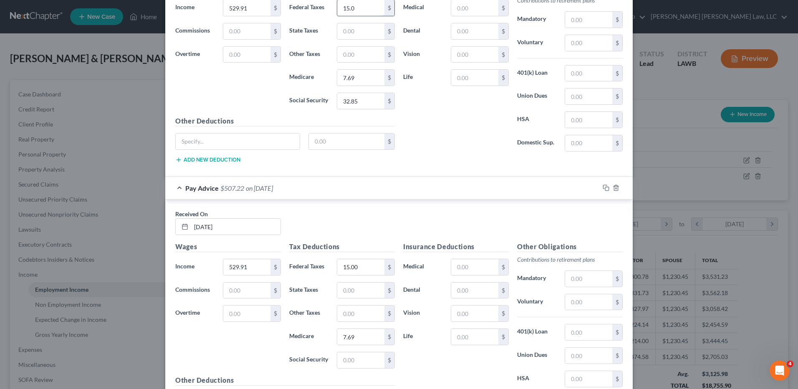
type input "15.00"
click at [350, 362] on input "text" at bounding box center [360, 360] width 47 height 16
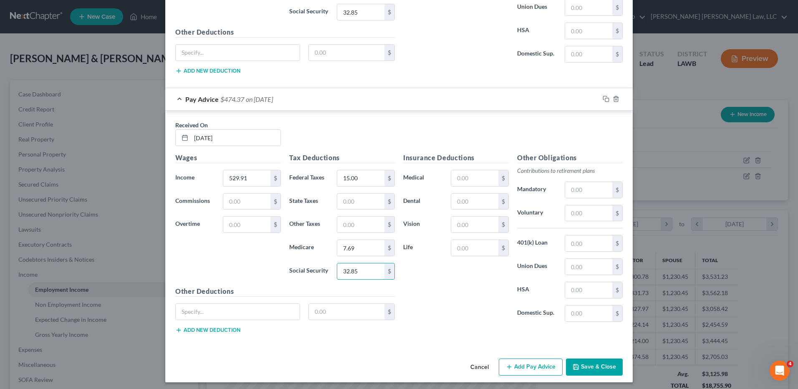
scroll to position [731, 0]
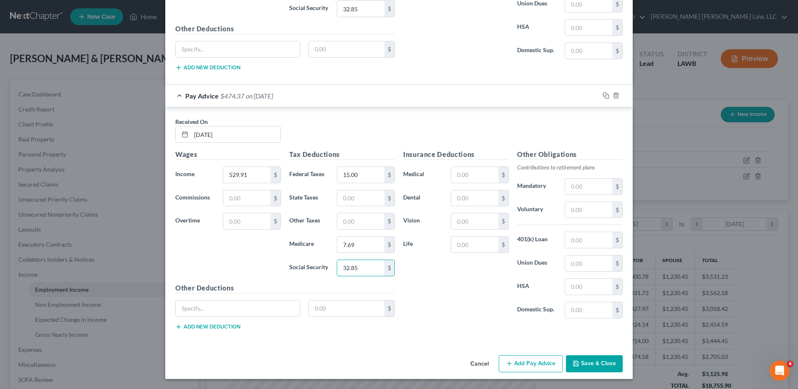
type input "32.85"
click at [534, 364] on button "Add Pay Advice" at bounding box center [531, 364] width 64 height 18
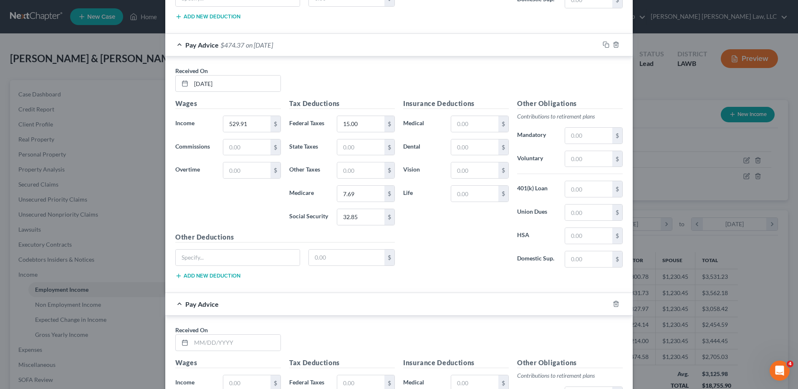
scroll to position [940, 0]
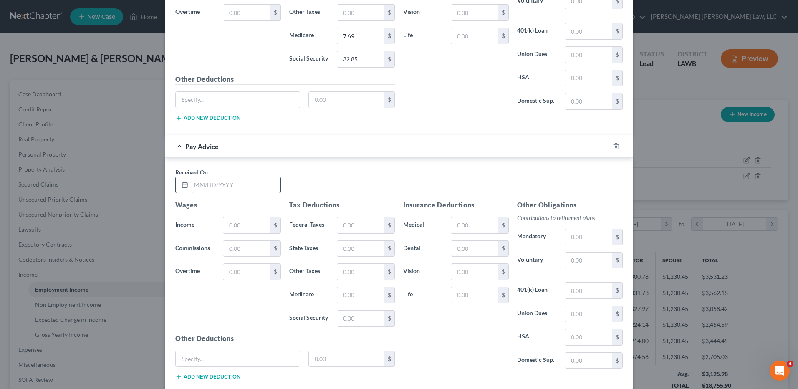
click at [202, 187] on input "text" at bounding box center [235, 185] width 89 height 16
type input "3/27/25"
click at [230, 221] on input "text" at bounding box center [246, 225] width 47 height 16
type input "529.91"
click at [348, 223] on input "text" at bounding box center [360, 225] width 47 height 16
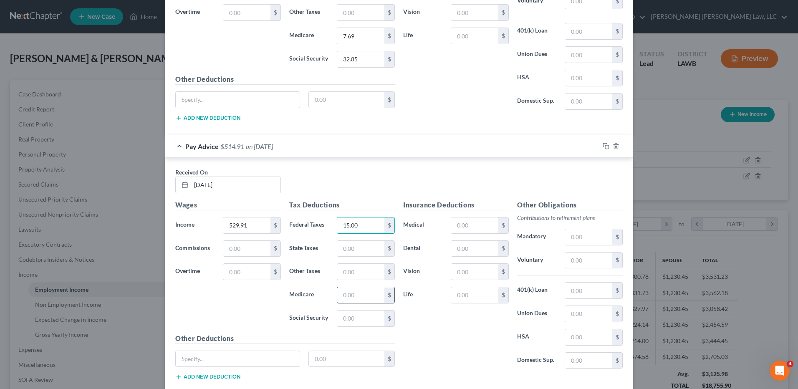
type input "15.00"
click at [345, 297] on input "text" at bounding box center [360, 295] width 47 height 16
click at [350, 319] on input "text" at bounding box center [360, 319] width 47 height 16
type input "32.85"
click at [357, 297] on input "text" at bounding box center [360, 295] width 47 height 16
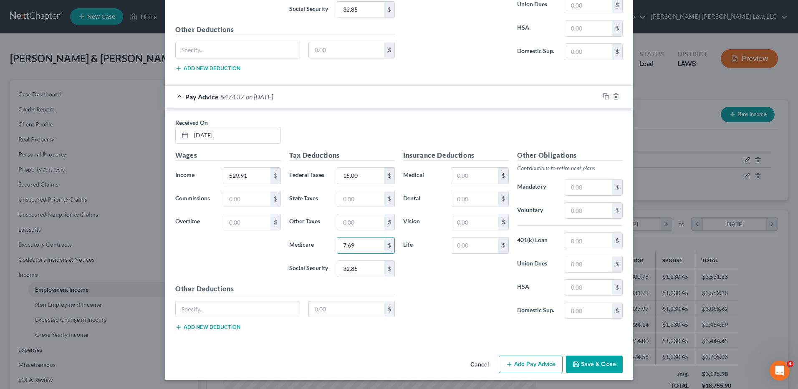
scroll to position [990, 0]
type input "7.69"
click at [521, 366] on button "Add Pay Advice" at bounding box center [531, 364] width 64 height 18
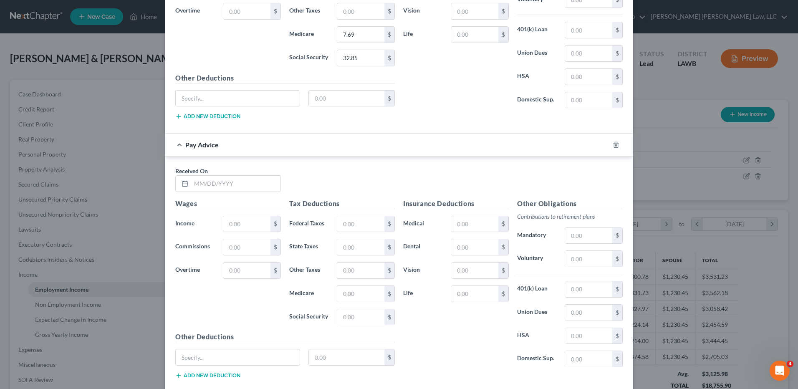
scroll to position [1241, 0]
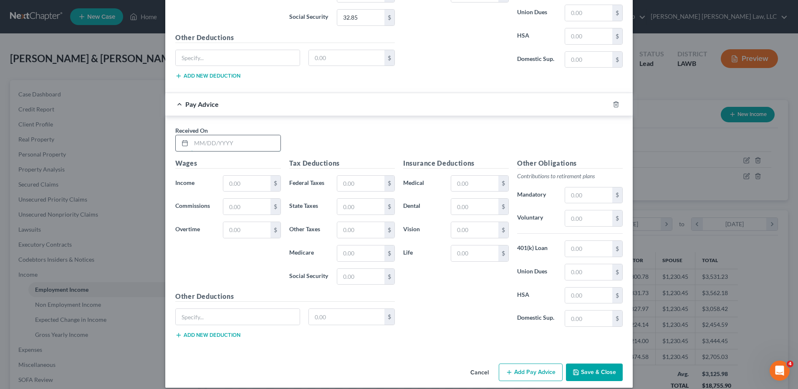
click at [250, 147] on input "text" at bounding box center [235, 143] width 89 height 16
type input "4/10/25"
click at [248, 185] on input "text" at bounding box center [246, 184] width 47 height 16
type input "305.31"
click at [360, 185] on input "text" at bounding box center [360, 184] width 47 height 16
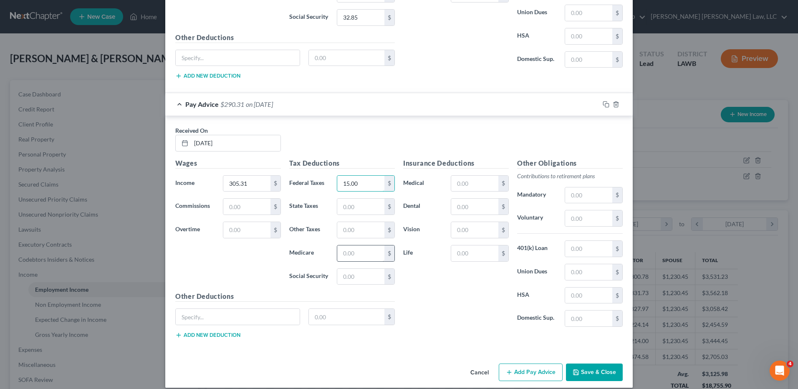
type input "15.00"
click at [353, 250] on input "text" at bounding box center [360, 253] width 47 height 16
type input "4.42"
click at [351, 278] on input "text" at bounding box center [360, 277] width 47 height 16
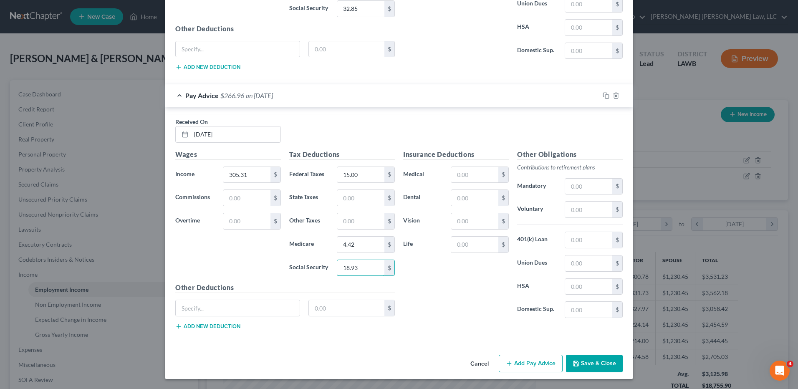
type input "18.93"
click at [525, 362] on button "Add Pay Advice" at bounding box center [531, 364] width 64 height 18
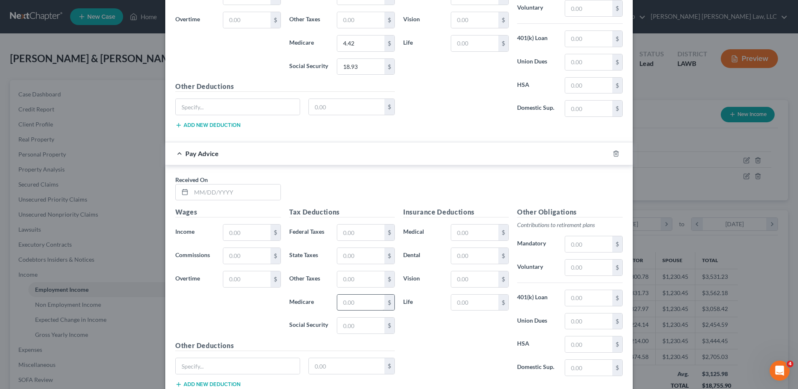
scroll to position [1458, 0]
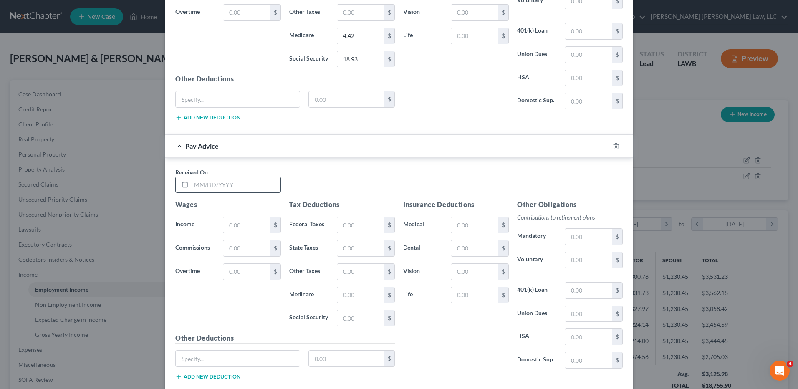
click at [211, 187] on input "text" at bounding box center [235, 185] width 89 height 16
type input "4/24/25"
click at [233, 225] on input "text" at bounding box center [246, 225] width 47 height 16
type input "590.03"
click at [348, 227] on input "text" at bounding box center [360, 225] width 47 height 16
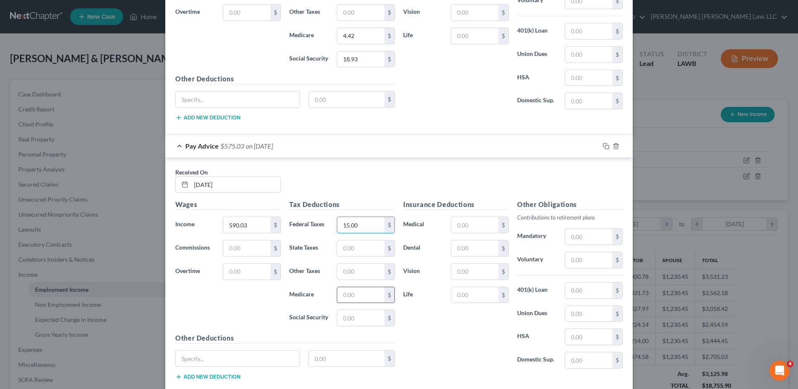
type input "15.00"
click at [348, 299] on input "text" at bounding box center [360, 295] width 47 height 16
type input "8.56"
click at [350, 319] on input "text" at bounding box center [360, 318] width 47 height 16
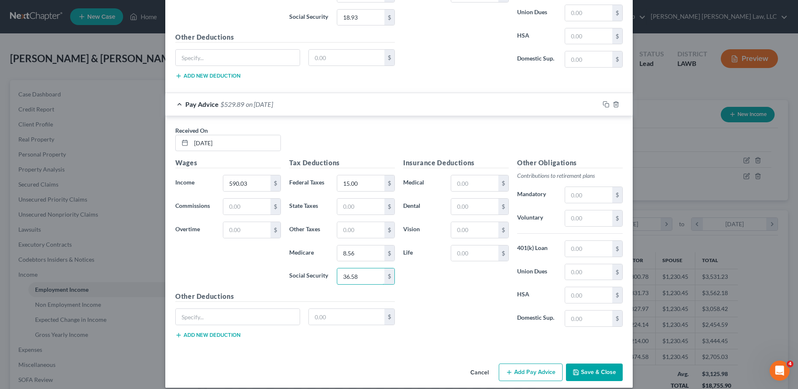
type input "36.58"
click at [518, 373] on button "Add Pay Advice" at bounding box center [531, 373] width 64 height 18
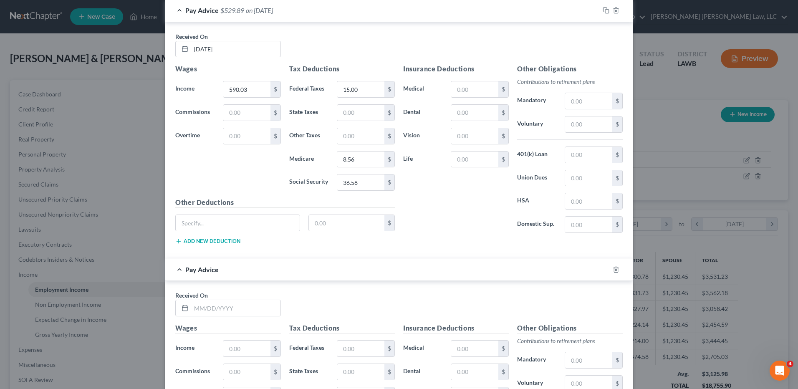
scroll to position [1709, 0]
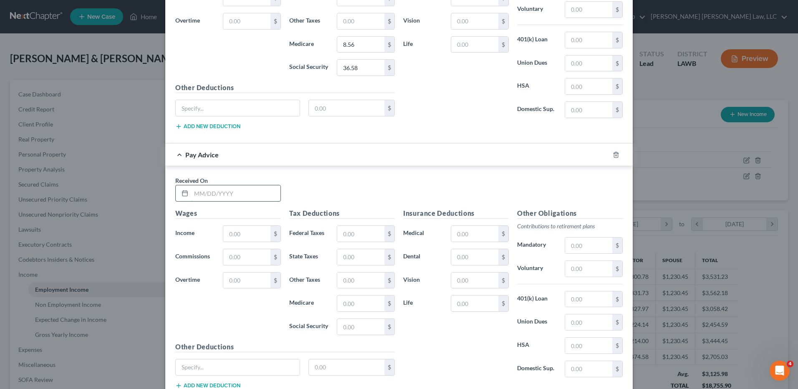
click at [215, 190] on input "text" at bounding box center [235, 193] width 89 height 16
type input "5/8/25"
click at [232, 233] on input "text" at bounding box center [246, 234] width 47 height 16
type input "642.98"
click at [352, 331] on input "text" at bounding box center [360, 327] width 47 height 16
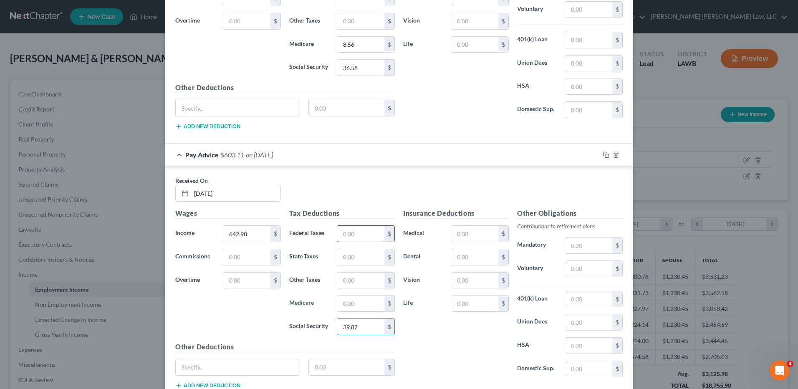
type input "39.87"
click at [356, 231] on input "text" at bounding box center [360, 234] width 47 height 16
type input "15.00"
click at [356, 303] on input "text" at bounding box center [360, 304] width 47 height 16
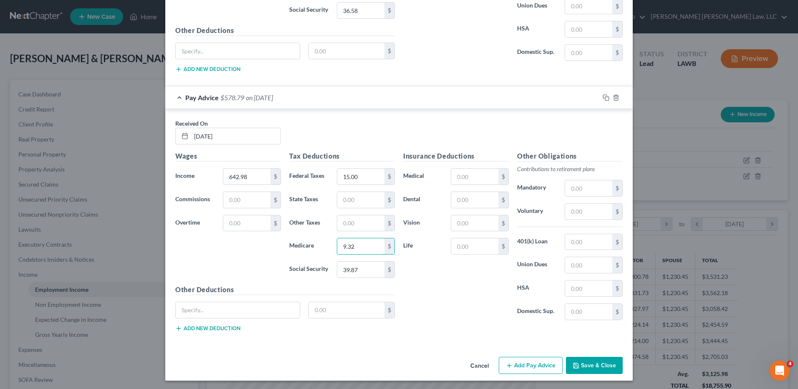
scroll to position [1768, 0]
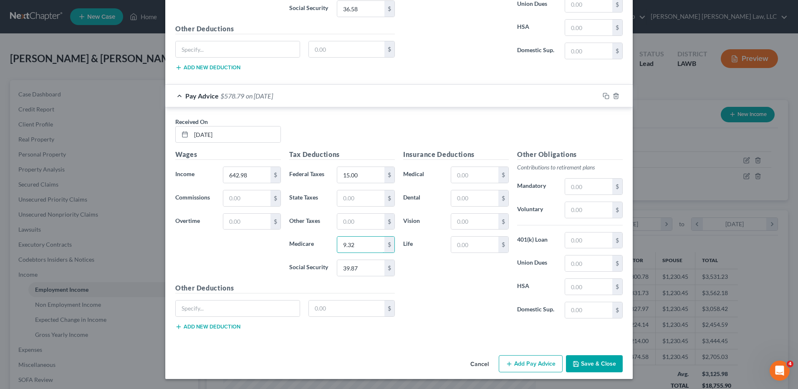
type input "9.32"
click at [517, 362] on button "Add Pay Advice" at bounding box center [531, 364] width 64 height 18
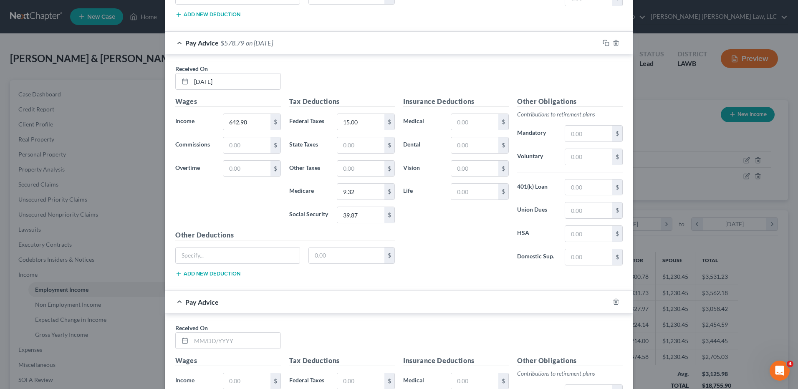
scroll to position [1935, 0]
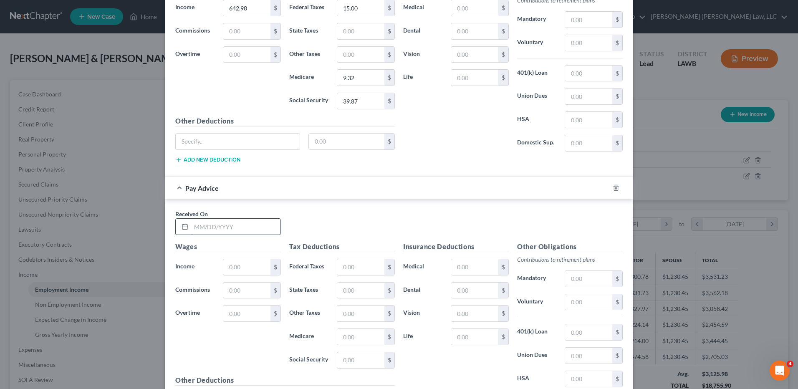
click at [197, 226] on input "text" at bounding box center [235, 227] width 89 height 16
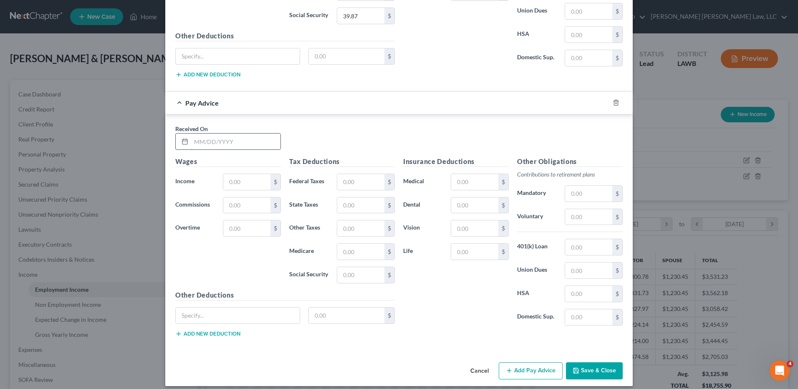
scroll to position [2027, 0]
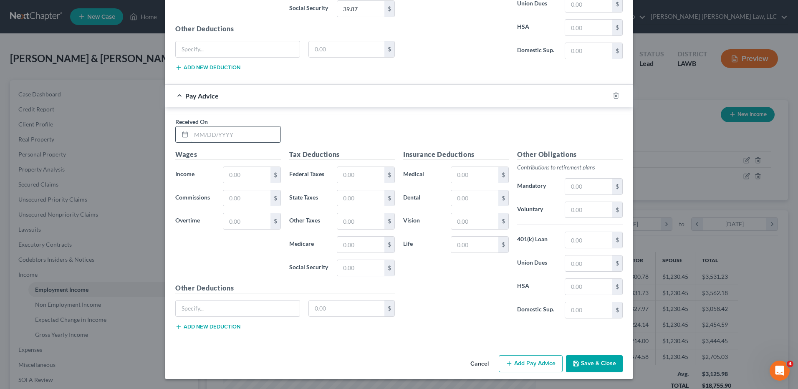
click at [221, 136] on input "text" at bounding box center [235, 134] width 89 height 16
type input "5/22/25"
click at [238, 175] on input "text" at bounding box center [246, 175] width 47 height 16
type input "470.90"
click at [356, 172] on input "text" at bounding box center [360, 175] width 47 height 16
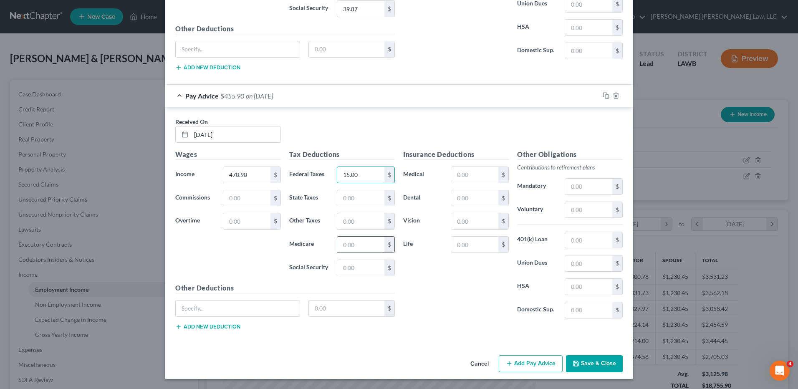
type input "15.00"
click at [350, 247] on input "text" at bounding box center [360, 245] width 47 height 16
type input "6.83"
click at [348, 272] on input "text" at bounding box center [360, 268] width 47 height 16
type input "29.19"
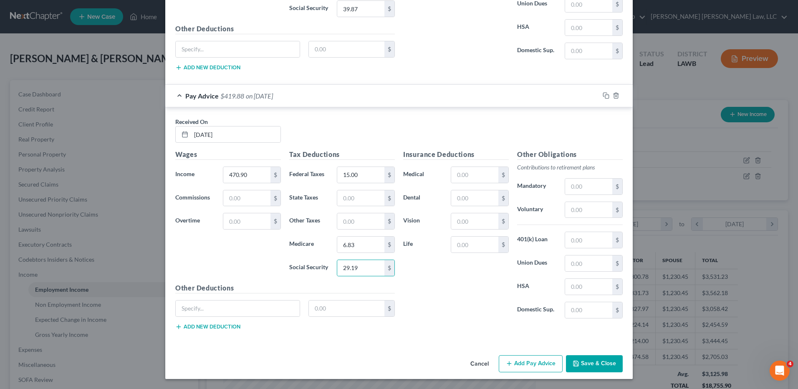
click at [531, 364] on button "Add Pay Advice" at bounding box center [531, 364] width 64 height 18
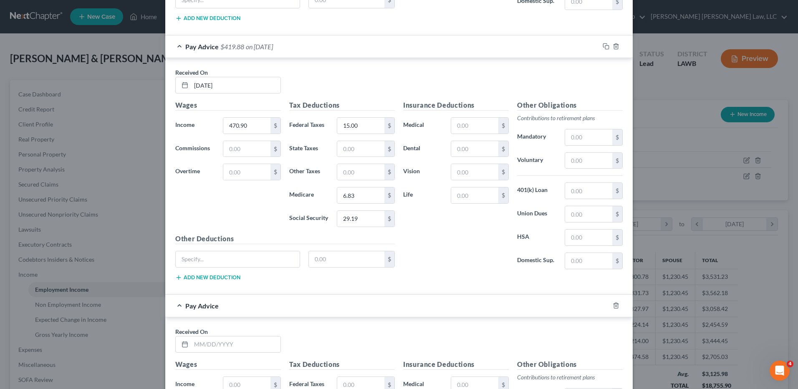
scroll to position [2194, 0]
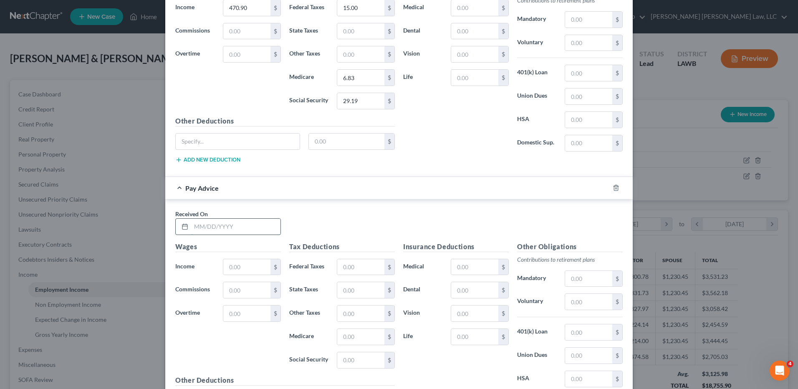
click at [232, 225] on input "text" at bounding box center [235, 227] width 89 height 16
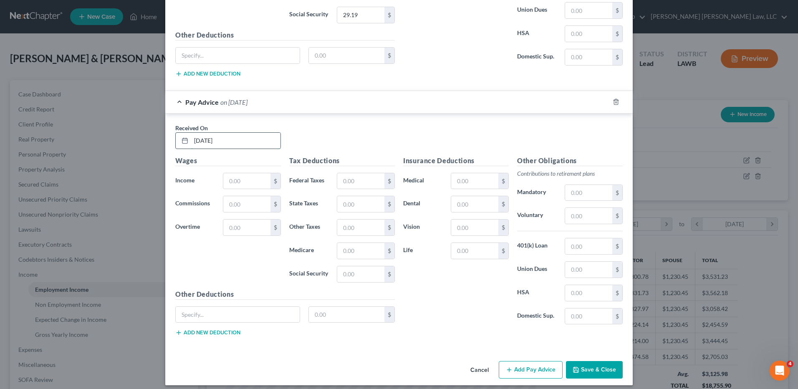
scroll to position [2286, 0]
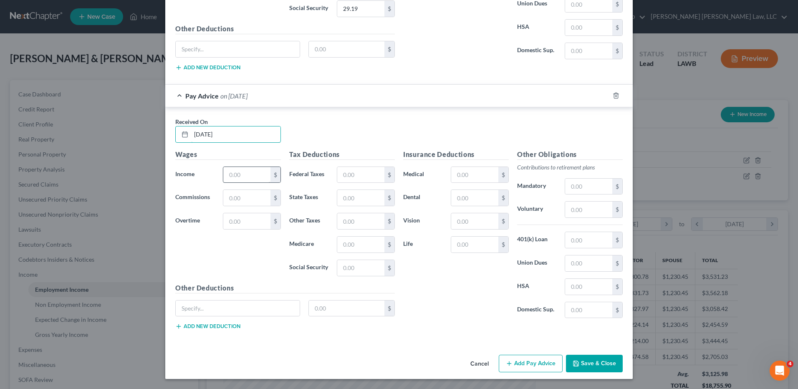
type input "6/5/25"
click at [233, 171] on input "text" at bounding box center [246, 175] width 47 height 16
type input "618.10"
click at [351, 175] on input "text" at bounding box center [360, 175] width 47 height 16
type input "15.00"
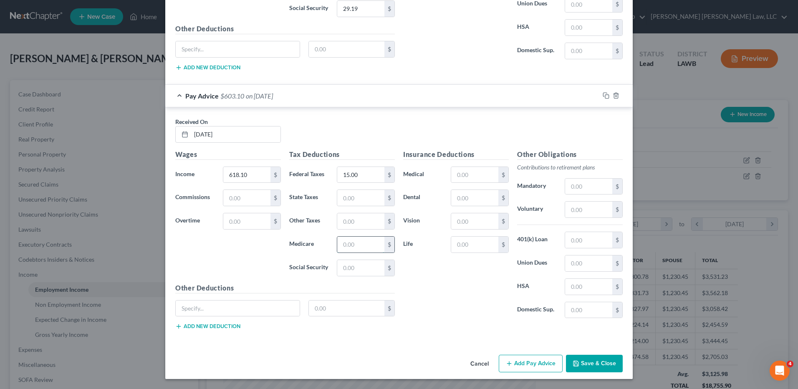
click at [357, 246] on input "text" at bounding box center [360, 245] width 47 height 16
type input "8.96"
click at [350, 270] on input "text" at bounding box center [360, 268] width 47 height 16
type input "38.33"
click at [507, 354] on div "Cancel Add Pay Advice Save & Close" at bounding box center [399, 366] width 468 height 28
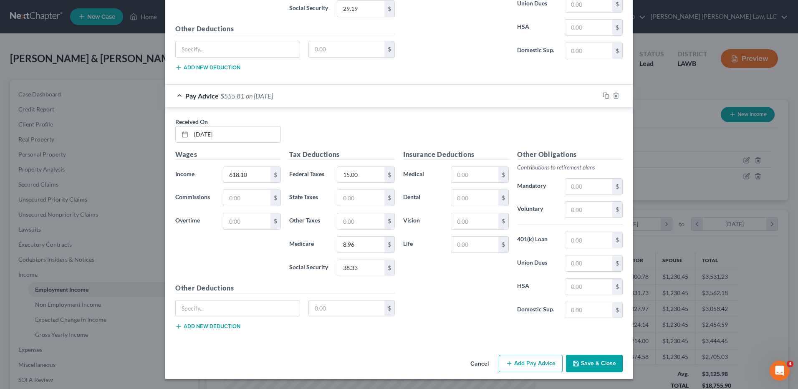
click at [507, 362] on icon "button" at bounding box center [509, 363] width 7 height 7
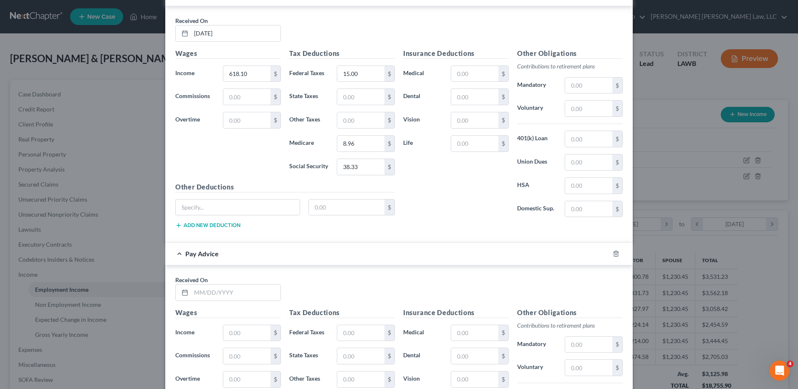
scroll to position [2495, 0]
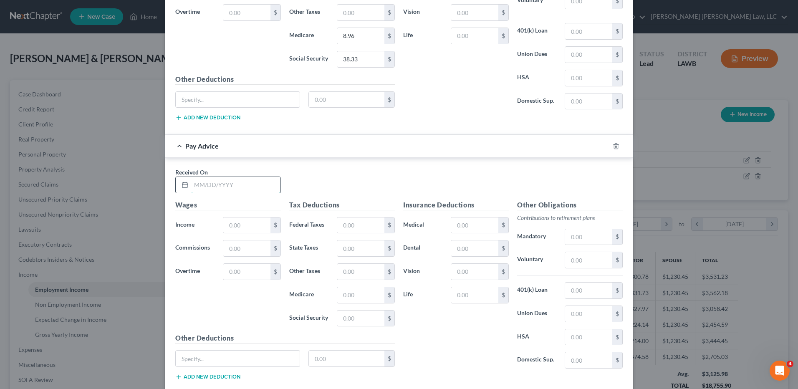
click at [203, 187] on input "text" at bounding box center [235, 185] width 89 height 16
type input "6/19/25"
click at [235, 221] on input "text" at bounding box center [246, 225] width 47 height 16
type input "387.99"
click at [360, 227] on input "text" at bounding box center [360, 225] width 47 height 16
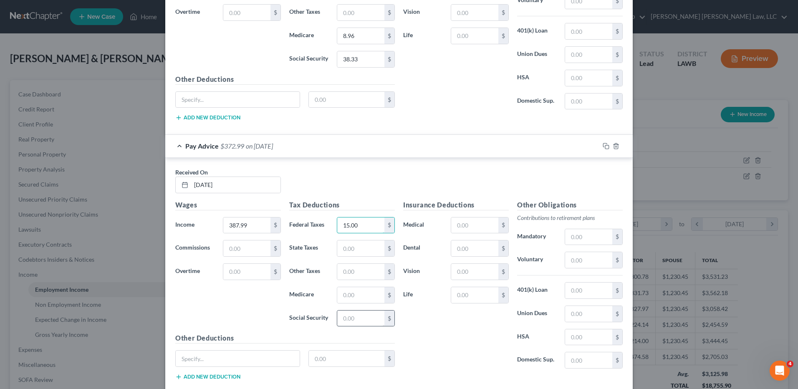
type input "15.00"
click at [364, 319] on input "text" at bounding box center [360, 319] width 47 height 16
type input "24.05"
click at [356, 297] on input "text" at bounding box center [360, 295] width 47 height 16
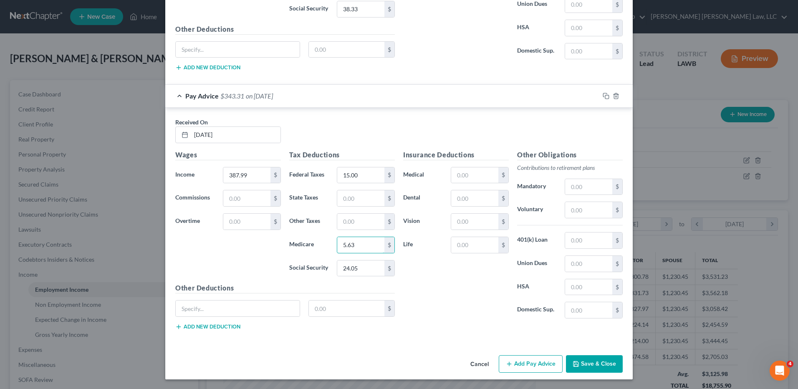
scroll to position [2545, 0]
type input "5.63"
click at [528, 366] on button "Add Pay Advice" at bounding box center [531, 364] width 64 height 18
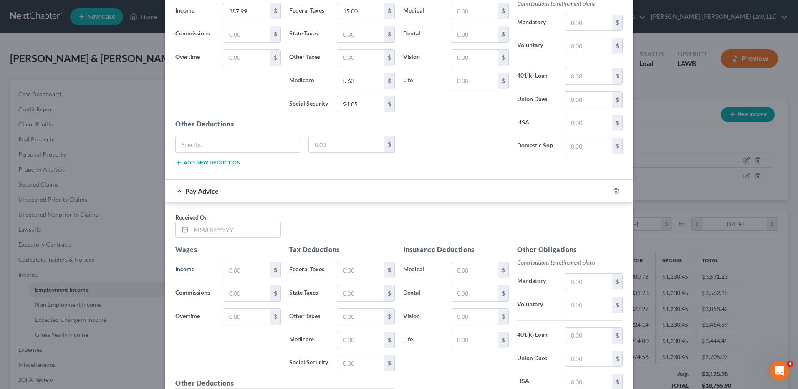
scroll to position [2712, 0]
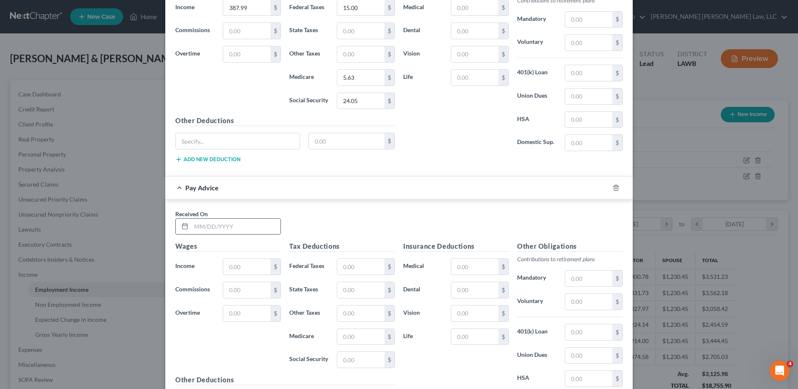
click at [223, 226] on input "text" at bounding box center [235, 227] width 89 height 16
type input "7/3/25"
click at [233, 261] on input "text" at bounding box center [246, 267] width 47 height 16
type input "567.90"
click at [344, 266] on input "text" at bounding box center [360, 267] width 47 height 16
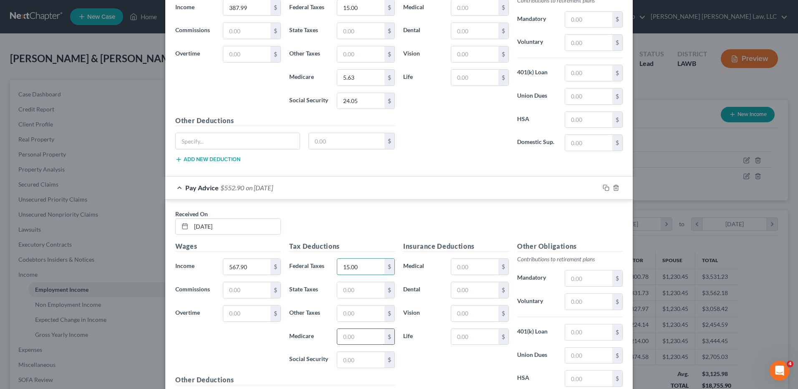
type input "15.00"
click at [357, 334] on input "text" at bounding box center [360, 337] width 47 height 16
type input "8.23"
click at [341, 362] on input "text" at bounding box center [360, 360] width 47 height 16
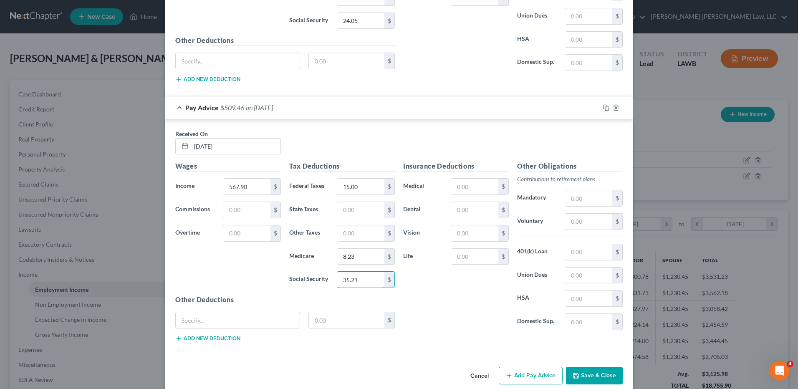
scroll to position [2804, 0]
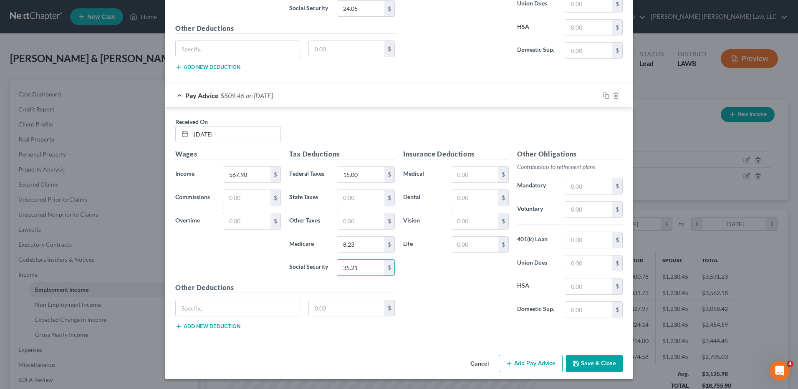
type input "35.21"
click at [543, 364] on button "Add Pay Advice" at bounding box center [531, 364] width 64 height 18
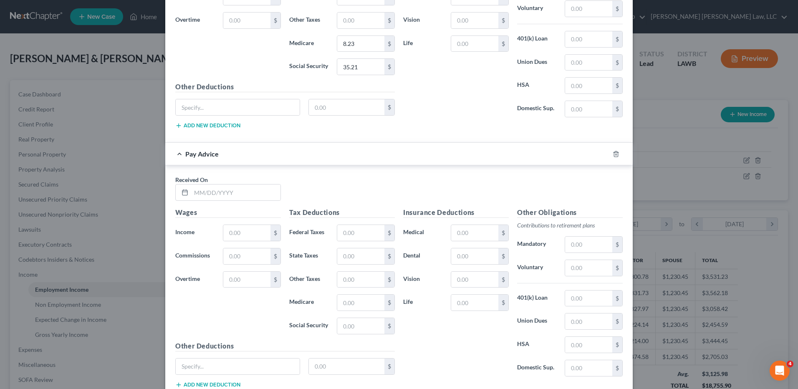
scroll to position [3013, 0]
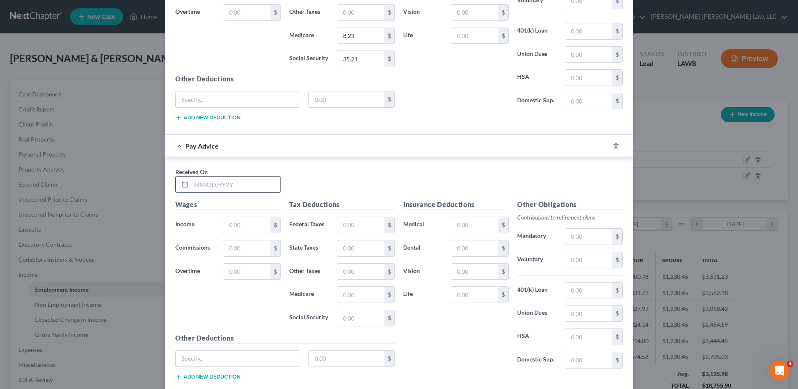
click at [221, 183] on input "text" at bounding box center [235, 185] width 89 height 16
click at [344, 180] on div "Received On *" at bounding box center [399, 183] width 456 height 32
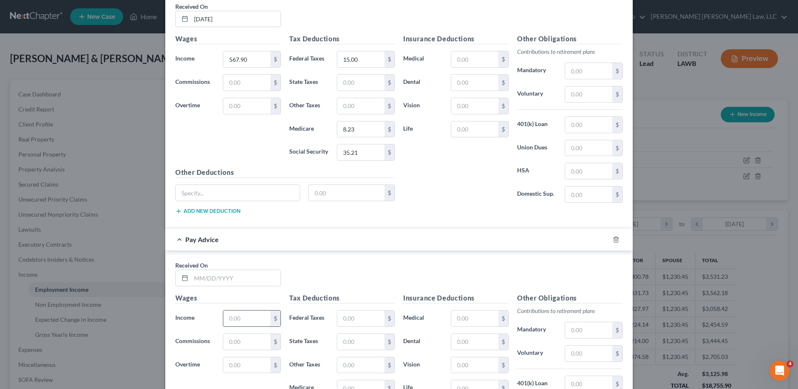
scroll to position [3022, 0]
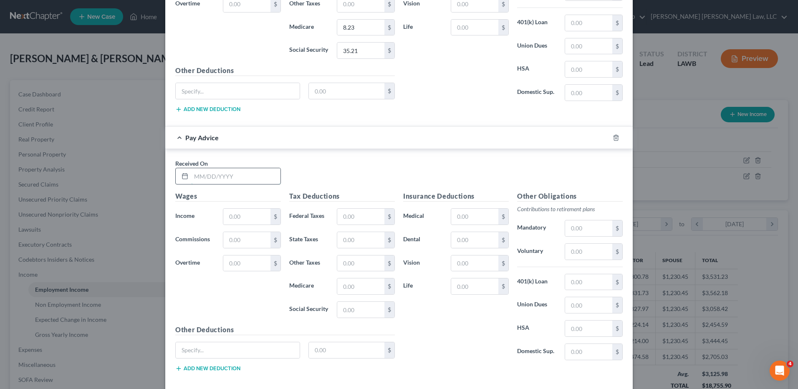
click at [205, 179] on input "text" at bounding box center [235, 176] width 89 height 16
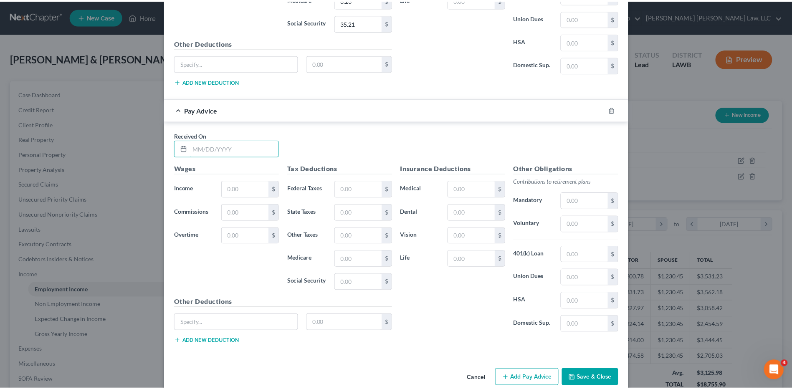
scroll to position [3063, 0]
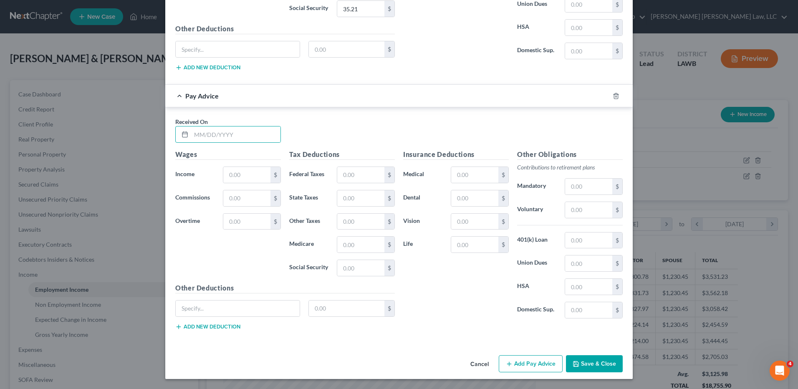
click at [476, 363] on button "Cancel" at bounding box center [480, 364] width 32 height 17
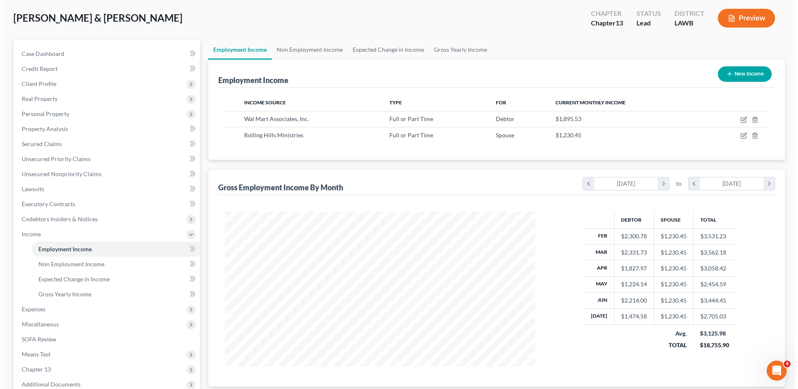
scroll to position [0, 0]
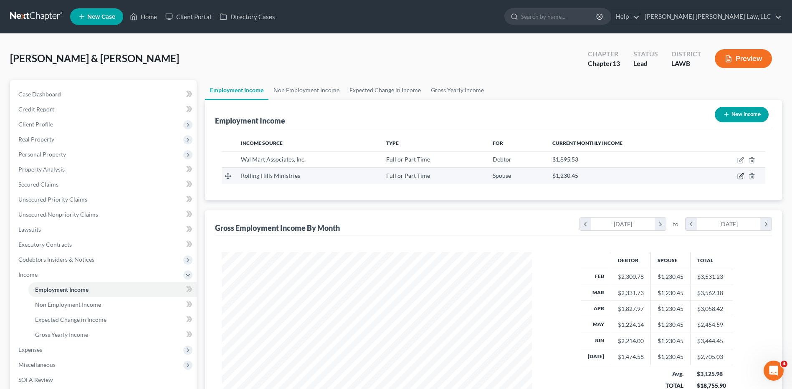
click at [741, 176] on icon "button" at bounding box center [741, 176] width 4 height 4
select select "0"
select select "19"
select select "2"
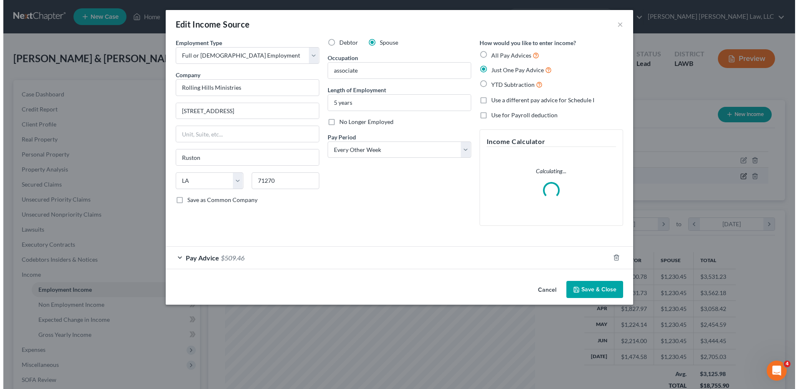
scroll to position [156, 330]
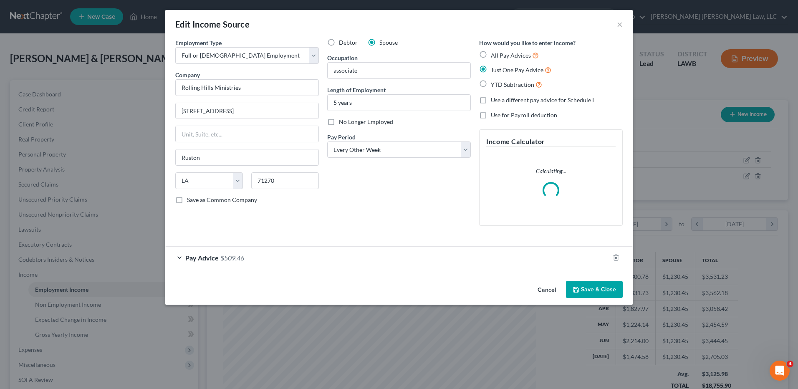
click at [491, 101] on label "Use a different pay advice for Schedule I" at bounding box center [542, 100] width 103 height 8
click at [494, 101] on input "Use a different pay advice for Schedule I" at bounding box center [496, 98] width 5 height 5
checkbox input "true"
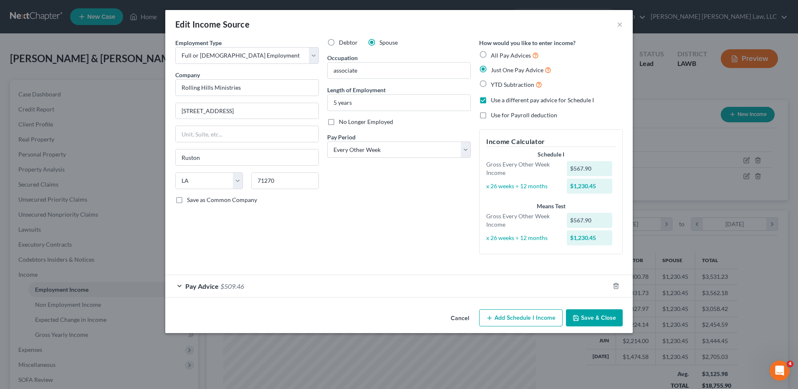
click at [584, 297] on div "Pay Advice $509.46" at bounding box center [387, 286] width 444 height 22
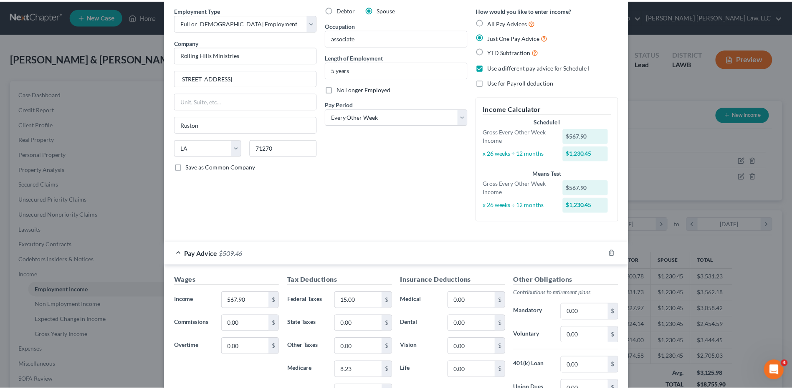
scroll to position [0, 0]
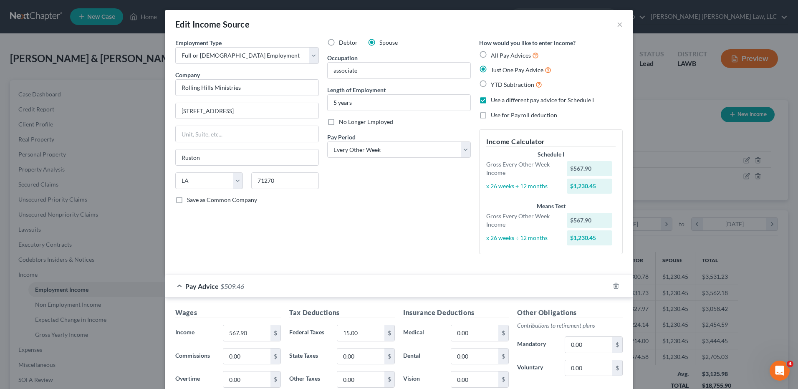
click at [620, 25] on div "Edit Income Source ×" at bounding box center [399, 24] width 468 height 28
click at [617, 24] on button "×" at bounding box center [620, 24] width 6 height 10
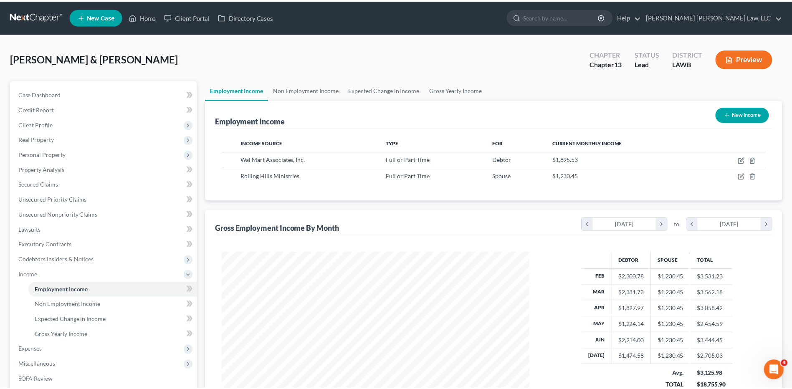
scroll to position [417306, 417134]
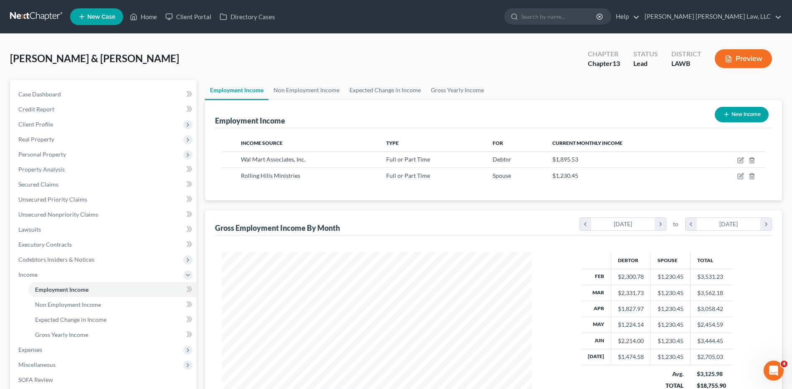
click at [45, 18] on link at bounding box center [36, 16] width 53 height 15
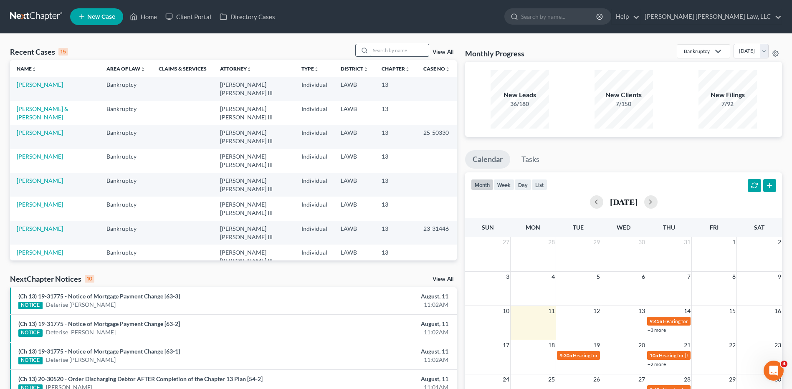
click at [389, 48] on input "search" at bounding box center [399, 50] width 58 height 12
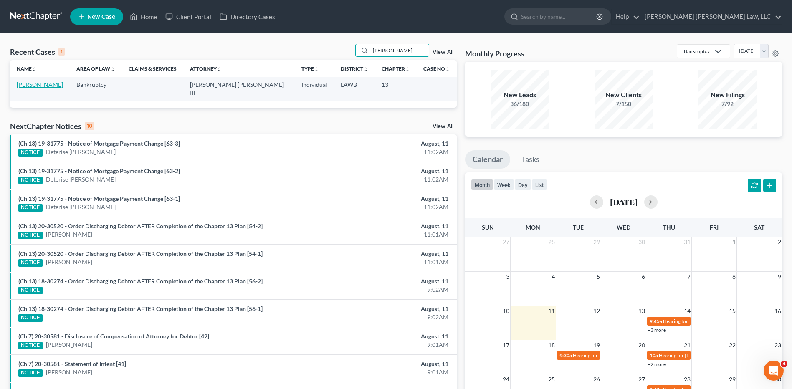
type input "[PERSON_NAME]"
click at [27, 83] on link "[PERSON_NAME]" at bounding box center [40, 84] width 46 height 7
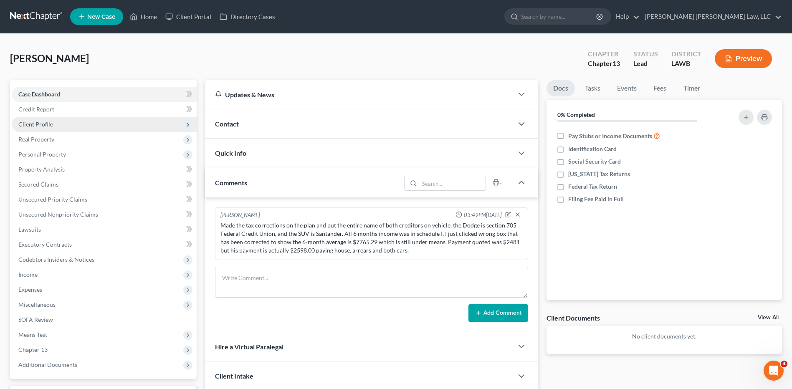
click at [36, 125] on span "Client Profile" at bounding box center [35, 124] width 35 height 7
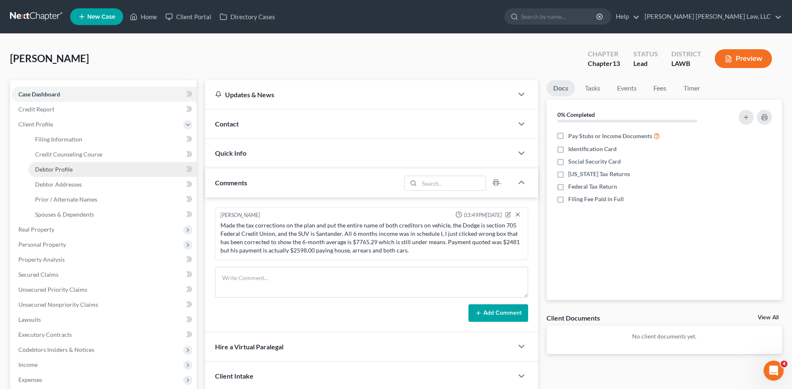
click at [43, 172] on span "Debtor Profile" at bounding box center [54, 169] width 38 height 7
select select "1"
select select "4"
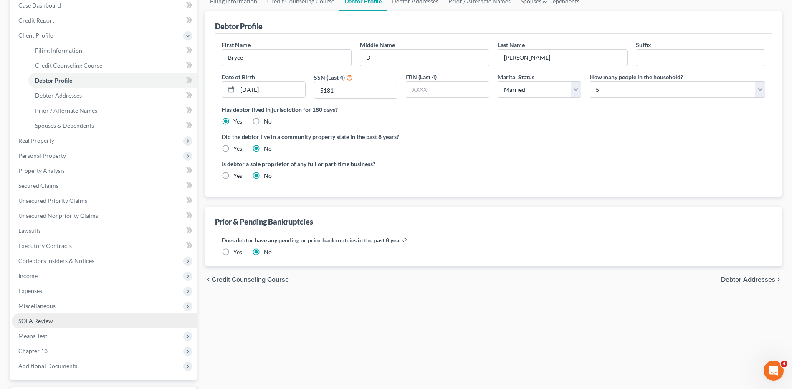
scroll to position [160, 0]
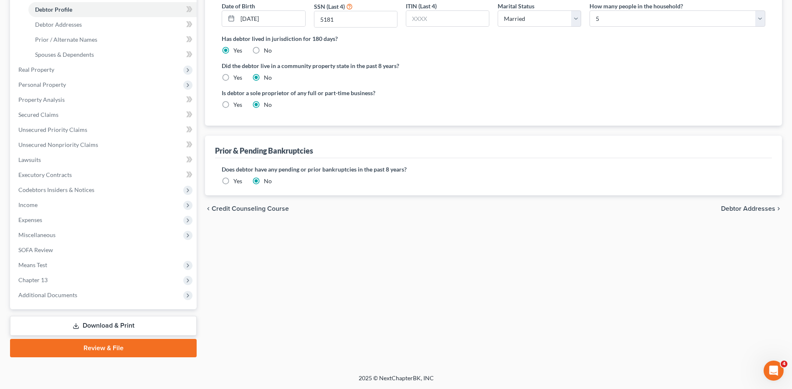
drag, startPoint x: 99, startPoint y: 323, endPoint x: 141, endPoint y: 324, distance: 42.2
click at [99, 323] on link "Download & Print" at bounding box center [103, 326] width 187 height 20
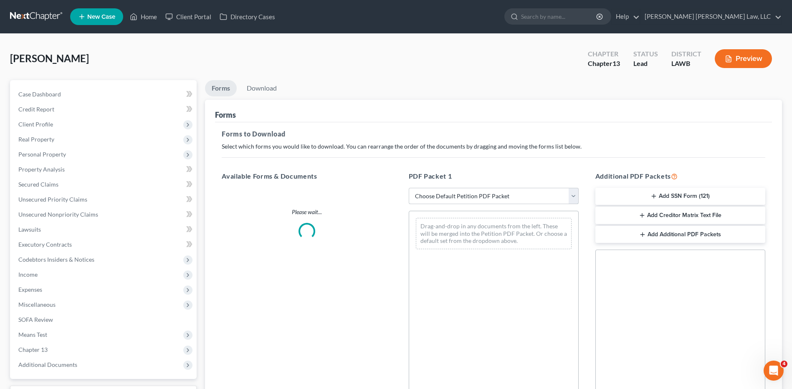
click at [456, 192] on select "Choose Default Petition PDF Packet Complete Bankruptcy Petition (all forms and …" at bounding box center [494, 196] width 170 height 17
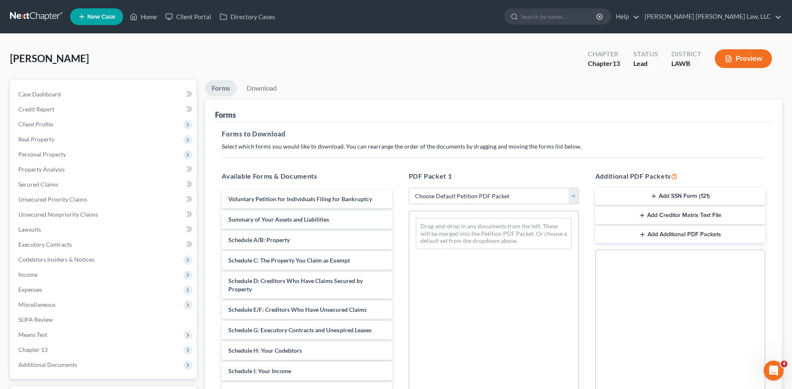
select select "15"
click at [409, 188] on select "Choose Default Petition PDF Packet Complete Bankruptcy Petition (all forms and …" at bounding box center [494, 196] width 170 height 17
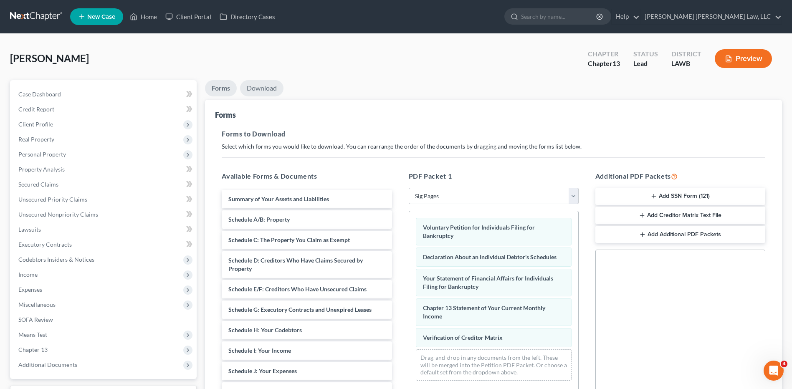
click at [258, 90] on link "Download" at bounding box center [261, 88] width 43 height 16
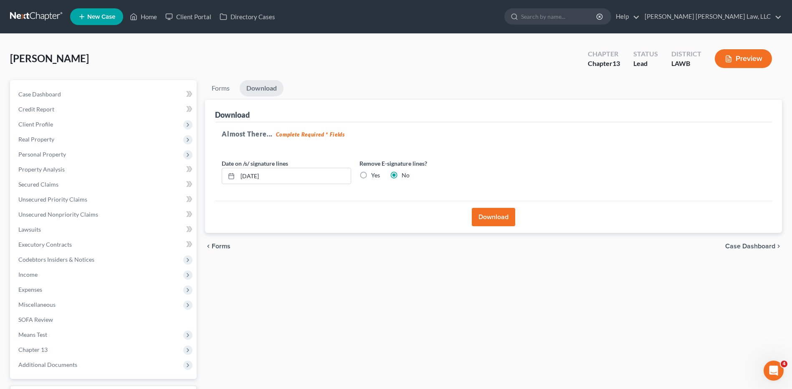
drag, startPoint x: 494, startPoint y: 220, endPoint x: 491, endPoint y: 217, distance: 5.0
click at [494, 220] on button "Download" at bounding box center [493, 217] width 43 height 18
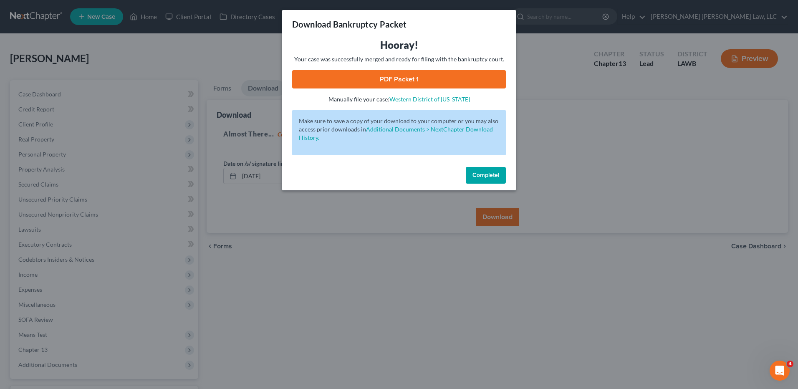
click at [408, 79] on link "PDF Packet 1" at bounding box center [399, 79] width 214 height 18
drag, startPoint x: 485, startPoint y: 175, endPoint x: 491, endPoint y: 174, distance: 5.6
click at [485, 175] on span "Complete!" at bounding box center [486, 175] width 27 height 7
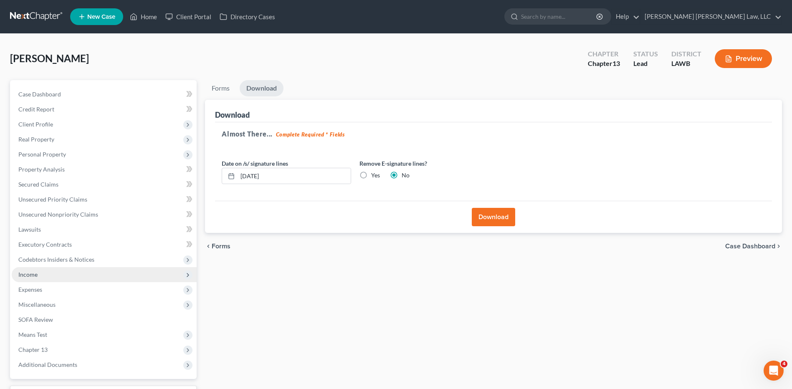
click at [23, 275] on span "Income" at bounding box center [27, 274] width 19 height 7
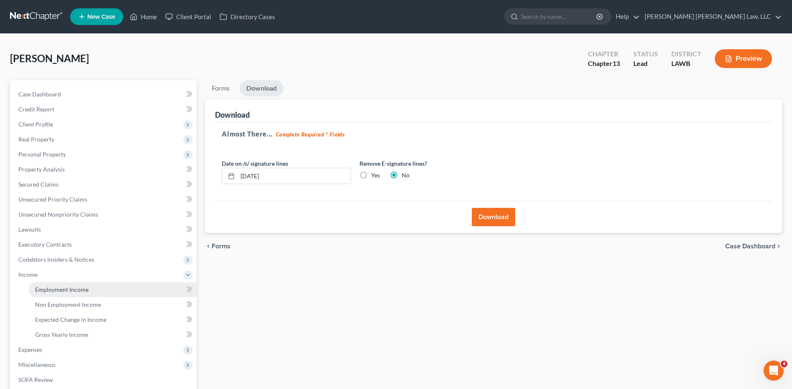
click at [65, 288] on span "Employment Income" at bounding box center [61, 289] width 53 height 7
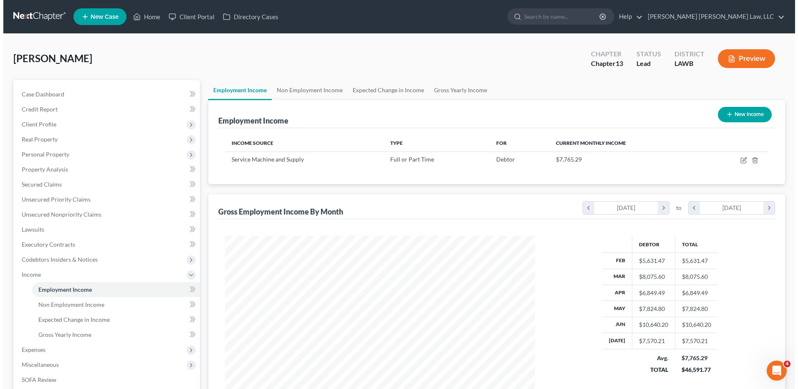
scroll to position [155, 326]
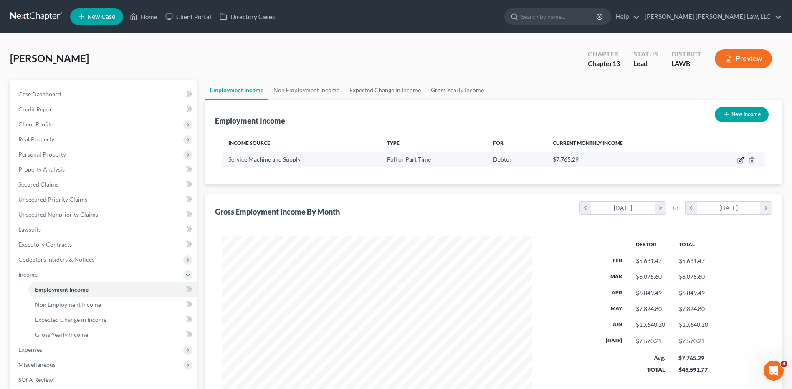
click at [740, 162] on icon "button" at bounding box center [740, 160] width 7 height 7
select select "0"
select select "19"
select select "3"
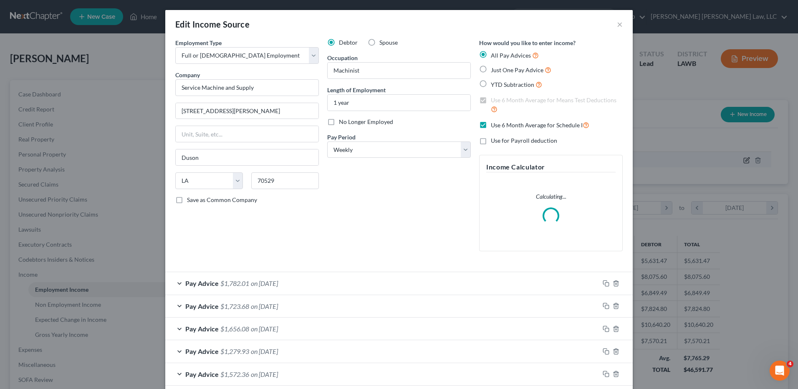
scroll to position [156, 330]
click at [339, 120] on label "No Longer Employed" at bounding box center [366, 122] width 54 height 8
click at [342, 120] on input "No Longer Employed" at bounding box center [344, 120] width 5 height 5
click at [339, 120] on label "No Longer Employed" at bounding box center [366, 122] width 54 height 8
click at [342, 120] on input "No Longer Employed" at bounding box center [344, 120] width 5 height 5
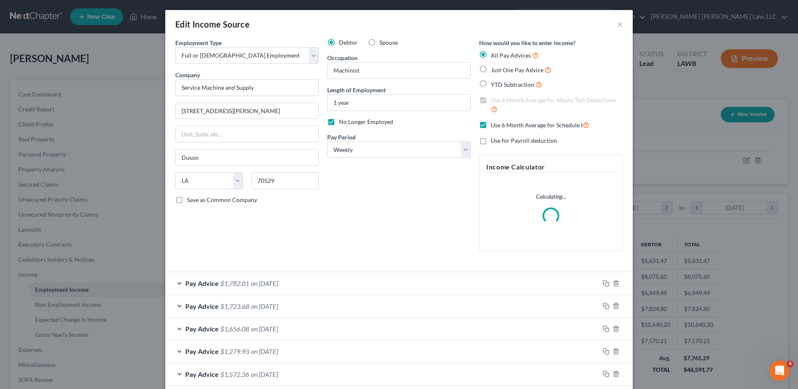
checkbox input "false"
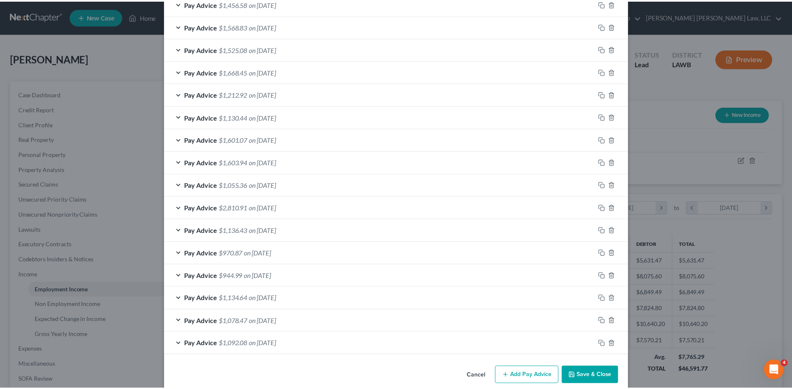
scroll to position [496, 0]
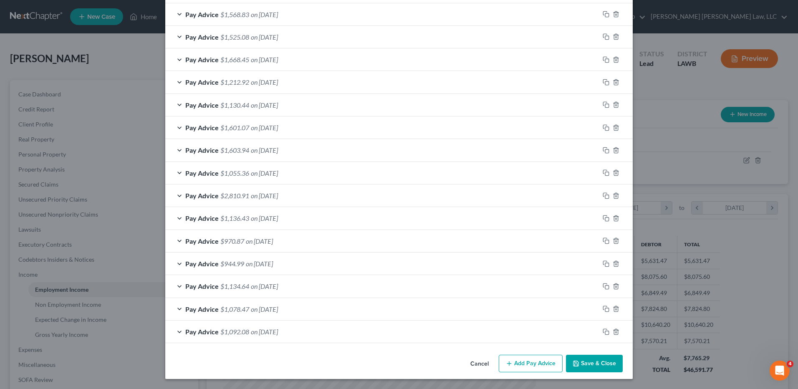
click at [593, 362] on button "Save & Close" at bounding box center [594, 364] width 57 height 18
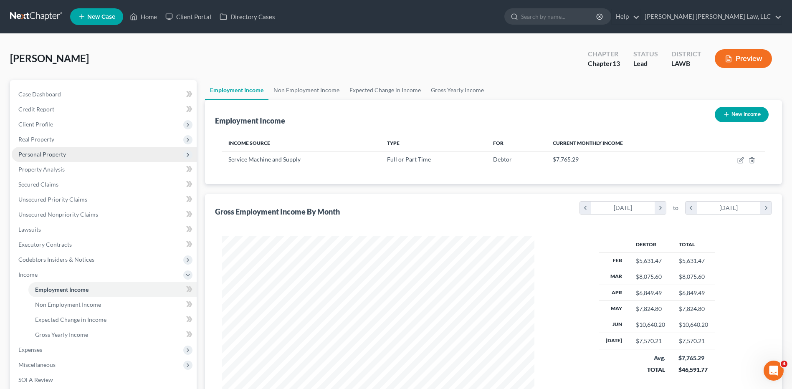
scroll to position [417306, 417134]
click at [42, 15] on link at bounding box center [36, 16] width 53 height 15
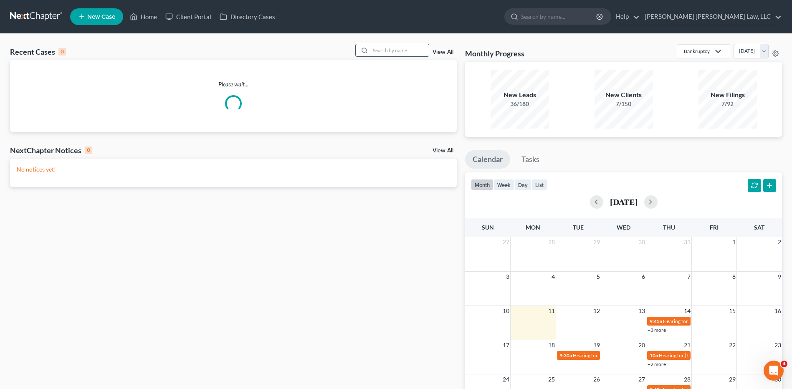
click at [386, 51] on input "search" at bounding box center [399, 50] width 58 height 12
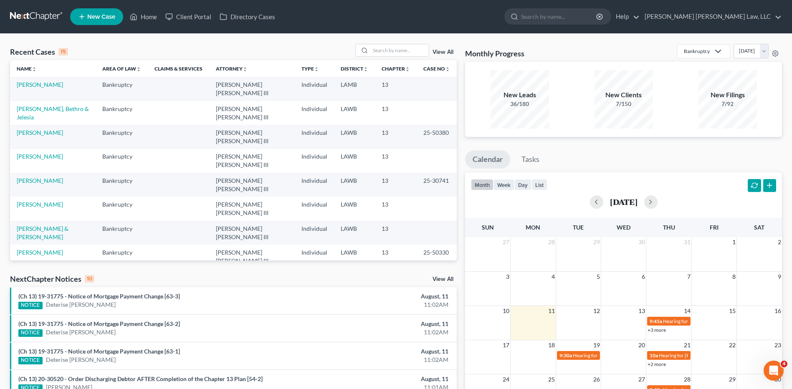
click at [35, 321] on link "[PERSON_NAME]" at bounding box center [40, 324] width 46 height 7
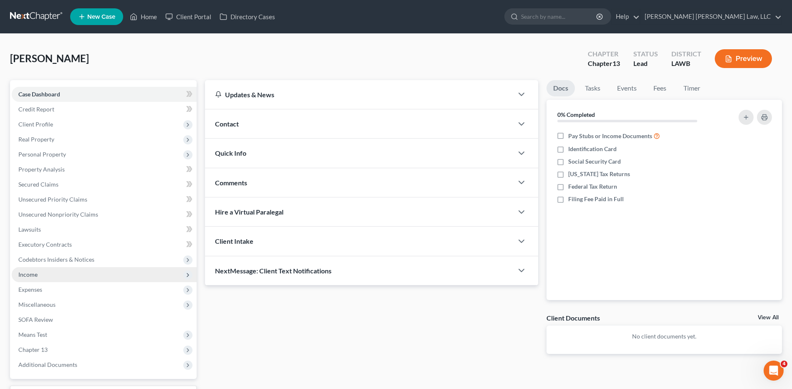
click at [21, 274] on span "Income" at bounding box center [27, 274] width 19 height 7
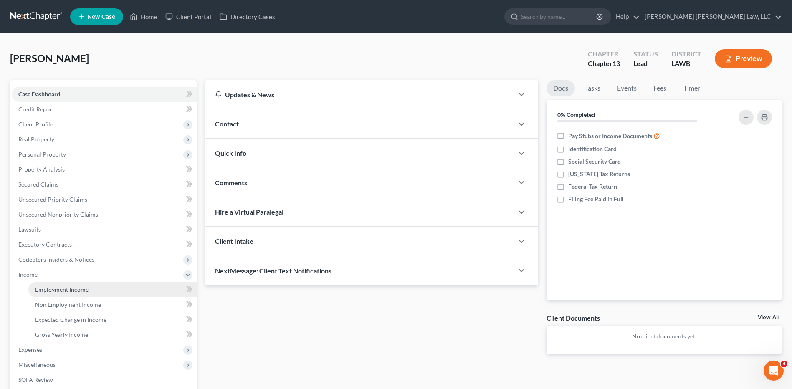
click at [40, 286] on span "Employment Income" at bounding box center [61, 289] width 53 height 7
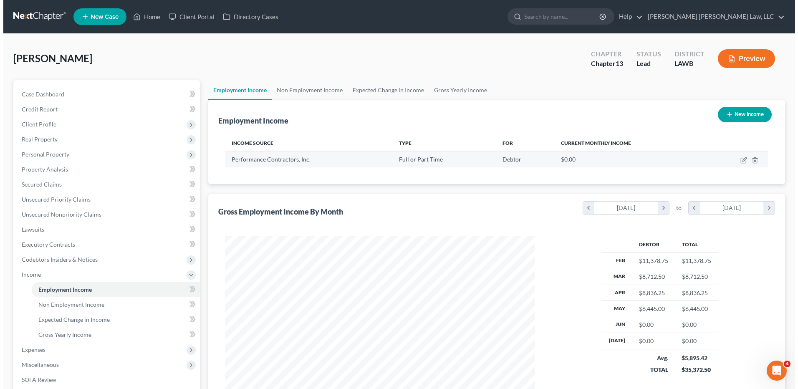
scroll to position [155, 326]
click at [740, 158] on icon "button" at bounding box center [740, 160] width 5 height 5
select select "0"
select select "19"
select select "3"
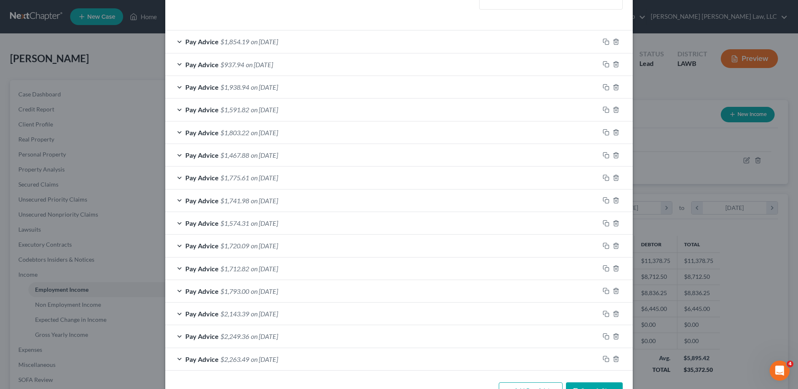
scroll to position [269, 0]
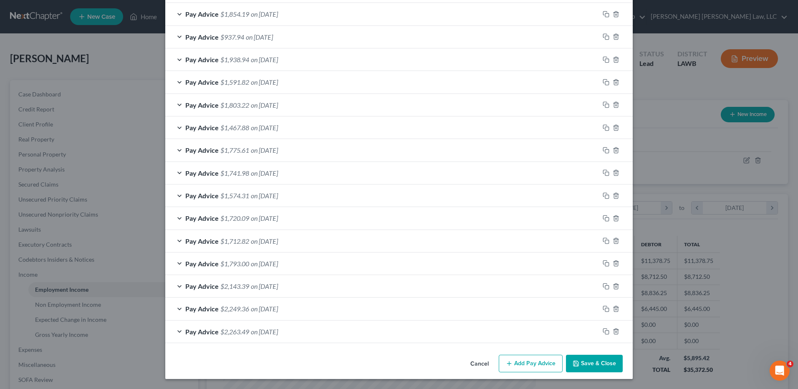
click at [590, 363] on button "Save & Close" at bounding box center [594, 364] width 57 height 18
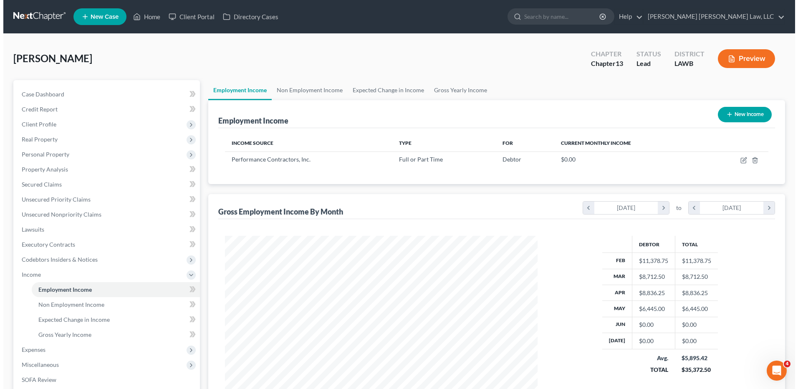
scroll to position [417306, 417134]
click at [739, 112] on button "New Income" at bounding box center [742, 114] width 54 height 15
select select "0"
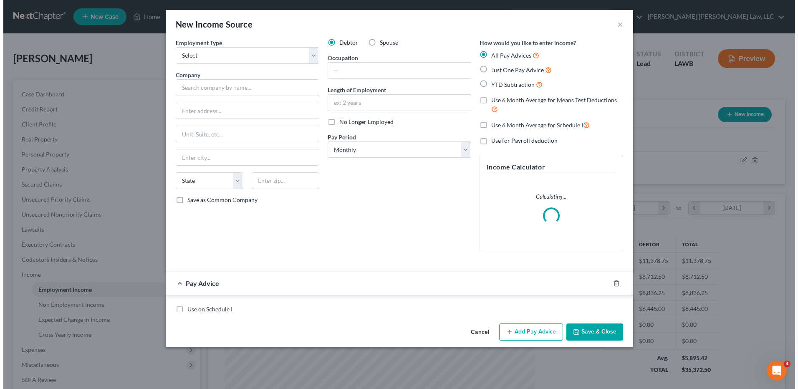
scroll to position [156, 330]
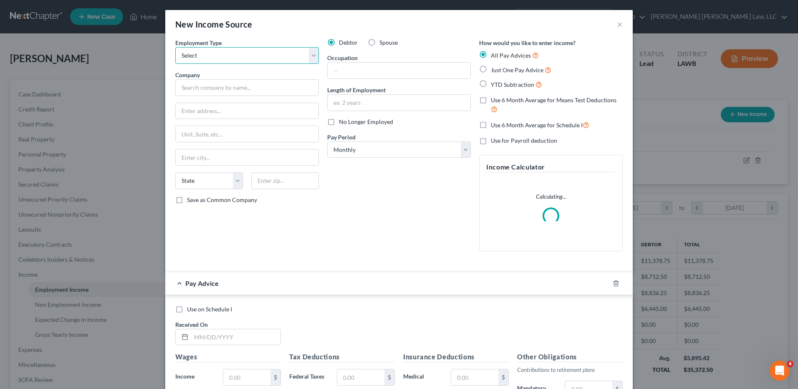
click at [255, 55] on select "Select Full or [DEMOGRAPHIC_DATA] Employment Self Employment" at bounding box center [247, 55] width 144 height 17
select select "0"
click at [175, 47] on select "Select Full or [DEMOGRAPHIC_DATA] Employment Self Employment" at bounding box center [247, 55] width 144 height 17
click at [347, 69] on input "text" at bounding box center [399, 71] width 143 height 16
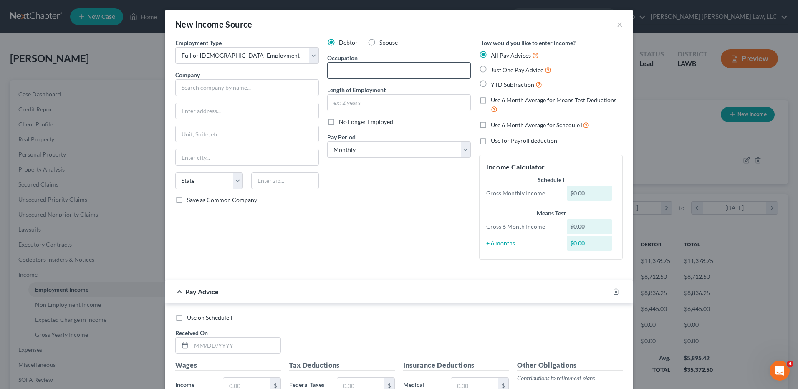
type input "Care Giver"
click at [491, 69] on label "Just One Pay Advice" at bounding box center [521, 70] width 61 height 10
click at [494, 69] on input "Just One Pay Advice" at bounding box center [496, 67] width 5 height 5
radio input "true"
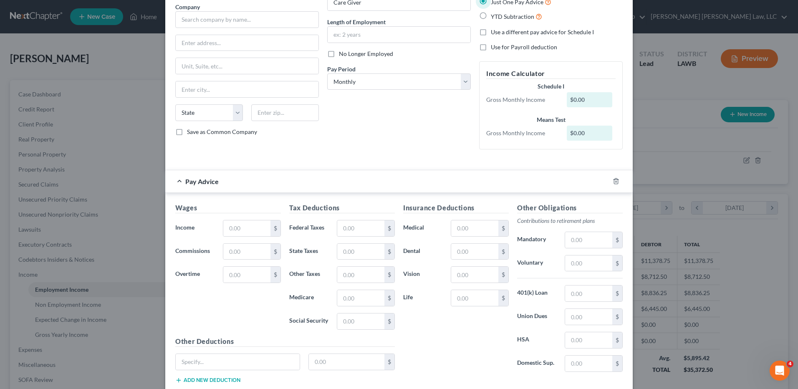
scroll to position [0, 0]
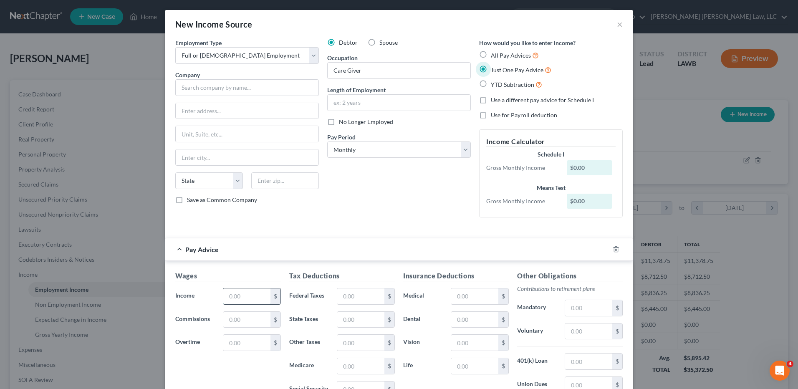
click at [238, 299] on input "text" at bounding box center [246, 296] width 47 height 16
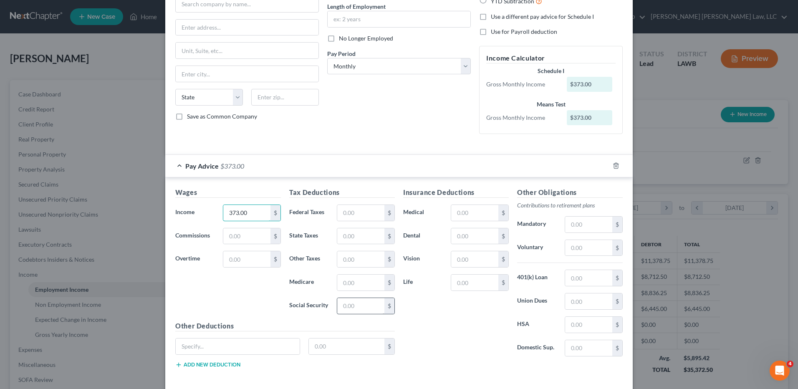
type input "373.00"
click at [341, 309] on input "text" at bounding box center [360, 306] width 47 height 16
type input "16.95"
click at [343, 288] on input "text" at bounding box center [360, 283] width 47 height 16
type input "82.96"
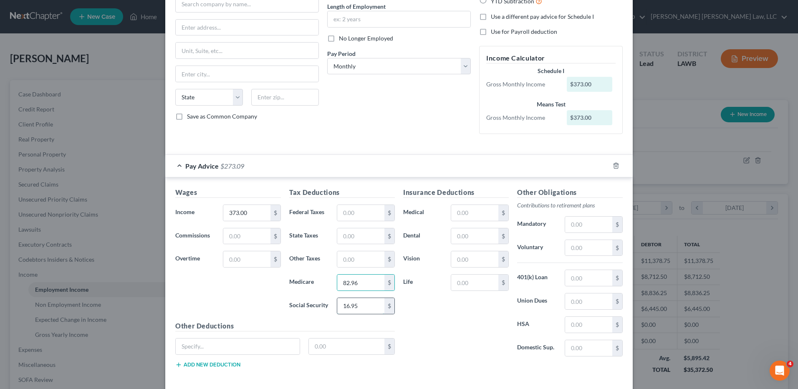
click at [358, 310] on input "16.95" at bounding box center [360, 306] width 47 height 16
type input "16.92"
click at [311, 352] on input "text" at bounding box center [347, 347] width 76 height 16
type input "1.94"
click at [580, 350] on input "text" at bounding box center [588, 348] width 47 height 16
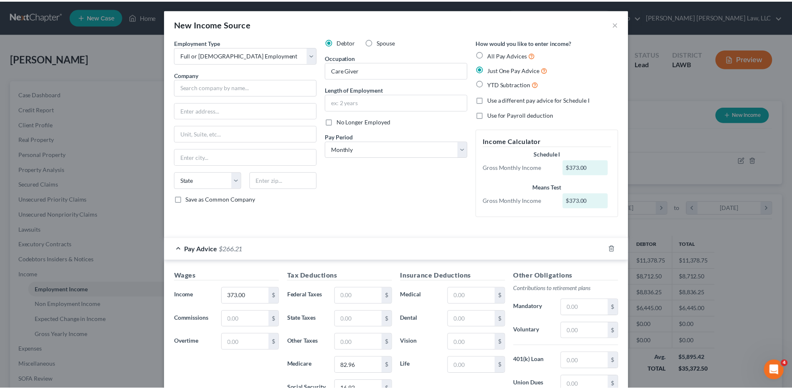
scroll to position [0, 0]
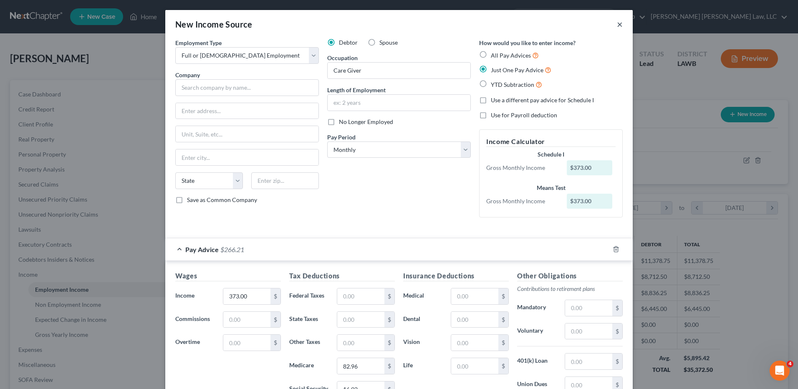
type input "4.97"
click at [617, 23] on button "×" at bounding box center [620, 24] width 6 height 10
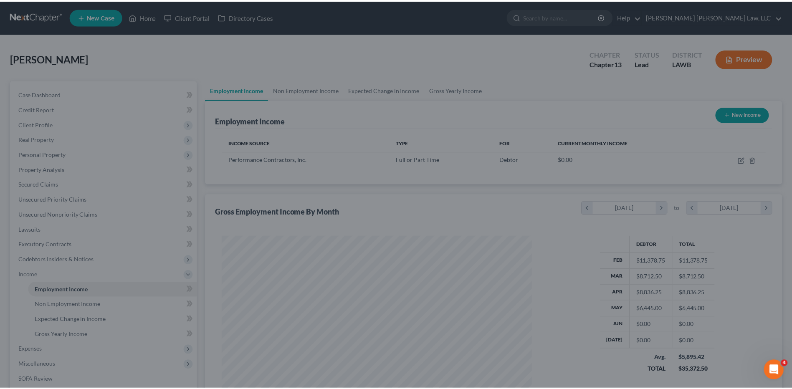
scroll to position [417306, 417134]
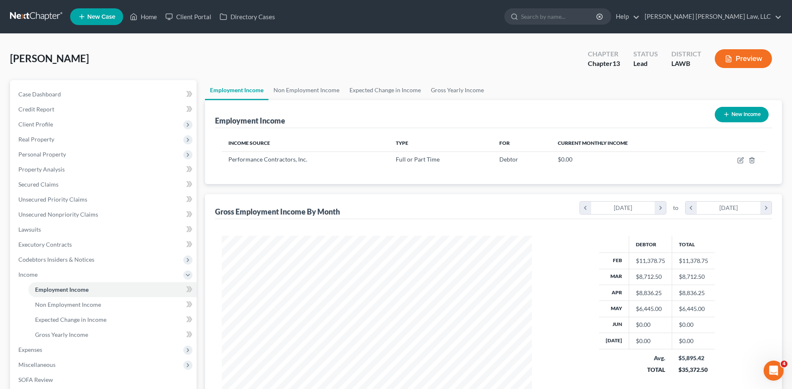
click at [47, 17] on link at bounding box center [36, 16] width 53 height 15
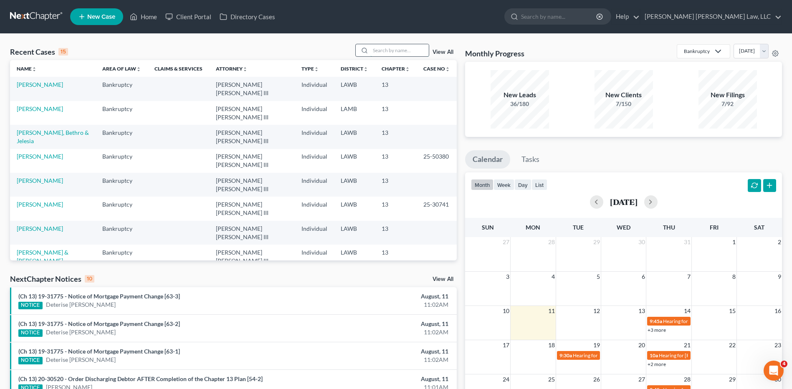
click at [379, 52] on input "search" at bounding box center [399, 50] width 58 height 12
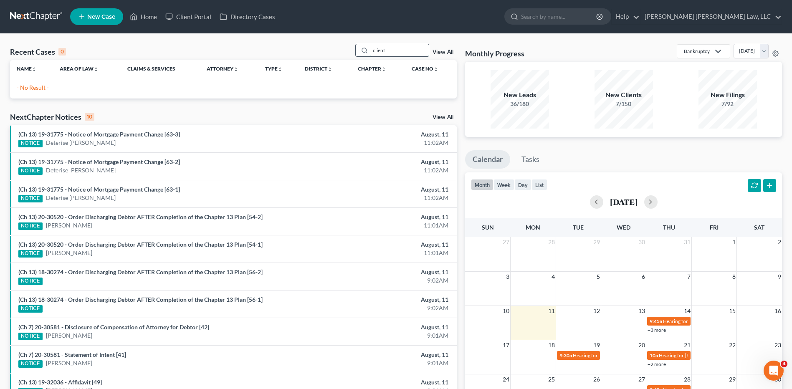
click at [396, 52] on input "client" at bounding box center [399, 50] width 58 height 12
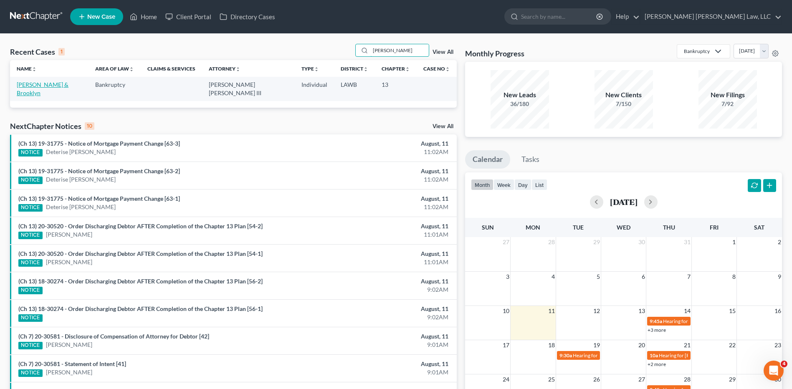
type input "[PERSON_NAME]"
click at [35, 86] on link "[PERSON_NAME] & Brooklyn" at bounding box center [43, 88] width 52 height 15
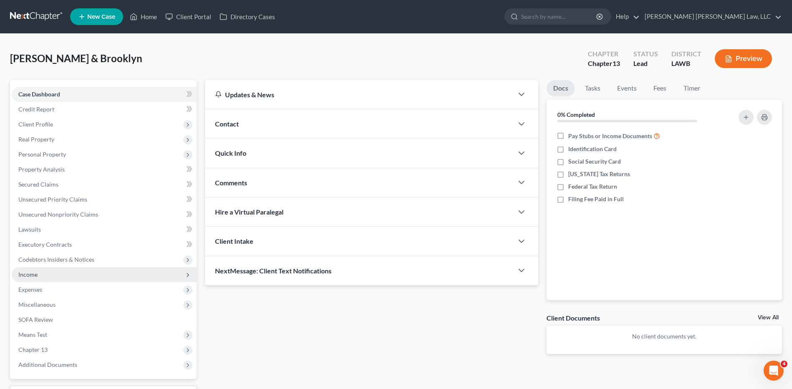
click at [41, 270] on span "Income" at bounding box center [104, 274] width 185 height 15
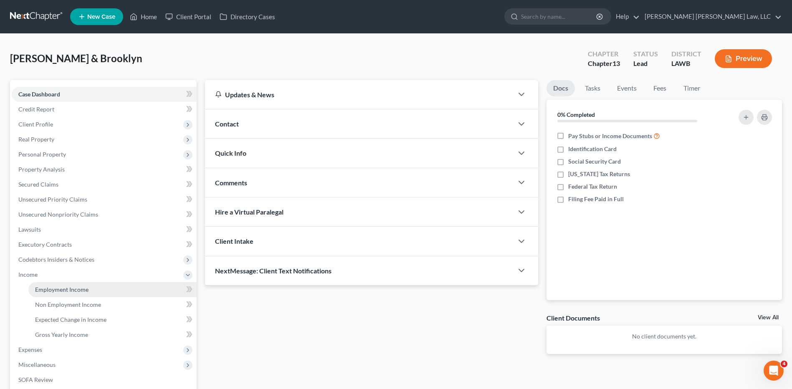
click at [58, 286] on span "Employment Income" at bounding box center [61, 289] width 53 height 7
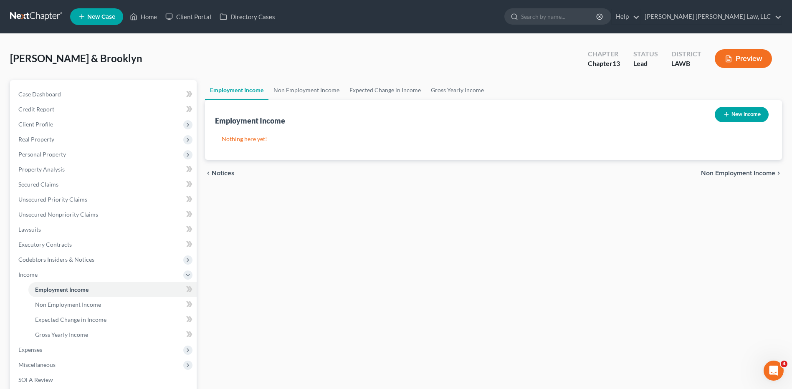
click at [734, 116] on button "New Income" at bounding box center [742, 114] width 54 height 15
select select "0"
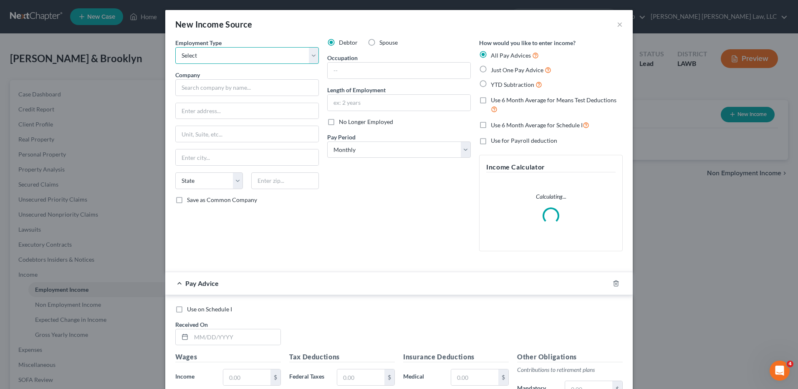
click at [245, 49] on select "Select Full or [DEMOGRAPHIC_DATA] Employment Self Employment" at bounding box center [247, 55] width 144 height 17
click at [379, 43] on label "Spouse" at bounding box center [388, 42] width 18 height 8
click at [383, 43] on input "Spouse" at bounding box center [385, 40] width 5 height 5
radio input "true"
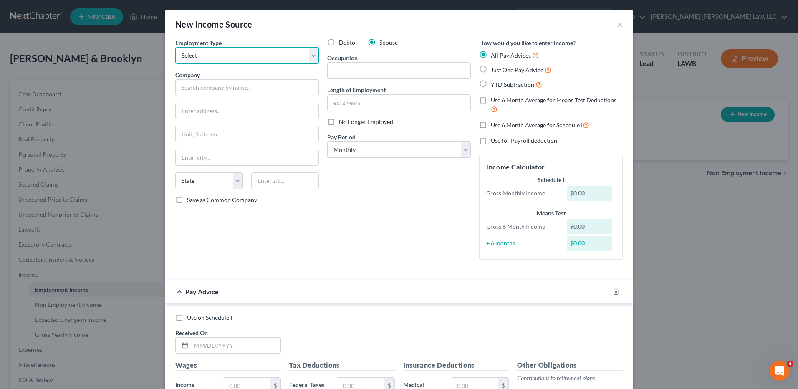
click at [187, 55] on select "Select Full or [DEMOGRAPHIC_DATA] Employment Self Employment" at bounding box center [247, 55] width 144 height 17
select select "0"
click at [175, 47] on select "Select Full or [DEMOGRAPHIC_DATA] Employment Self Employment" at bounding box center [247, 55] width 144 height 17
click at [194, 87] on input "text" at bounding box center [247, 87] width 144 height 17
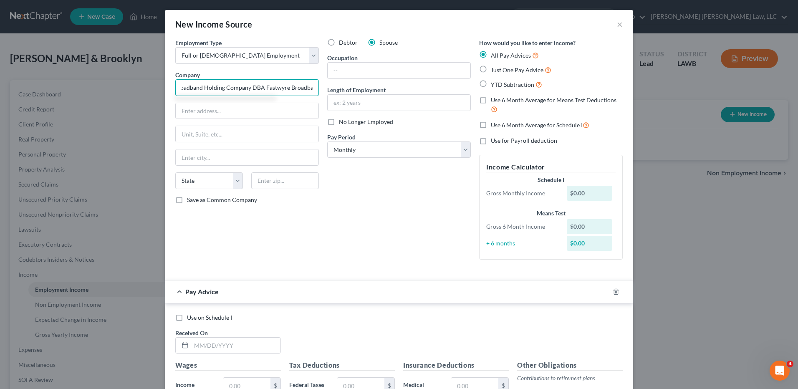
scroll to position [0, 38]
type input "American Broadband Holding Company DBA Fastwyre Broadband"
click at [197, 109] on input "text" at bounding box center [247, 111] width 143 height 16
type input "[STREET_ADDRESS] NW ST 400"
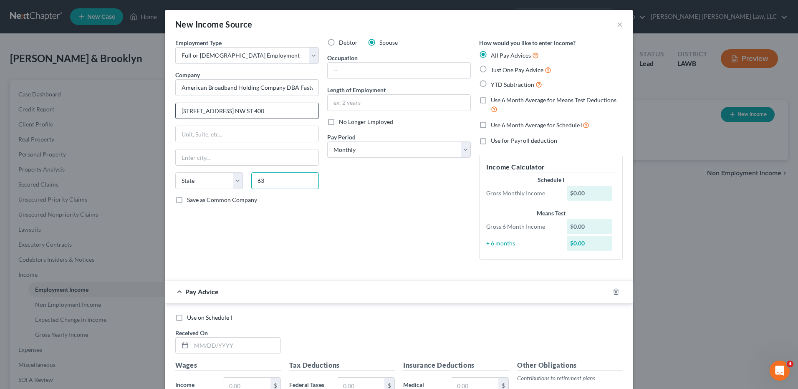
type input "6"
type input "30339"
type input "[GEOGRAPHIC_DATA]"
select select "10"
click at [353, 71] on input "text" at bounding box center [399, 71] width 143 height 16
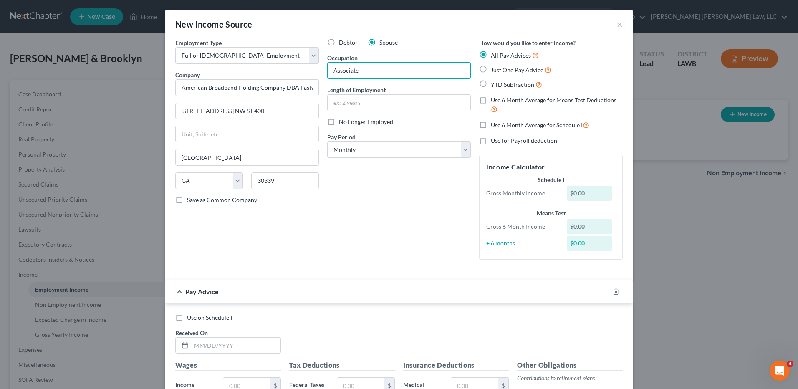
type input "Associate"
click at [350, 100] on input "text" at bounding box center [399, 103] width 143 height 16
type input "7 months"
click at [382, 150] on select "Select Monthly Twice Monthly Every Other Week Weekly" at bounding box center [399, 150] width 144 height 17
select select "2"
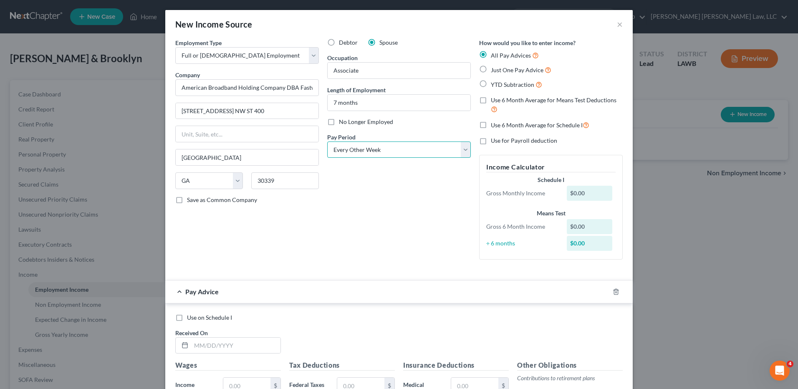
click at [327, 142] on select "Select Monthly Twice Monthly Every Other Week Weekly" at bounding box center [399, 150] width 144 height 17
click at [491, 128] on label "Use 6 Month Average for Schedule I" at bounding box center [540, 125] width 99 height 10
click at [494, 126] on input "Use 6 Month Average for Schedule I" at bounding box center [496, 122] width 5 height 5
checkbox input "true"
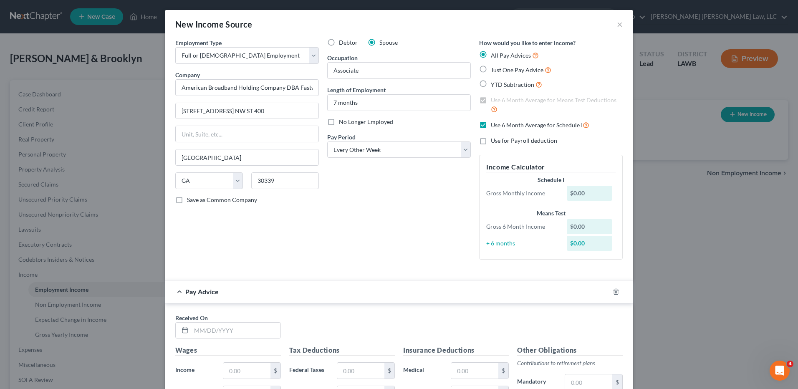
checkbox input "true"
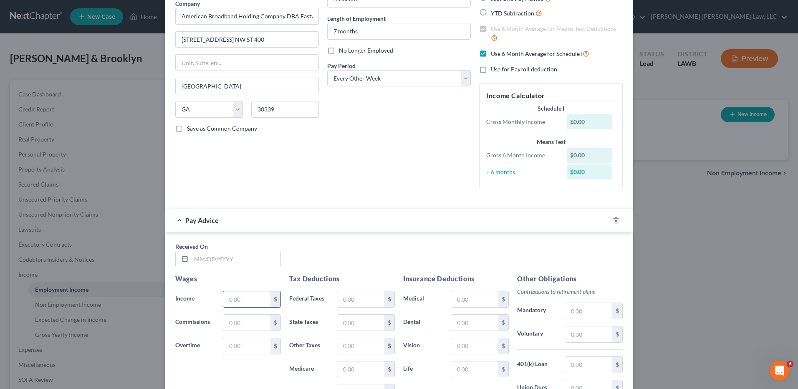
scroll to position [196, 0]
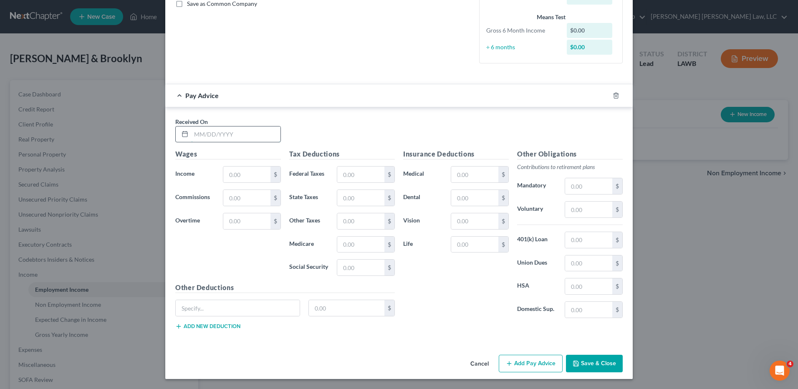
click at [206, 136] on input "text" at bounding box center [235, 134] width 89 height 16
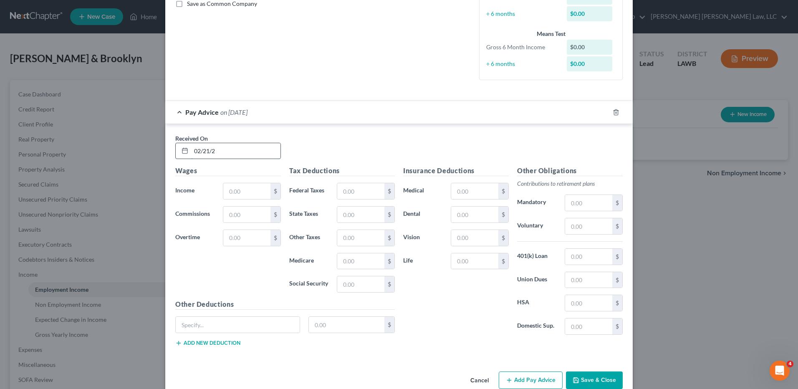
type input "02/21/2025"
click at [226, 188] on input "text" at bounding box center [246, 191] width 47 height 16
type input "384.00"
click at [351, 285] on input "text" at bounding box center [360, 284] width 47 height 16
type input "23.81"
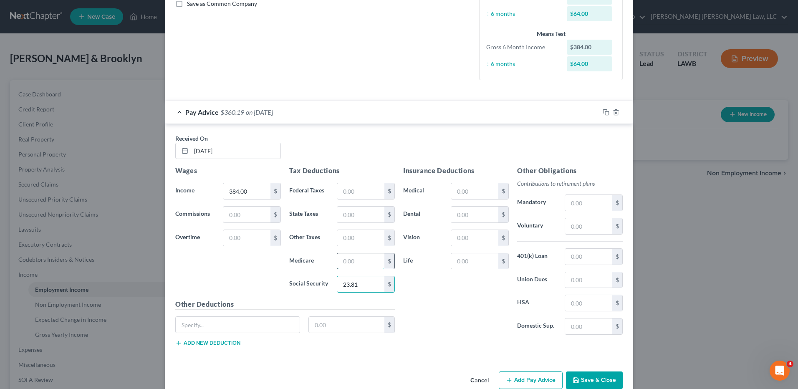
click at [352, 263] on input "text" at bounding box center [360, 261] width 47 height 16
type input "5.57"
click at [525, 383] on button "Add Pay Advice" at bounding box center [531, 381] width 64 height 18
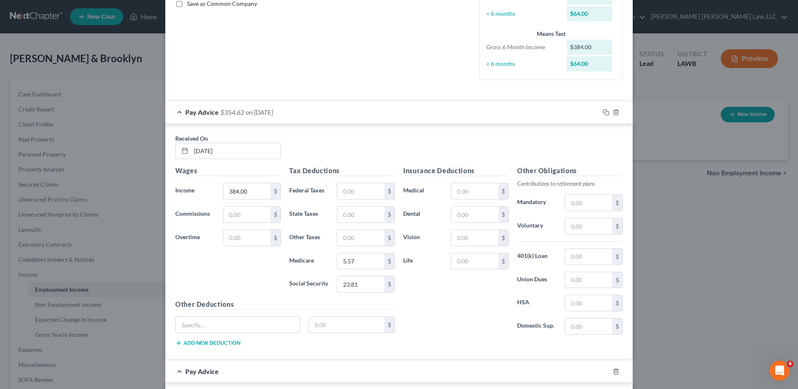
scroll to position [405, 0]
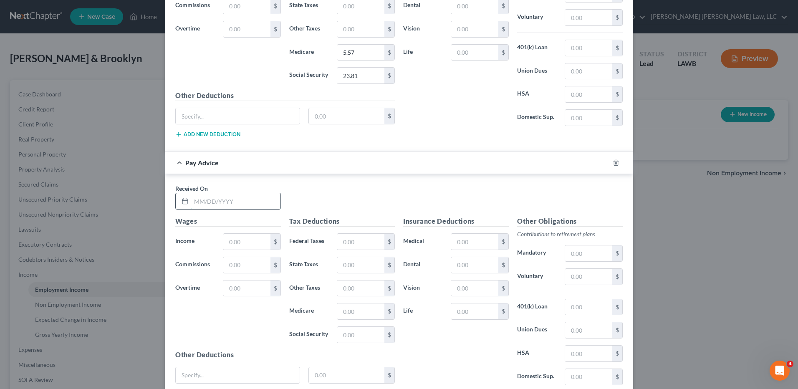
click at [210, 201] on input "text" at bounding box center [235, 201] width 89 height 16
type input "03/07/2025"
click at [239, 240] on input "text" at bounding box center [246, 242] width 47 height 16
type input "1,304.00"
click at [353, 338] on input "text" at bounding box center [360, 335] width 47 height 16
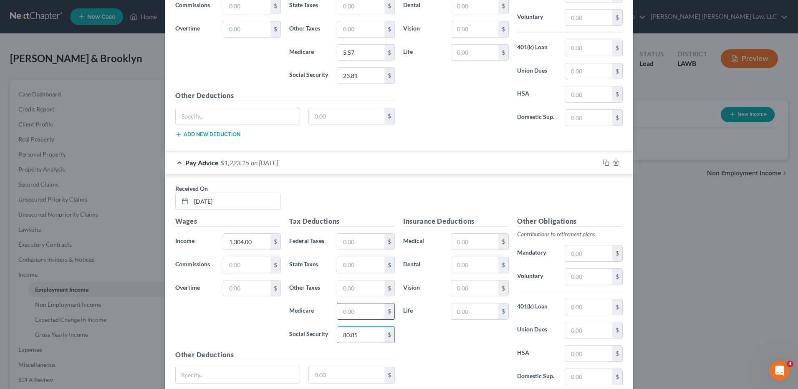
type input "80.85"
click at [359, 313] on input "text" at bounding box center [360, 311] width 47 height 16
type input "18.91"
click at [349, 268] on input "text" at bounding box center [360, 265] width 47 height 16
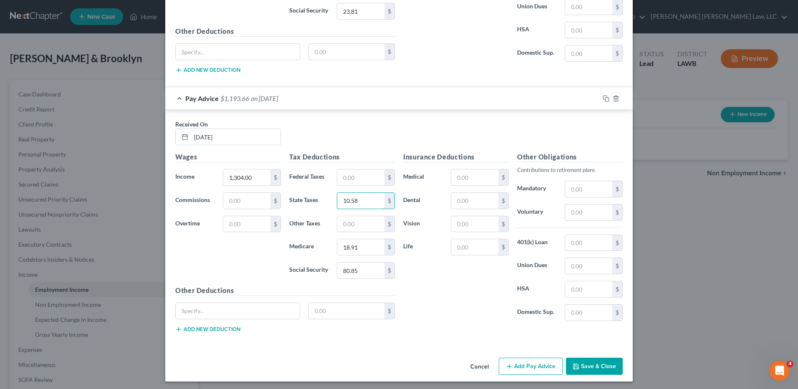
scroll to position [472, 0]
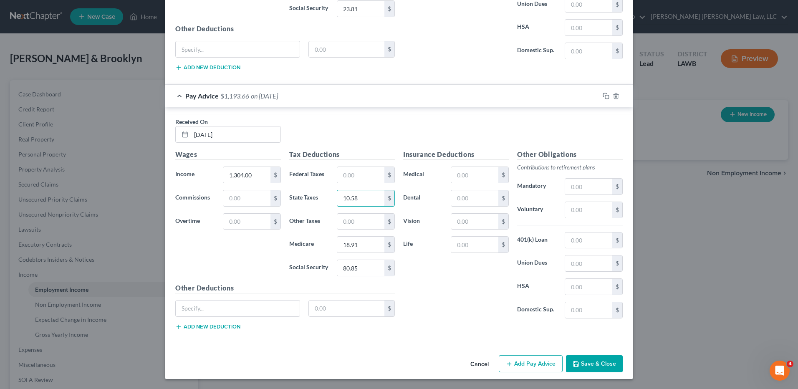
type input "10.58"
click at [523, 363] on button "Add Pay Advice" at bounding box center [531, 364] width 64 height 18
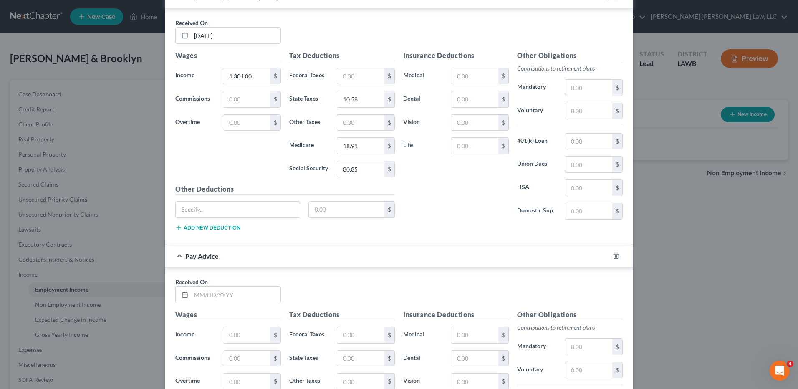
scroll to position [680, 0]
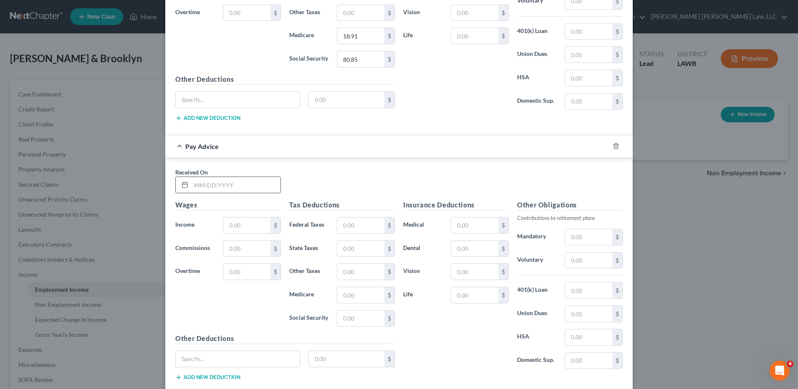
click at [213, 190] on input "text" at bounding box center [235, 185] width 89 height 16
type input "03/21/25"
drag, startPoint x: 242, startPoint y: 217, endPoint x: 242, endPoint y: 227, distance: 9.6
click at [242, 219] on input "text" at bounding box center [246, 225] width 47 height 16
type input "1,162.00"
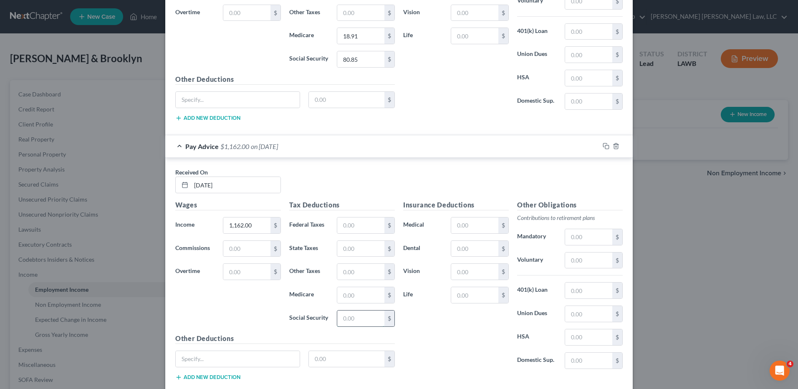
click at [354, 323] on input "text" at bounding box center [360, 319] width 47 height 16
type input "72.04"
click at [349, 296] on input "text" at bounding box center [360, 295] width 47 height 16
type input "16.85"
click at [349, 256] on input "text" at bounding box center [360, 249] width 47 height 16
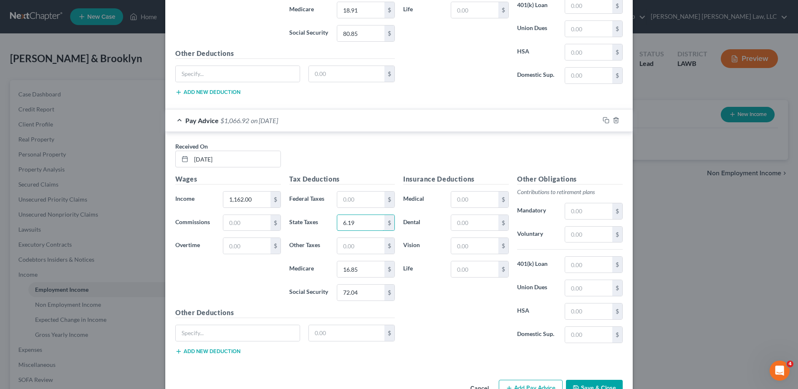
scroll to position [731, 0]
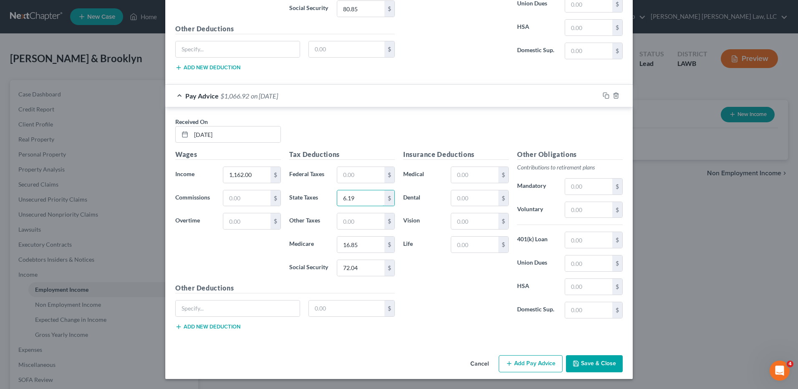
type input "6.19"
click at [514, 368] on button "Add Pay Advice" at bounding box center [531, 364] width 64 height 18
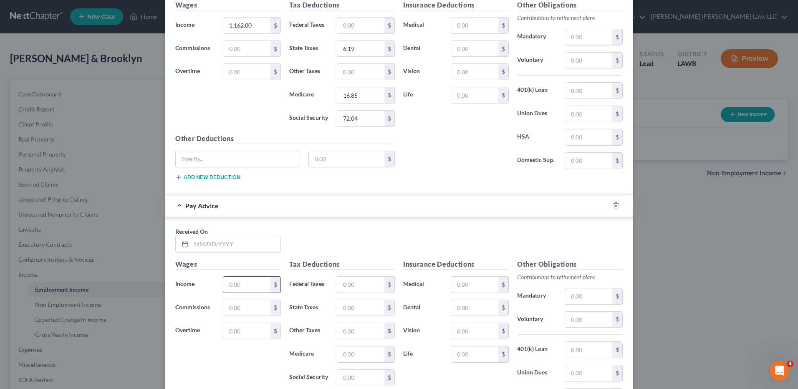
scroll to position [898, 0]
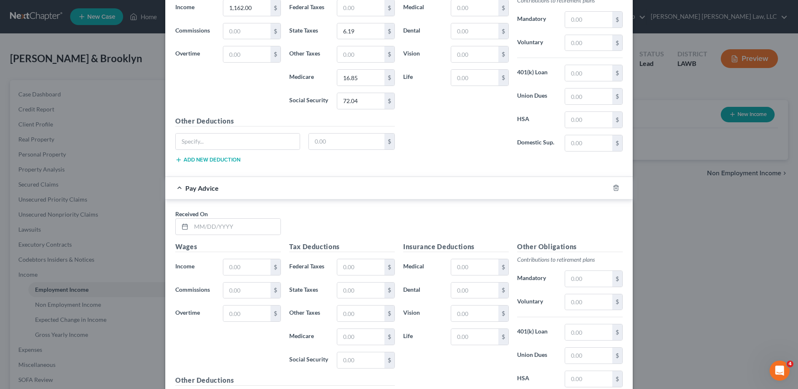
click at [221, 216] on div "Received On *" at bounding box center [228, 222] width 114 height 25
drag, startPoint x: 230, startPoint y: 229, endPoint x: 367, endPoint y: 339, distance: 176.7
click at [230, 229] on input "text" at bounding box center [235, 227] width 89 height 16
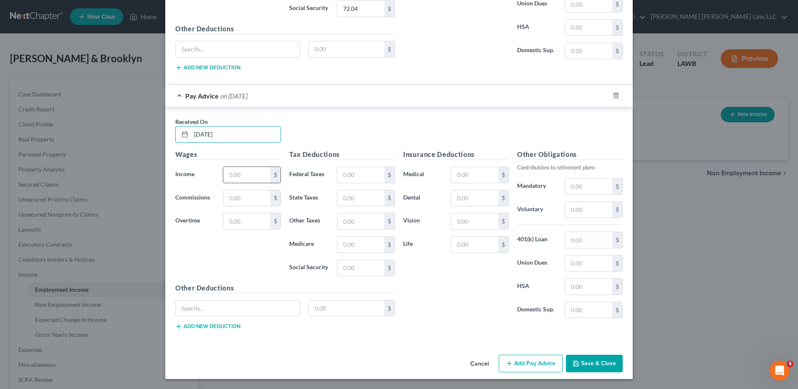
type input "4/3/25"
click at [233, 177] on input "text" at bounding box center [246, 175] width 47 height 16
type input "500.00"
click at [367, 172] on input "text" at bounding box center [360, 175] width 47 height 16
type input "110.00"
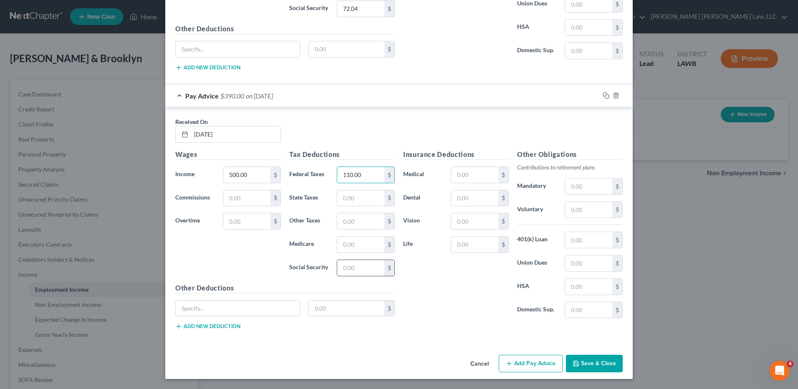
click at [348, 267] on input "text" at bounding box center [360, 268] width 47 height 16
type input "31.00"
click at [349, 249] on input "text" at bounding box center [360, 245] width 47 height 16
type input "7.25"
click at [526, 364] on button "Add Pay Advice" at bounding box center [531, 364] width 64 height 18
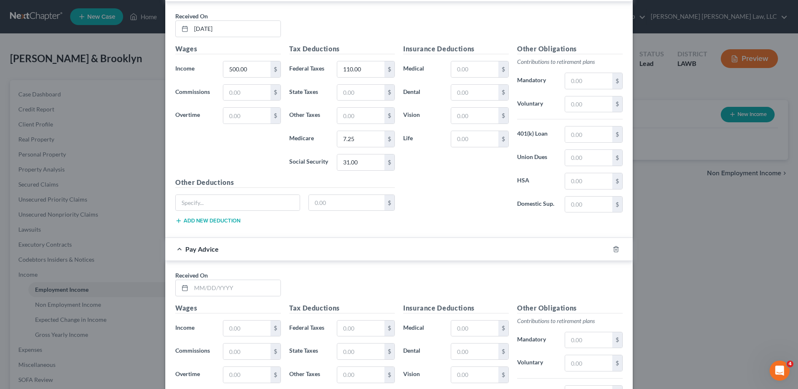
scroll to position [1115, 0]
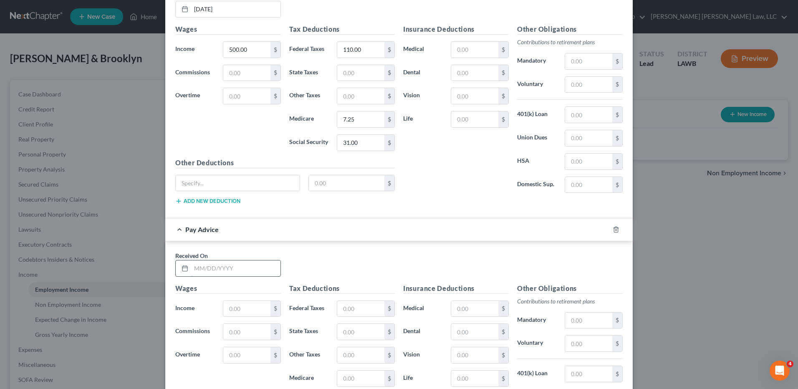
click at [210, 271] on input "text" at bounding box center [235, 268] width 89 height 16
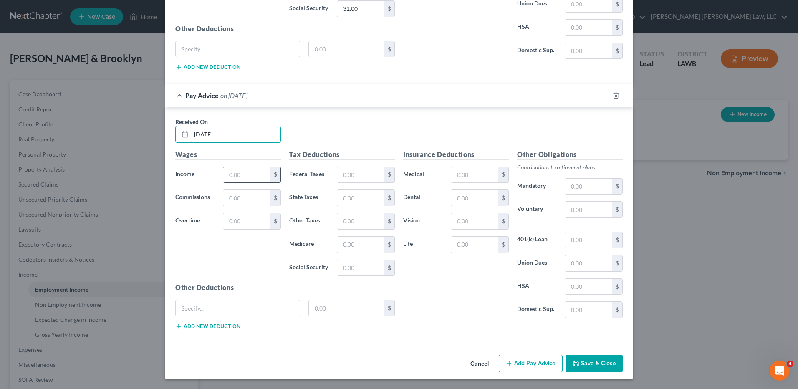
type input "4/4/25"
click at [238, 173] on input "text" at bounding box center [246, 175] width 47 height 16
type input "658.00"
click at [345, 271] on input "text" at bounding box center [360, 268] width 47 height 16
type input "40.80"
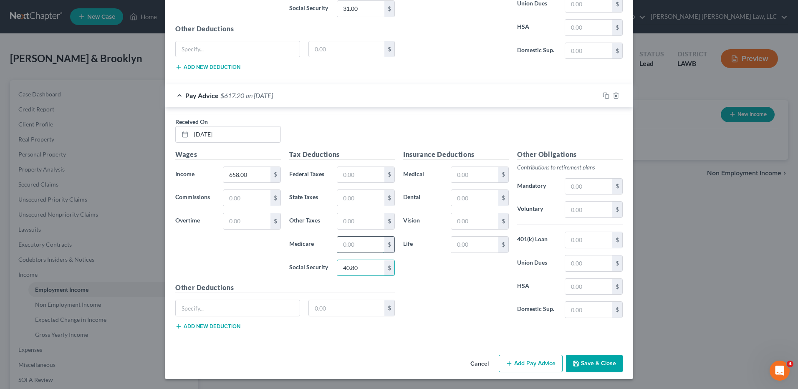
click at [352, 244] on input "text" at bounding box center [360, 245] width 47 height 16
type input "9.54"
click at [520, 368] on button "Add Pay Advice" at bounding box center [531, 364] width 64 height 18
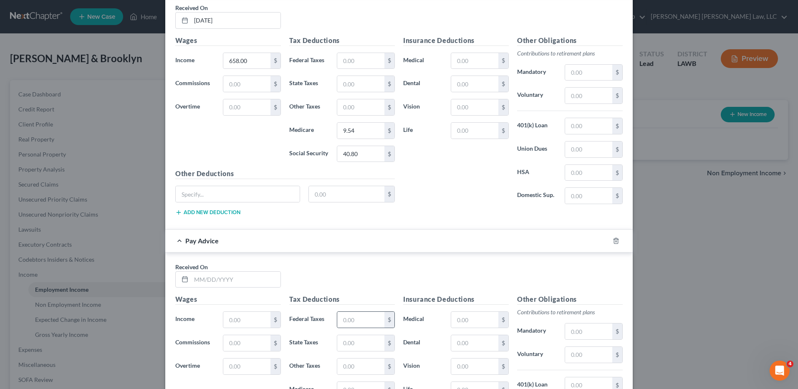
scroll to position [1375, 0]
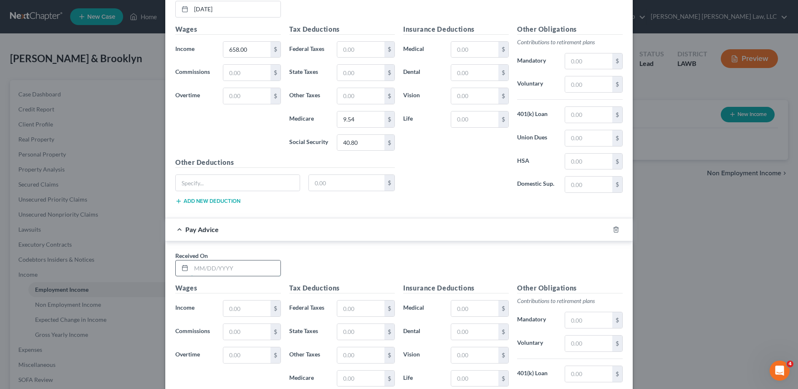
click at [226, 265] on input "text" at bounding box center [235, 268] width 89 height 16
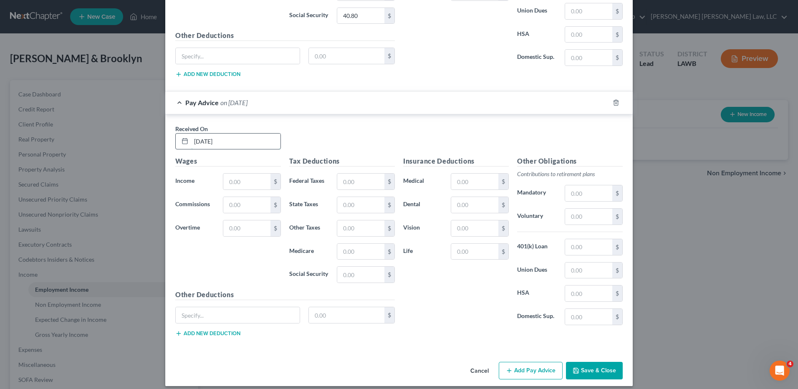
scroll to position [1509, 0]
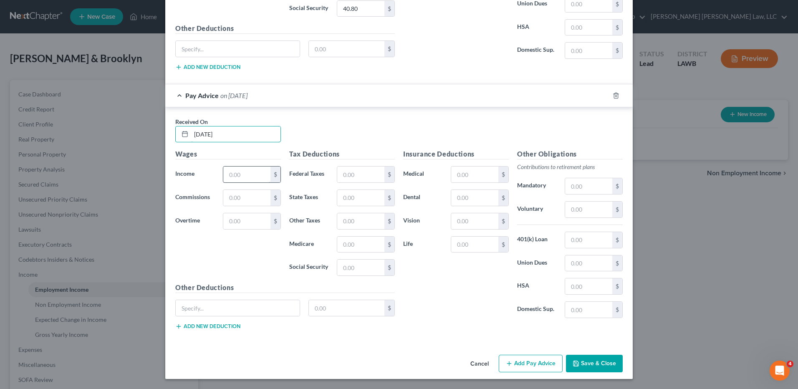
type input "4/17/25"
click at [236, 175] on input "text" at bounding box center [246, 175] width 47 height 16
type input "1,326.00"
click at [349, 265] on input "text" at bounding box center [360, 268] width 47 height 16
type input "80.90"
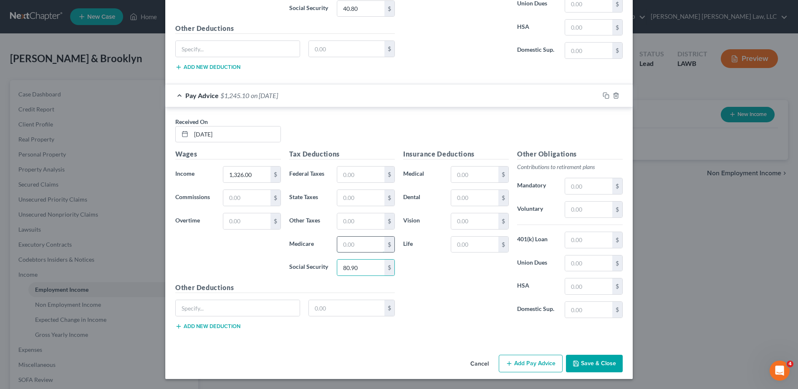
click at [348, 247] on input "text" at bounding box center [360, 245] width 47 height 16
type input "18.92"
click at [345, 197] on input "text" at bounding box center [360, 198] width 47 height 16
type input "10.61"
click at [480, 191] on input "text" at bounding box center [474, 198] width 47 height 16
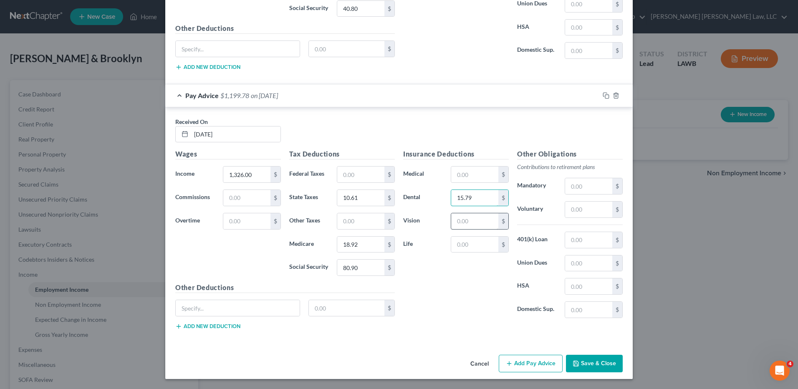
type input "15.79"
click at [475, 216] on input "text" at bounding box center [474, 221] width 47 height 16
type input "5.28"
click at [535, 362] on button "Add Pay Advice" at bounding box center [531, 364] width 64 height 18
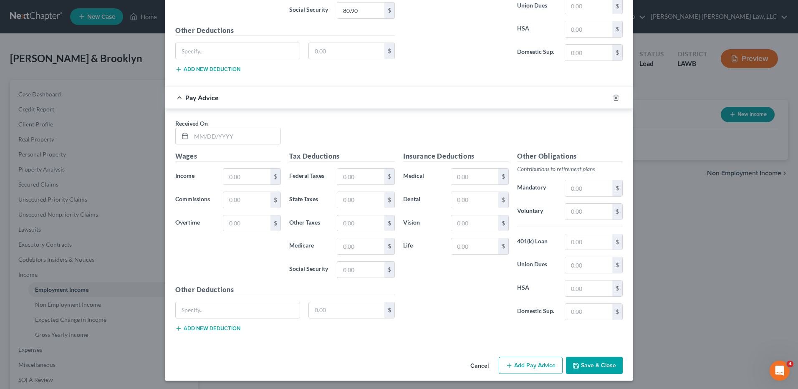
scroll to position [1768, 0]
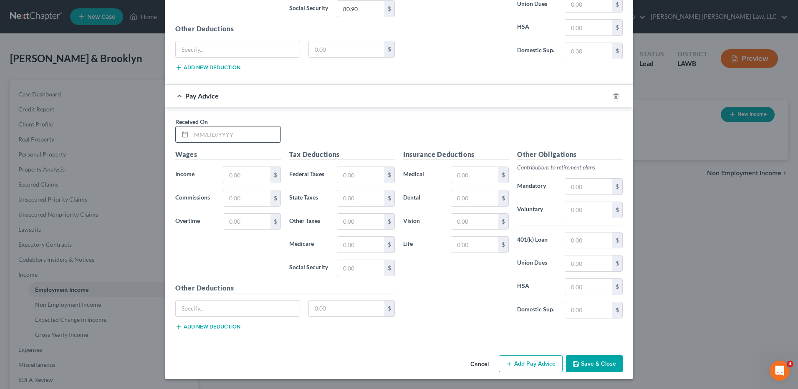
click at [211, 141] on input "text" at bounding box center [235, 134] width 89 height 16
type input "5/2/25"
click at [228, 168] on input "text" at bounding box center [246, 175] width 47 height 16
type input "1,280.00"
click at [353, 197] on input "text" at bounding box center [360, 198] width 47 height 16
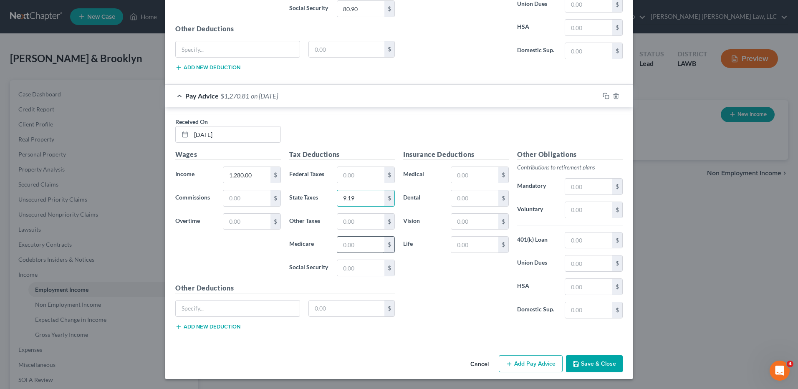
type input "9.19"
click at [356, 248] on input "text" at bounding box center [360, 245] width 47 height 16
type input "18.25"
click at [356, 266] on input "text" at bounding box center [360, 268] width 47 height 16
type input "78.06"
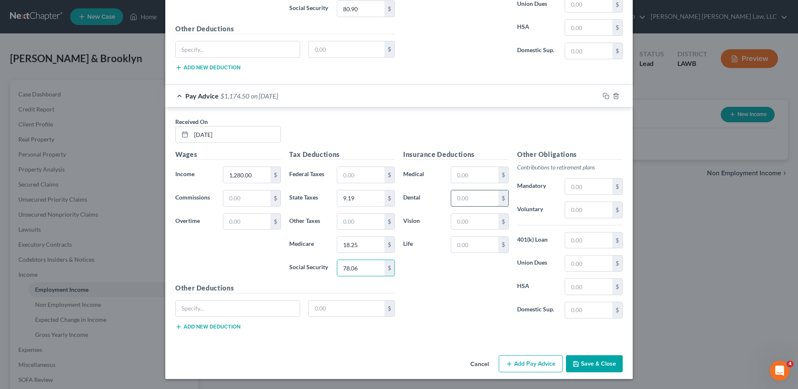
click at [483, 195] on input "text" at bounding box center [474, 198] width 47 height 16
type input "15.79"
click at [483, 218] on input "text" at bounding box center [474, 222] width 47 height 16
type input "5.28"
click at [521, 368] on button "Add Pay Advice" at bounding box center [531, 364] width 64 height 18
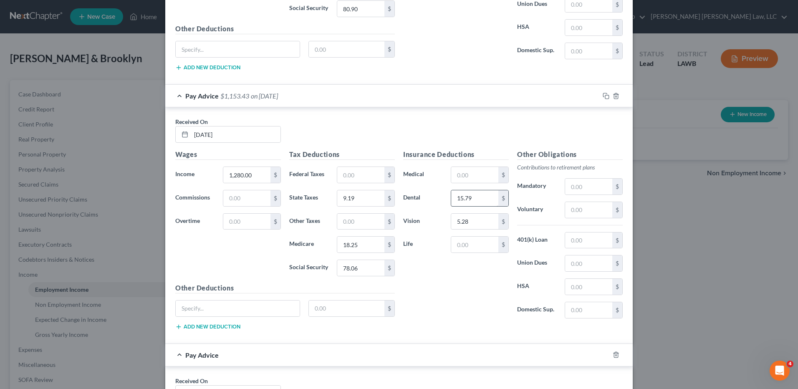
scroll to position [1935, 0]
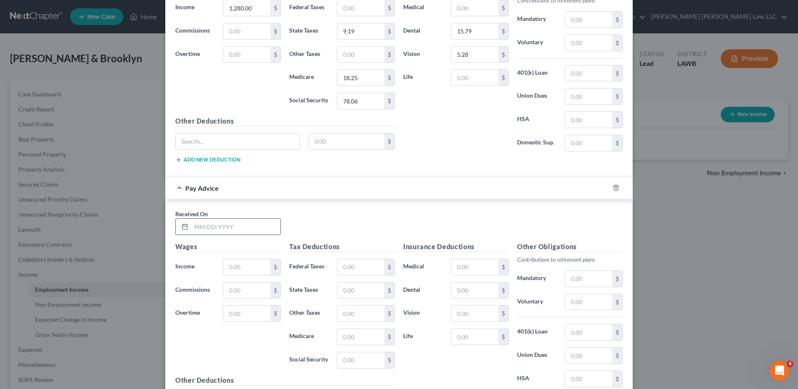
click at [198, 224] on input "text" at bounding box center [235, 227] width 89 height 16
type input "4/17/25"
click at [238, 274] on input "text" at bounding box center [246, 267] width 47 height 16
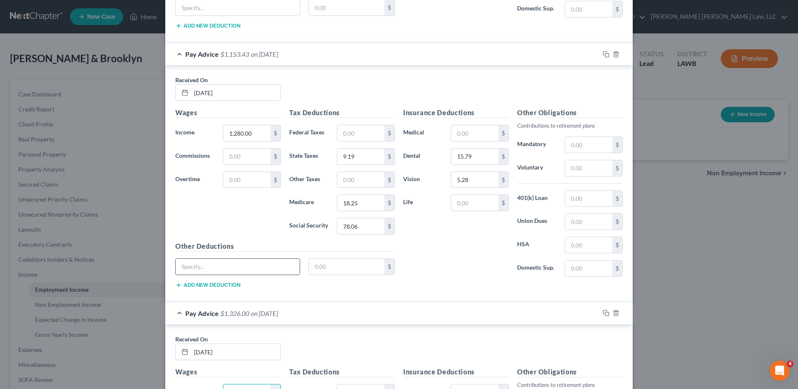
scroll to position [1893, 0]
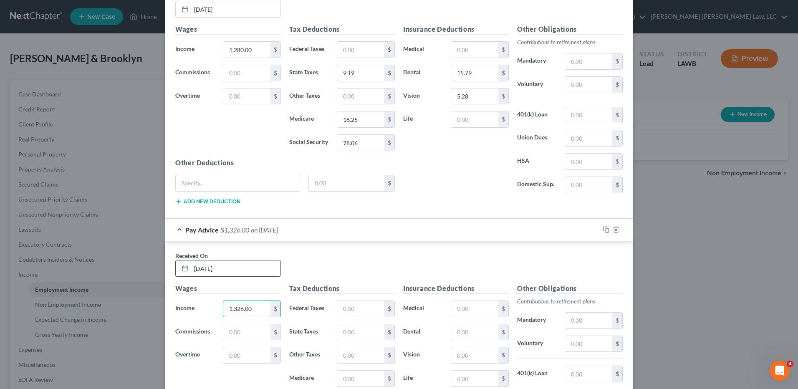
type input "1,326.00"
drag, startPoint x: 223, startPoint y: 271, endPoint x: 95, endPoint y: 280, distance: 128.4
click at [96, 280] on div "New Income Source × Employment Type * Select Full or Part Time Employment Self …" at bounding box center [399, 194] width 798 height 389
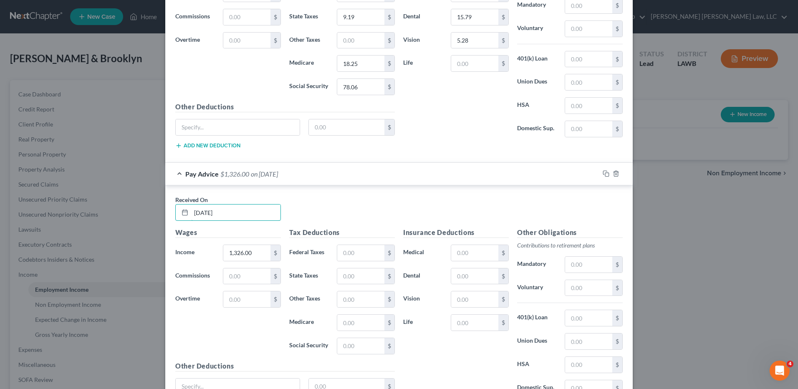
scroll to position [2027, 0]
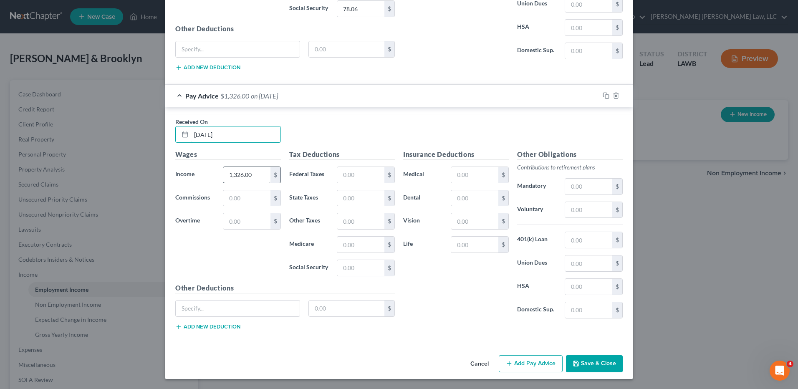
type input "5/16/25"
type input "1,300.00"
click at [362, 268] on input "text" at bounding box center [360, 268] width 47 height 16
type input "79.29"
click at [350, 243] on input "text" at bounding box center [360, 245] width 47 height 16
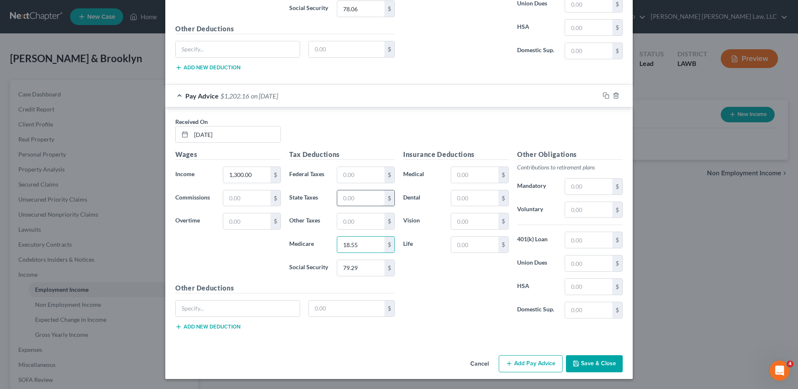
type input "18.55"
click at [348, 197] on input "text" at bounding box center [360, 198] width 47 height 16
type input "9.81"
click at [471, 196] on input "text" at bounding box center [474, 198] width 47 height 16
type input "15.79"
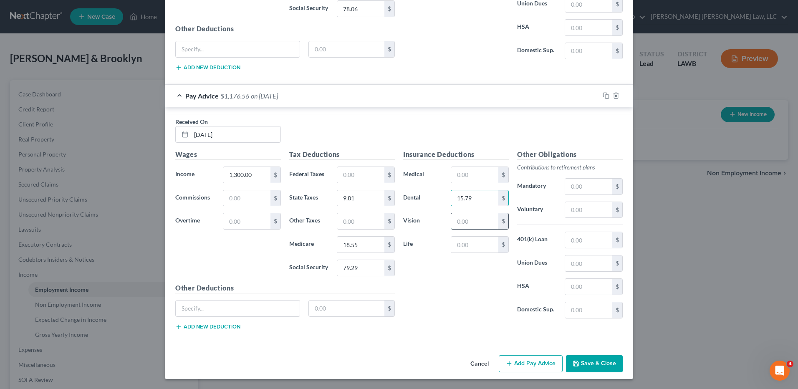
click at [474, 217] on input "text" at bounding box center [474, 221] width 47 height 16
type input "5.28"
click at [514, 362] on button "Add Pay Advice" at bounding box center [531, 364] width 64 height 18
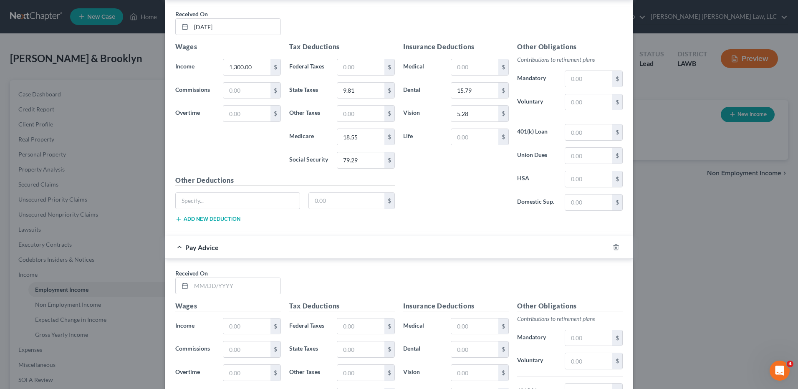
scroll to position [2236, 0]
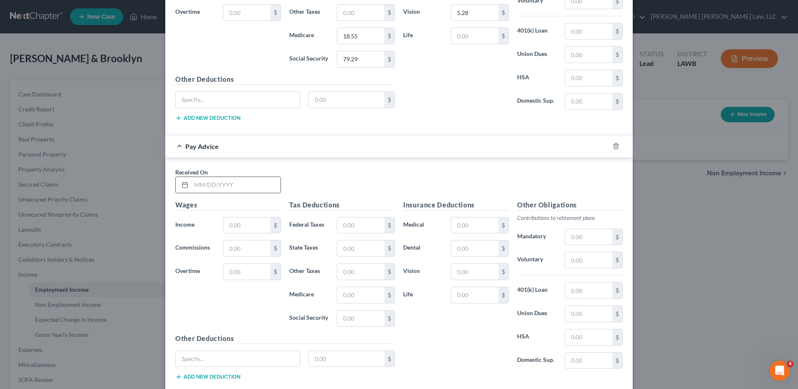
click at [196, 180] on input "text" at bounding box center [235, 185] width 89 height 16
type input "5/30/25"
click at [236, 228] on input "text" at bounding box center [246, 225] width 47 height 16
type input "1,300.00"
click at [348, 320] on input "text" at bounding box center [360, 319] width 47 height 16
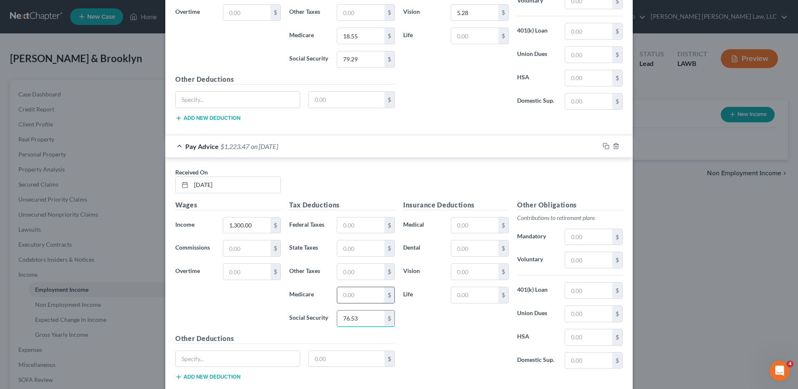
type input "76.53"
click at [344, 295] on input "text" at bounding box center [360, 295] width 47 height 16
type input "17.90"
click at [352, 250] on input "text" at bounding box center [360, 248] width 47 height 16
type input "8.43"
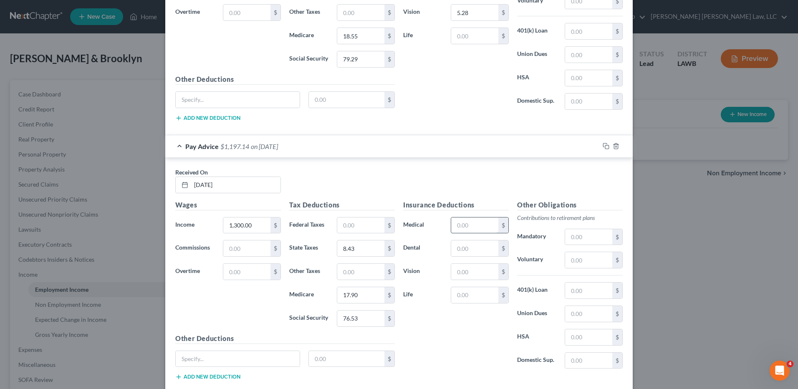
click at [464, 224] on input "text" at bounding box center [474, 225] width 47 height 16
type input "44.48"
click at [465, 253] on input "text" at bounding box center [474, 248] width 47 height 16
type input "15.79"
click at [469, 273] on input "text" at bounding box center [474, 272] width 47 height 16
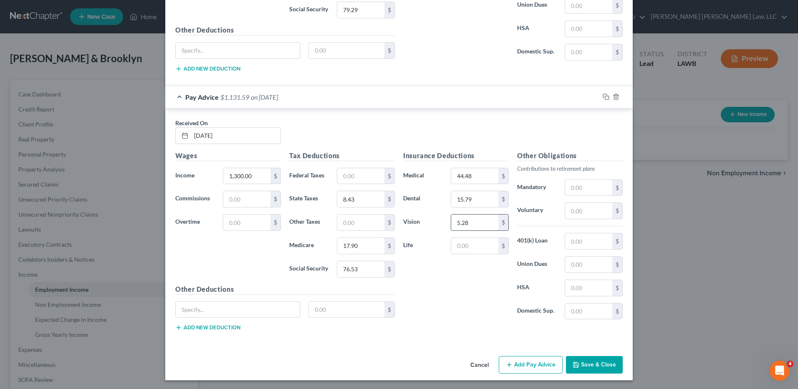
scroll to position [2286, 0]
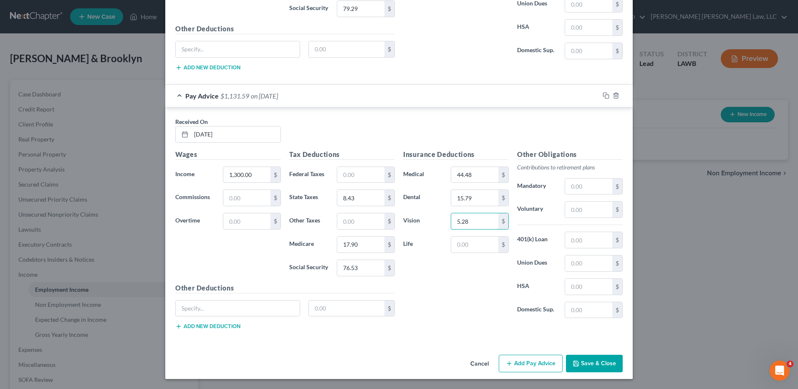
type input "5.28"
click at [529, 361] on button "Add Pay Advice" at bounding box center [531, 364] width 64 height 18
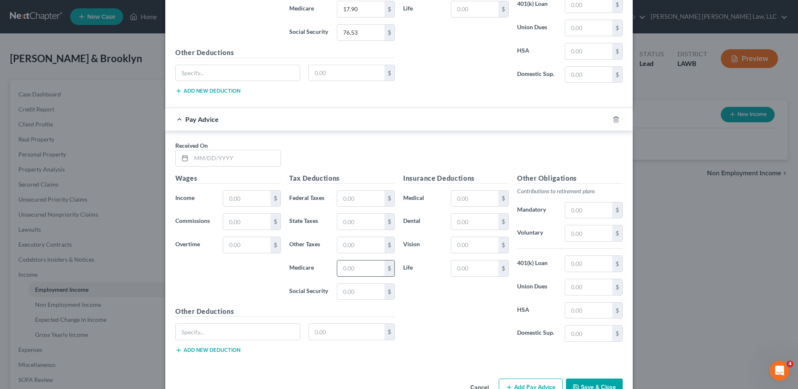
scroll to position [2545, 0]
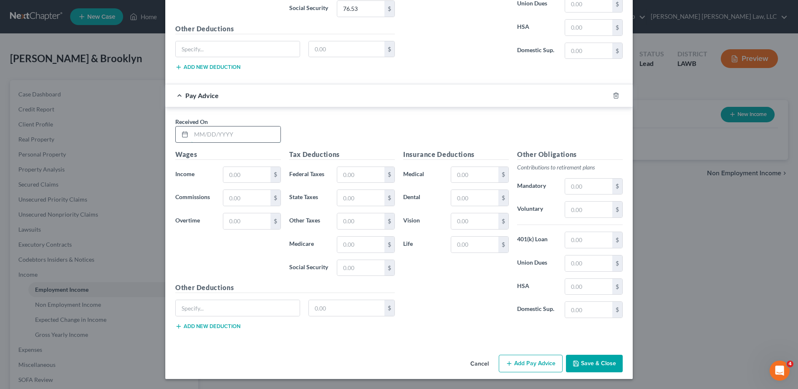
click at [227, 132] on input "text" at bounding box center [235, 134] width 89 height 16
type input "06/13/25"
click at [240, 175] on input "text" at bounding box center [246, 175] width 47 height 16
type input "1,316.00"
click at [352, 177] on input "text" at bounding box center [360, 175] width 47 height 16
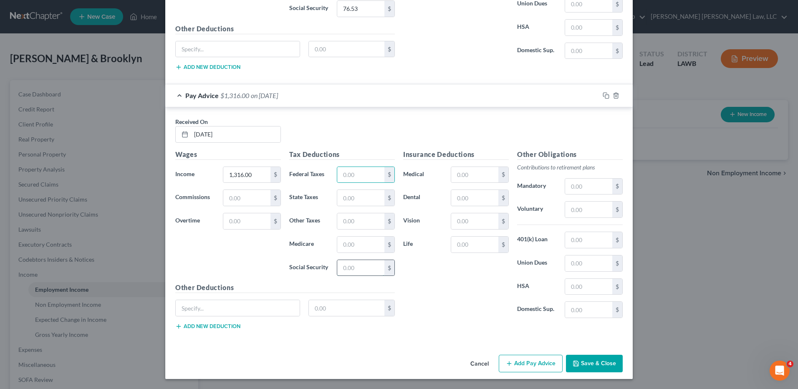
click at [341, 267] on input "text" at bounding box center [360, 268] width 47 height 16
type input "77.53"
click at [344, 250] on input "text" at bounding box center [360, 245] width 47 height 16
type input "18.13"
click at [349, 198] on input "text" at bounding box center [360, 198] width 47 height 16
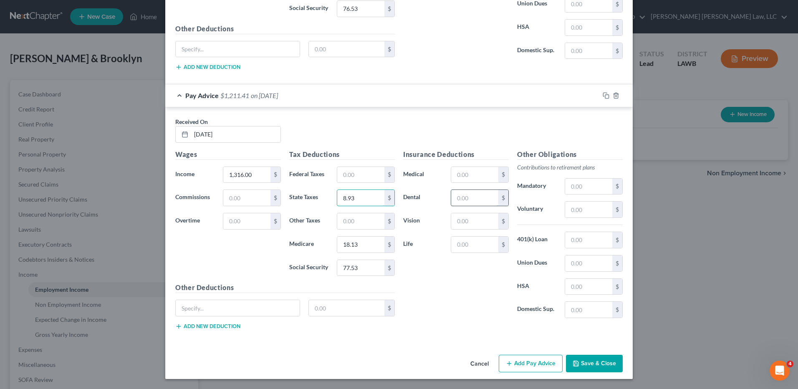
type input "8.93"
click at [471, 199] on input "text" at bounding box center [474, 198] width 47 height 16
type input "15.79"
click at [464, 175] on input "text" at bounding box center [474, 175] width 47 height 16
type input "44.48"
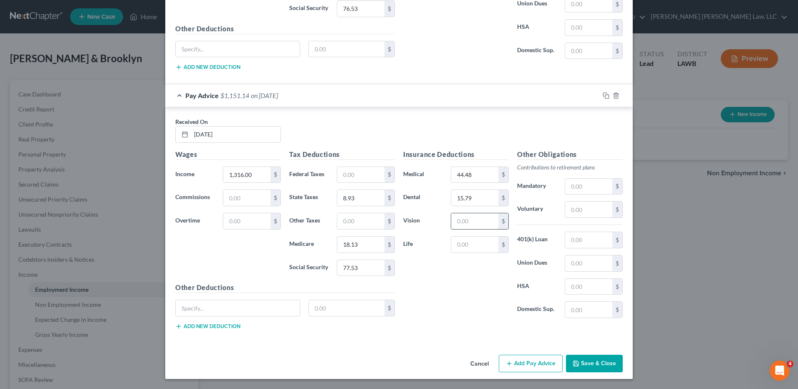
click at [464, 228] on input "text" at bounding box center [474, 221] width 47 height 16
type input "5.28"
click at [532, 367] on button "Add Pay Advice" at bounding box center [531, 364] width 64 height 18
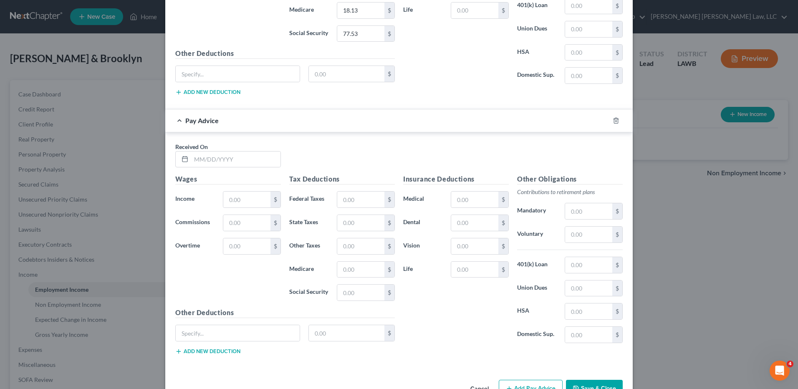
scroll to position [2804, 0]
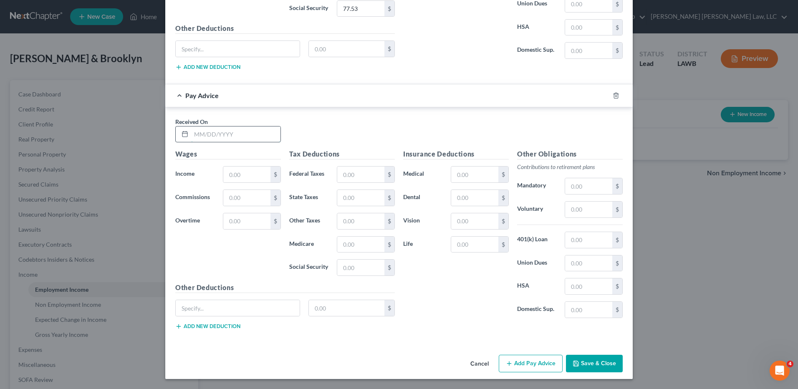
click at [208, 137] on input "text" at bounding box center [235, 134] width 89 height 16
type input "06/27/25"
click at [231, 174] on input "text" at bounding box center [246, 175] width 47 height 16
type input "1,290.00"
click at [350, 269] on input "text" at bounding box center [360, 268] width 47 height 16
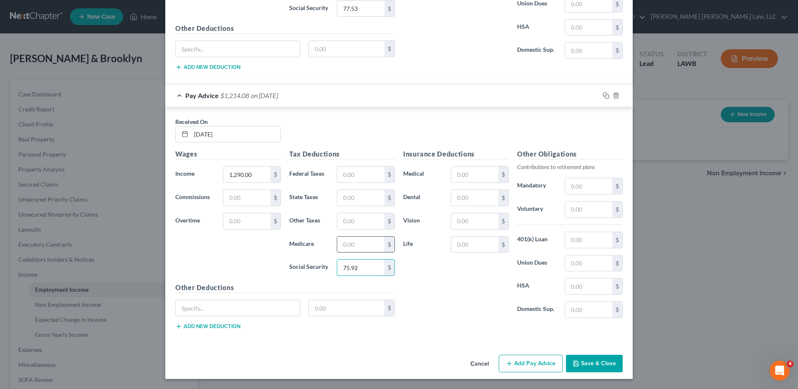
type input "75.92"
click at [340, 244] on input "text" at bounding box center [360, 245] width 47 height 16
type input "17.75"
click at [341, 204] on input "text" at bounding box center [360, 198] width 47 height 16
type input "8.12"
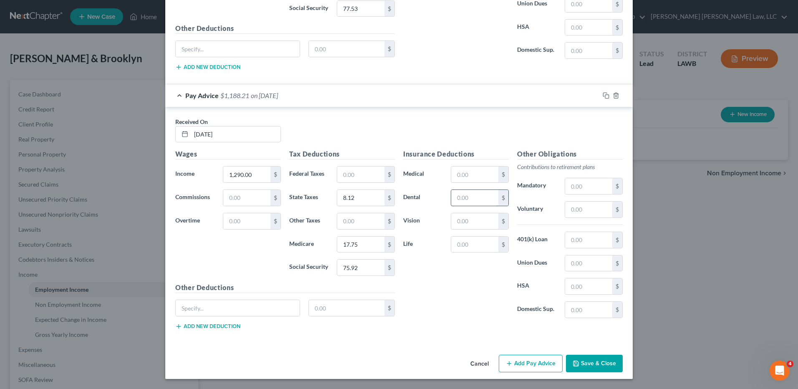
click at [458, 197] on input "text" at bounding box center [474, 198] width 47 height 16
type input "15.79"
click at [458, 176] on input "text" at bounding box center [474, 175] width 47 height 16
type input "44.48"
click at [474, 214] on input "text" at bounding box center [474, 221] width 47 height 16
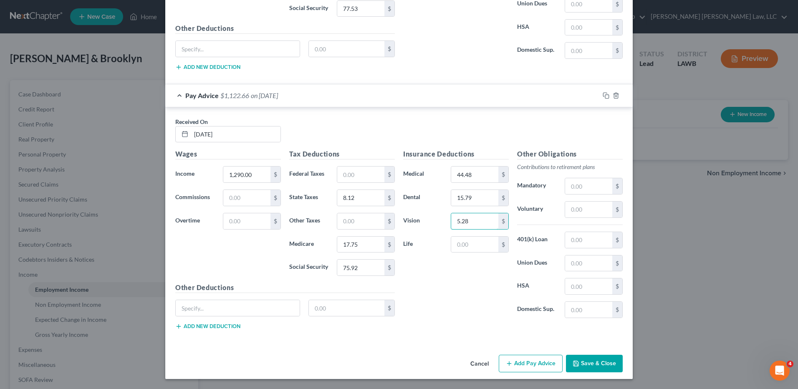
type input "5.28"
click at [515, 357] on button "Add Pay Advice" at bounding box center [531, 364] width 64 height 18
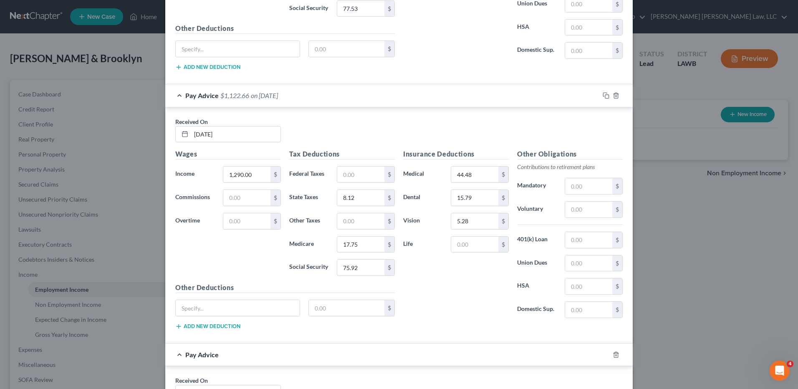
scroll to position [3013, 0]
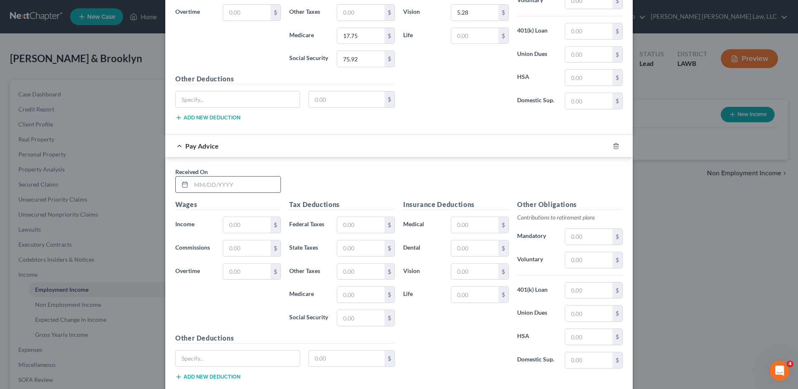
click at [221, 182] on input "text" at bounding box center [235, 185] width 89 height 16
type input "7/11/25"
click at [234, 225] on input "text" at bounding box center [246, 225] width 47 height 16
type input "1,260.00"
click at [354, 243] on input "text" at bounding box center [360, 248] width 47 height 16
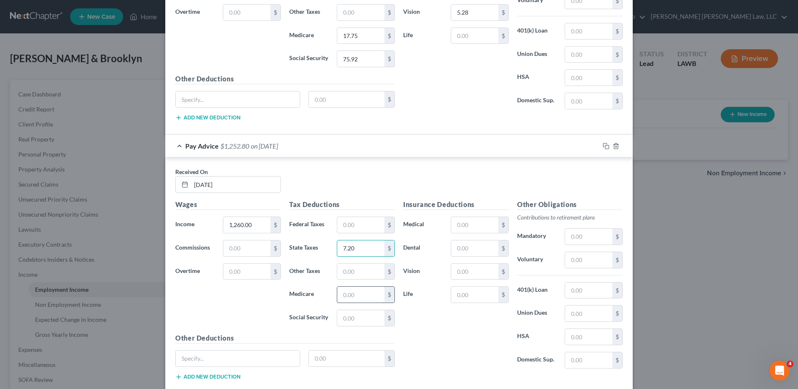
type input "7.20"
click at [354, 296] on input "text" at bounding box center [360, 295] width 47 height 16
type input "17.32"
click at [348, 319] on input "text" at bounding box center [360, 318] width 47 height 16
type input "74.05"
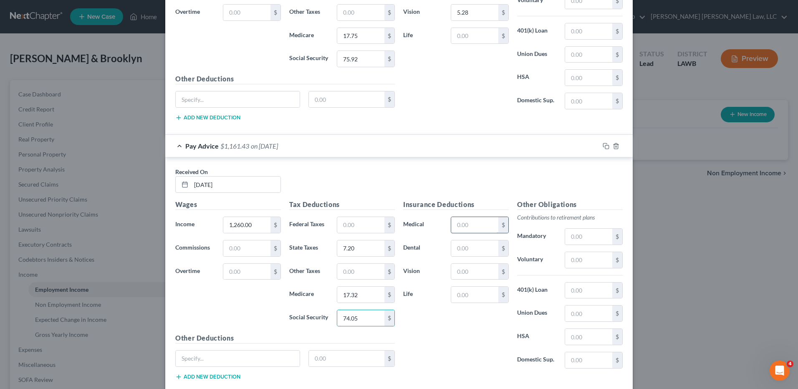
click at [473, 228] on input "text" at bounding box center [474, 225] width 47 height 16
type input "44.48"
click at [476, 250] on input "text" at bounding box center [474, 248] width 47 height 16
type input "15.79"
click at [468, 283] on div "Insurance Deductions Medical 44.48 $ Dental 15.79 $ Vision $ Life $" at bounding box center [456, 288] width 114 height 176
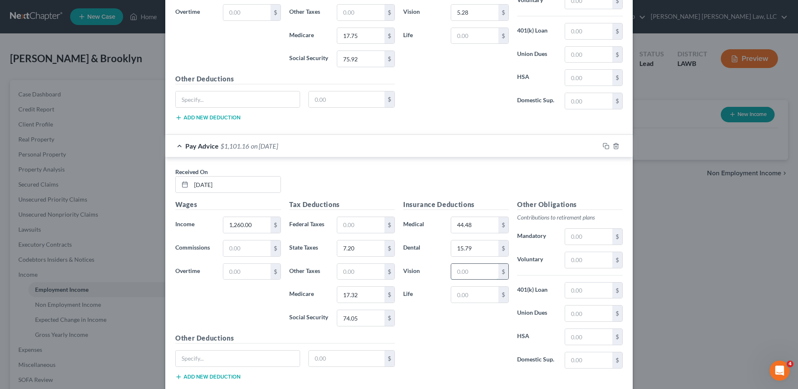
click at [465, 273] on input "text" at bounding box center [474, 272] width 47 height 16
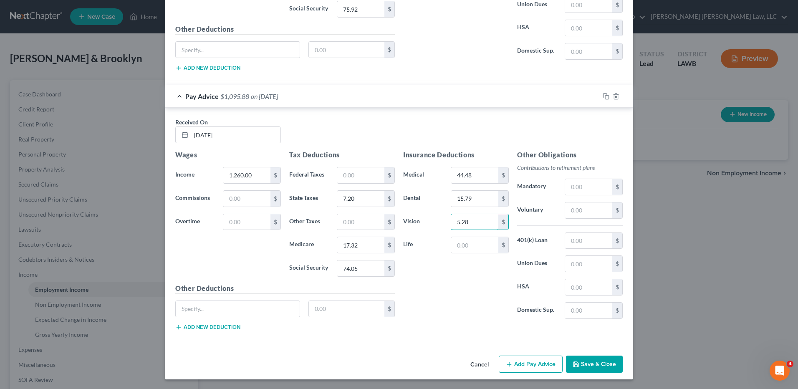
scroll to position [3063, 0]
type input "5.28"
click at [518, 362] on button "Add Pay Advice" at bounding box center [531, 364] width 64 height 18
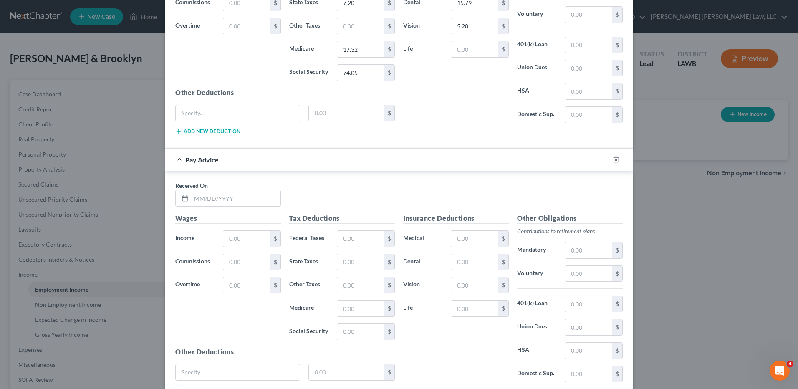
scroll to position [3272, 0]
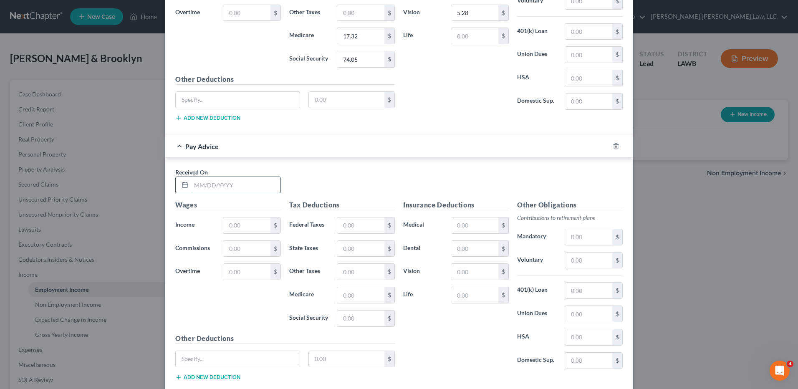
click at [209, 188] on input "text" at bounding box center [235, 185] width 89 height 16
type input "7/25/25"
click at [242, 218] on input "text" at bounding box center [246, 225] width 47 height 16
type input "1,100.00"
click at [353, 320] on input "text" at bounding box center [360, 319] width 47 height 16
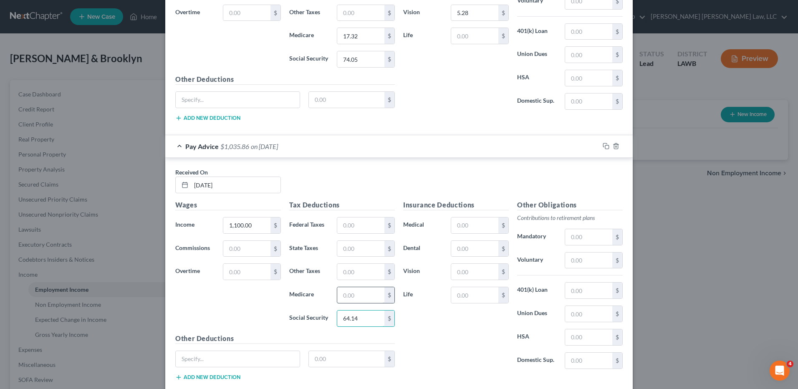
type input "64.14"
click at [350, 296] on input "text" at bounding box center [360, 295] width 47 height 16
type input "15.00"
click at [348, 249] on input "text" at bounding box center [360, 249] width 47 height 16
type input "2.25"
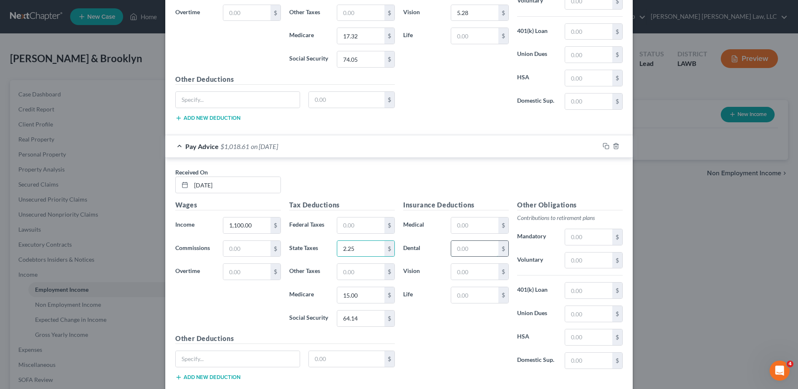
click at [469, 250] on input "text" at bounding box center [474, 249] width 47 height 16
type input "15.79"
click at [470, 223] on input "text" at bounding box center [474, 225] width 47 height 16
type input "44.48"
click at [462, 277] on input "text" at bounding box center [474, 272] width 47 height 16
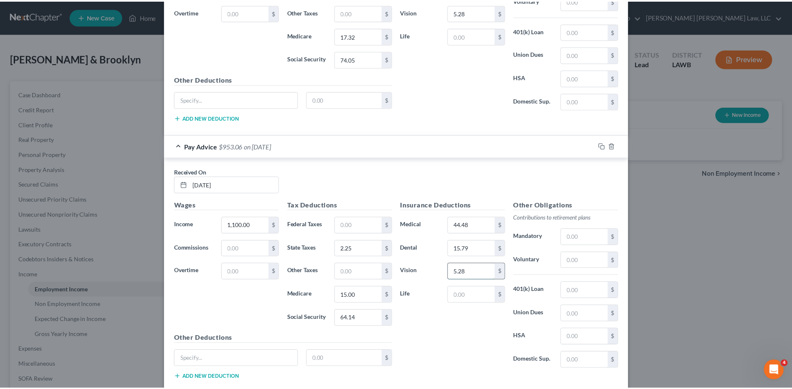
scroll to position [3323, 0]
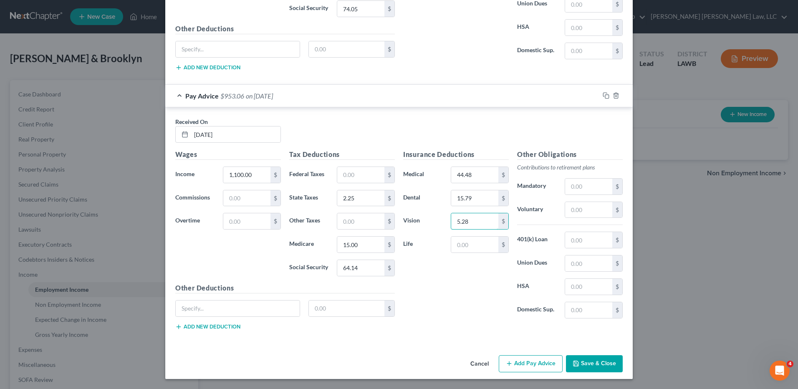
type input "5.28"
click at [581, 359] on button "Save & Close" at bounding box center [594, 364] width 57 height 18
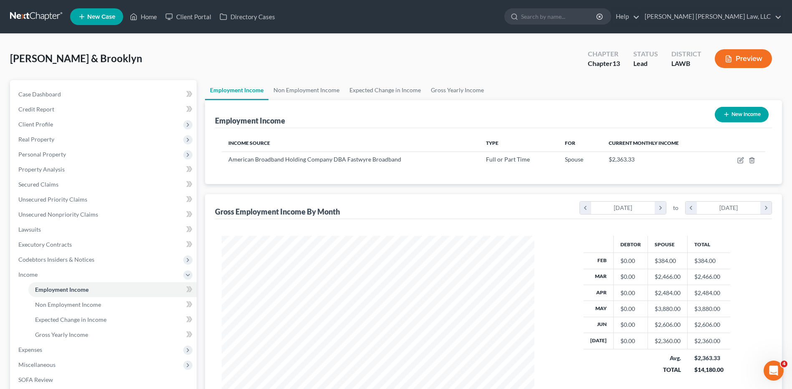
scroll to position [417306, 417134]
click at [37, 348] on span "Expenses" at bounding box center [30, 349] width 24 height 7
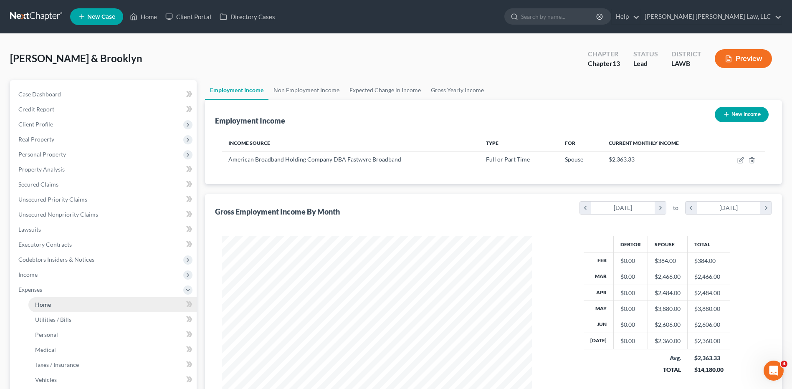
click at [53, 304] on link "Home" at bounding box center [112, 304] width 168 height 15
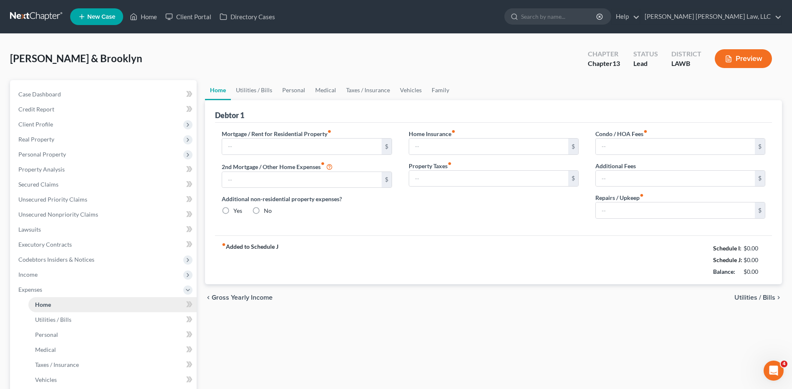
type input "0.00"
radio input "true"
type input "0.00"
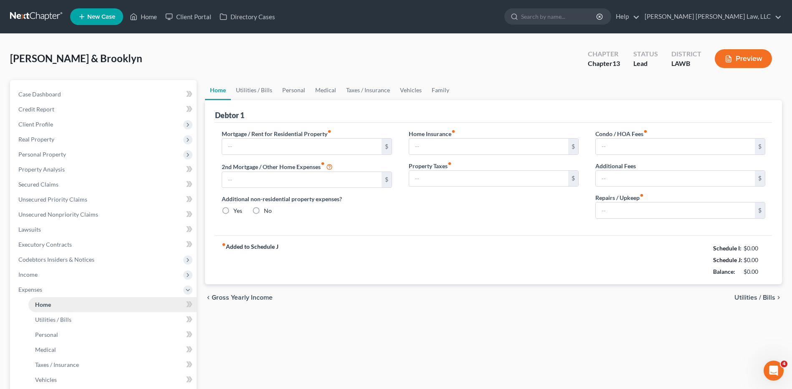
type input "0.00"
click at [261, 89] on link "Utilities / Bills" at bounding box center [254, 90] width 46 height 20
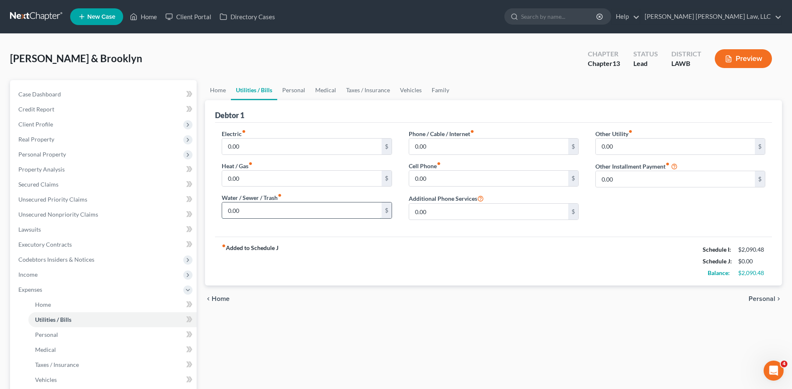
click at [256, 212] on input "0.00" at bounding box center [301, 210] width 159 height 16
type input "55.00"
click at [252, 151] on input "0.00" at bounding box center [301, 147] width 159 height 16
type input "350.00"
click at [225, 89] on link "Home" at bounding box center [218, 90] width 26 height 20
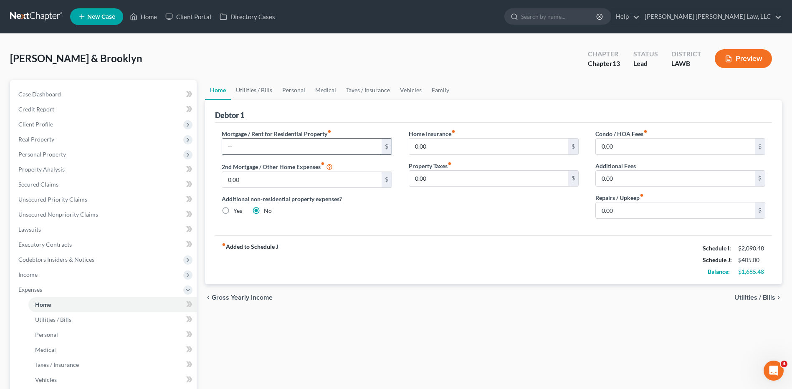
click at [251, 147] on input "text" at bounding box center [301, 147] width 159 height 16
type input "200.00"
click at [261, 86] on link "Utilities / Bills" at bounding box center [254, 90] width 46 height 20
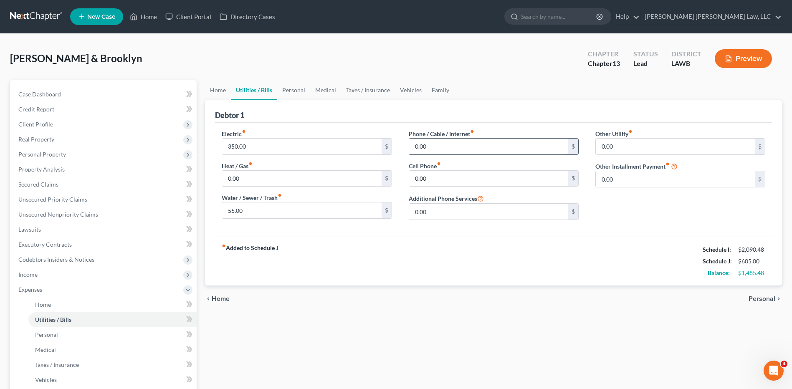
click at [438, 144] on input "0.00" at bounding box center [488, 147] width 159 height 16
type input "5.00"
click at [428, 182] on input "0.00" at bounding box center [488, 179] width 159 height 16
type input "85.82"
click at [219, 90] on link "Home" at bounding box center [218, 90] width 26 height 20
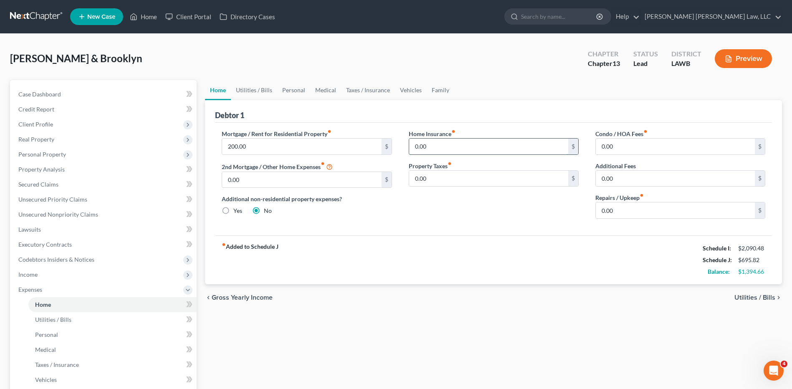
click at [453, 143] on input "0.00" at bounding box center [488, 147] width 159 height 16
type input "238.33"
click at [296, 91] on link "Personal" at bounding box center [293, 90] width 33 height 20
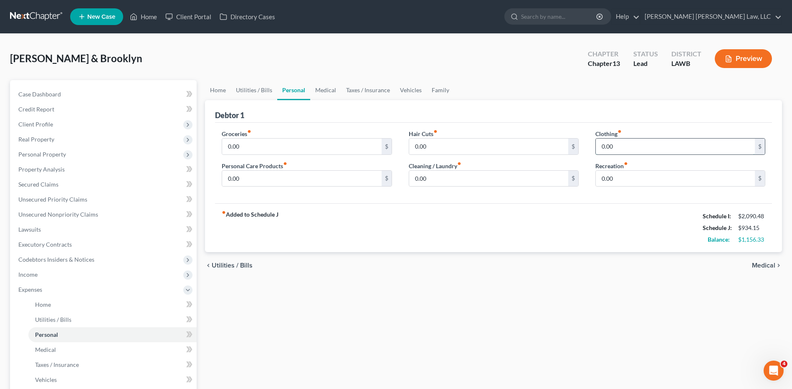
click at [628, 151] on input "0.00" at bounding box center [675, 147] width 159 height 16
type input "50.00"
click at [240, 147] on input "0.00" at bounding box center [301, 147] width 159 height 16
type input "400.00"
click at [329, 89] on link "Medical" at bounding box center [325, 90] width 31 height 20
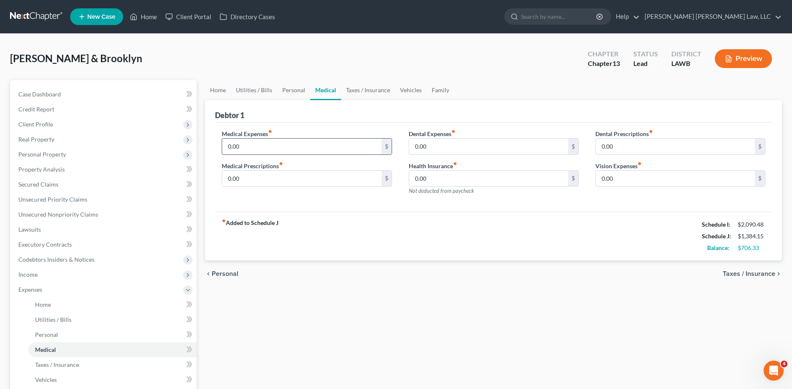
click at [270, 147] on input "0.00" at bounding box center [301, 147] width 159 height 16
type input "120.00"
click at [405, 92] on link "Vehicles" at bounding box center [411, 90] width 32 height 20
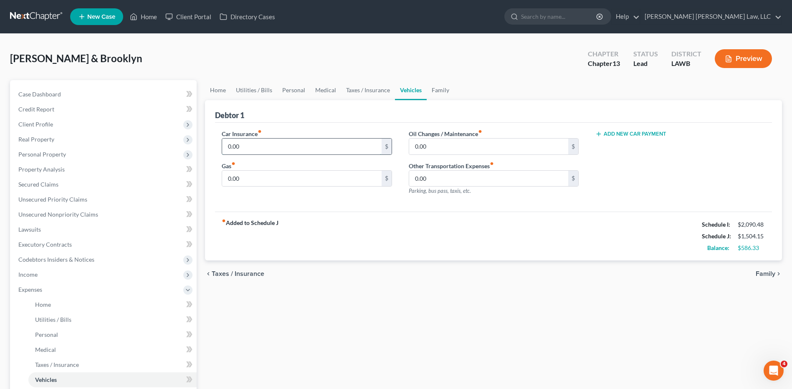
click at [276, 147] on input "0.00" at bounding box center [301, 147] width 159 height 16
type input "180.00"
click at [455, 145] on input "0.00" at bounding box center [488, 147] width 159 height 16
type input "100.00"
click at [284, 179] on input "0.00" at bounding box center [301, 179] width 159 height 16
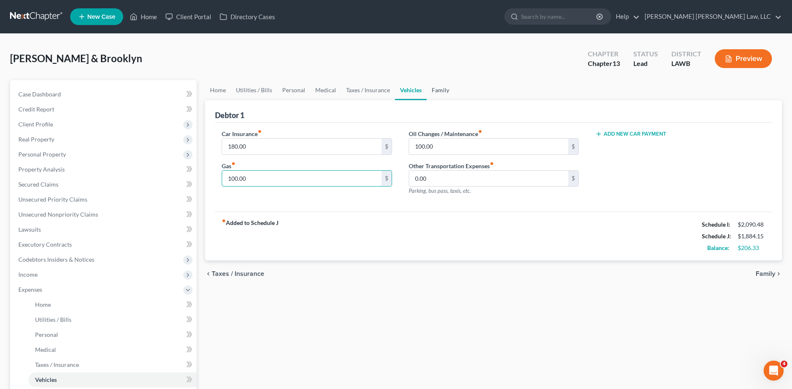
type input "100.00"
click at [438, 89] on link "Family" at bounding box center [441, 90] width 28 height 20
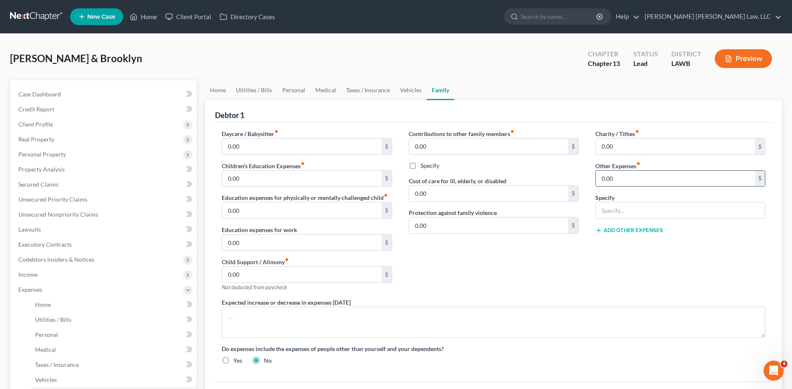
click at [612, 183] on input "0.00" at bounding box center [675, 179] width 159 height 16
type input "20.00"
click at [610, 206] on input "text" at bounding box center [680, 210] width 169 height 16
type input "Pet Supplies"
click at [616, 255] on div "Charity / Tithes fiber_manual_record 0.00 $ Other Expenses fiber_manual_record …" at bounding box center [680, 213] width 187 height 169
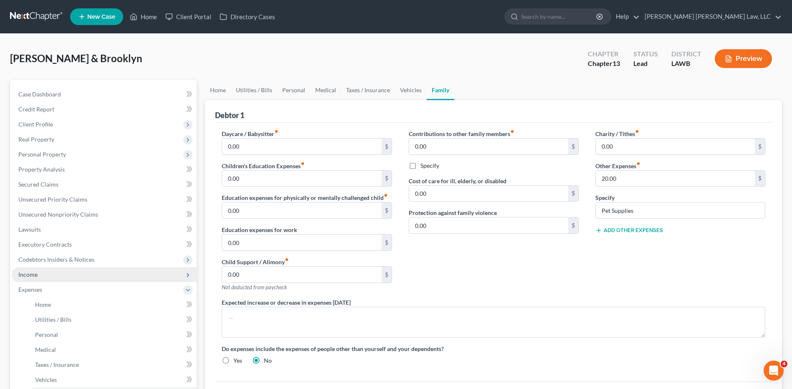
click at [37, 273] on span "Income" at bounding box center [27, 274] width 19 height 7
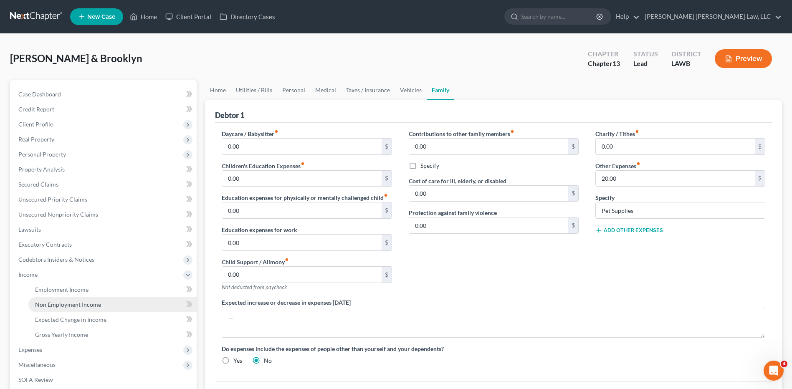
click at [76, 307] on span "Non Employment Income" at bounding box center [68, 304] width 66 height 7
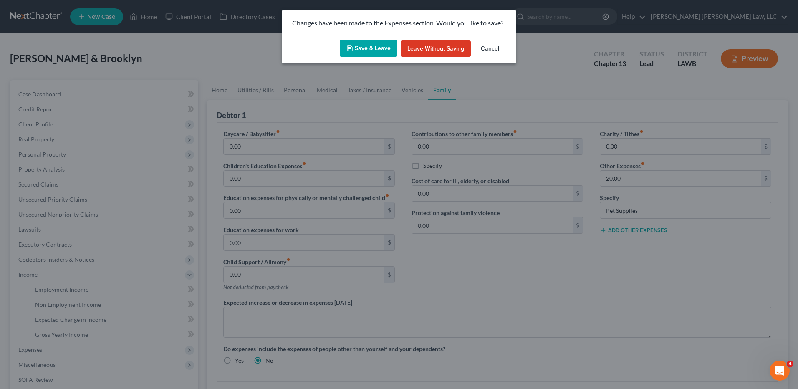
click at [369, 46] on button "Save & Leave" at bounding box center [369, 49] width 58 height 18
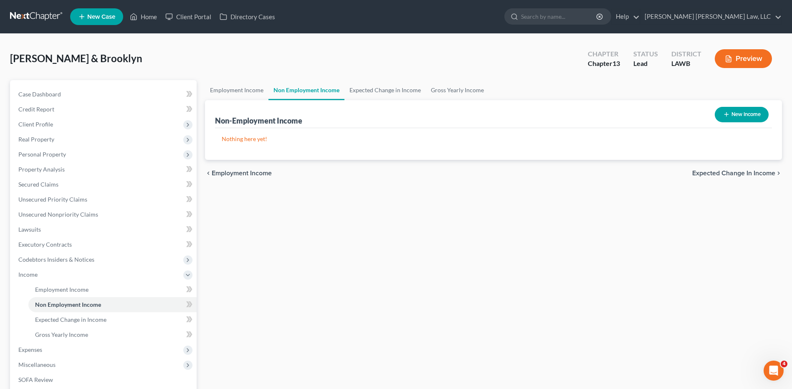
click at [748, 119] on button "New Income" at bounding box center [742, 114] width 54 height 15
select select "0"
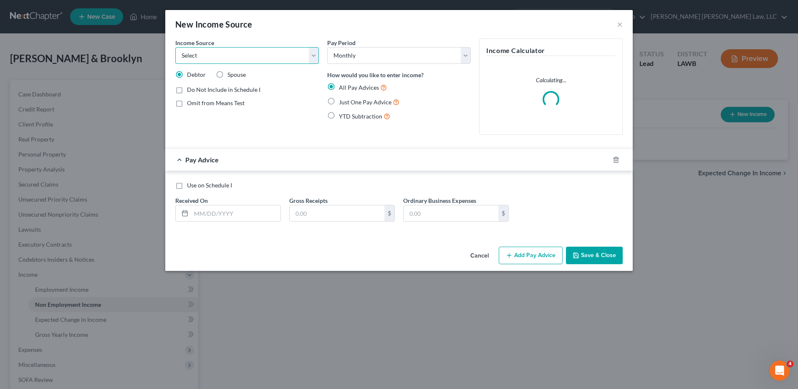
click at [275, 51] on select "Select Unemployment Disability (from employer) Pension Retirement Social Securi…" at bounding box center [247, 55] width 144 height 17
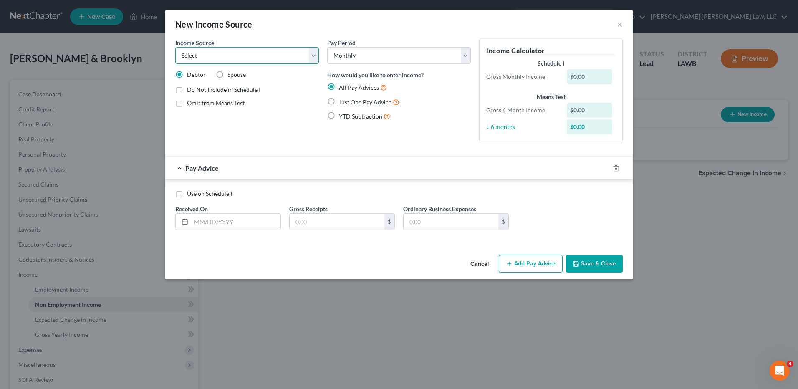
select select "4"
click at [175, 47] on select "Select Unemployment Disability (from employer) Pension Retirement Social Securi…" at bounding box center [247, 55] width 144 height 17
click at [339, 101] on label "Just One Pay Advice" at bounding box center [369, 102] width 61 height 10
click at [342, 101] on input "Just One Pay Advice" at bounding box center [344, 99] width 5 height 5
radio input "true"
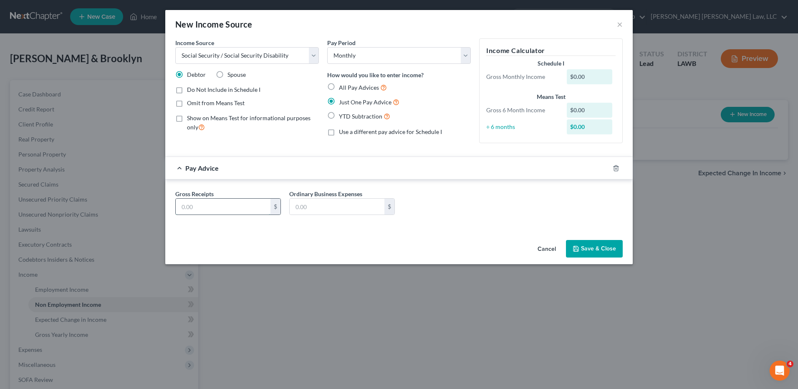
click at [204, 205] on input "text" at bounding box center [223, 207] width 95 height 16
type input "3,139.00"
click at [584, 251] on button "Save & Close" at bounding box center [594, 249] width 57 height 18
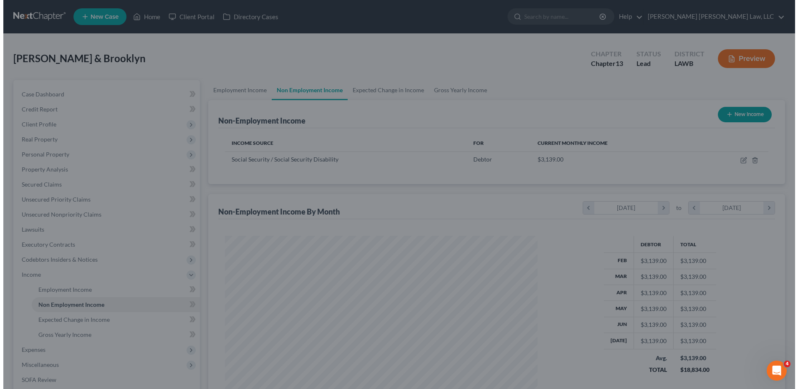
scroll to position [417306, 417134]
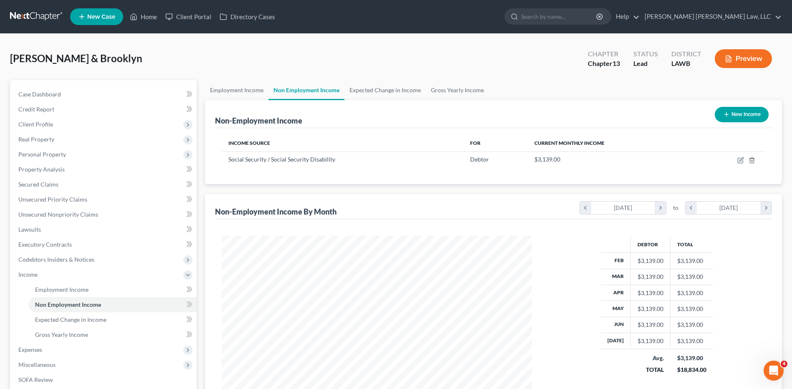
click at [730, 117] on button "New Income" at bounding box center [742, 114] width 54 height 15
select select "0"
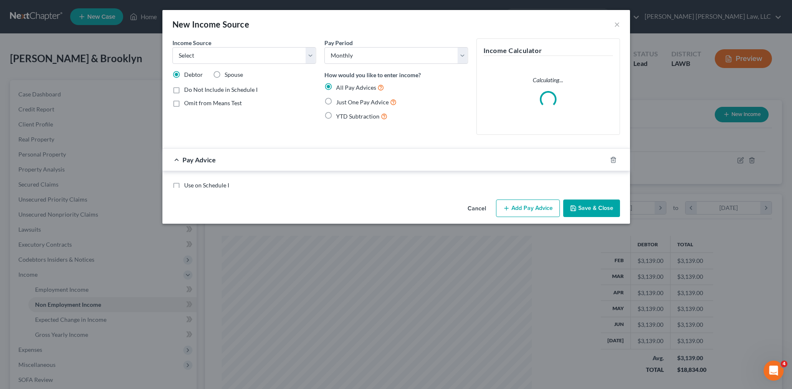
scroll to position [156, 330]
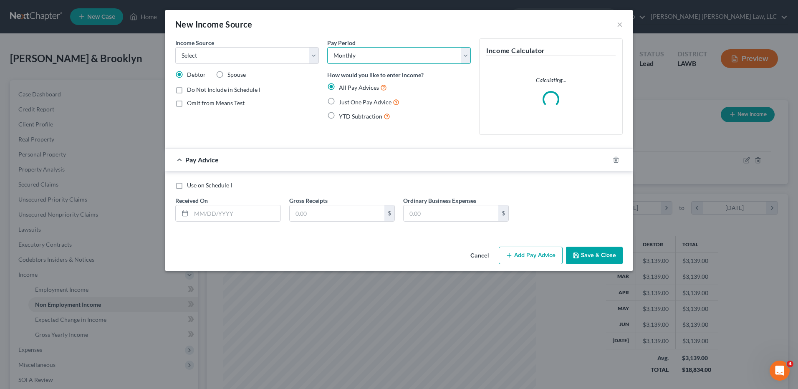
click at [357, 56] on select "Select Monthly Twice Monthly Every Other Week Weekly" at bounding box center [399, 55] width 144 height 17
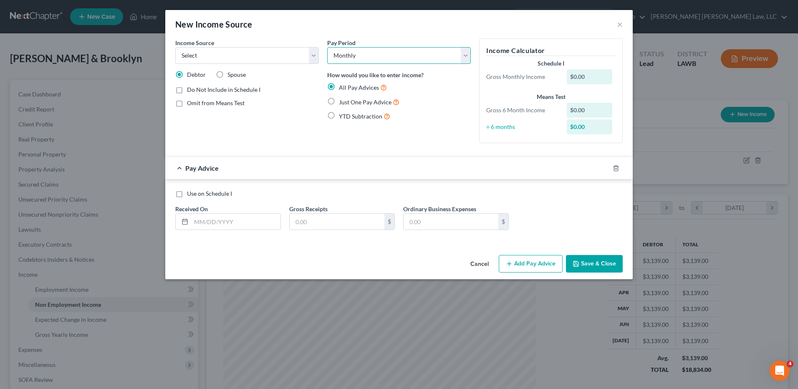
click at [327, 47] on select "Select Monthly Twice Monthly Every Other Week Weekly" at bounding box center [399, 55] width 144 height 17
click at [339, 99] on label "Just One Pay Advice" at bounding box center [369, 102] width 61 height 10
click at [342, 99] on input "Just One Pay Advice" at bounding box center [344, 99] width 5 height 5
radio input "true"
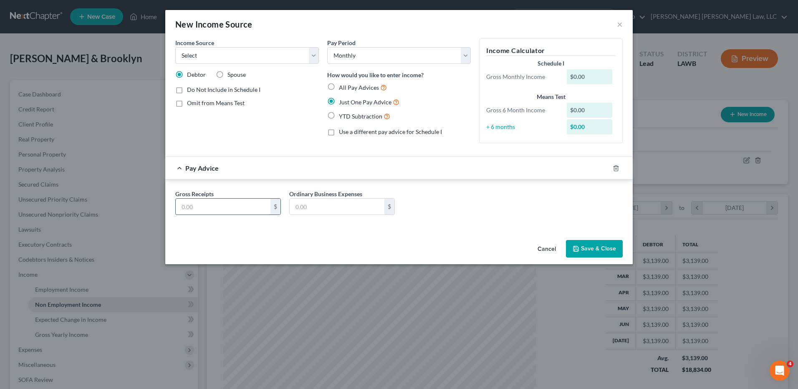
click at [203, 206] on input "text" at bounding box center [223, 207] width 95 height 16
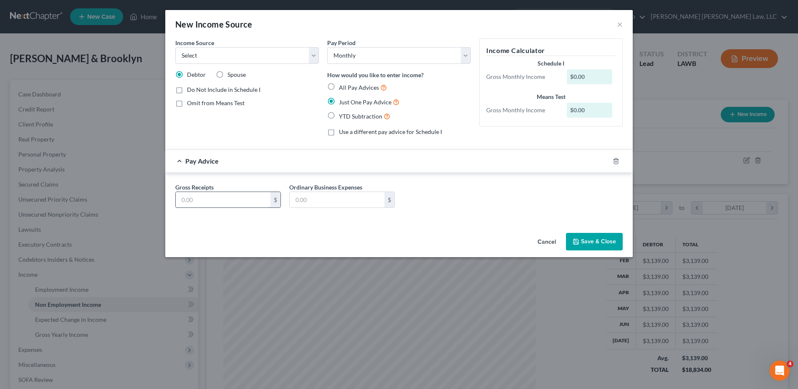
click at [203, 202] on input "text" at bounding box center [223, 200] width 95 height 16
type input "1,569.00"
click at [220, 53] on select "Select Unemployment Disability (from employer) Pension Retirement Social Securi…" at bounding box center [247, 55] width 144 height 17
select select "4"
click at [175, 47] on select "Select Unemployment Disability (from employer) Pension Retirement Social Securi…" at bounding box center [247, 55] width 144 height 17
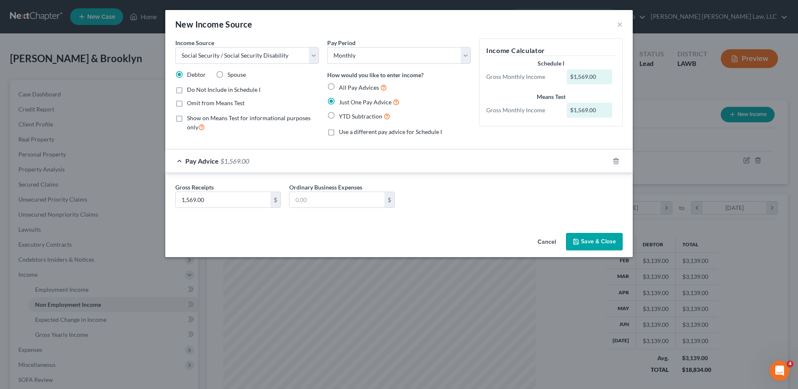
click at [604, 239] on button "Save & Close" at bounding box center [594, 242] width 57 height 18
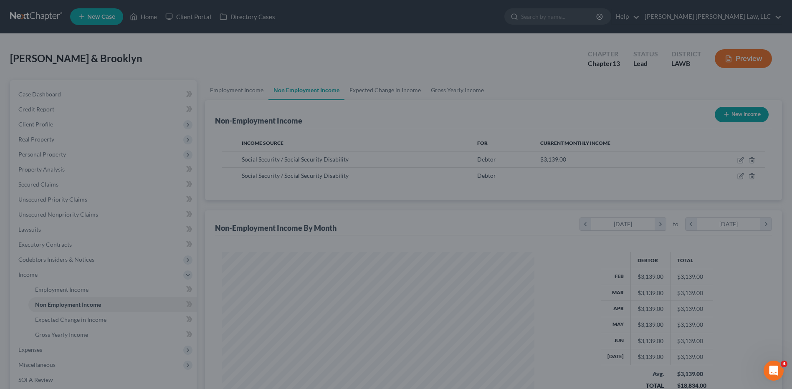
scroll to position [417306, 417134]
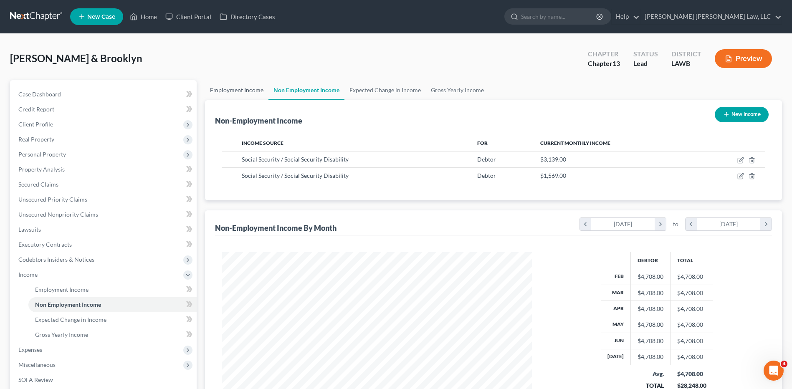
click at [220, 94] on link "Employment Income" at bounding box center [236, 90] width 63 height 20
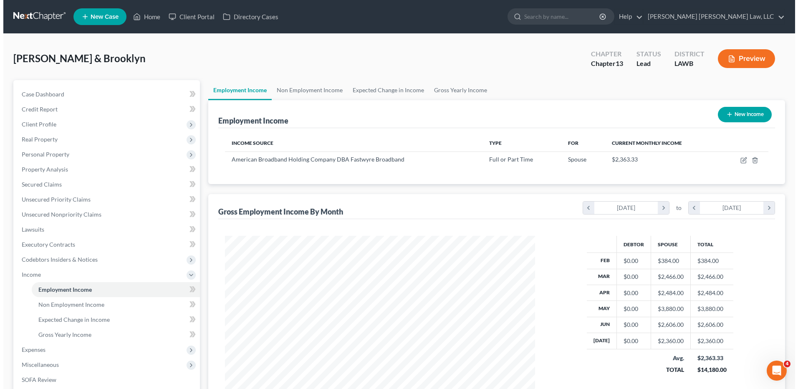
scroll to position [155, 326]
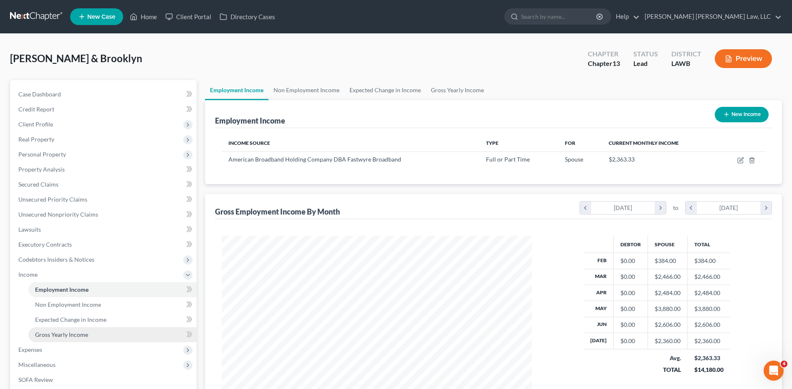
click at [59, 332] on span "Gross Yearly Income" at bounding box center [61, 334] width 53 height 7
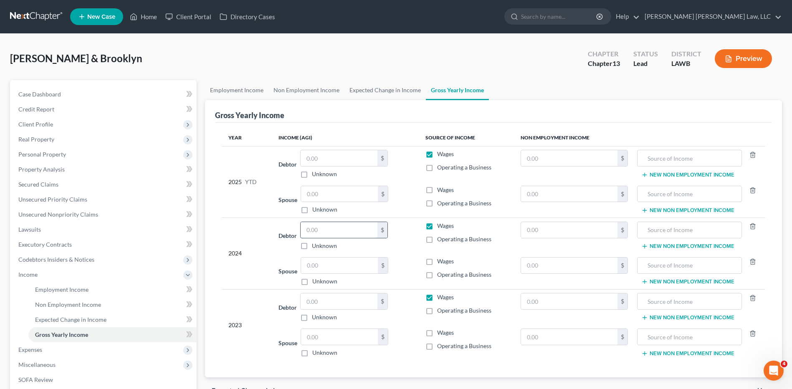
click at [318, 229] on input "text" at bounding box center [339, 230] width 77 height 16
type input "11,316.00"
click at [311, 265] on input "text" at bounding box center [339, 266] width 77 height 16
type input "6,373.00"
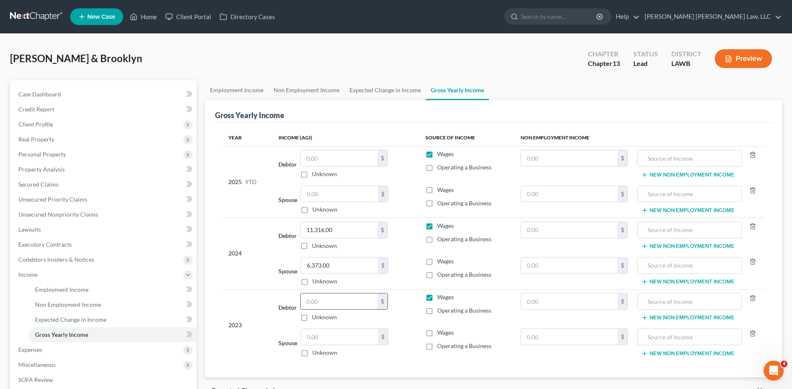
click at [316, 301] on input "text" at bounding box center [339, 301] width 77 height 16
type input "5,026.00"
drag, startPoint x: 323, startPoint y: 334, endPoint x: 318, endPoint y: 330, distance: 6.5
click at [321, 334] on input "text" at bounding box center [339, 337] width 77 height 16
type input "0.00"
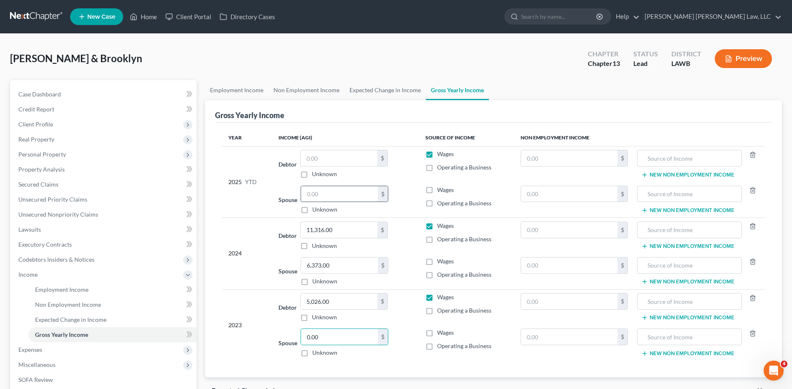
click at [321, 195] on input "text" at bounding box center [339, 194] width 77 height 16
type input "14,180.00"
click at [437, 156] on label "Wages" at bounding box center [445, 154] width 17 height 8
click at [440, 155] on input "Wages" at bounding box center [442, 152] width 5 height 5
checkbox input "false"
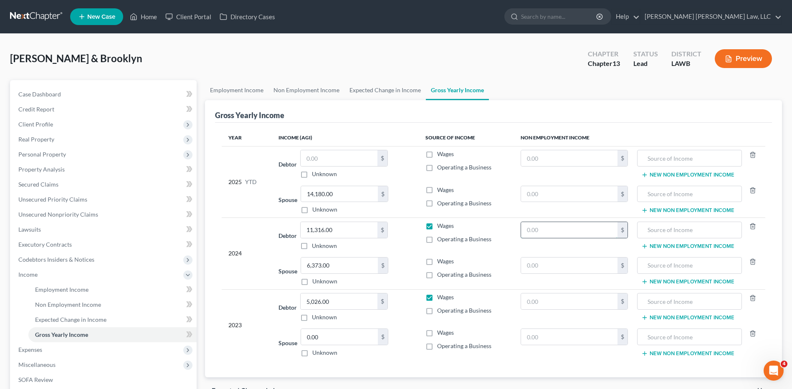
click at [583, 234] on input "text" at bounding box center [569, 230] width 96 height 16
type input "11,316.00"
click at [437, 226] on label "Wages" at bounding box center [445, 226] width 17 height 8
click at [440, 226] on input "Wages" at bounding box center [442, 224] width 5 height 5
checkbox input "false"
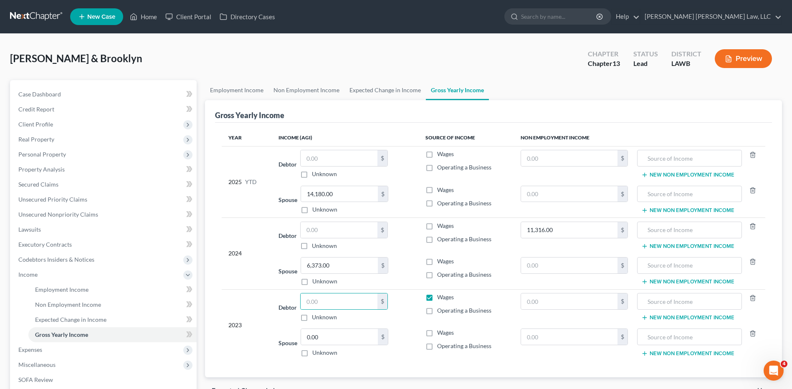
click at [437, 298] on label "Wages" at bounding box center [445, 297] width 17 height 8
click at [440, 298] on input "Wages" at bounding box center [442, 295] width 5 height 5
checkbox input "false"
click at [559, 307] on input "text" at bounding box center [569, 301] width 96 height 16
type input "5,026.00"
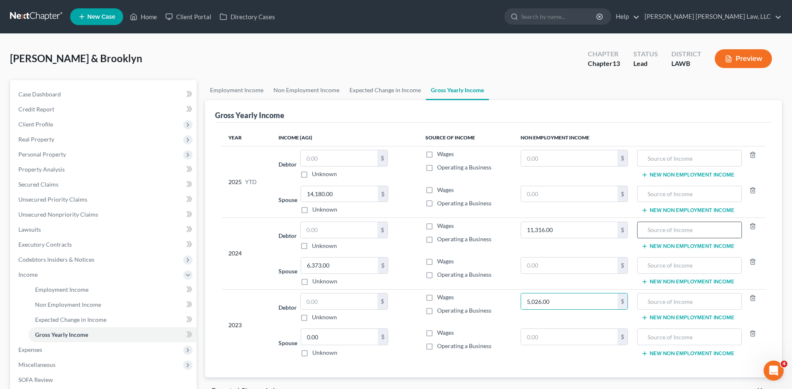
click at [665, 228] on input "text" at bounding box center [690, 230] width 96 height 16
type input "SS income"
click at [654, 302] on input "text" at bounding box center [690, 301] width 96 height 16
type input "SS income"
click at [577, 153] on input "text" at bounding box center [569, 158] width 96 height 16
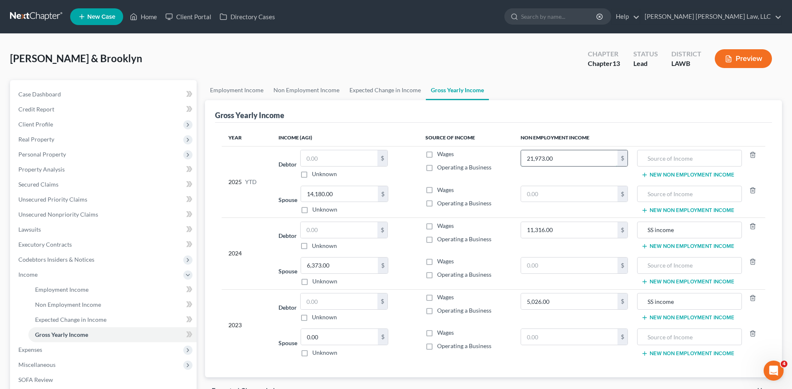
type input "21,973.00"
type input "SS income"
click at [29, 349] on span "Expenses" at bounding box center [30, 349] width 24 height 7
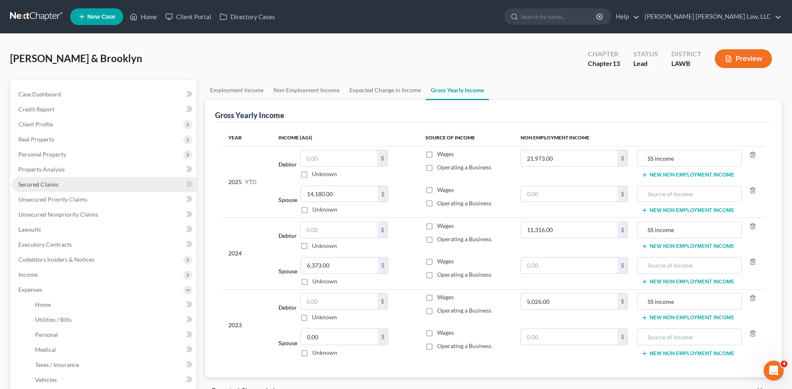
click at [48, 187] on span "Secured Claims" at bounding box center [38, 184] width 40 height 7
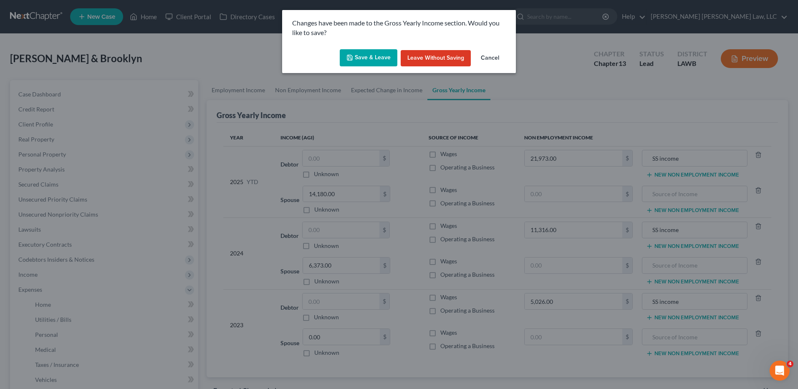
click at [363, 56] on button "Save & Leave" at bounding box center [369, 58] width 58 height 18
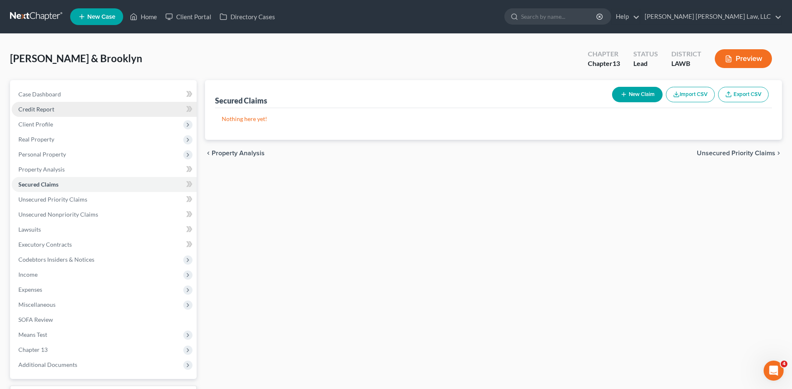
click at [35, 113] on link "Credit Report" at bounding box center [104, 109] width 185 height 15
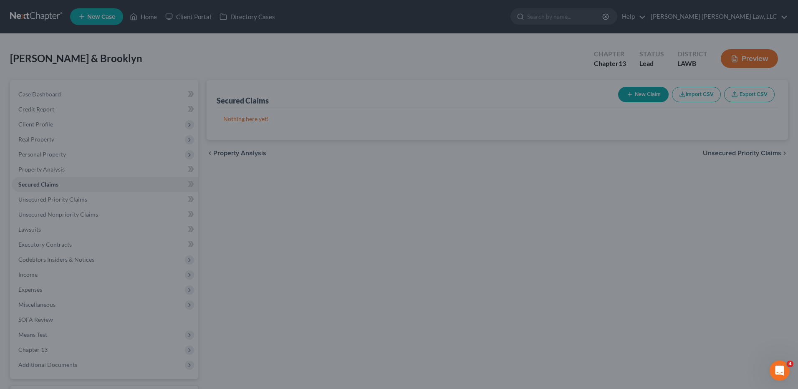
click at [39, 108] on div at bounding box center [399, 194] width 798 height 389
click at [40, 110] on div at bounding box center [399, 194] width 798 height 389
click at [4, 152] on div at bounding box center [399, 194] width 798 height 389
click at [359, 67] on div at bounding box center [399, 194] width 798 height 389
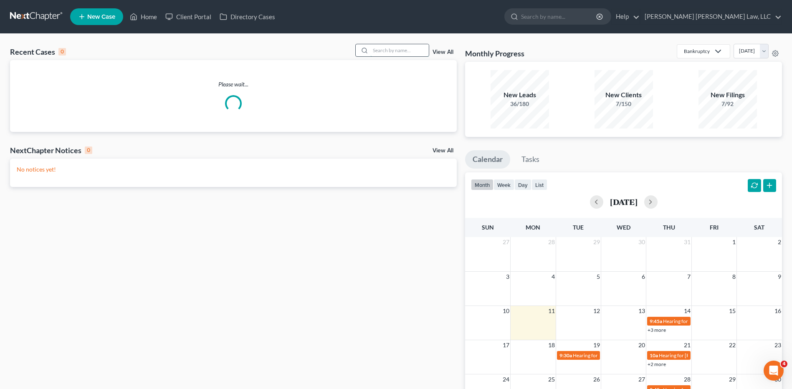
click at [389, 51] on input "search" at bounding box center [399, 50] width 58 height 12
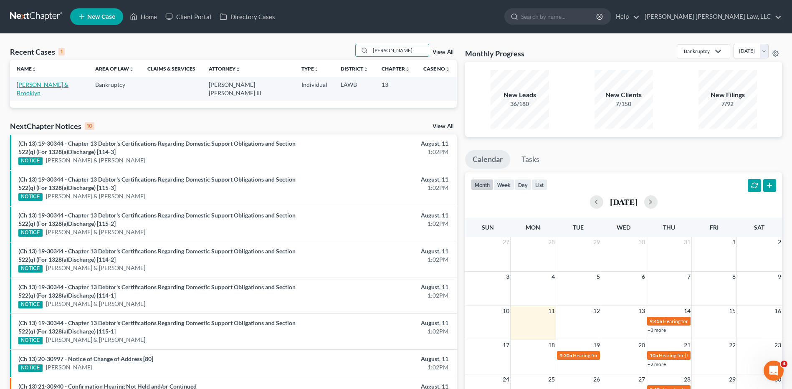
type input "[PERSON_NAME]"
click at [37, 86] on link "[PERSON_NAME] & Brooklyn" at bounding box center [43, 88] width 52 height 15
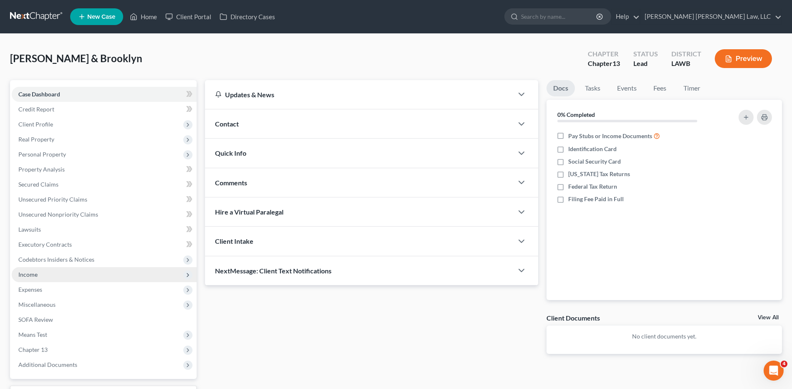
click at [28, 269] on span "Income" at bounding box center [104, 274] width 185 height 15
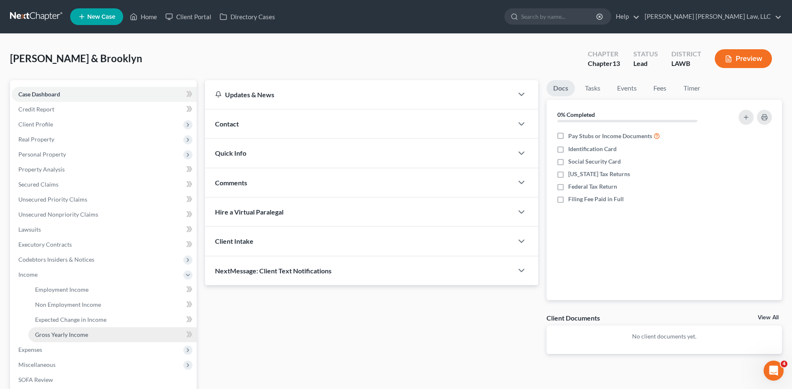
click at [57, 335] on span "Gross Yearly Income" at bounding box center [61, 334] width 53 height 7
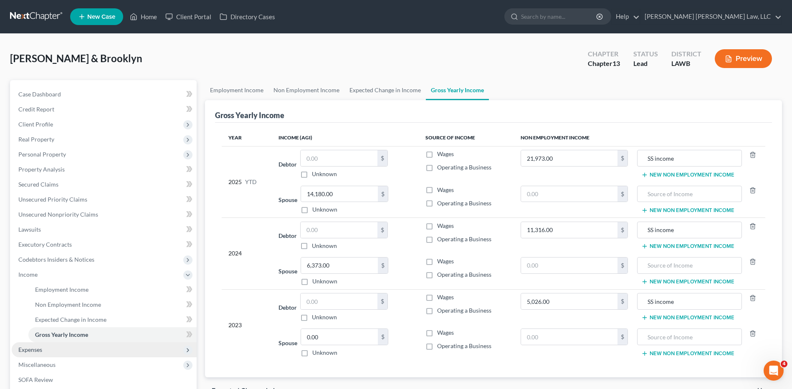
click at [35, 351] on span "Expenses" at bounding box center [30, 349] width 24 height 7
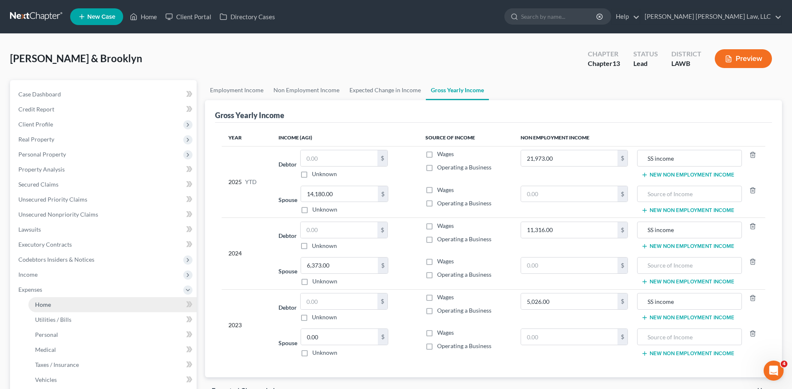
click at [49, 302] on span "Home" at bounding box center [43, 304] width 16 height 7
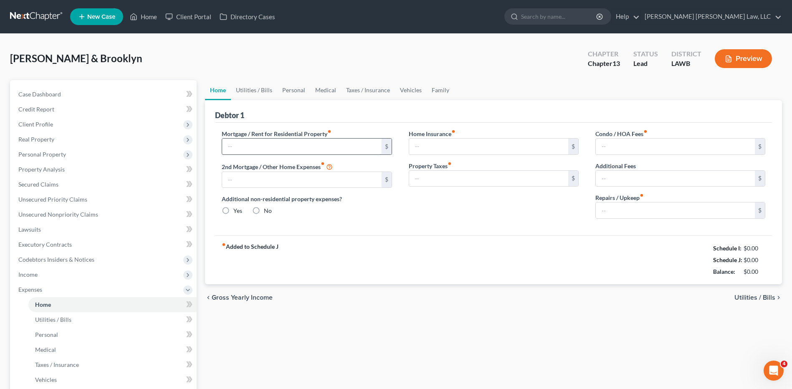
type input "200.00"
type input "0.00"
radio input "true"
type input "238.33"
type input "0.00"
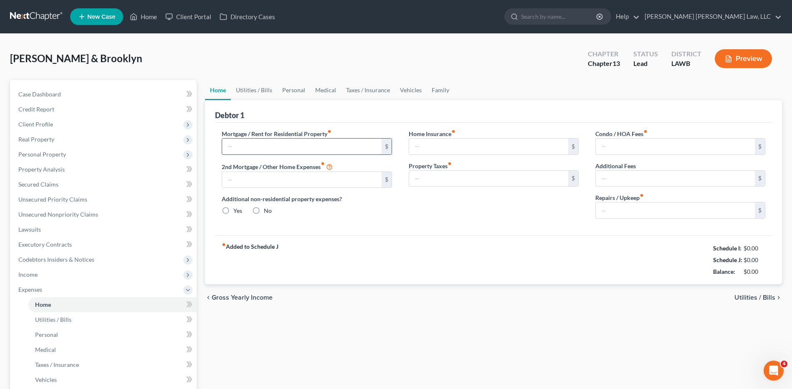
type input "0.00"
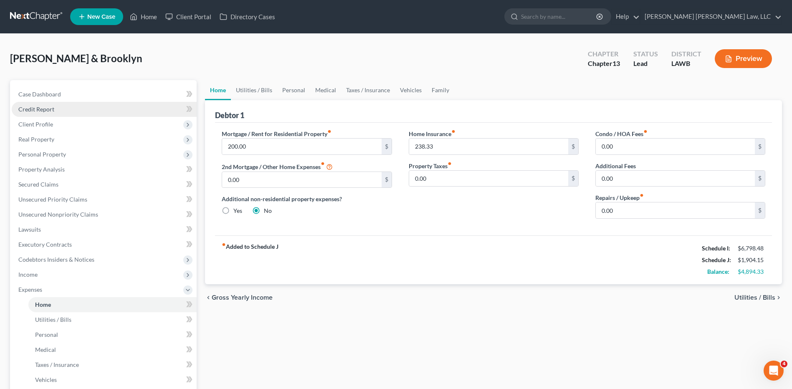
click at [42, 110] on span "Credit Report" at bounding box center [36, 109] width 36 height 7
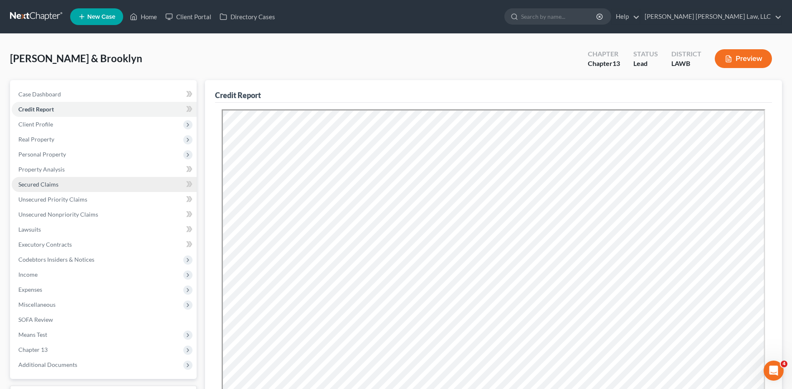
click at [38, 185] on span "Secured Claims" at bounding box center [38, 184] width 40 height 7
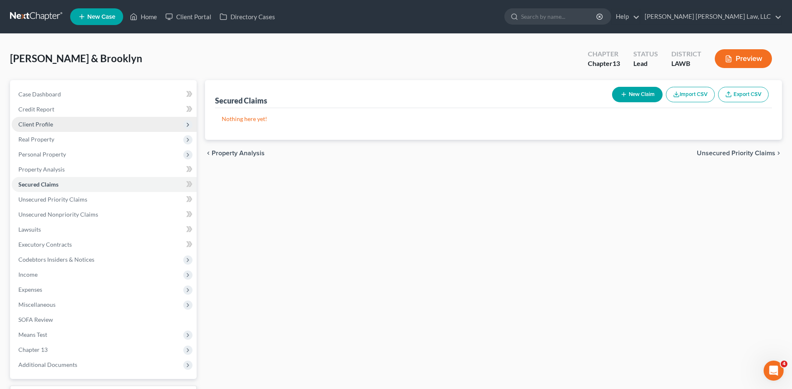
click at [41, 122] on span "Client Profile" at bounding box center [35, 124] width 35 height 7
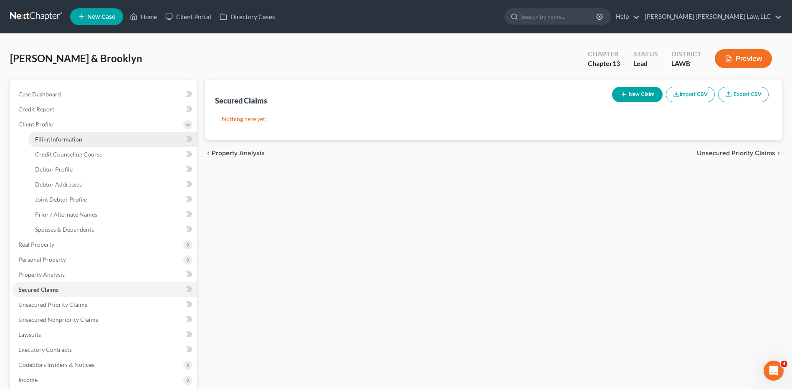
click at [57, 139] on span "Filing Information" at bounding box center [58, 139] width 47 height 7
select select "1"
select select "3"
select select "19"
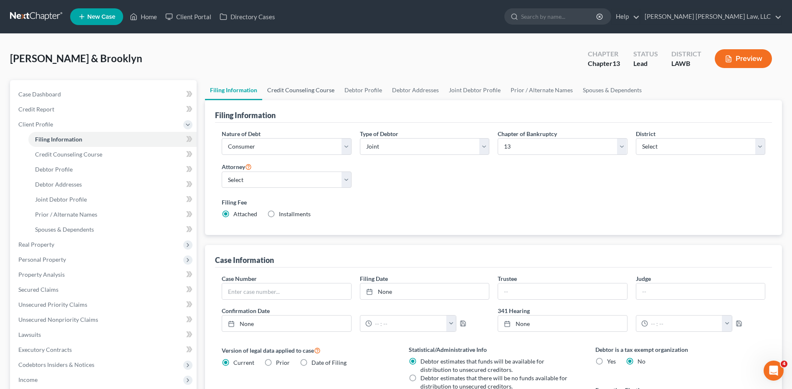
click at [294, 89] on link "Credit Counseling Course" at bounding box center [300, 90] width 77 height 20
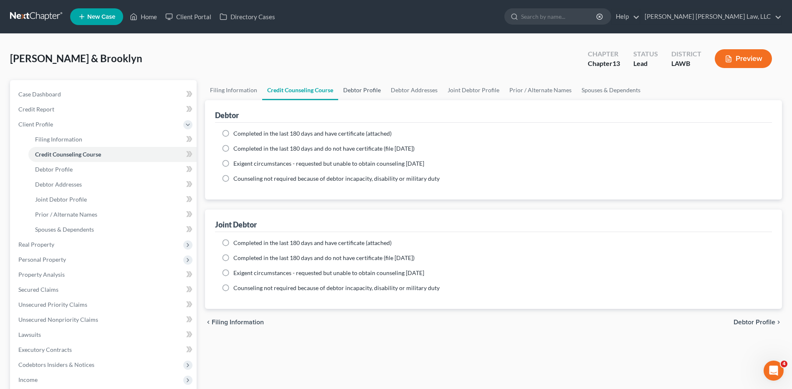
click at [362, 90] on link "Debtor Profile" at bounding box center [362, 90] width 48 height 20
select select "1"
select select "3"
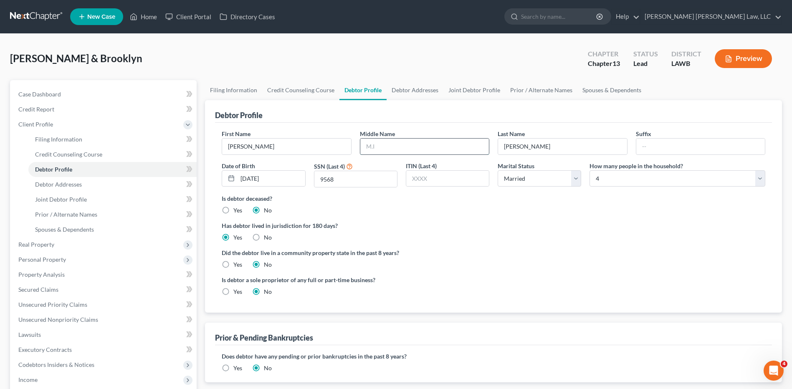
click at [381, 149] on input "text" at bounding box center [424, 147] width 129 height 16
type input "m"
type input "Mcclesh"
click at [404, 89] on link "Debtor Addresses" at bounding box center [415, 90] width 57 height 20
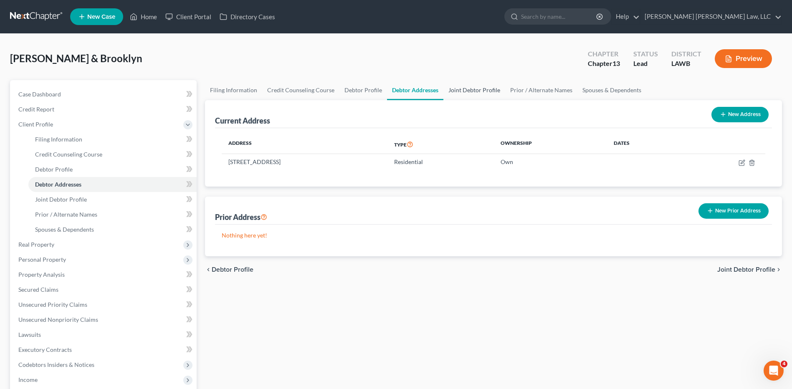
click at [478, 91] on link "Joint Debtor Profile" at bounding box center [474, 90] width 62 height 20
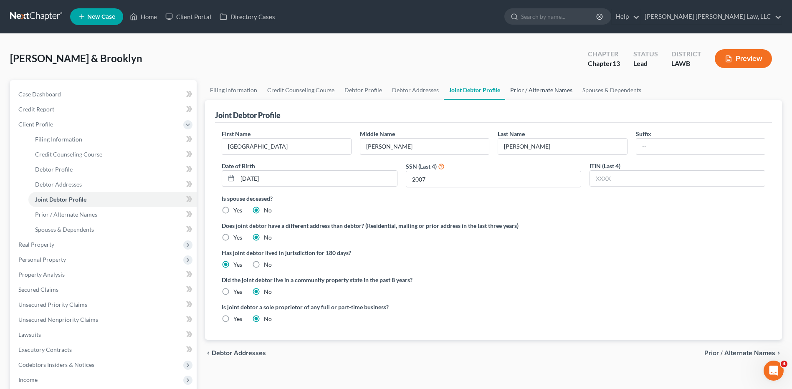
click at [543, 88] on link "Prior / Alternate Names" at bounding box center [541, 90] width 72 height 20
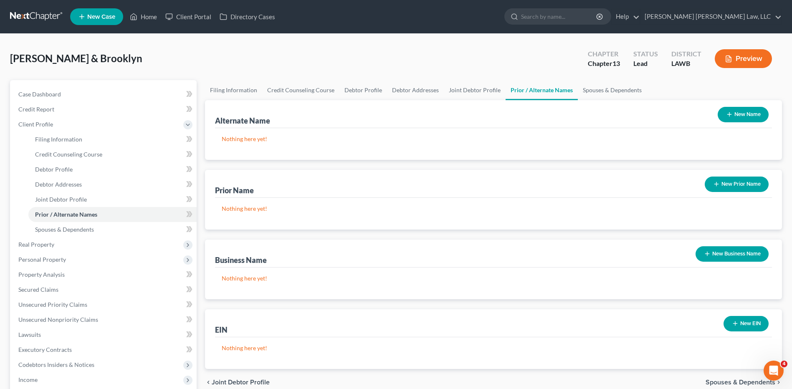
click at [737, 111] on button "New Name" at bounding box center [743, 114] width 51 height 15
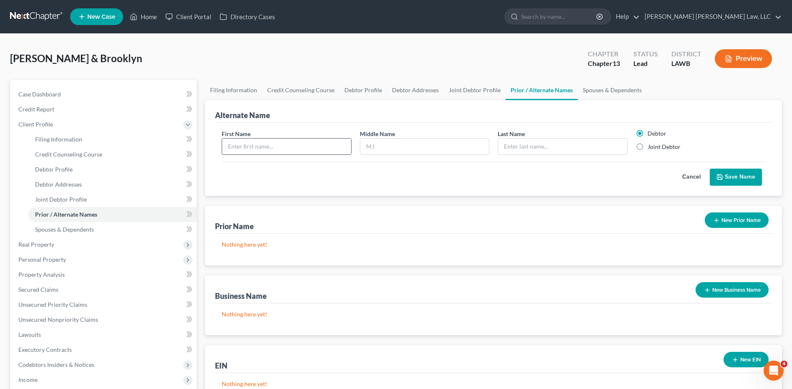
click at [278, 147] on input "text" at bounding box center [286, 147] width 129 height 16
type input "[PERSON_NAME]"
type input "M."
type input "[PERSON_NAME]"
click at [716, 175] on button "Save Name" at bounding box center [736, 178] width 52 height 18
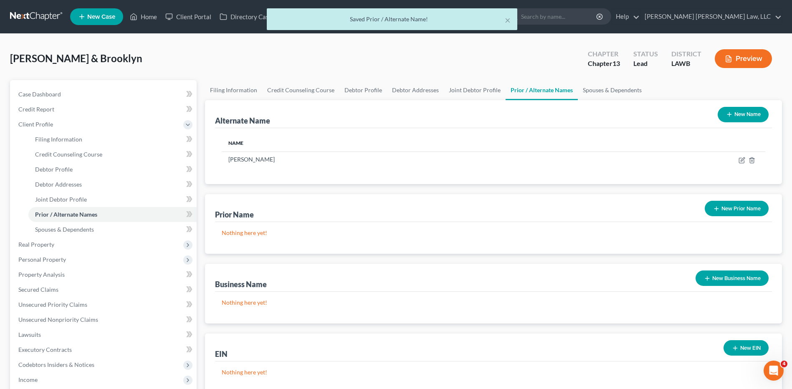
click at [738, 111] on button "New Name" at bounding box center [743, 114] width 51 height 15
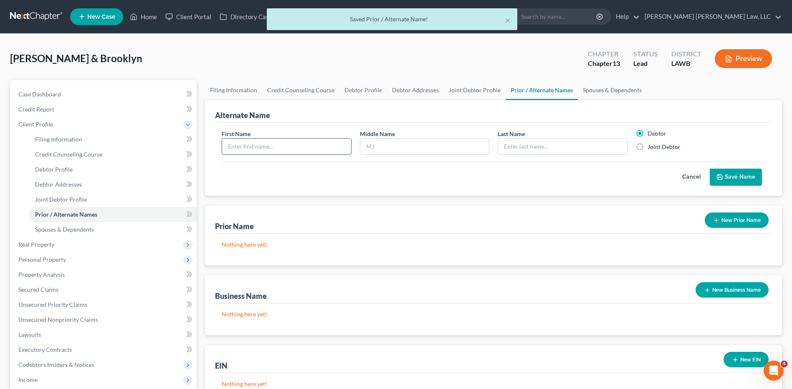
click at [259, 149] on input "text" at bounding box center [286, 147] width 129 height 16
type input "[PERSON_NAME]"
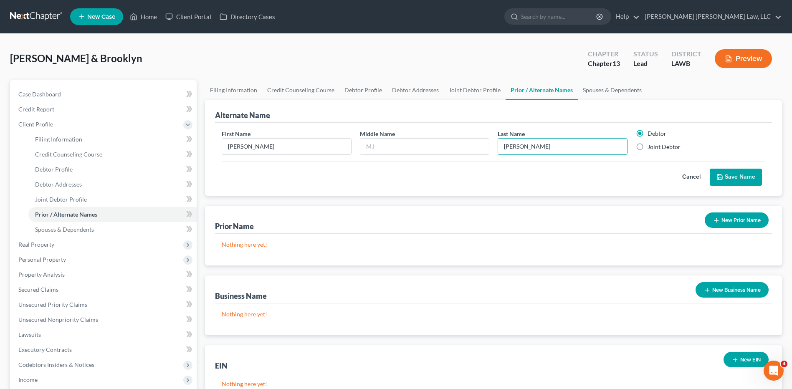
type input "[PERSON_NAME]"
click at [734, 174] on button "Save Name" at bounding box center [736, 178] width 52 height 18
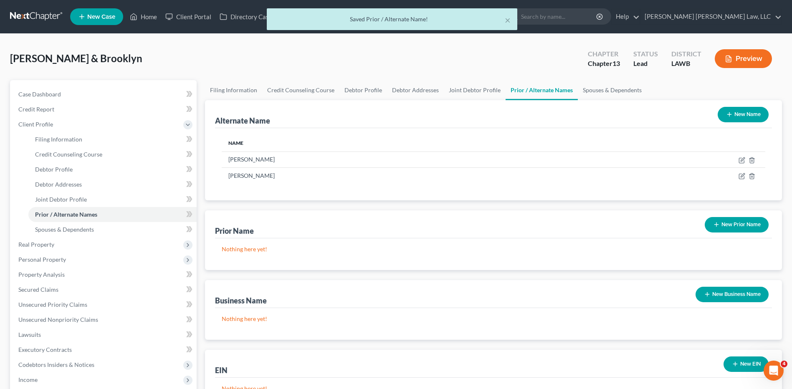
click at [741, 112] on button "New Name" at bounding box center [743, 114] width 51 height 15
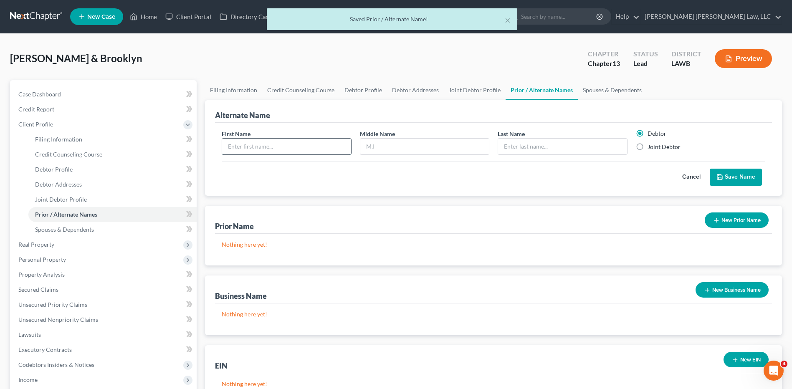
click at [263, 147] on input "text" at bounding box center [286, 147] width 129 height 16
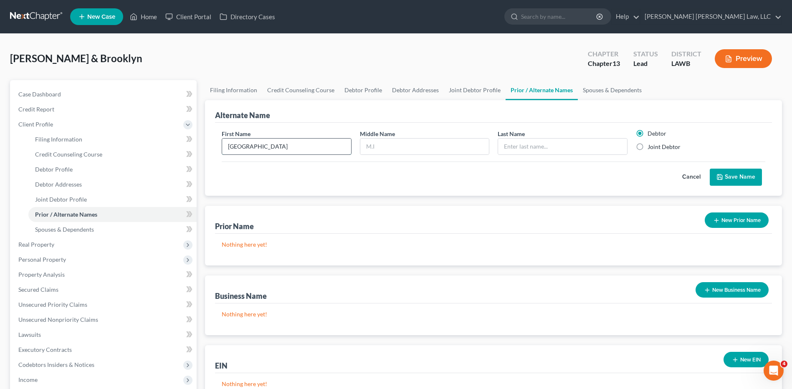
type input "[GEOGRAPHIC_DATA]"
type input "B."
type input "C"
type input "[PERSON_NAME]"
click at [647, 144] on label "Joint Debtor" at bounding box center [663, 147] width 33 height 8
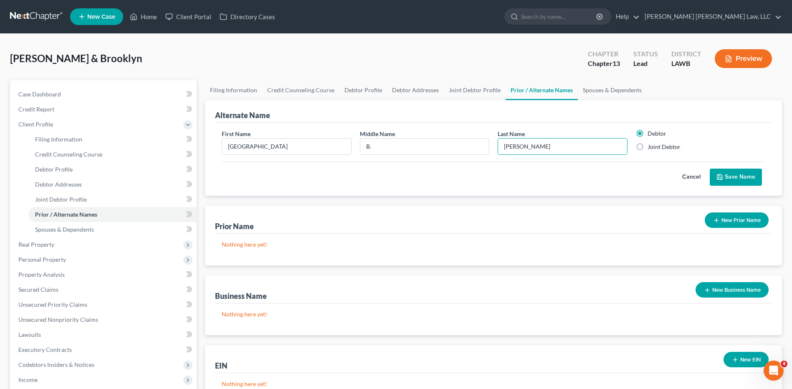
click at [651, 144] on input "Joint Debtor" at bounding box center [653, 145] width 5 height 5
radio input "true"
radio input "false"
click at [726, 177] on button "Save Name" at bounding box center [736, 178] width 52 height 18
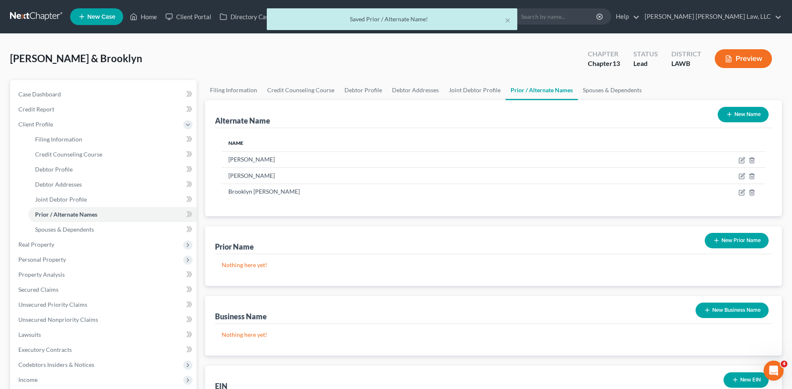
click at [742, 110] on button "New Name" at bounding box center [743, 114] width 51 height 15
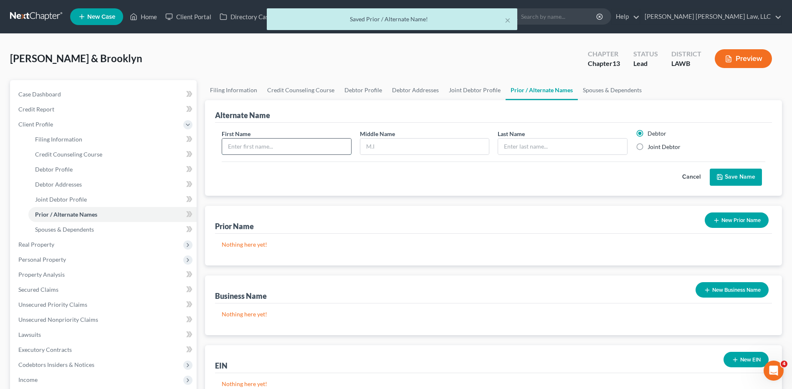
click at [288, 151] on input "text" at bounding box center [286, 147] width 129 height 16
type input "[GEOGRAPHIC_DATA]"
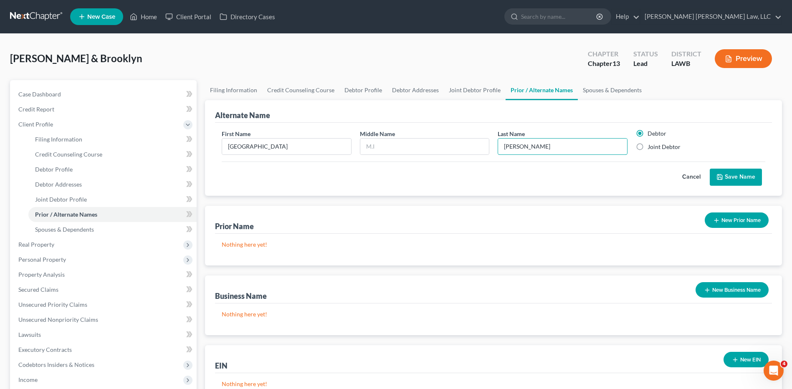
type input "[PERSON_NAME]"
click at [647, 148] on label "Joint Debtor" at bounding box center [663, 147] width 33 height 8
click at [651, 148] on input "Joint Debtor" at bounding box center [653, 145] width 5 height 5
radio input "true"
radio input "false"
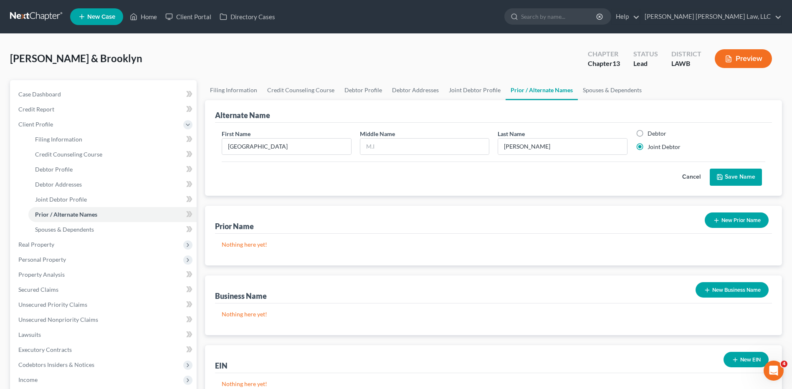
click at [719, 174] on icon "submit" at bounding box center [719, 177] width 7 height 7
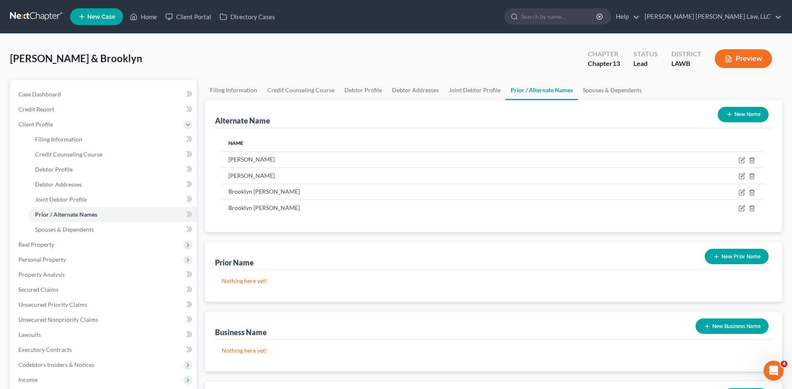
click at [730, 255] on button "New Prior Name" at bounding box center [737, 256] width 64 height 15
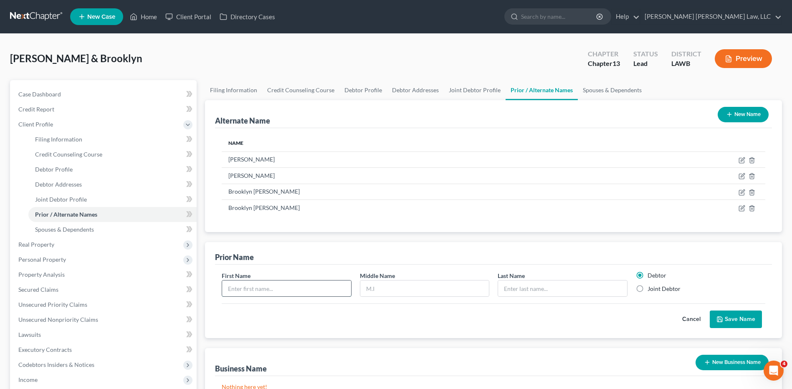
click at [255, 286] on input "text" at bounding box center [286, 289] width 129 height 16
type input "[GEOGRAPHIC_DATA]"
type input "[PERSON_NAME]"
click at [647, 290] on label "Joint Debtor" at bounding box center [663, 289] width 33 height 8
click at [651, 290] on input "Joint Debtor" at bounding box center [653, 287] width 5 height 5
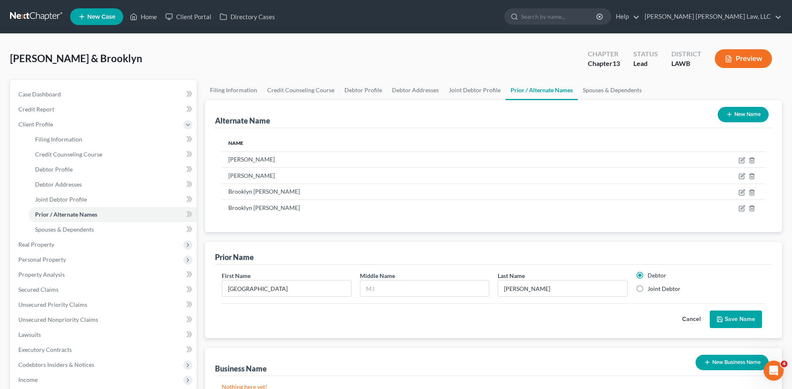
radio input "true"
radio input "false"
click at [743, 317] on button "Save Name" at bounding box center [736, 320] width 52 height 18
